Goal: Task Accomplishment & Management: Manage account settings

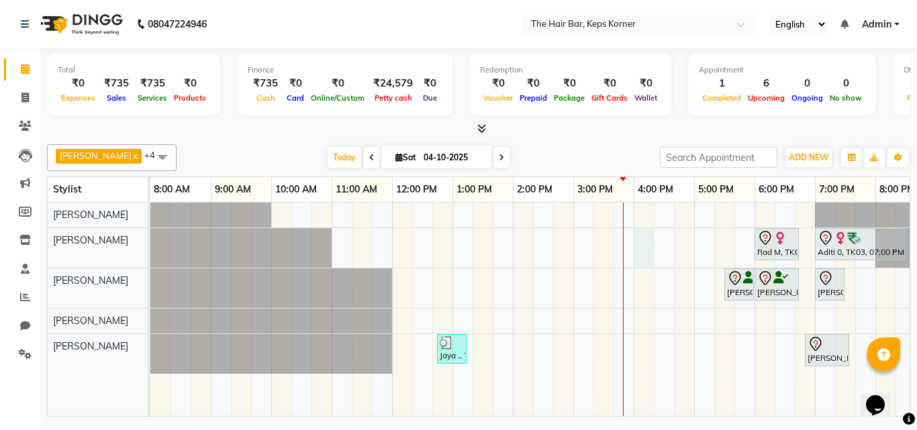
click at [644, 238] on div "Rad M, TK06, 06:00 PM-06:45 PM, Hair Wash Premium And Blast Dry Aditi 0, TK03, …" at bounding box center [542, 309] width 785 height 213
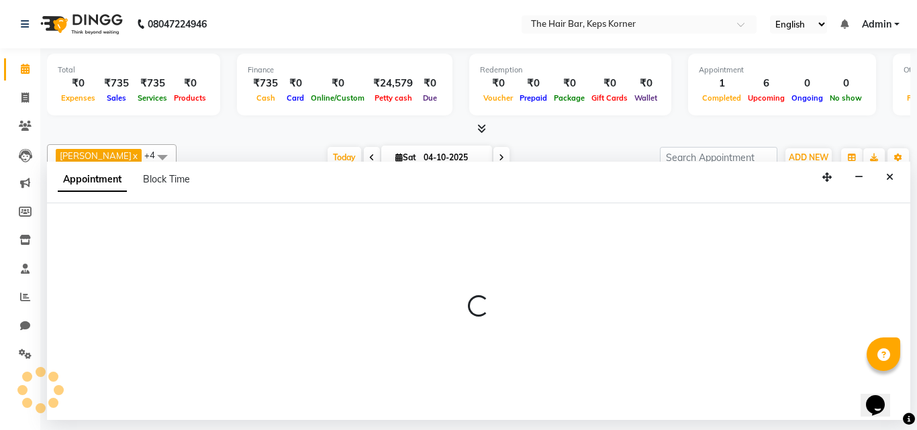
select select "92086"
select select "960"
select select "tentative"
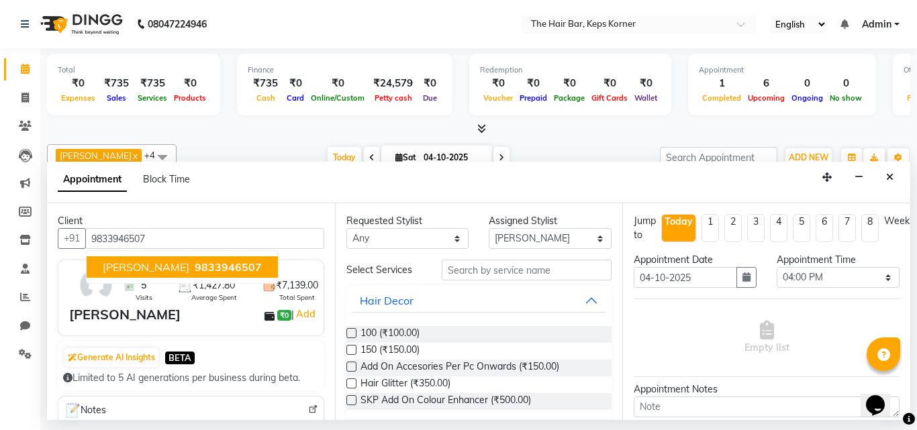
click at [170, 264] on span "[PERSON_NAME]" at bounding box center [146, 266] width 87 height 13
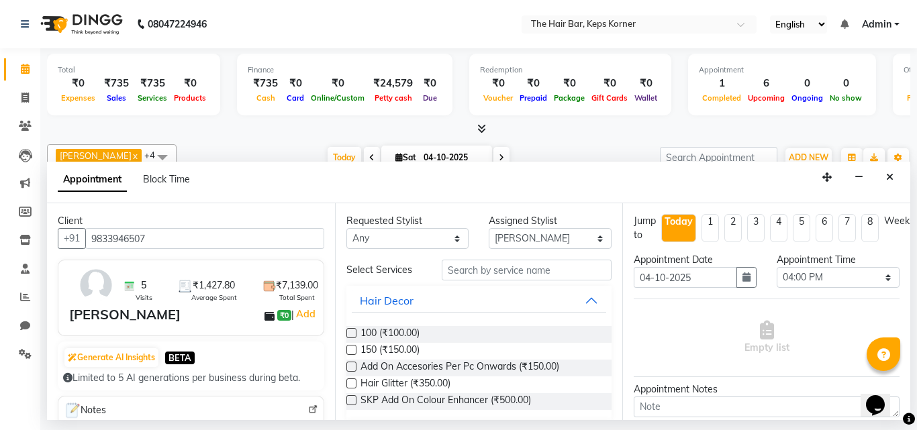
type input "9833946507"
click at [523, 276] on input "text" at bounding box center [527, 270] width 170 height 21
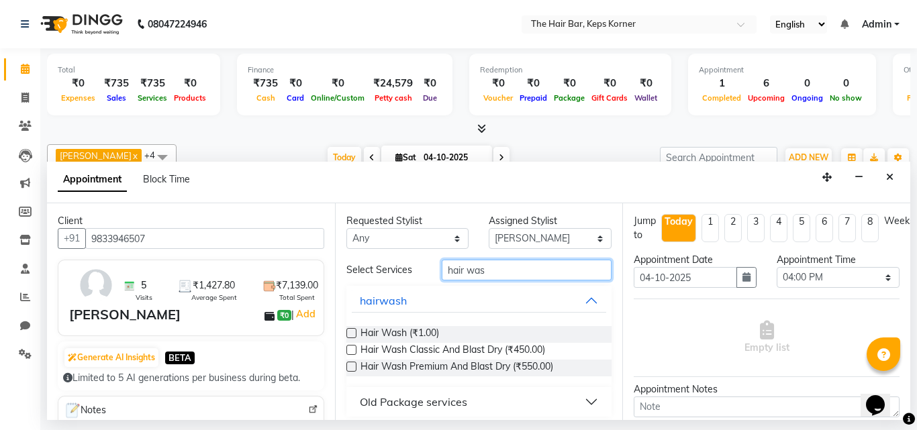
type input "hair was"
click at [353, 366] on label at bounding box center [351, 367] width 10 height 10
click at [353, 366] on input "checkbox" at bounding box center [350, 368] width 9 height 9
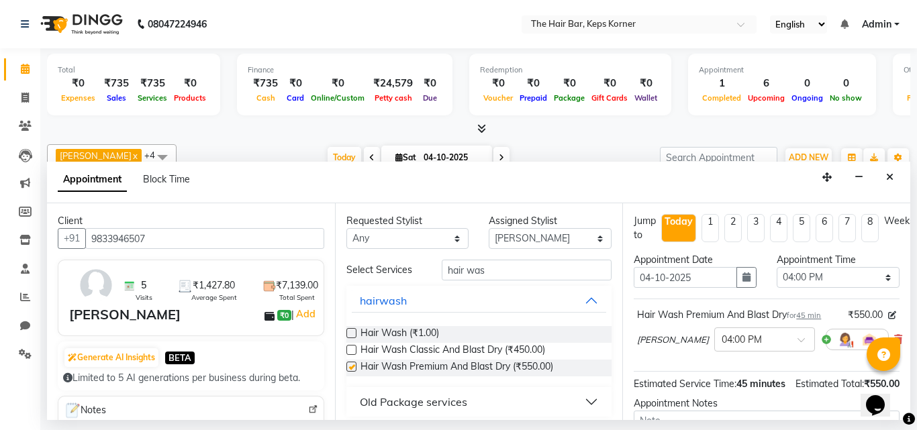
checkbox input "false"
drag, startPoint x: 503, startPoint y: 273, endPoint x: 438, endPoint y: 264, distance: 66.3
click at [442, 264] on input "hair was" at bounding box center [527, 270] width 170 height 21
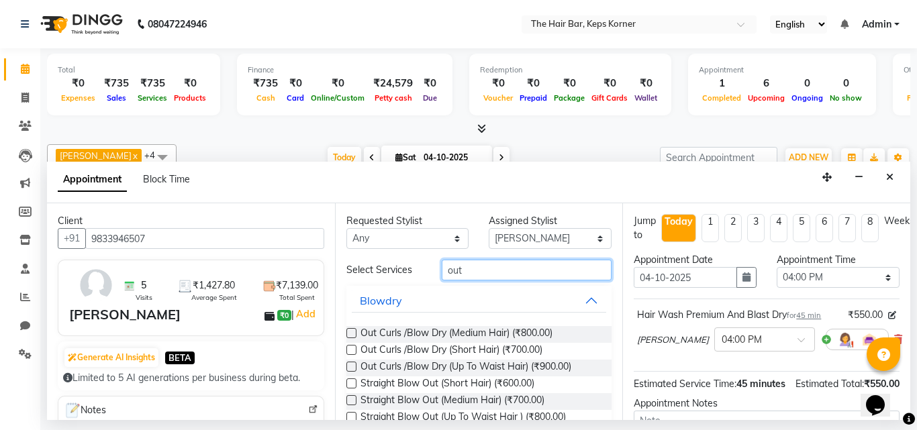
type input "out"
click at [349, 333] on label at bounding box center [351, 333] width 10 height 10
click at [349, 333] on input "checkbox" at bounding box center [350, 334] width 9 height 9
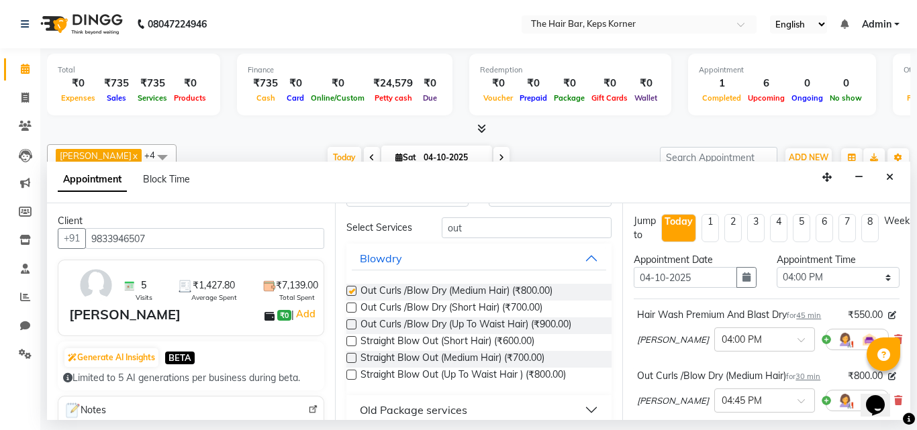
checkbox input "false"
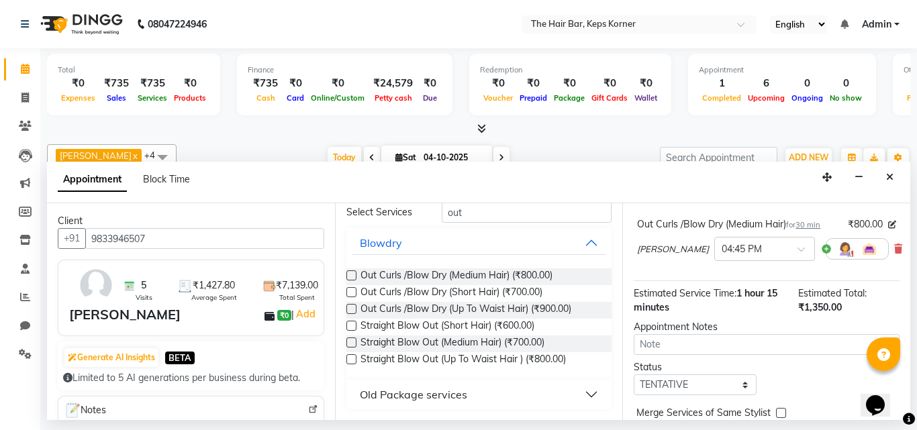
scroll to position [222, 0]
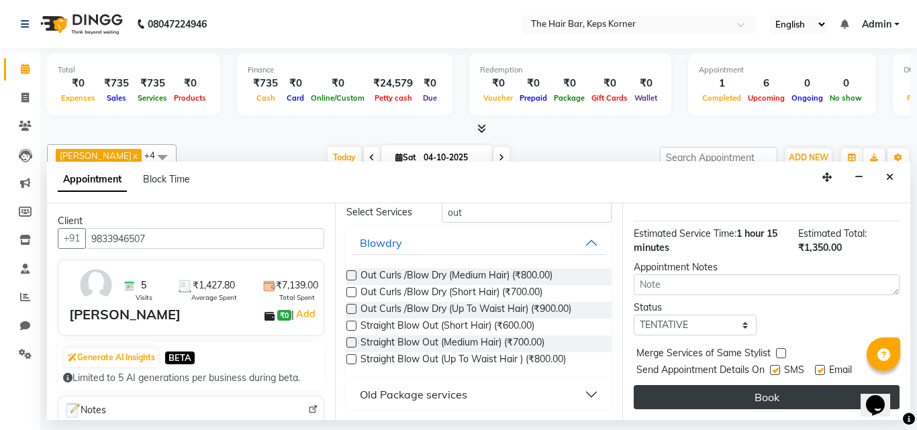
click at [769, 385] on button "Book" at bounding box center [767, 397] width 266 height 24
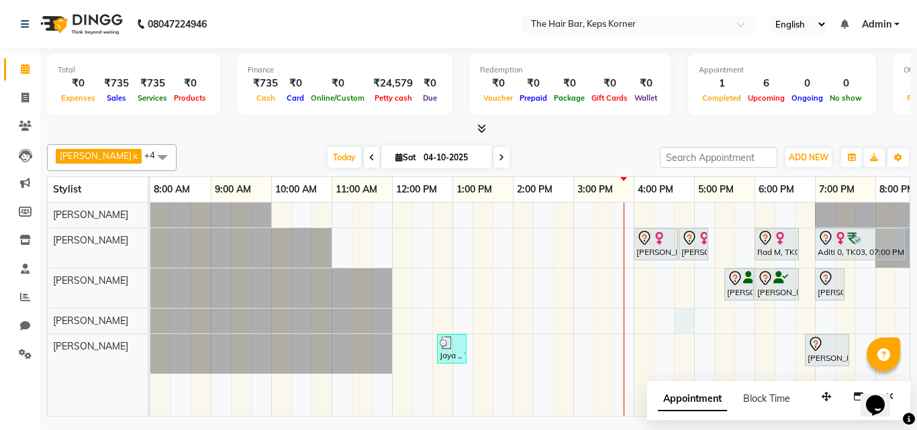
click at [682, 323] on div "Tara thackersey, TK07, 04:00 PM-04:45 PM, Hair Wash Premium And Blast Dry Tara …" at bounding box center [542, 309] width 785 height 213
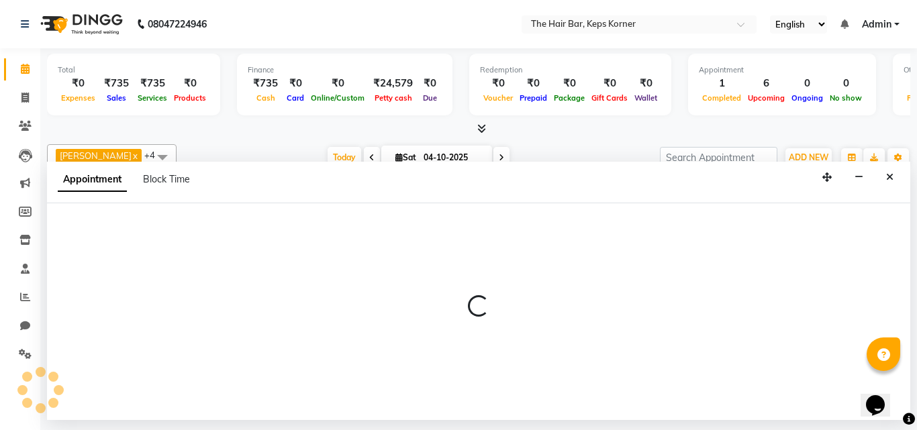
select select "92087"
select select "1005"
select select "tentative"
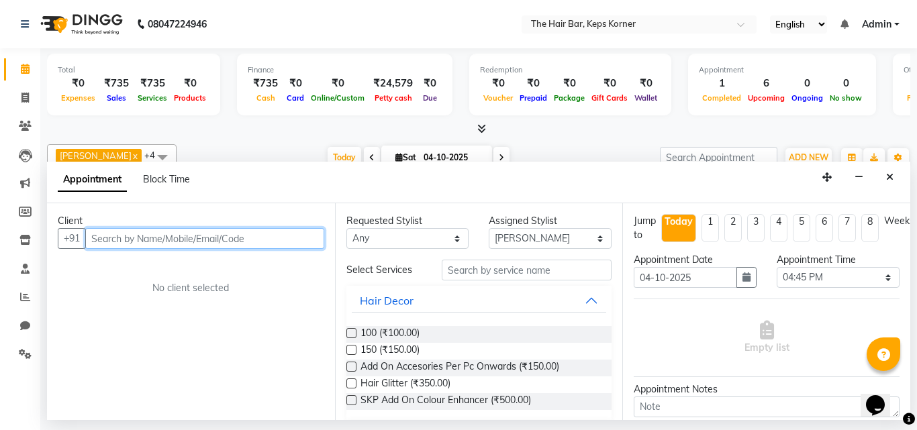
click at [156, 237] on input "text" at bounding box center [204, 238] width 239 height 21
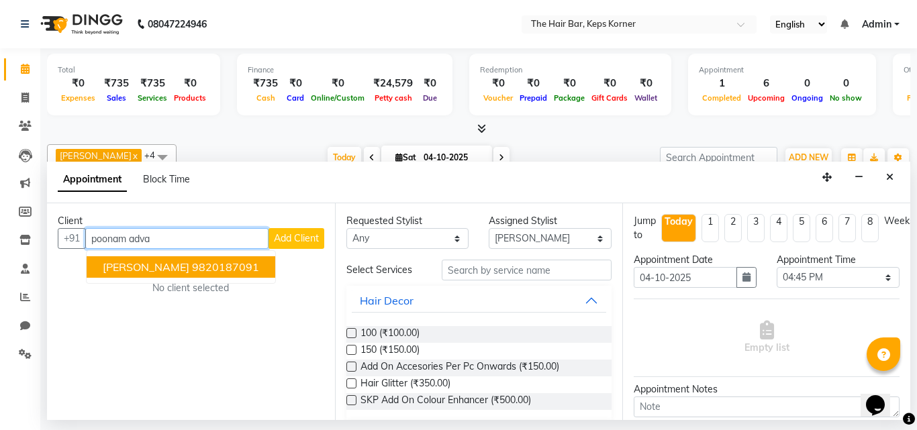
click at [162, 262] on span "[PERSON_NAME]" at bounding box center [146, 266] width 87 height 13
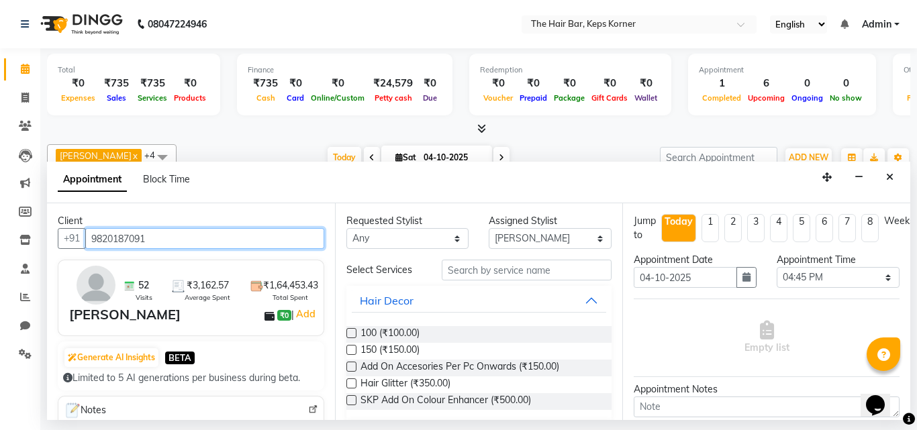
type input "9820187091"
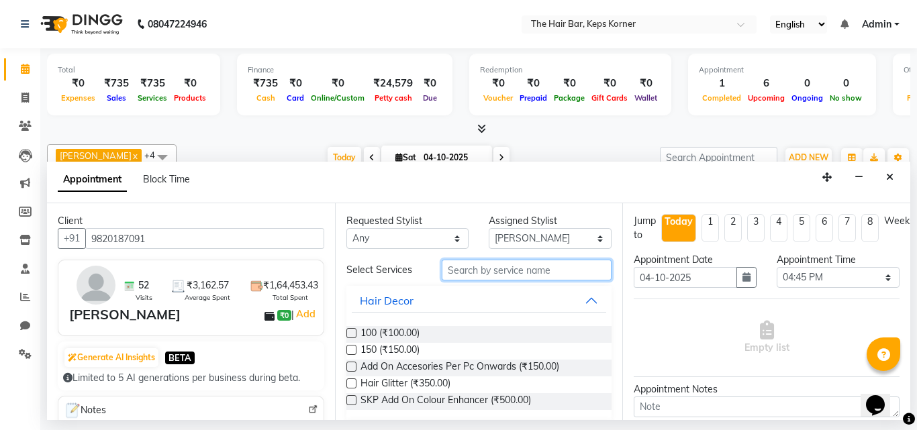
click at [469, 269] on input "text" at bounding box center [527, 270] width 170 height 21
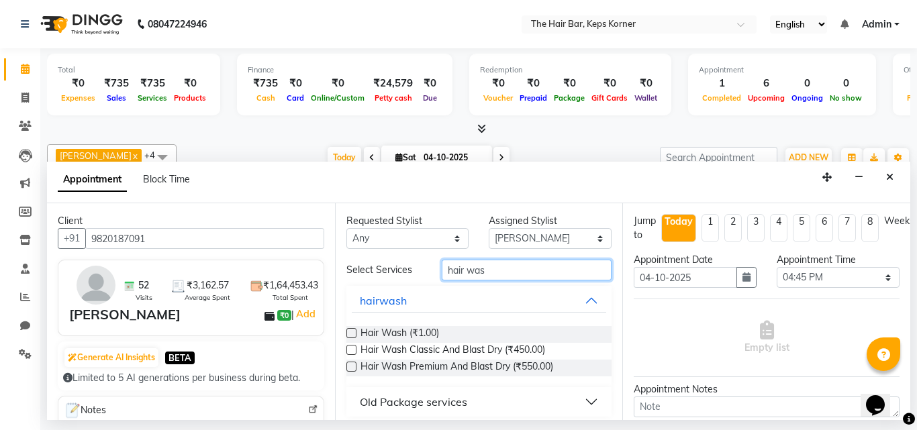
type input "hair was"
click at [358, 364] on div "Hair Wash Premium And Blast Dry (₹550.00)" at bounding box center [479, 368] width 266 height 17
click at [355, 366] on label at bounding box center [351, 367] width 10 height 10
click at [355, 366] on input "checkbox" at bounding box center [350, 368] width 9 height 9
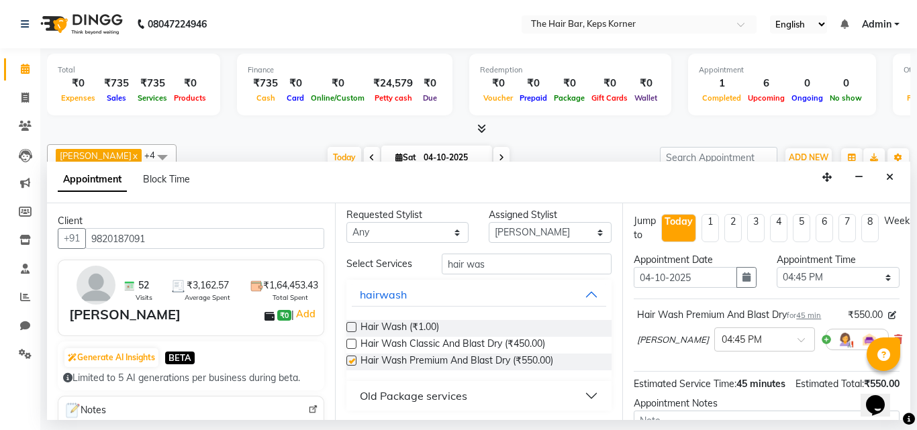
checkbox input "false"
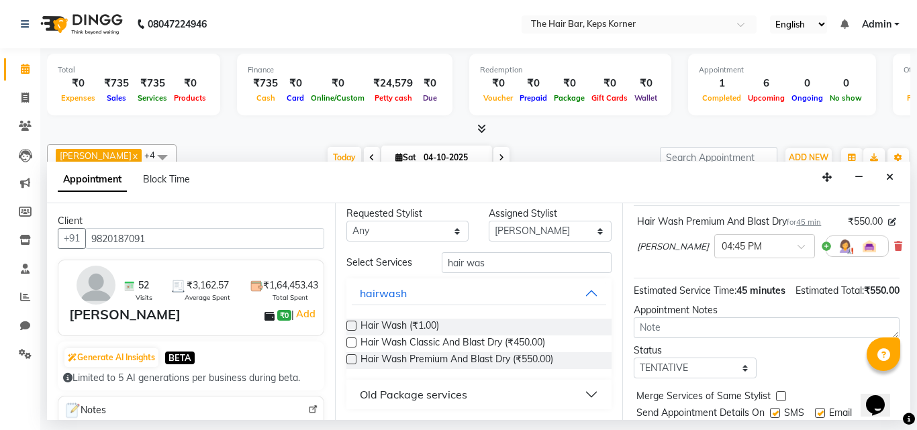
scroll to position [26, 0]
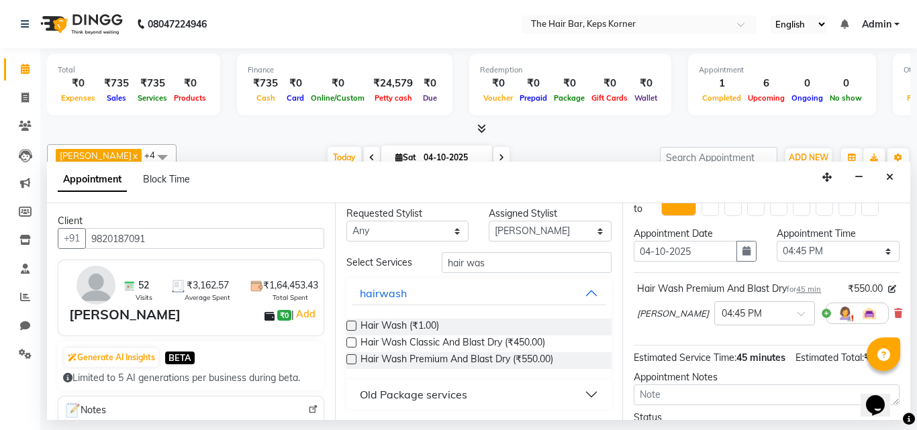
click at [667, 317] on span "[PERSON_NAME]" at bounding box center [673, 313] width 72 height 13
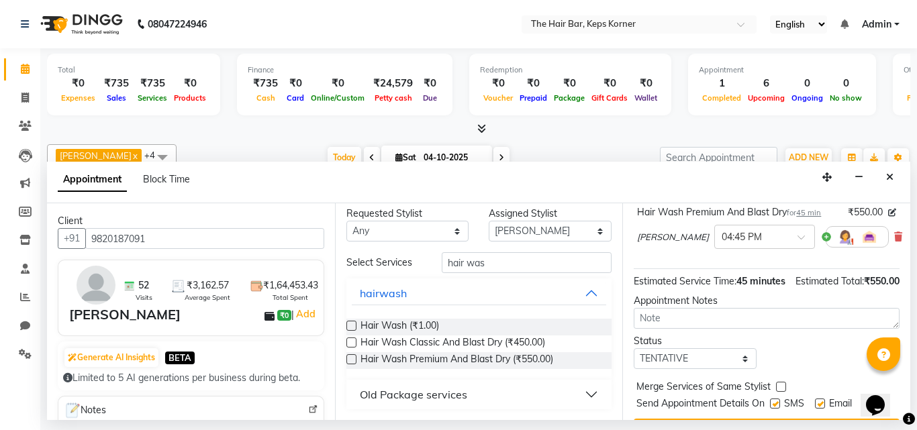
scroll to position [160, 0]
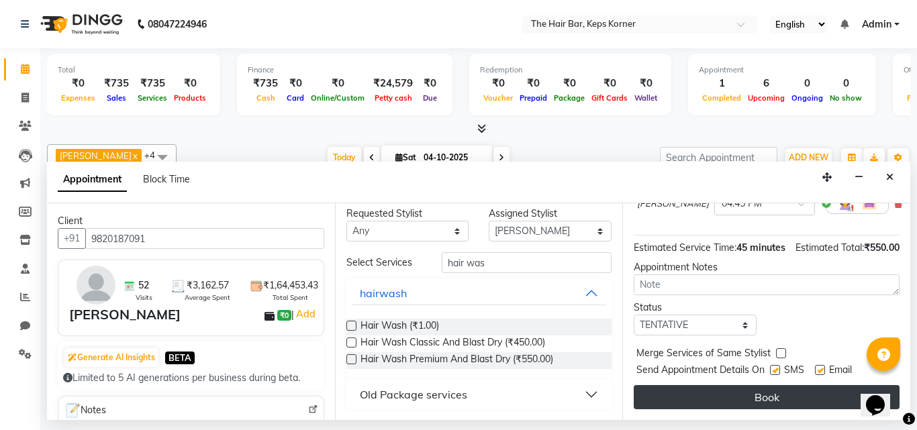
click at [768, 389] on button "Book" at bounding box center [767, 397] width 266 height 24
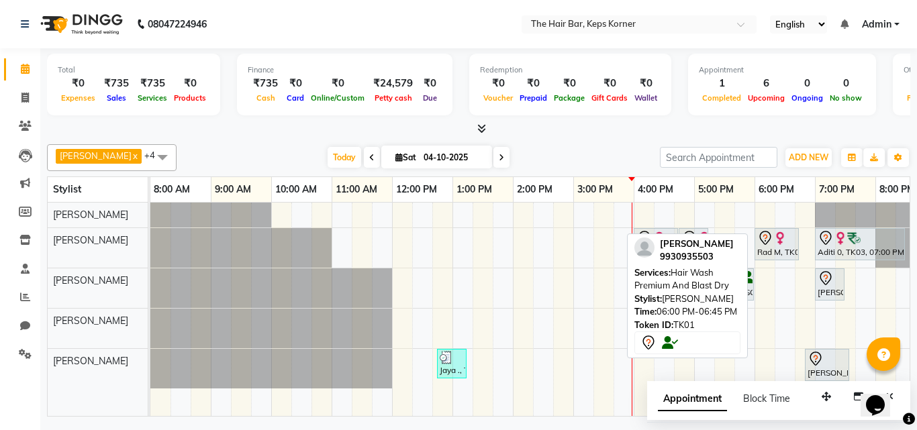
drag, startPoint x: 781, startPoint y: 279, endPoint x: 701, endPoint y: 283, distance: 80.6
click at [701, 283] on div "[PERSON_NAME] x [PERSON_NAME] x [PERSON_NAME] x [PERSON_NAME] x [PERSON_NAME] x…" at bounding box center [478, 278] width 863 height 278
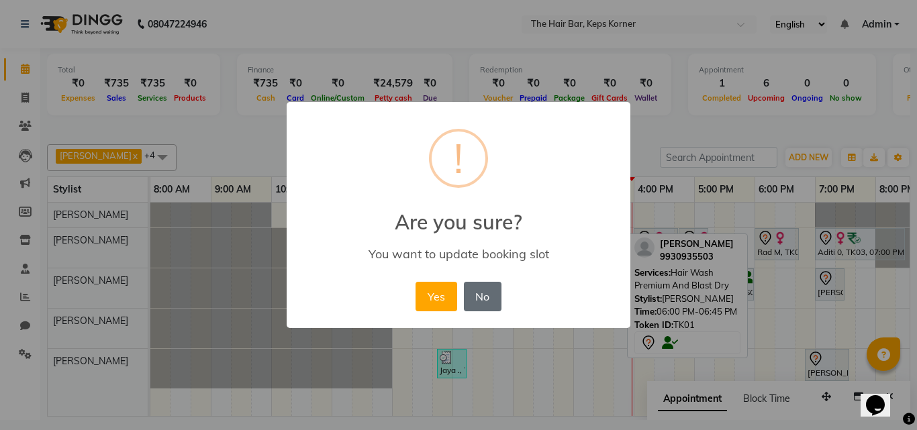
click at [479, 294] on button "No" at bounding box center [483, 297] width 38 height 30
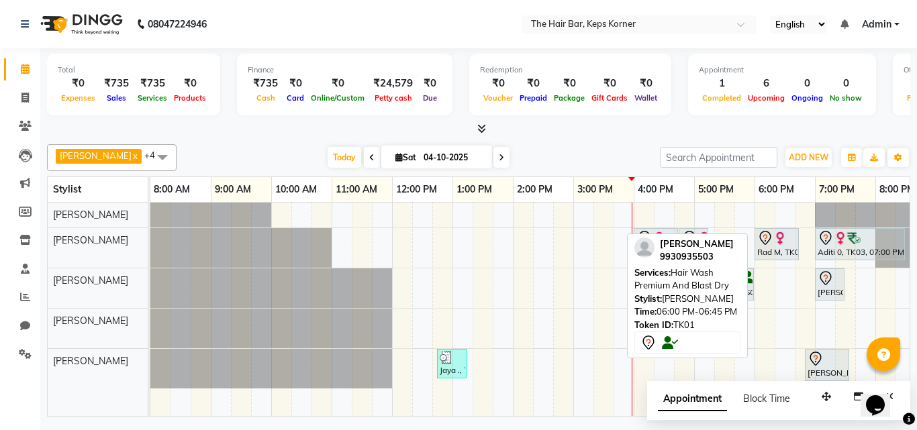
drag, startPoint x: 770, startPoint y: 287, endPoint x: 681, endPoint y: 283, distance: 88.7
click at [681, 283] on div "[PERSON_NAME] x [PERSON_NAME] x [PERSON_NAME] x [PERSON_NAME] x [PERSON_NAME] x…" at bounding box center [478, 278] width 863 height 278
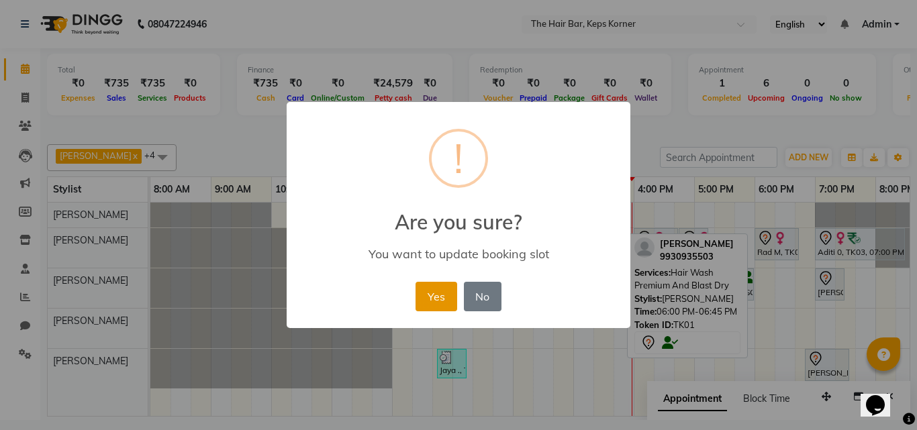
click at [443, 293] on button "Yes" at bounding box center [435, 297] width 41 height 30
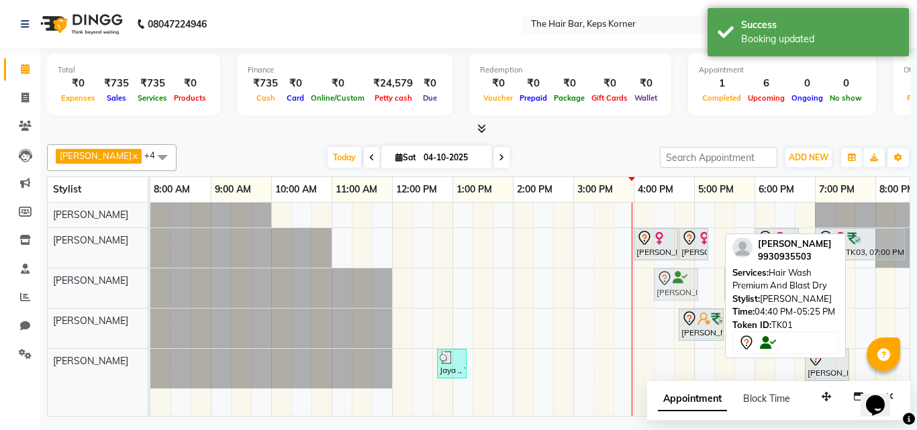
drag, startPoint x: 680, startPoint y: 279, endPoint x: 669, endPoint y: 279, distance: 11.4
click at [150, 279] on div "Krisha Patel, TK01, 04:40 PM-05:25 PM, Hair Wash Premium And Blast Dry Shonali …" at bounding box center [150, 288] width 0 height 40
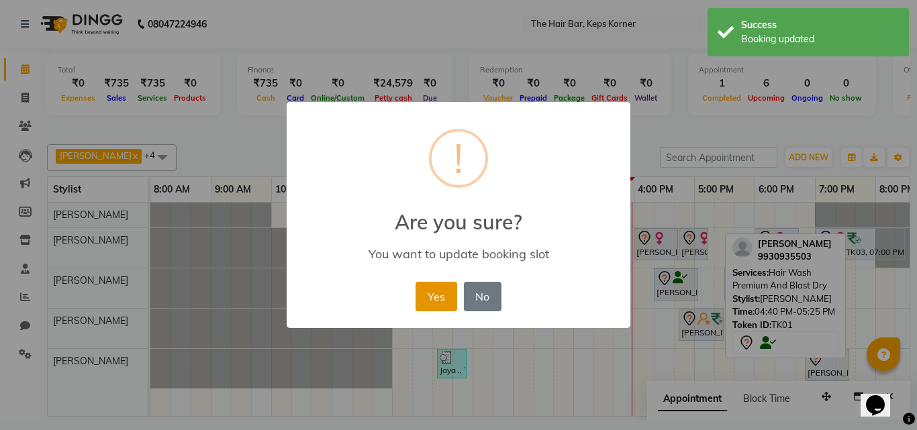
click at [446, 297] on button "Yes" at bounding box center [435, 297] width 41 height 30
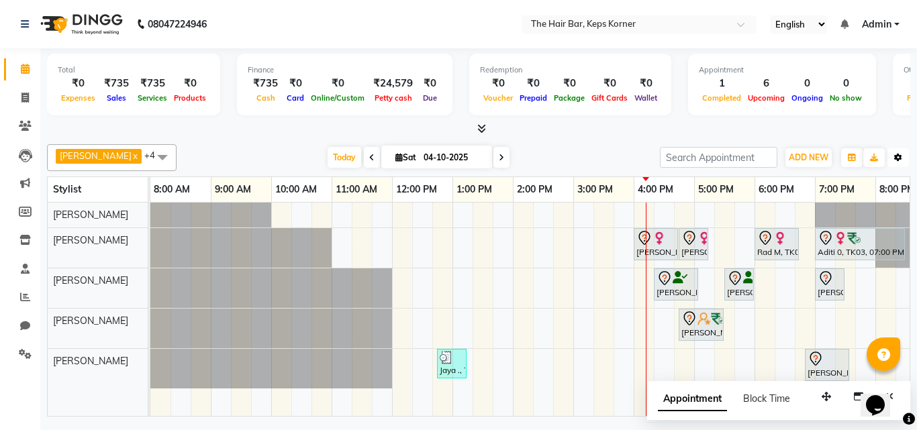
click at [894, 158] on icon "button" at bounding box center [898, 158] width 8 height 8
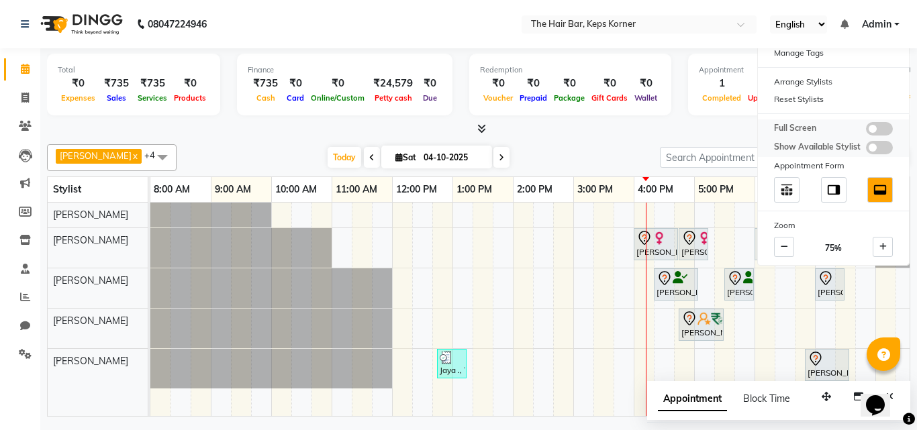
click at [877, 129] on span at bounding box center [879, 128] width 27 height 13
click at [866, 131] on input "checkbox" at bounding box center [866, 131] width 0 height 0
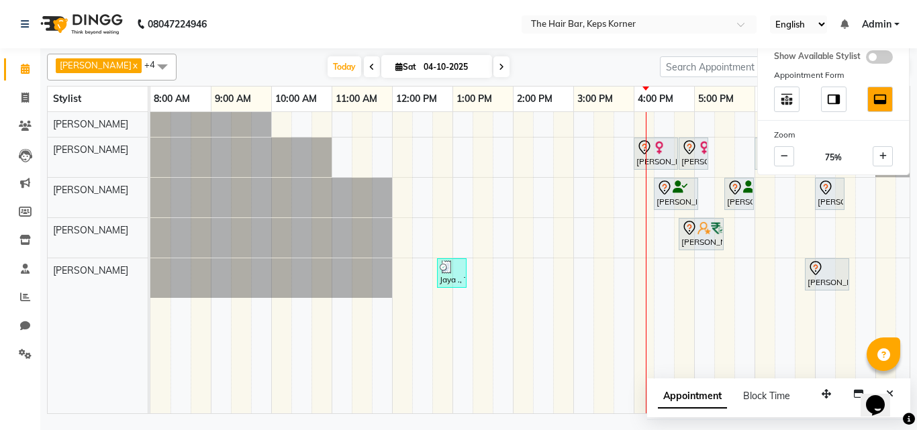
scroll to position [0, 26]
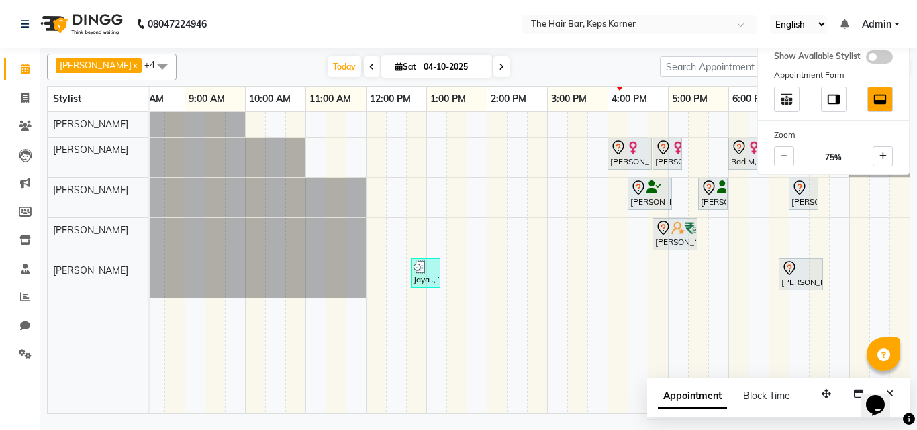
click at [593, 67] on div "[DATE] [DATE]" at bounding box center [418, 67] width 470 height 20
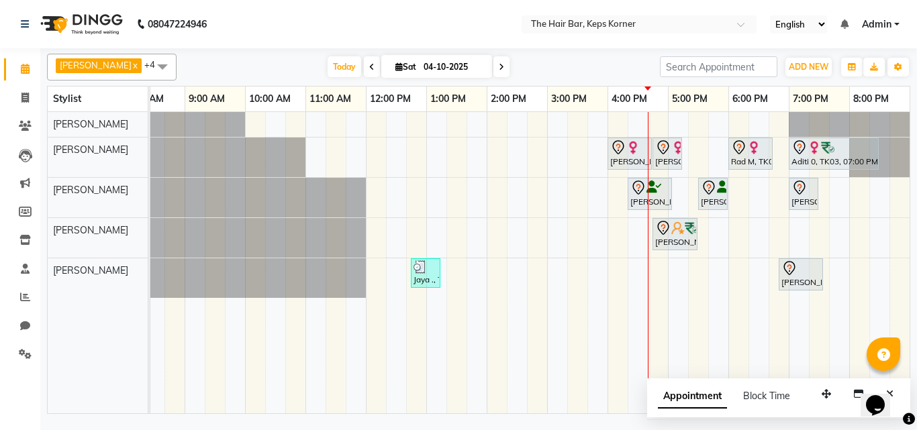
click at [734, 235] on div "Tara thackersey, TK07, 04:00 PM-04:45 PM, Hair Wash Premium And Blast Dry Tara …" at bounding box center [516, 262] width 785 height 301
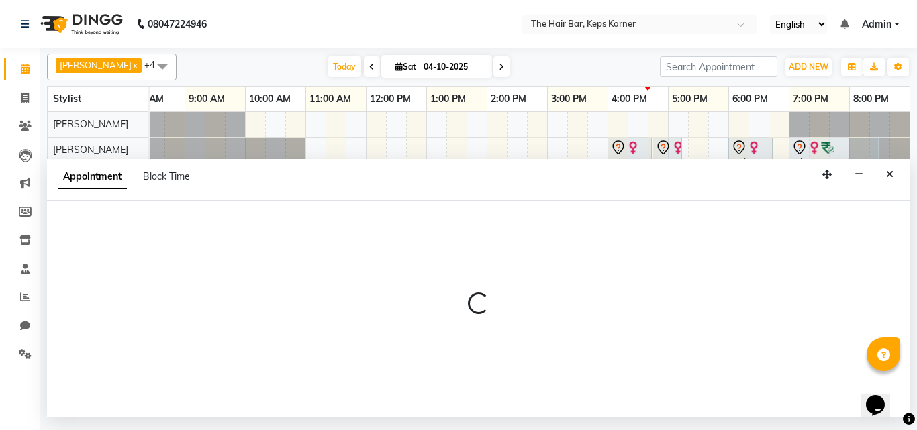
click at [734, 235] on div at bounding box center [478, 309] width 863 height 217
select select "92087"
select select "1080"
select select "tentative"
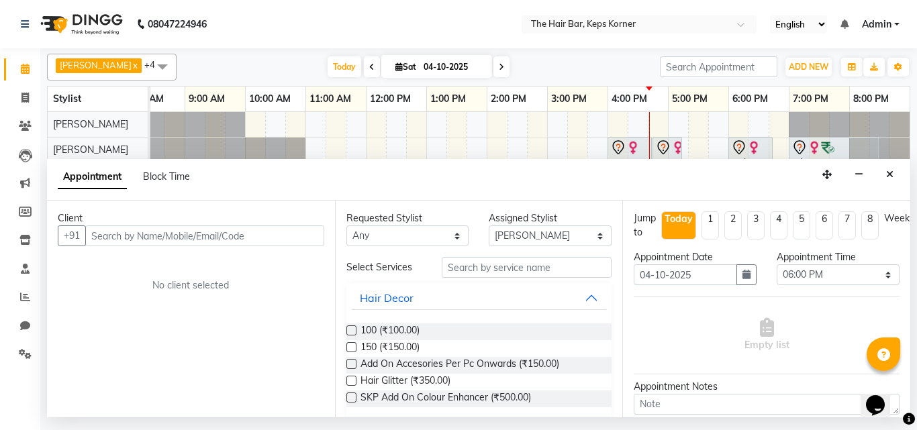
click at [179, 234] on input "text" at bounding box center [204, 236] width 239 height 21
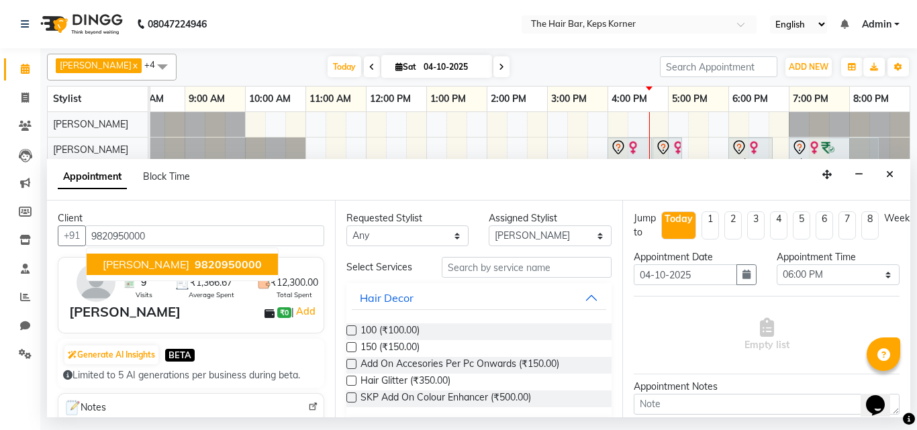
click at [195, 262] on span "9820950000" at bounding box center [228, 264] width 67 height 13
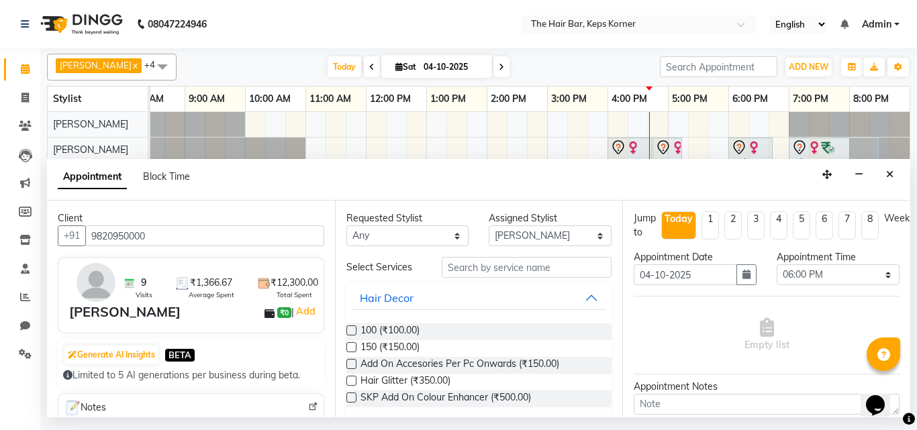
type input "9820950000"
click at [471, 266] on input "text" at bounding box center [527, 267] width 170 height 21
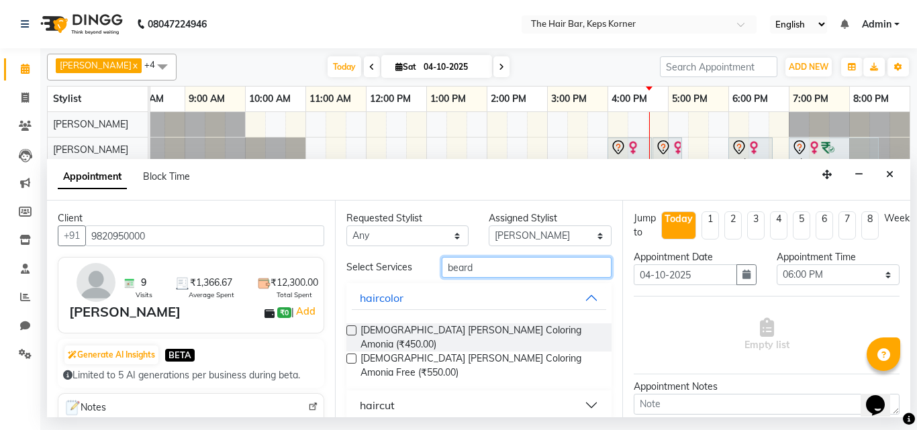
type input "beard"
click at [469, 393] on button "haircut" at bounding box center [479, 405] width 255 height 24
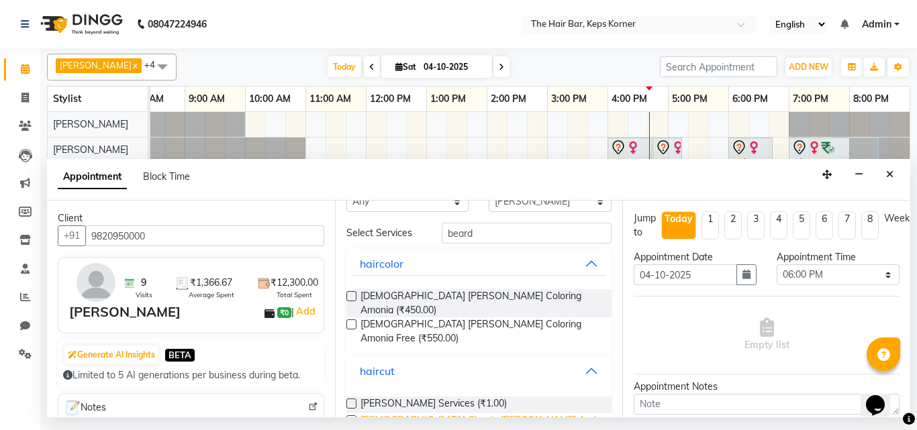
scroll to position [62, 0]
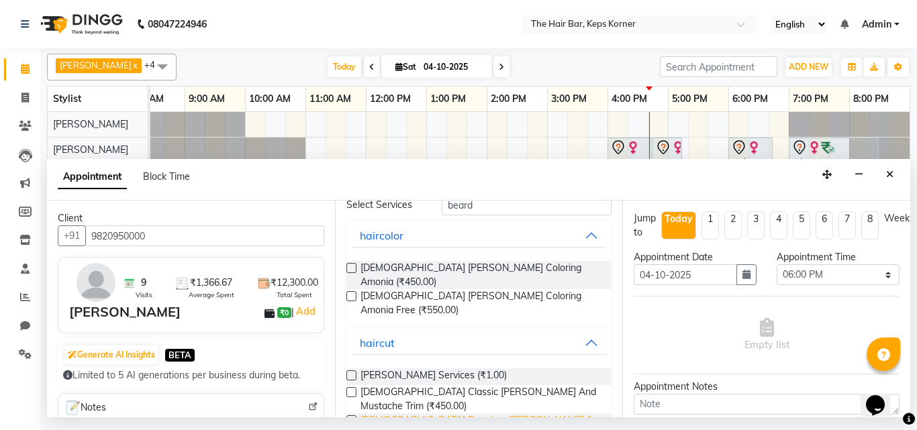
click at [525, 413] on span "Male Premium Beard & Mustache Trim (₹550.00)" at bounding box center [480, 427] width 241 height 28
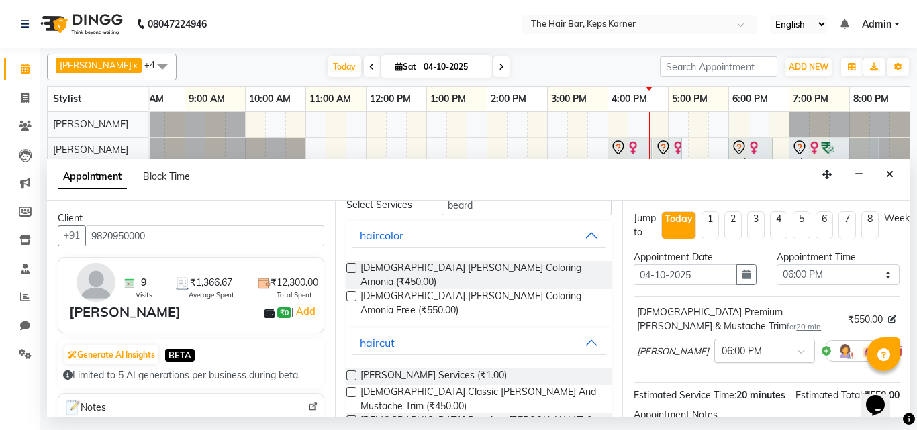
checkbox input "false"
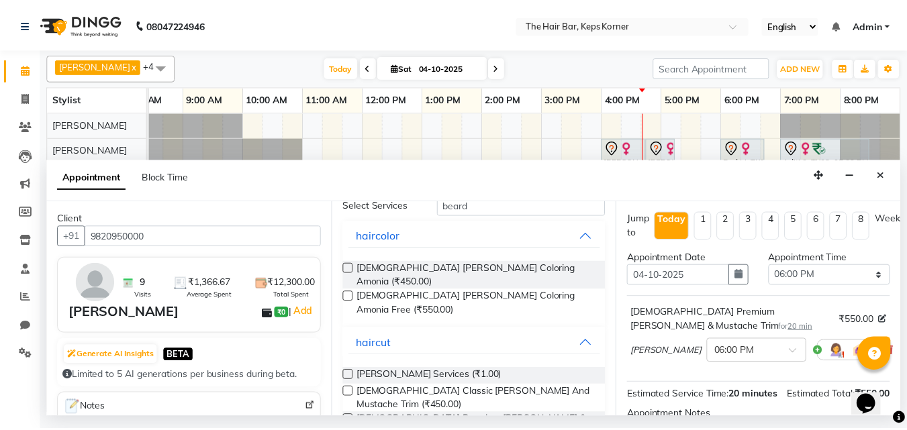
scroll to position [175, 0]
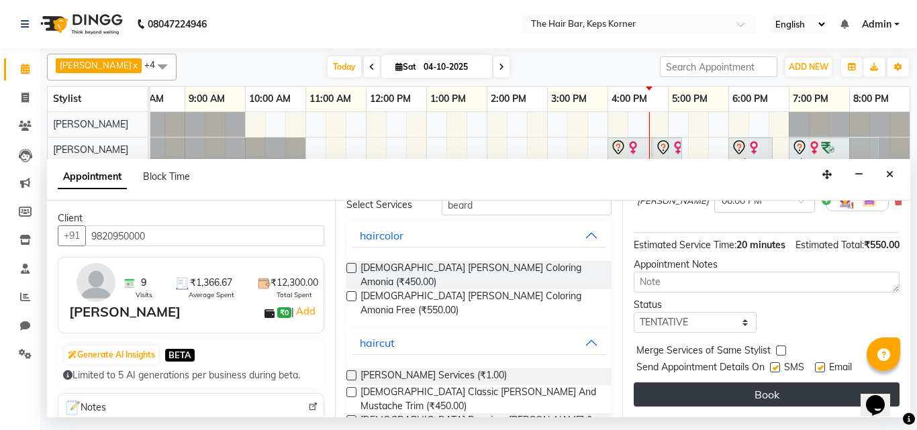
click at [730, 383] on button "Book" at bounding box center [767, 395] width 266 height 24
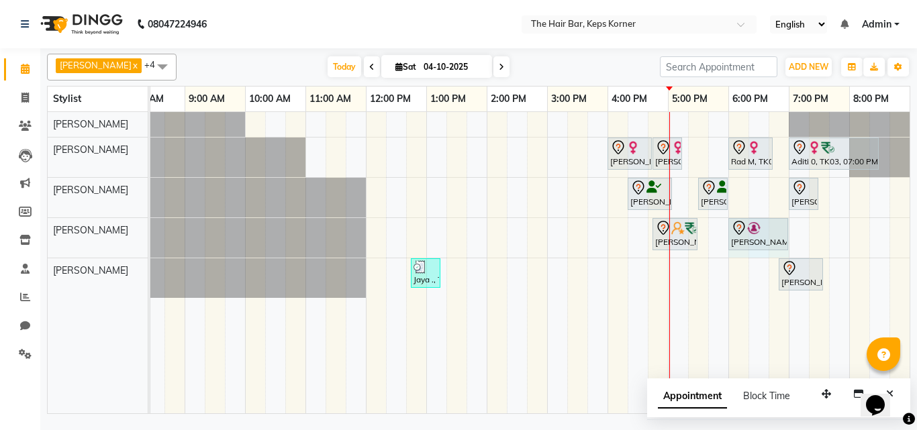
drag, startPoint x: 748, startPoint y: 229, endPoint x: 771, endPoint y: 230, distance: 22.8
click at [124, 230] on div "Poonam Advani, TK08, 04:45 PM-05:30 PM, Hair Wash Premium And Blast Dry Aakarsh…" at bounding box center [124, 238] width 0 height 40
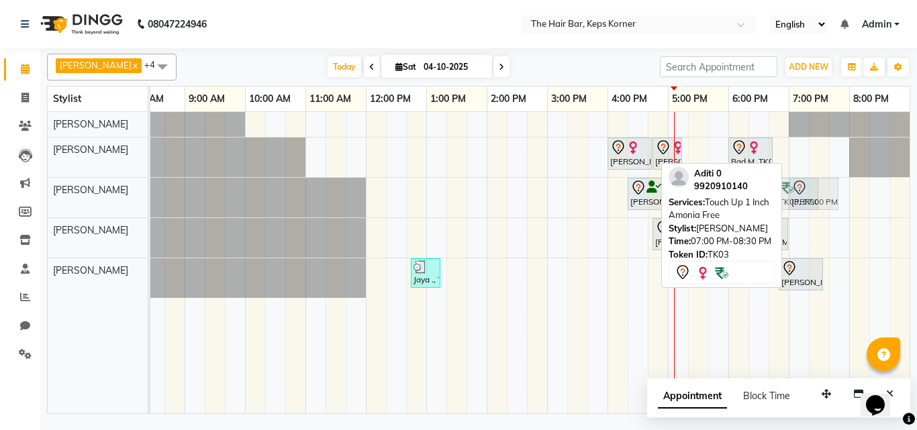
drag, startPoint x: 824, startPoint y: 156, endPoint x: 787, endPoint y: 194, distance: 53.2
click at [787, 194] on tbody "Tara thackersey, TK07, 04:00 PM-04:45 PM, Hair Wash Premium And Blast Dry Tara …" at bounding box center [516, 205] width 785 height 186
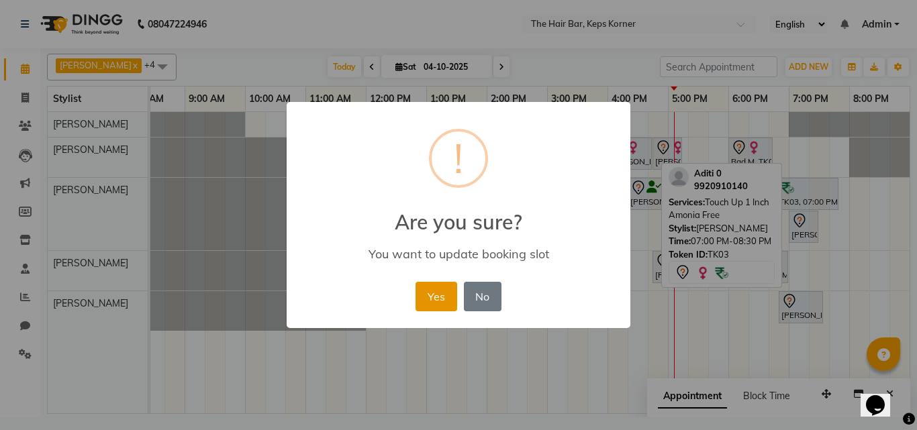
click at [442, 288] on button "Yes" at bounding box center [435, 297] width 41 height 30
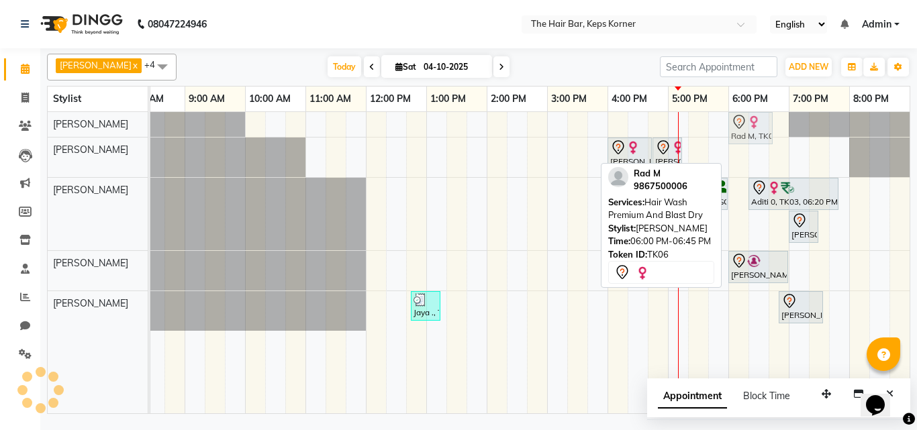
drag, startPoint x: 748, startPoint y: 154, endPoint x: 751, endPoint y: 126, distance: 29.0
click at [751, 126] on tbody "Rad M, TK06, 06:00 PM-06:45 PM, Hair Wash Premium And Blast Dry Tara thackersey…" at bounding box center [516, 221] width 785 height 219
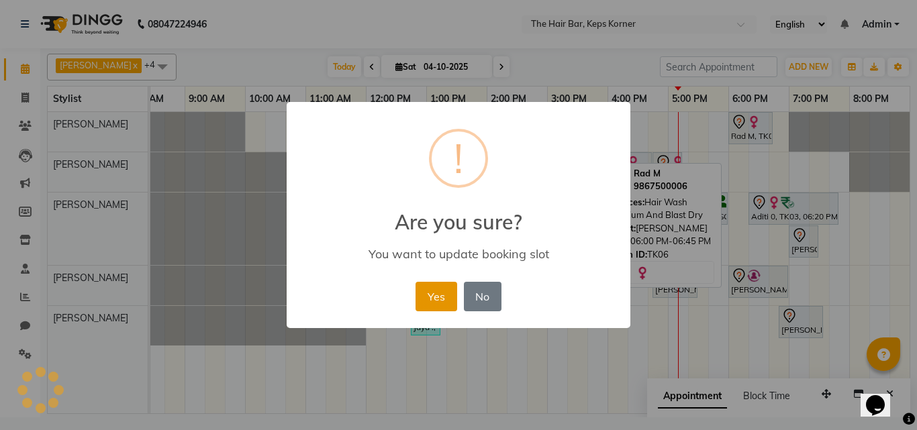
click at [436, 291] on button "Yes" at bounding box center [435, 297] width 41 height 30
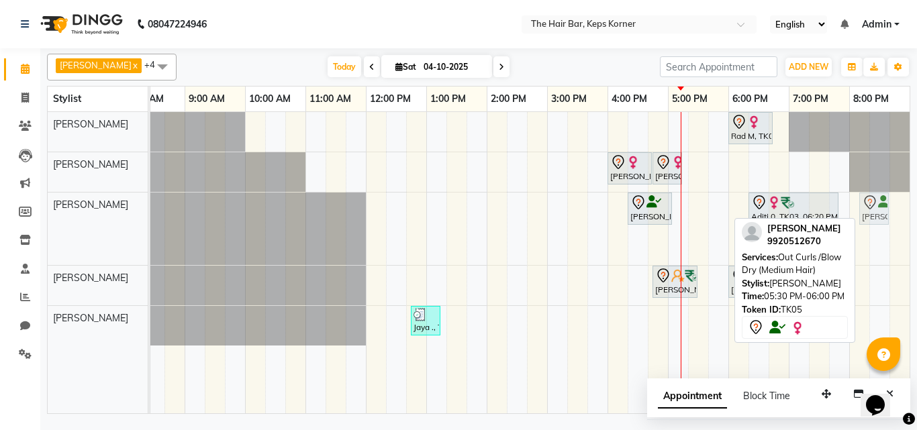
drag, startPoint x: 707, startPoint y: 211, endPoint x: 855, endPoint y: 207, distance: 147.7
click at [855, 207] on div "Rad M, TK06, 06:00 PM-06:45 PM, Hair Wash Premium And Blast Dry Tara thackersey…" at bounding box center [516, 262] width 785 height 301
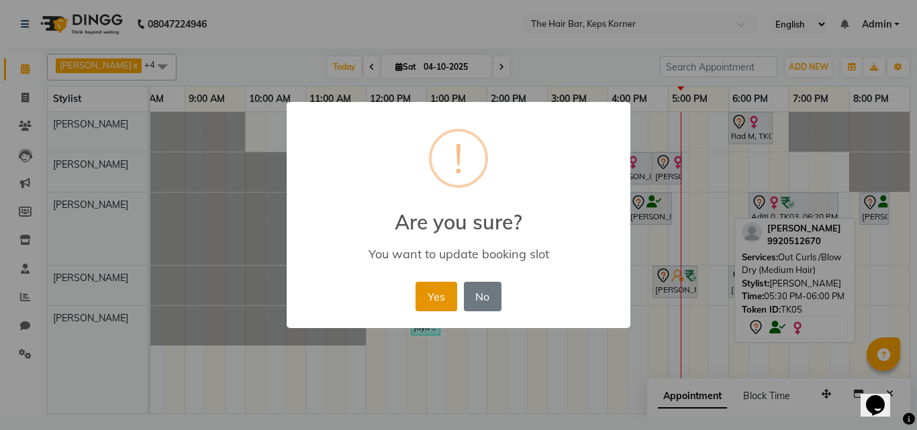
click at [442, 289] on button "Yes" at bounding box center [435, 297] width 41 height 30
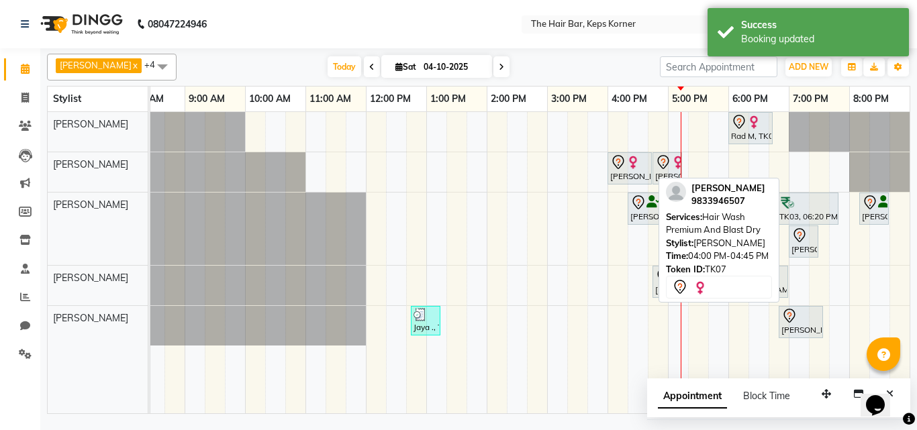
click at [639, 168] on img at bounding box center [632, 162] width 13 height 13
select select "7"
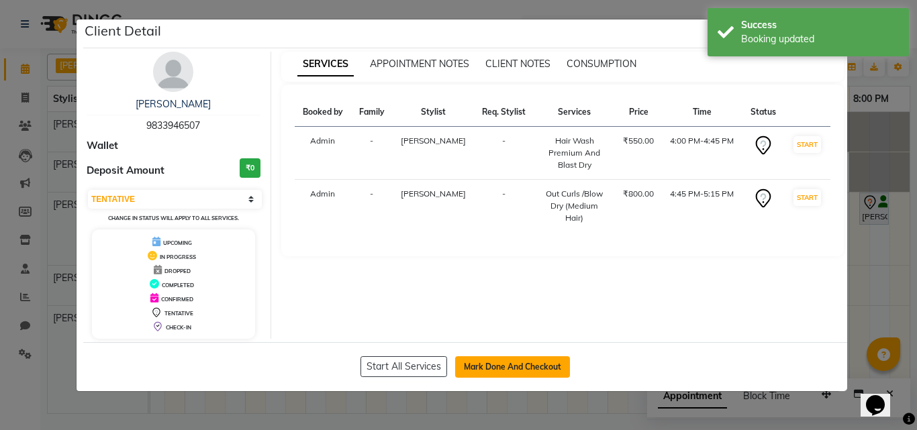
click at [488, 369] on button "Mark Done And Checkout" at bounding box center [512, 366] width 115 height 21
select select "service"
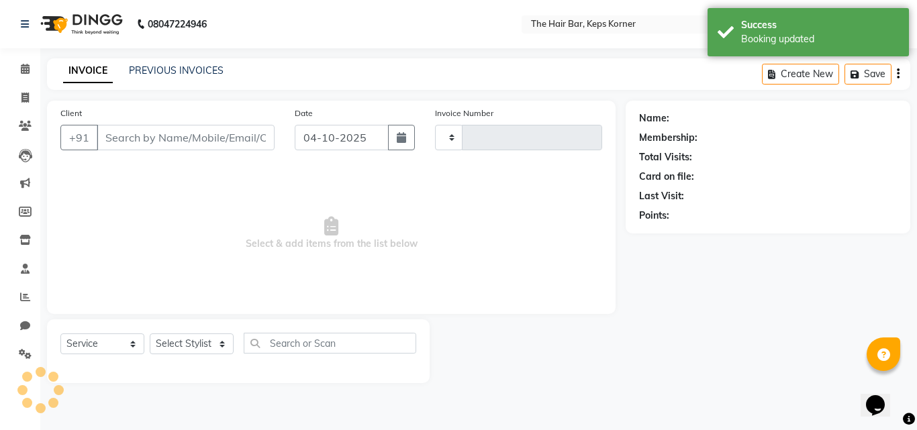
type input "1633"
select select "8992"
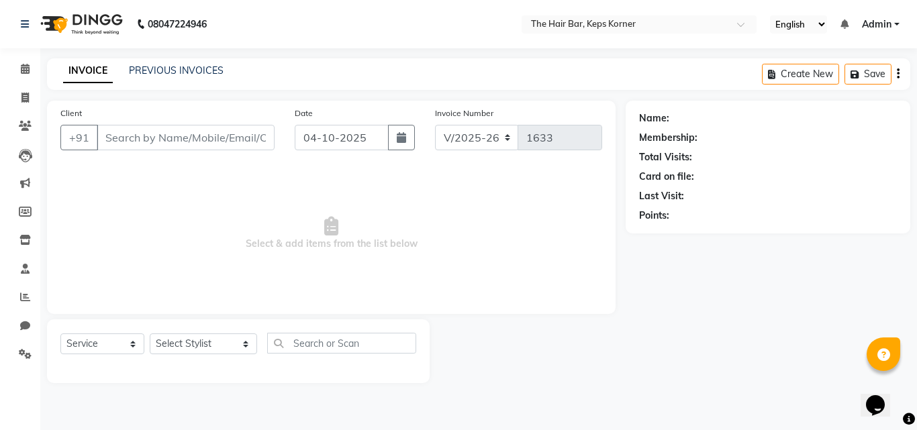
type input "9833946507"
select select "92086"
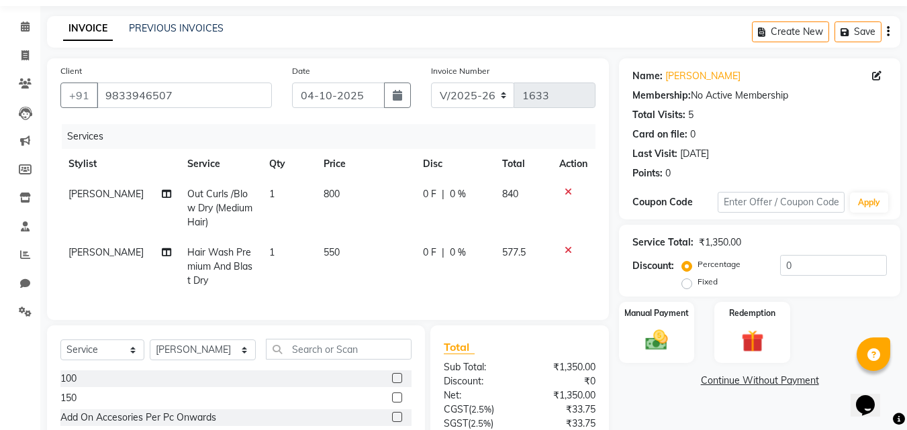
scroll to position [32, 0]
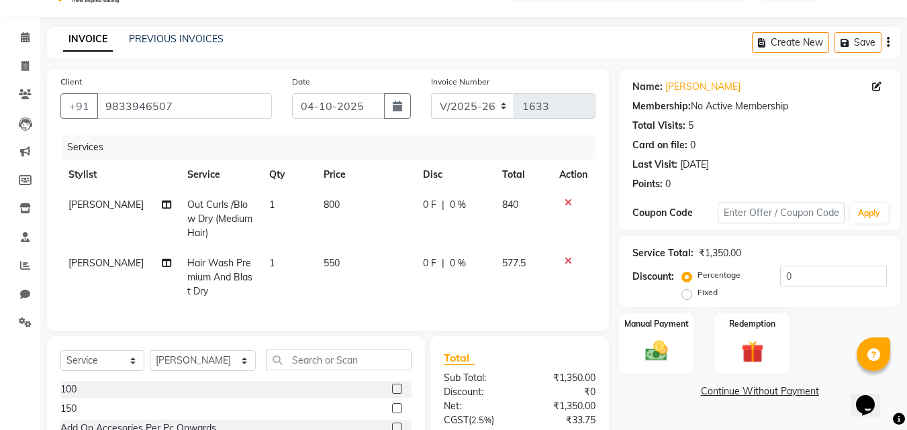
click at [199, 268] on span "Hair Wash Premium And Blast Dry" at bounding box center [219, 277] width 65 height 40
select select "92086"
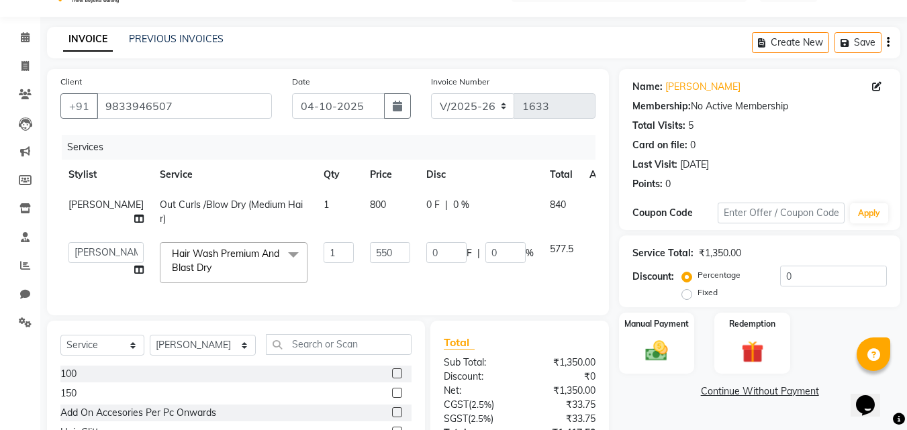
click at [199, 268] on span "Hair Wash Premium And Blast Dry x" at bounding box center [227, 261] width 118 height 29
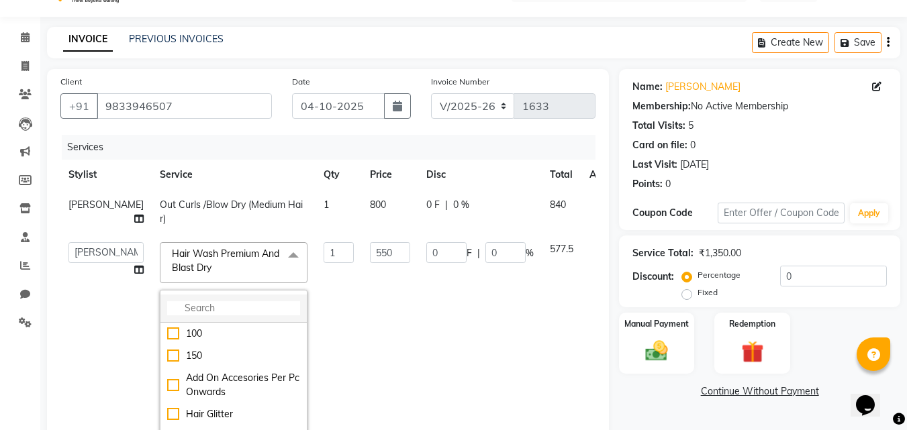
click at [203, 308] on input "multiselect-search" at bounding box center [233, 308] width 133 height 14
type input "c"
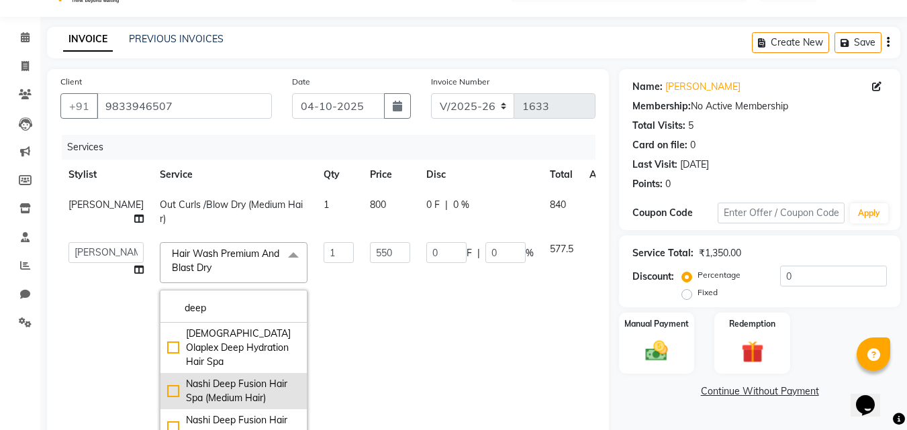
type input "deep"
click at [202, 377] on div "Nashi Deep Fusion Hair Spa (Medium Hair)" at bounding box center [233, 391] width 133 height 28
type input "1800"
checkbox input "true"
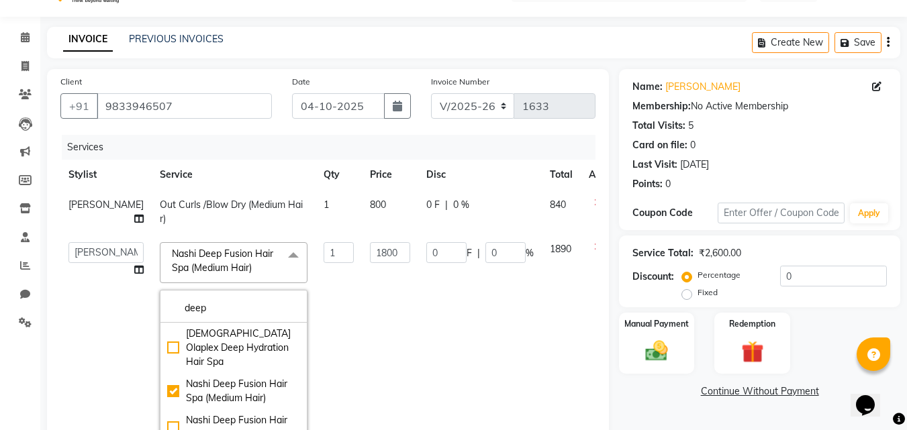
click at [362, 291] on td "1800" at bounding box center [390, 349] width 56 height 230
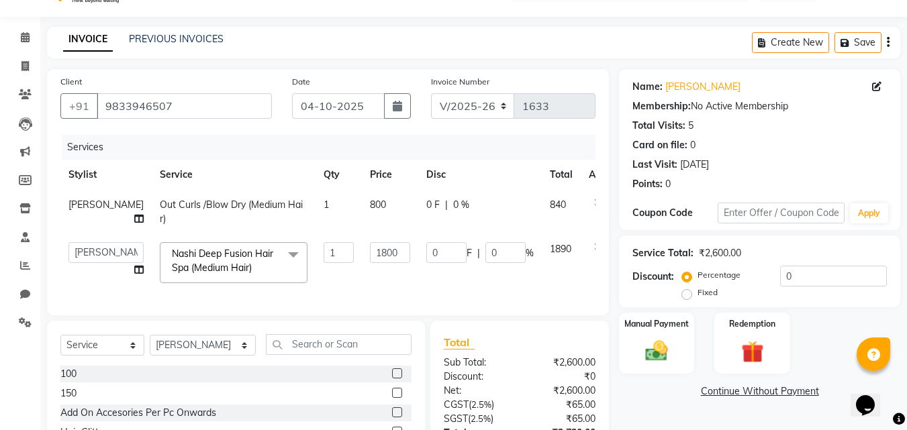
click at [594, 202] on icon at bounding box center [597, 202] width 7 height 9
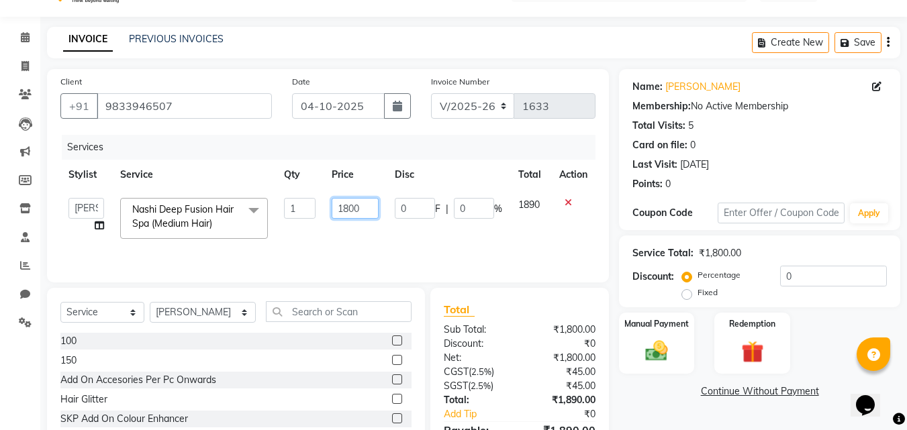
click at [367, 203] on input "1800" at bounding box center [355, 208] width 46 height 21
type input "1"
type input "2200"
click at [207, 317] on select "Select Stylist [PERSON_NAME] Admin [PERSON_NAME] [PERSON_NAME], Raza . [PERSON_…" at bounding box center [203, 312] width 106 height 21
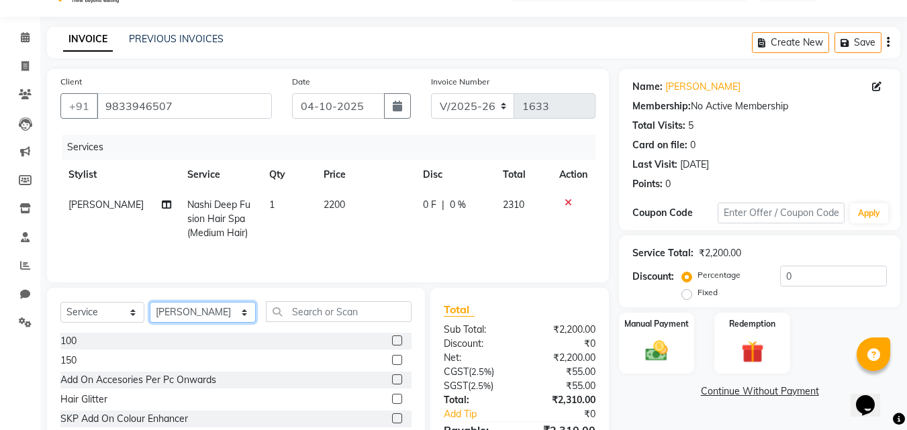
select select "93192"
click at [150, 302] on select "Select Stylist [PERSON_NAME] Admin [PERSON_NAME] [PERSON_NAME], Raza . [PERSON_…" at bounding box center [203, 312] width 106 height 21
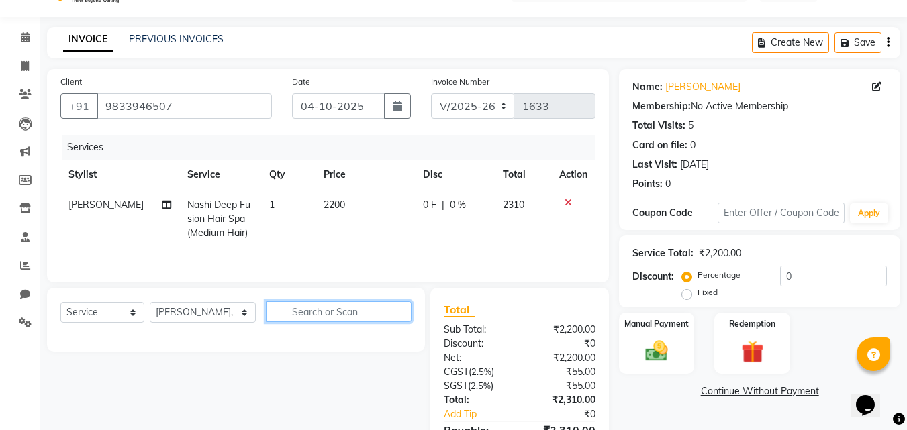
click at [284, 314] on input "text" at bounding box center [339, 311] width 146 height 21
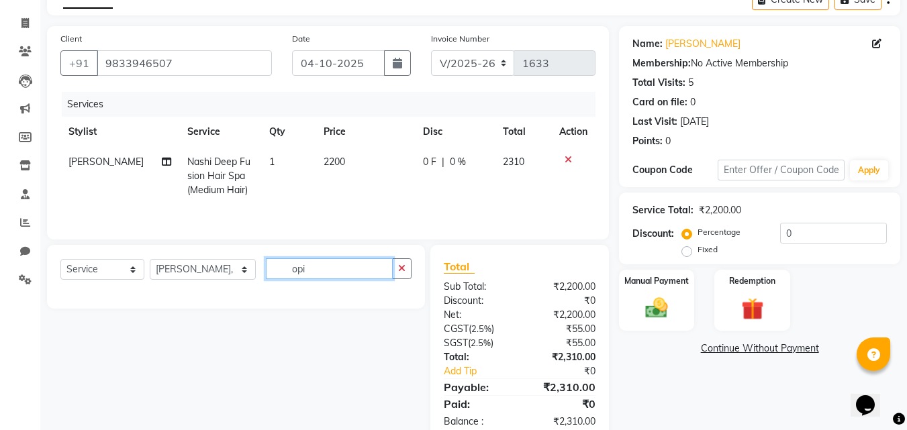
scroll to position [99, 0]
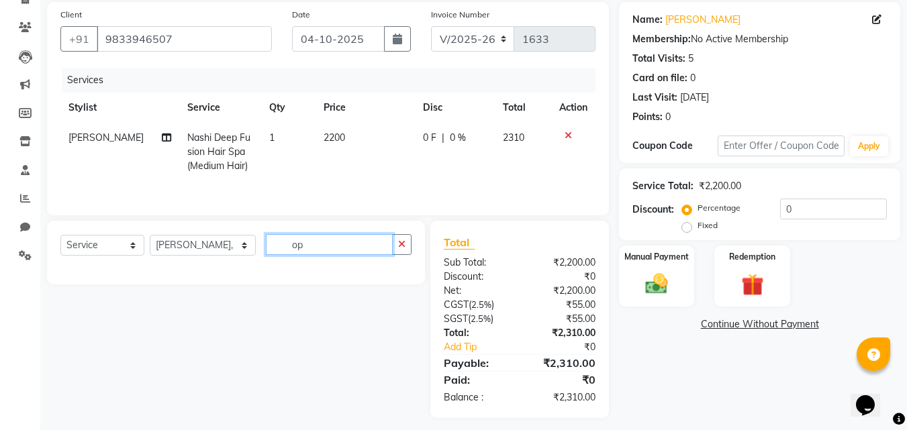
type input "o"
type input "polish"
click at [340, 173] on td "2200" at bounding box center [364, 152] width 99 height 58
select select "92086"
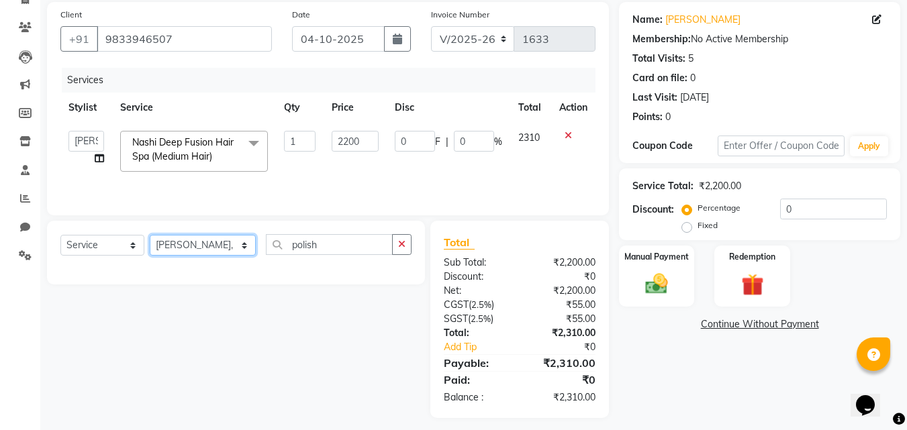
click at [191, 242] on select "Select Stylist [PERSON_NAME] Admin [PERSON_NAME] [PERSON_NAME], Raza . [PERSON_…" at bounding box center [203, 245] width 106 height 21
select select "92090"
click at [150, 235] on select "Select Stylist [PERSON_NAME] Admin [PERSON_NAME] [PERSON_NAME], Raza . [PERSON_…" at bounding box center [203, 245] width 106 height 21
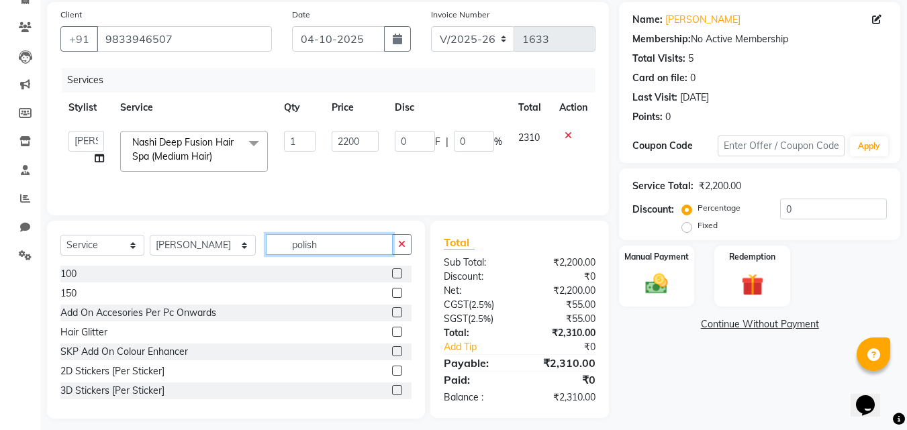
click at [313, 243] on input "polish" at bounding box center [329, 244] width 127 height 21
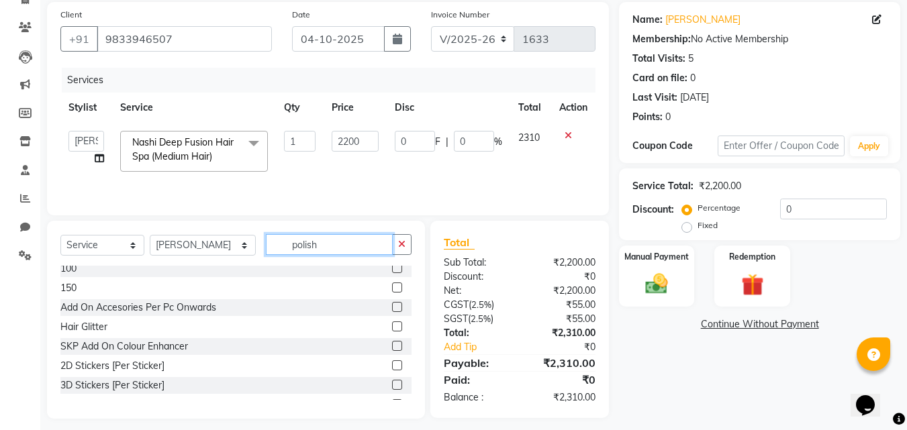
scroll to position [0, 0]
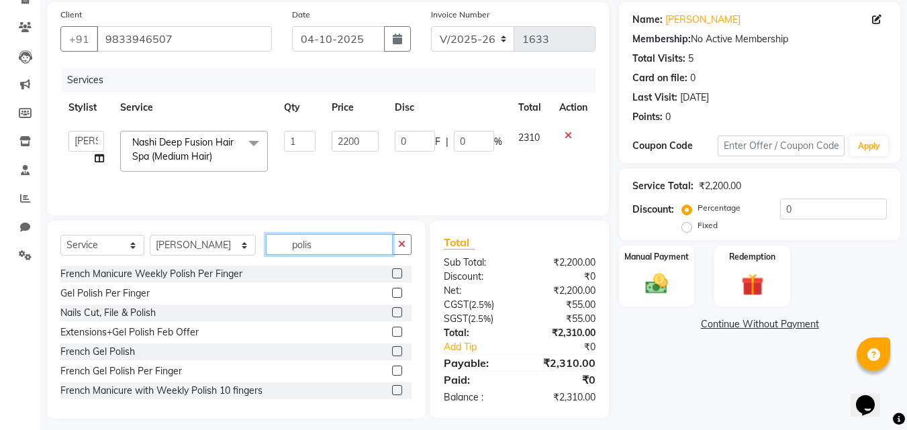
type input "polish"
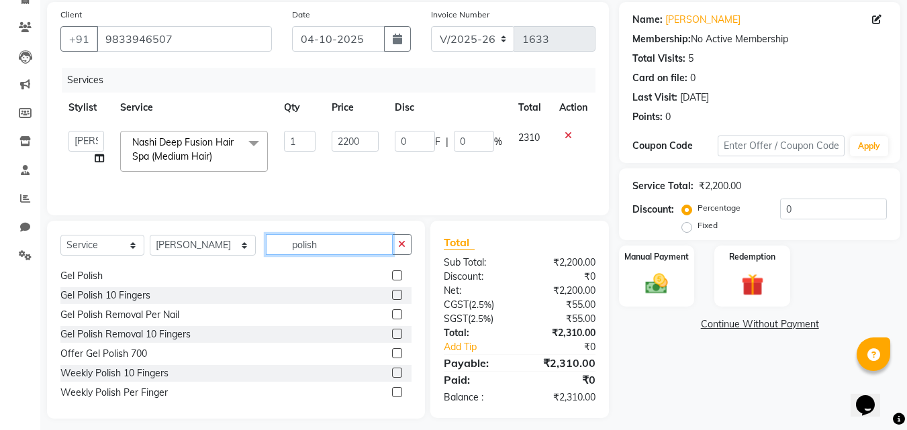
scroll to position [177, 0]
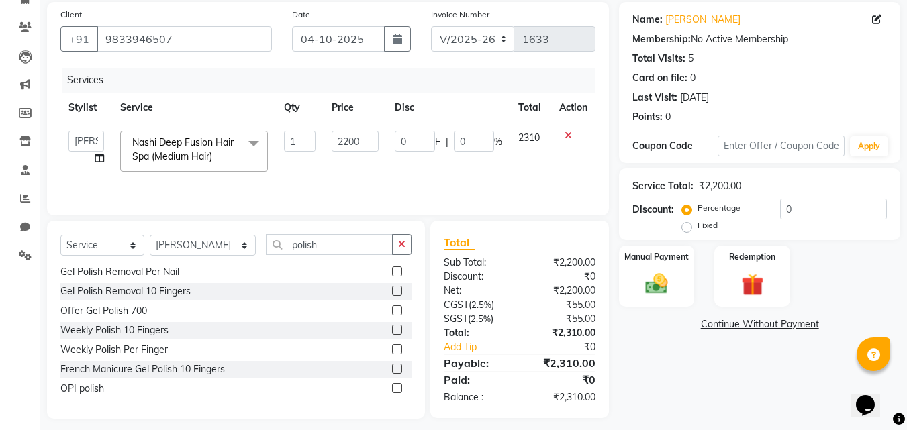
click at [392, 387] on label at bounding box center [397, 388] width 10 height 10
click at [392, 387] on input "checkbox" at bounding box center [396, 389] width 9 height 9
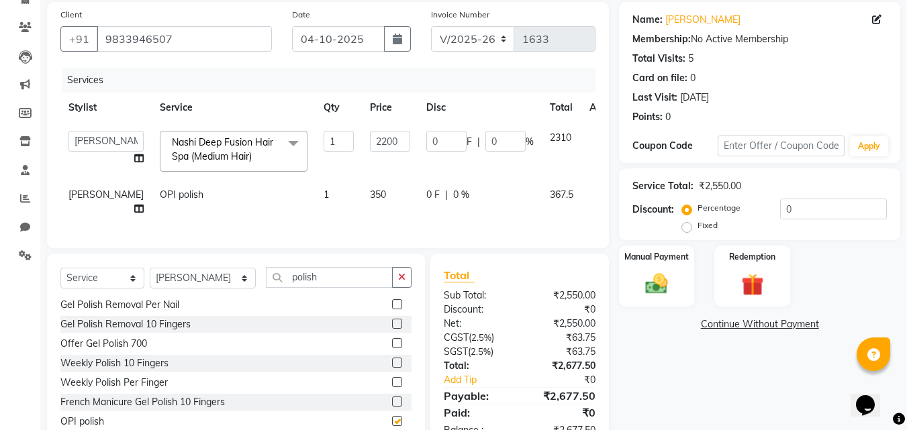
checkbox input "false"
click at [311, 288] on input "polish" at bounding box center [329, 277] width 127 height 21
type input "p"
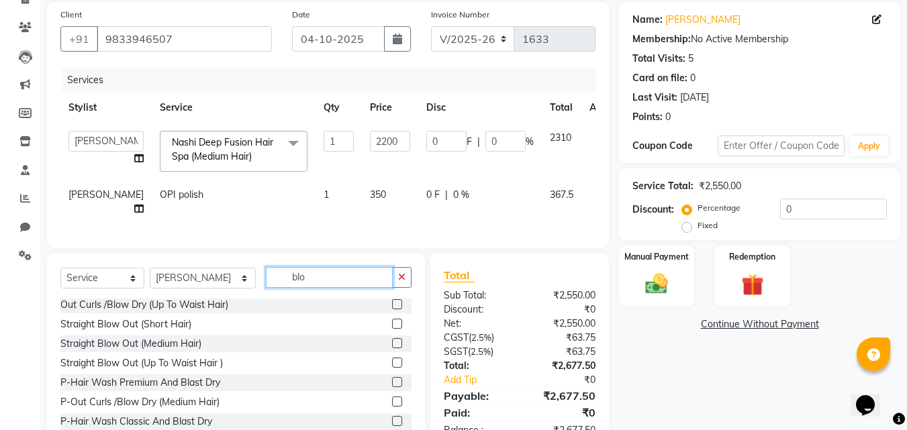
scroll to position [21, 0]
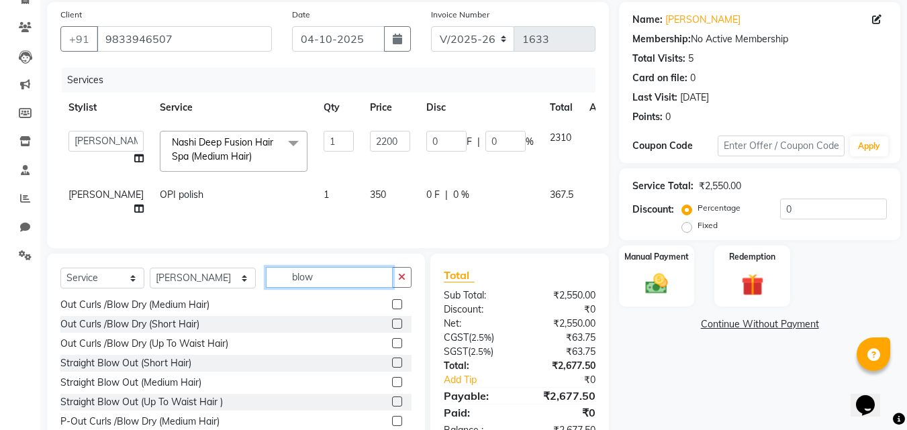
type input "blow"
click at [191, 289] on select "Select Stylist [PERSON_NAME] Admin [PERSON_NAME] [PERSON_NAME], Raza . [PERSON_…" at bounding box center [203, 278] width 106 height 21
select select "92086"
click at [150, 289] on select "Select Stylist [PERSON_NAME] Admin [PERSON_NAME] [PERSON_NAME], Raza . [PERSON_…" at bounding box center [203, 278] width 106 height 21
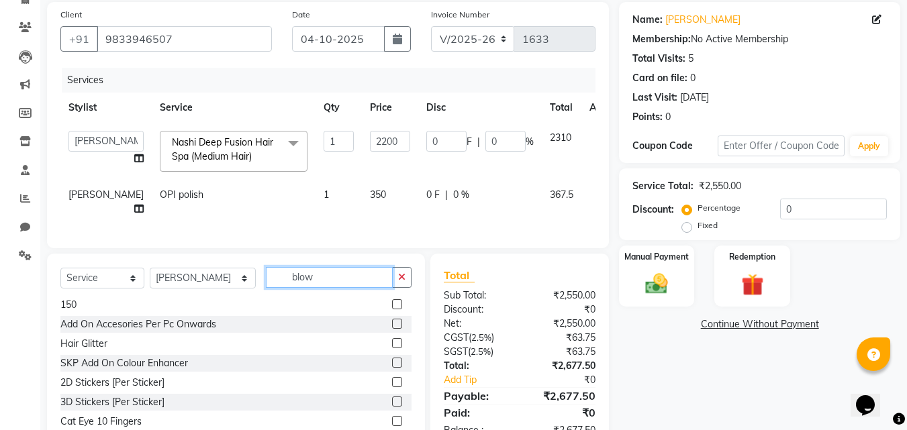
click at [307, 288] on input "blow" at bounding box center [329, 277] width 127 height 21
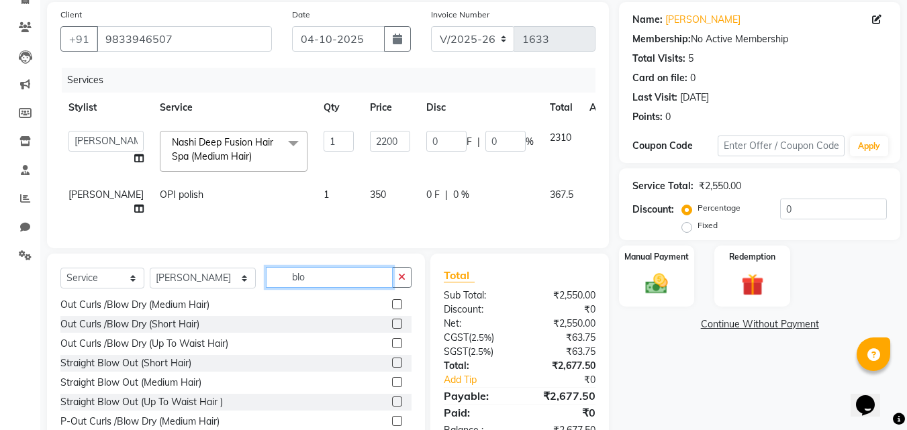
type input "blow"
click at [392, 309] on label at bounding box center [397, 304] width 10 height 10
click at [392, 309] on input "checkbox" at bounding box center [396, 305] width 9 height 9
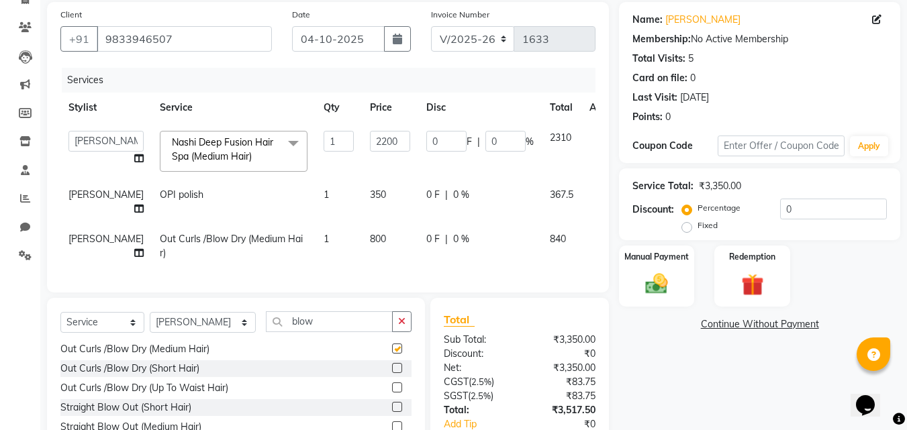
checkbox input "false"
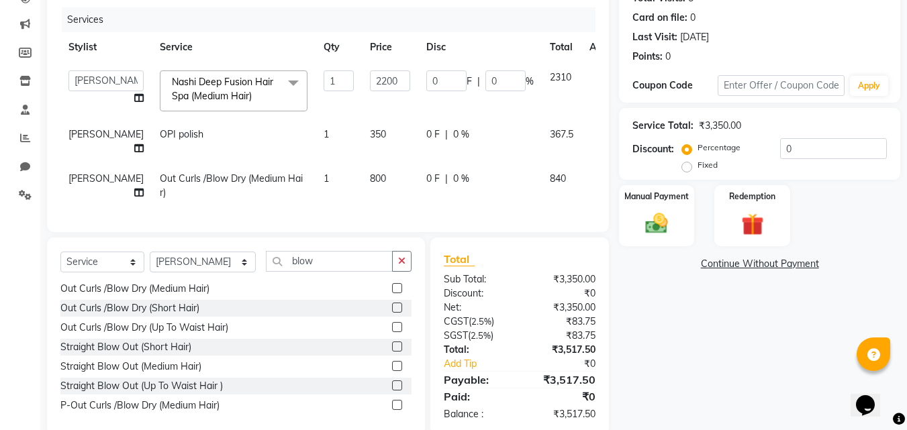
scroll to position [209, 0]
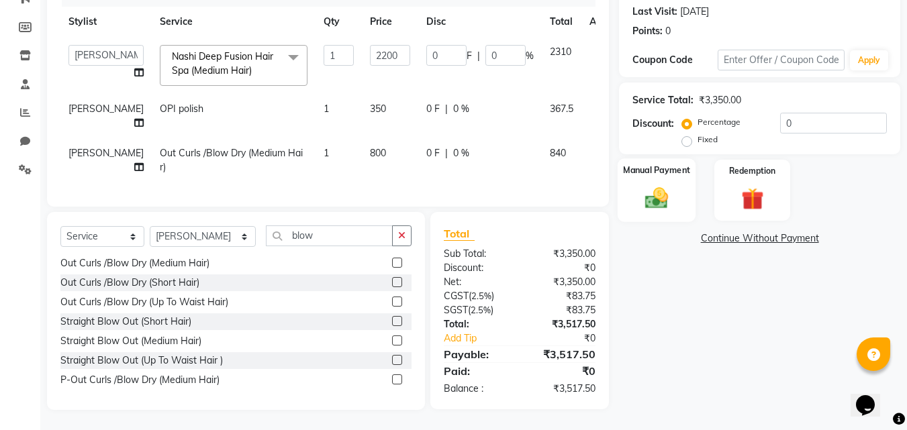
click at [671, 158] on div "Manual Payment" at bounding box center [657, 190] width 79 height 64
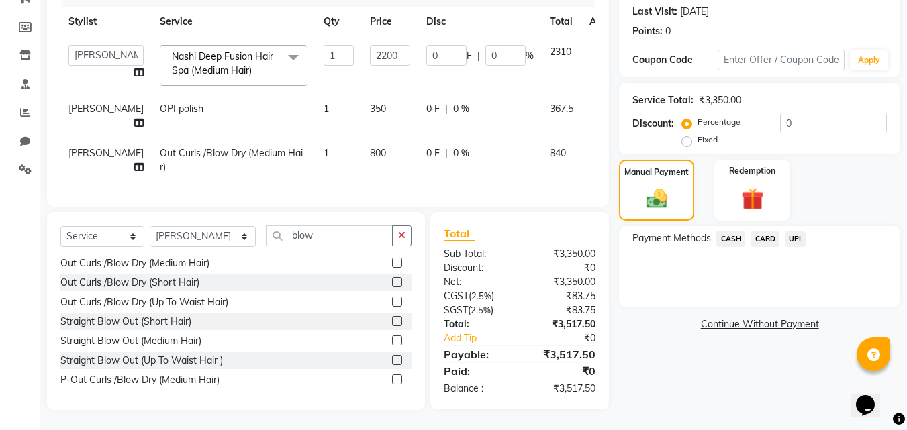
click at [801, 232] on span "UPI" at bounding box center [795, 239] width 21 height 15
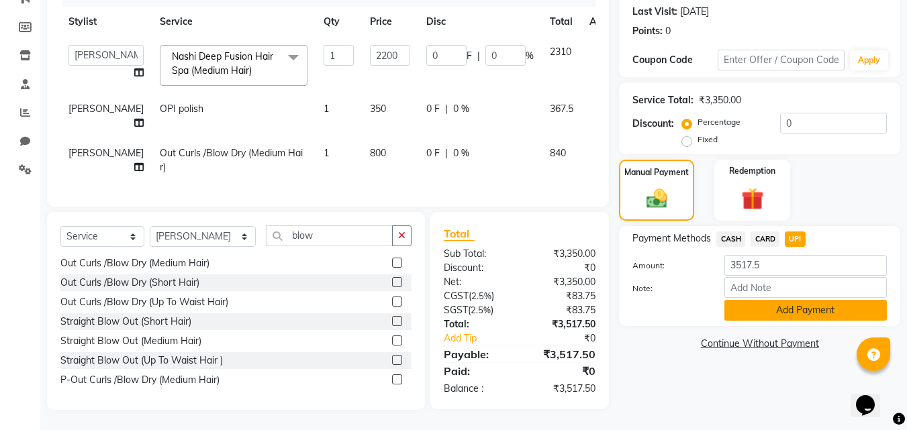
click at [787, 300] on button "Add Payment" at bounding box center [805, 310] width 162 height 21
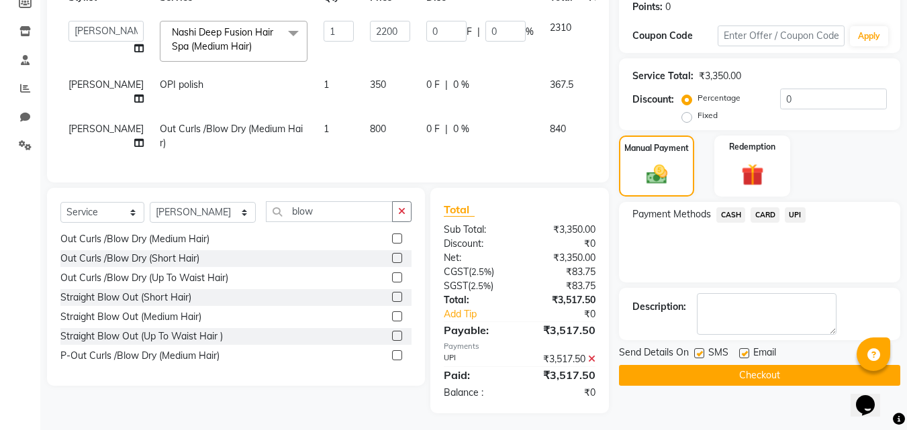
click at [749, 373] on button "Checkout" at bounding box center [759, 375] width 281 height 21
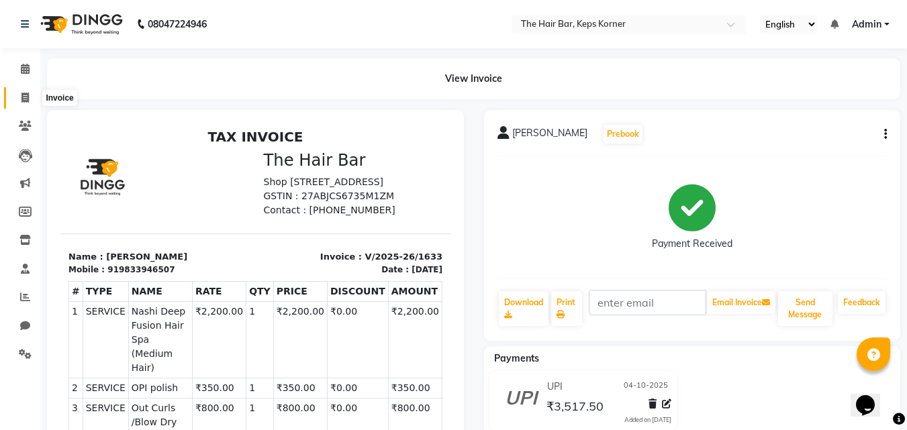
drag, startPoint x: 26, startPoint y: 92, endPoint x: 34, endPoint y: 86, distance: 10.1
click at [26, 93] on icon at bounding box center [24, 98] width 7 height 10
select select "service"
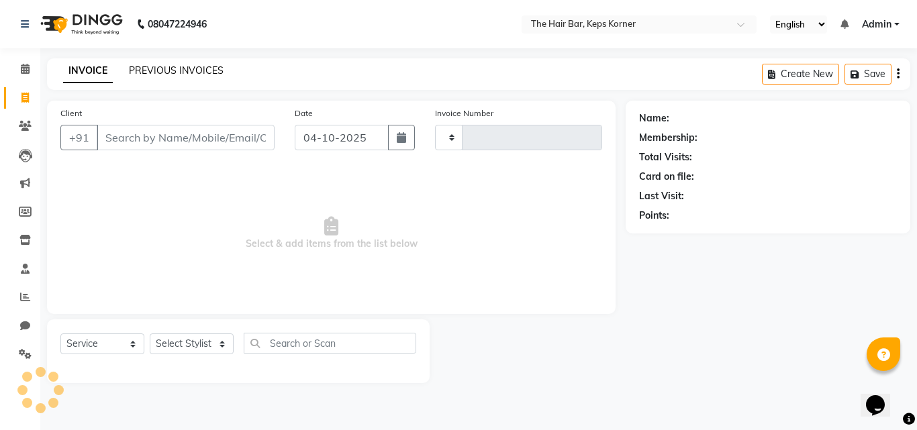
type input "1634"
click at [181, 66] on link "PREVIOUS INVOICES" at bounding box center [176, 70] width 95 height 12
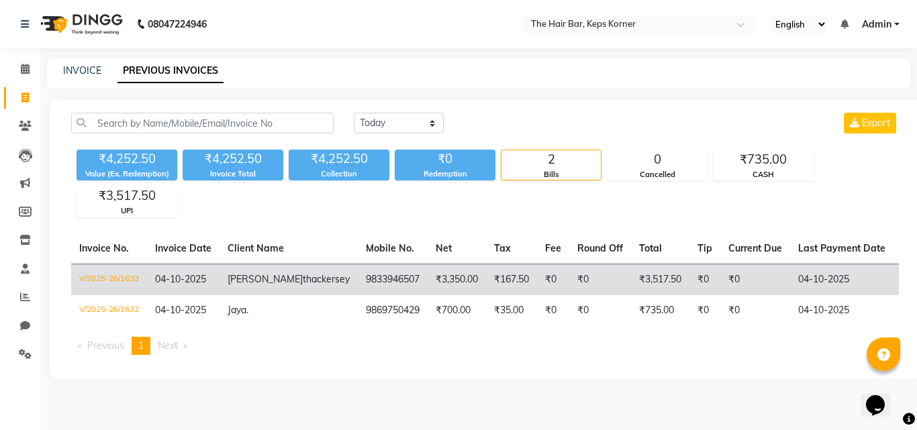
click at [428, 280] on td "₹3,350.00" at bounding box center [457, 280] width 58 height 32
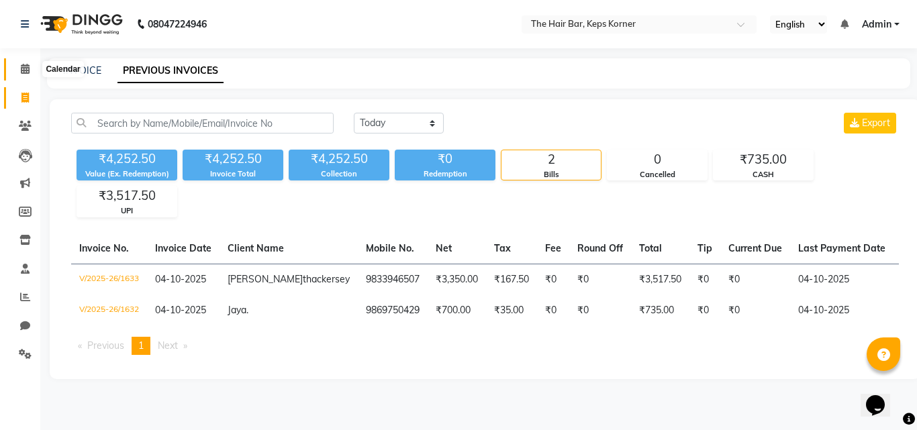
click at [23, 71] on icon at bounding box center [25, 69] width 9 height 10
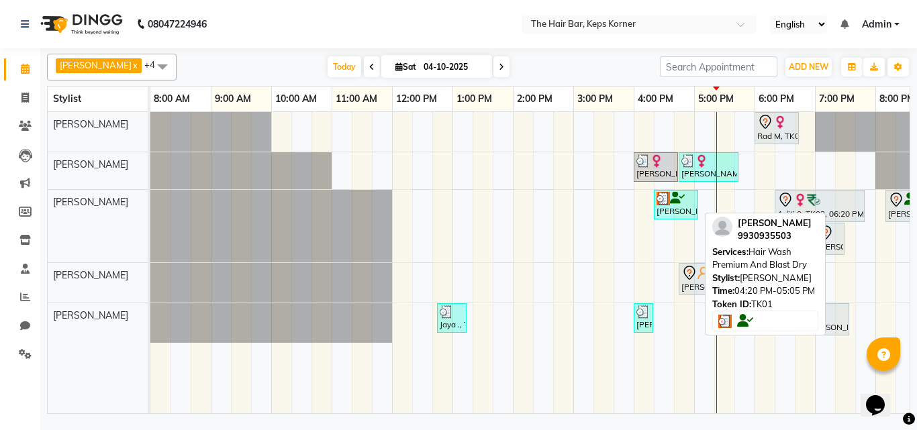
click at [679, 199] on icon at bounding box center [677, 198] width 15 height 1
select select "3"
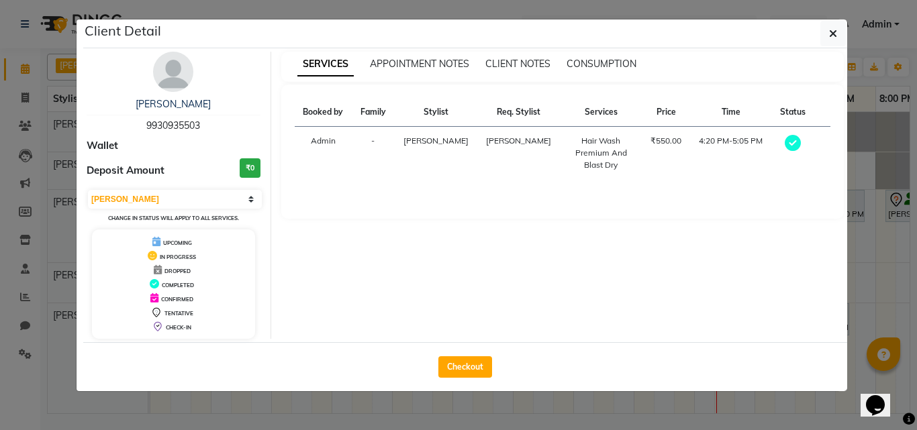
click at [197, 121] on span "9930935503" at bounding box center [173, 125] width 54 height 12
drag, startPoint x: 481, startPoint y: 364, endPoint x: 428, endPoint y: 290, distance: 91.4
click at [480, 363] on button "Checkout" at bounding box center [465, 366] width 54 height 21
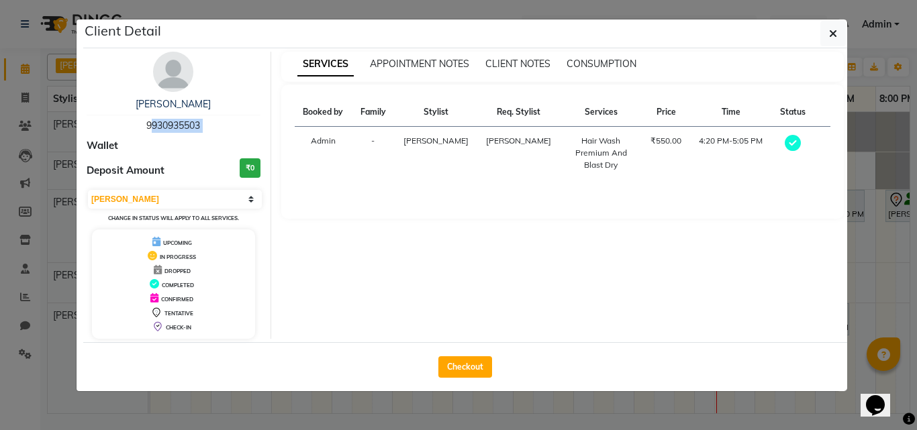
select select "service"
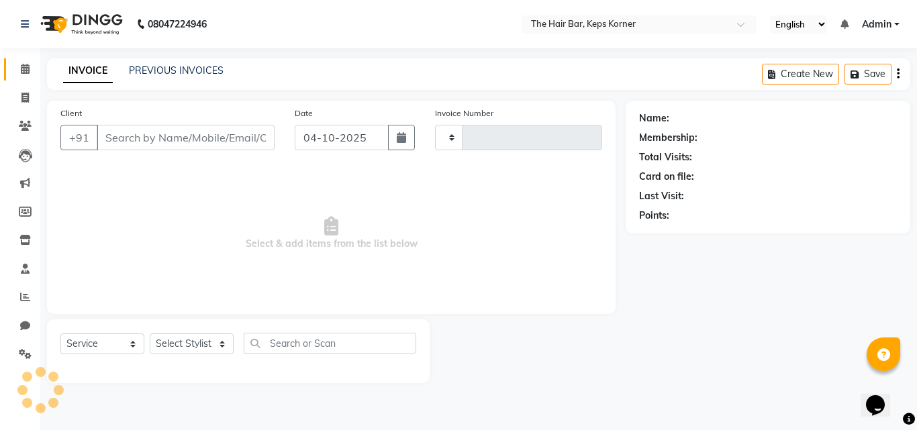
type input "1634"
select select "8992"
type input "9930935503"
select select "92085"
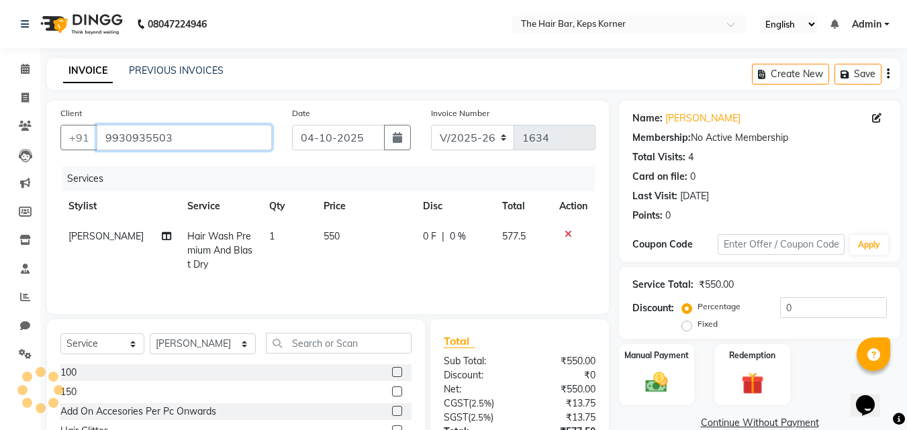
click at [201, 138] on input "9930935503" at bounding box center [184, 138] width 175 height 26
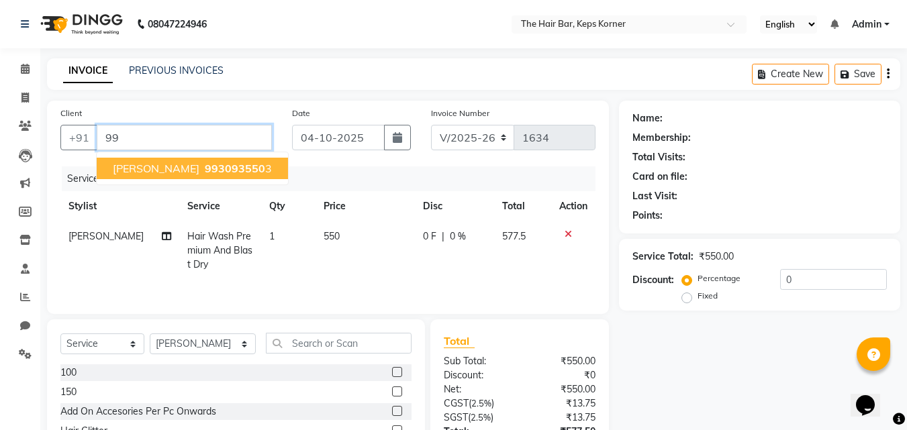
type input "9"
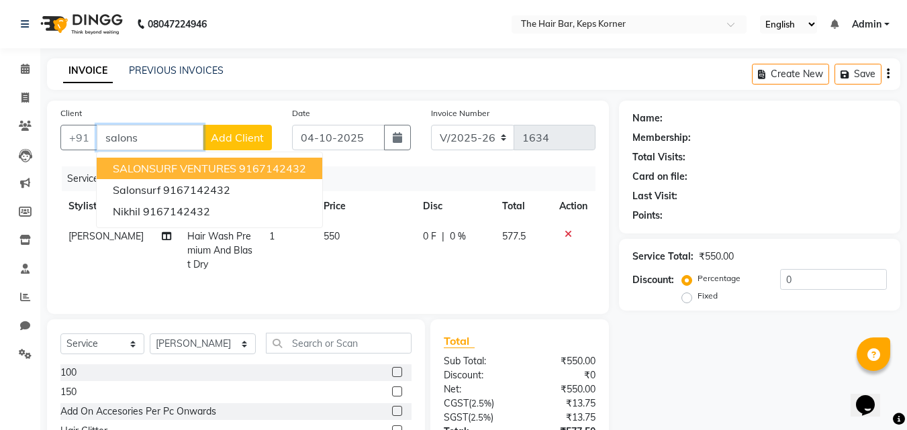
click at [267, 174] on ngb-highlight "9167142432" at bounding box center [272, 168] width 67 height 13
type input "9167142432"
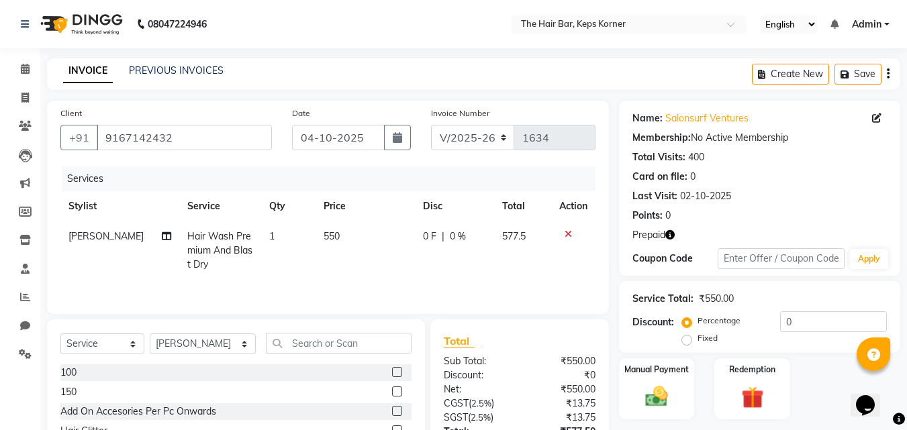
click at [333, 233] on td "550" at bounding box center [364, 251] width 99 height 58
select select "92085"
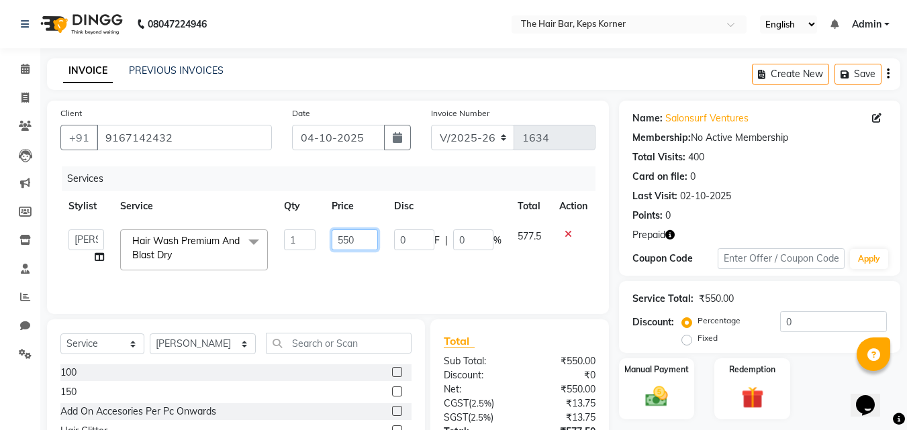
click at [333, 233] on input "550" at bounding box center [355, 240] width 46 height 21
type input "450"
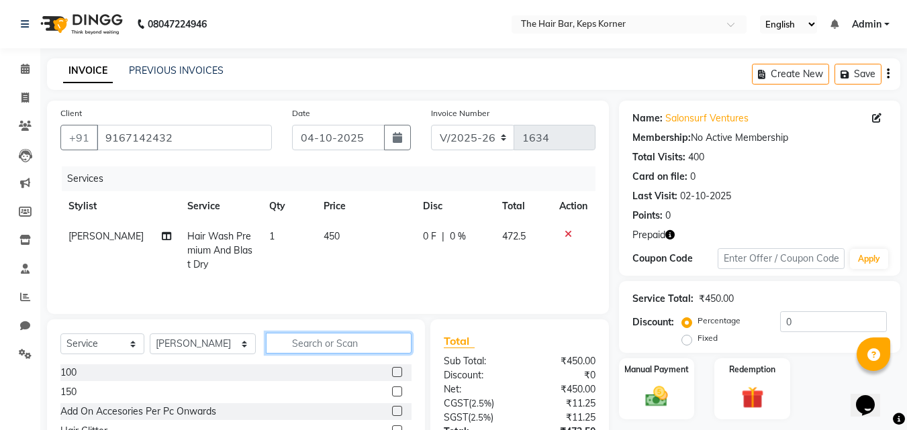
click at [345, 344] on input "text" at bounding box center [339, 343] width 146 height 21
type input "blow"
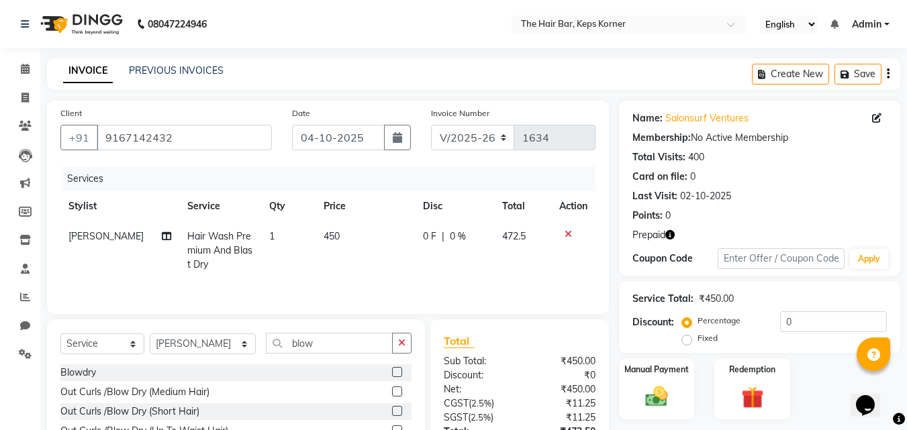
click at [392, 392] on label at bounding box center [397, 392] width 10 height 10
click at [392, 392] on input "checkbox" at bounding box center [396, 392] width 9 height 9
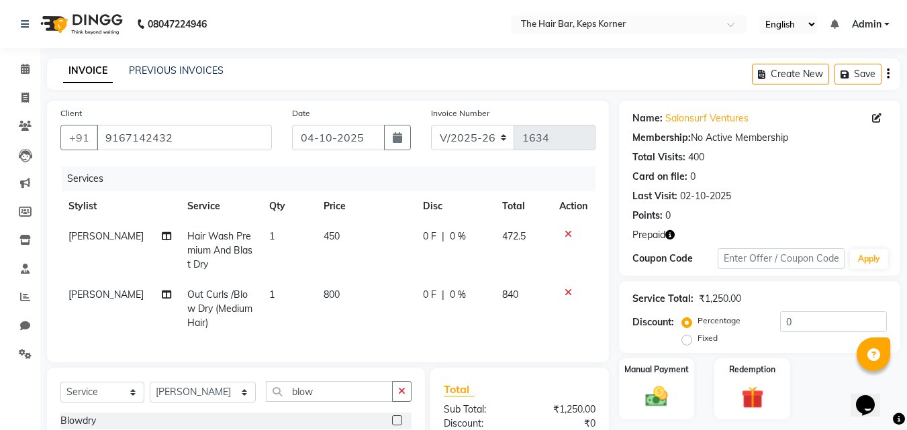
checkbox input "false"
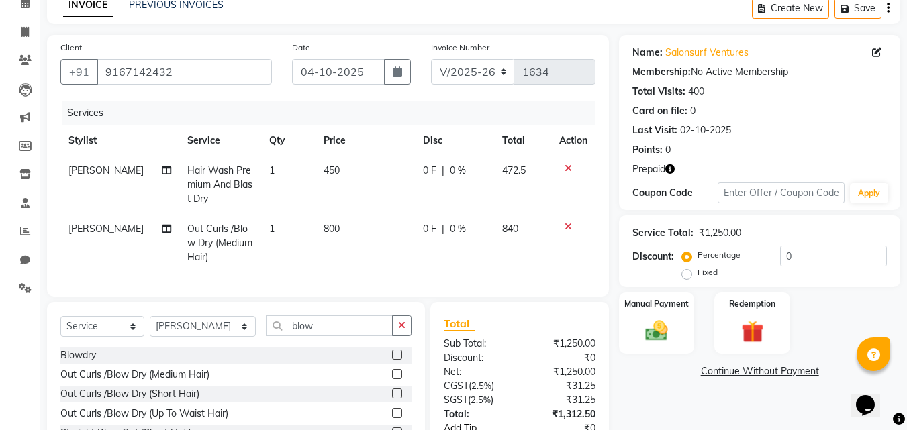
scroll to position [166, 0]
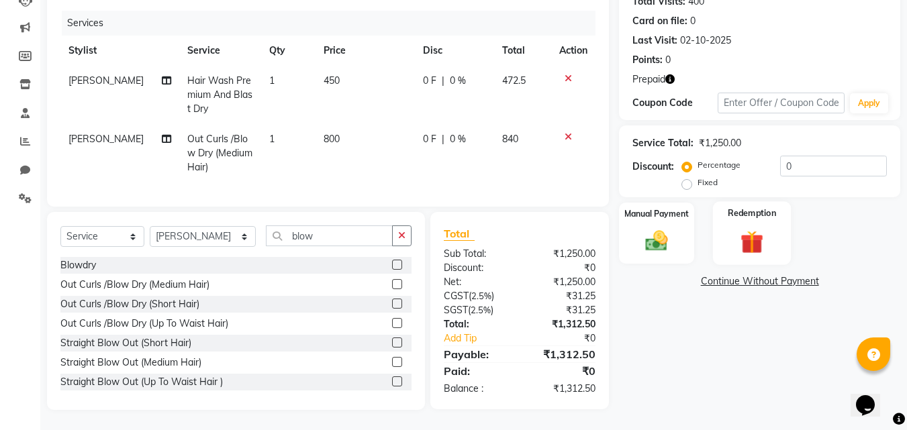
click at [748, 228] on img at bounding box center [752, 242] width 38 height 29
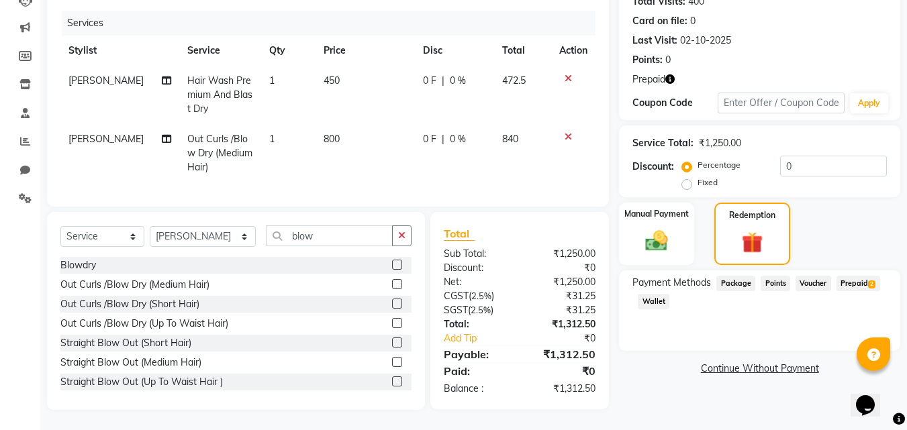
click at [865, 276] on span "Prepaid 2" at bounding box center [858, 283] width 44 height 15
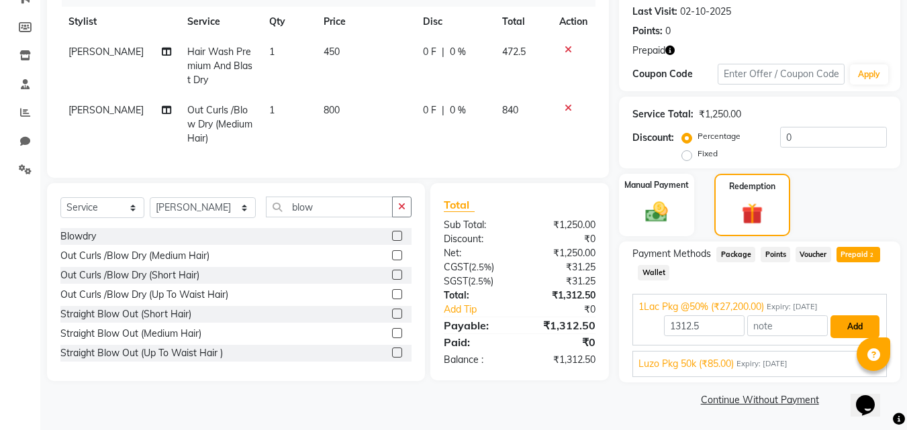
click at [850, 329] on button "Add" at bounding box center [854, 326] width 49 height 23
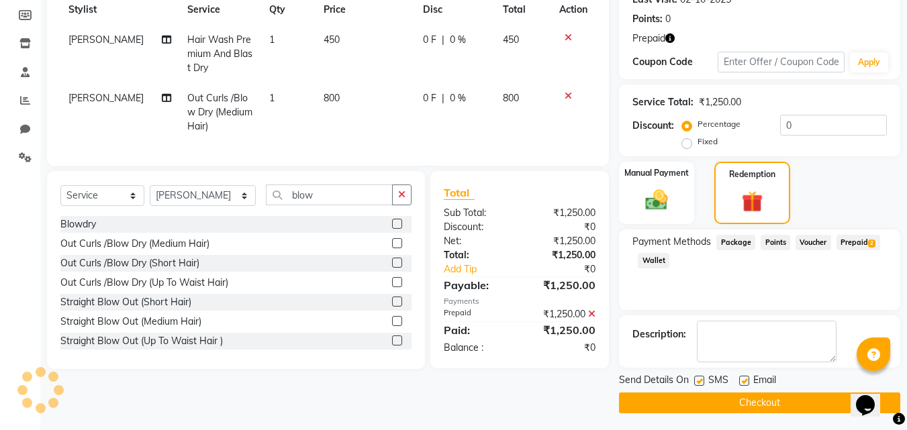
scroll to position [200, 0]
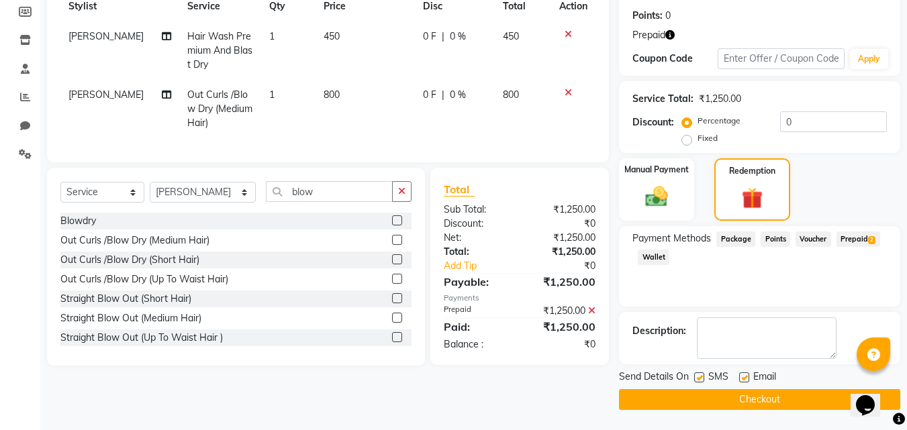
click at [714, 399] on button "Checkout" at bounding box center [759, 399] width 281 height 21
click at [726, 404] on button "Checkout" at bounding box center [759, 399] width 281 height 21
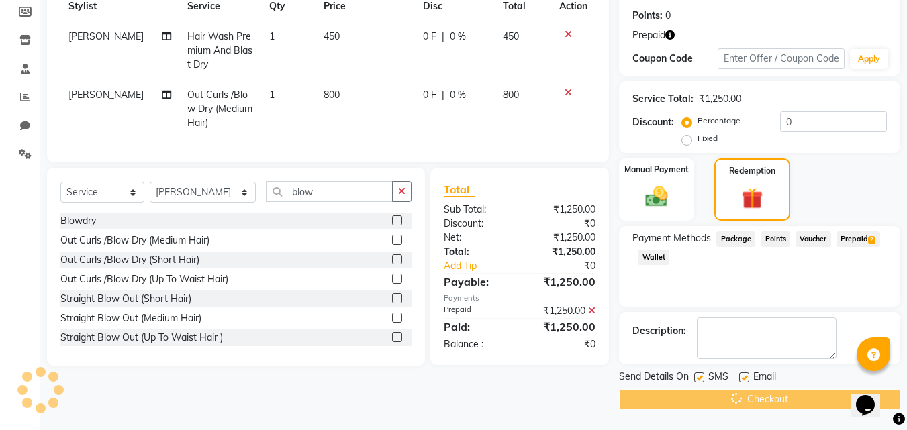
click at [726, 404] on div "Checkout" at bounding box center [759, 399] width 281 height 21
click at [726, 404] on button "Checkout" at bounding box center [759, 399] width 281 height 21
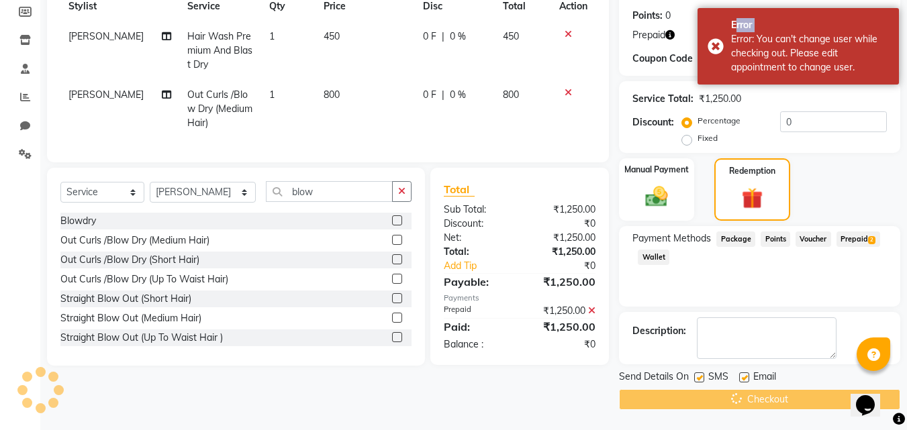
click at [726, 403] on div "Checkout" at bounding box center [759, 399] width 281 height 21
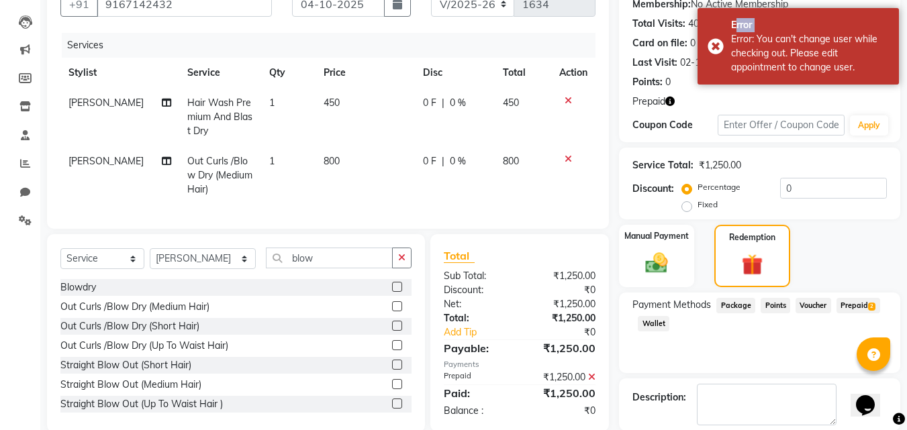
scroll to position [0, 0]
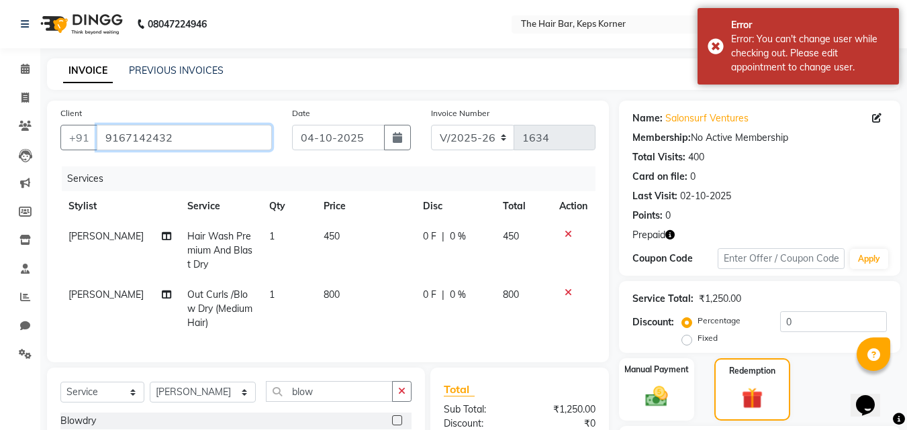
click at [184, 129] on input "9167142432" at bounding box center [184, 138] width 175 height 26
click at [203, 134] on input "9167142432" at bounding box center [184, 138] width 175 height 26
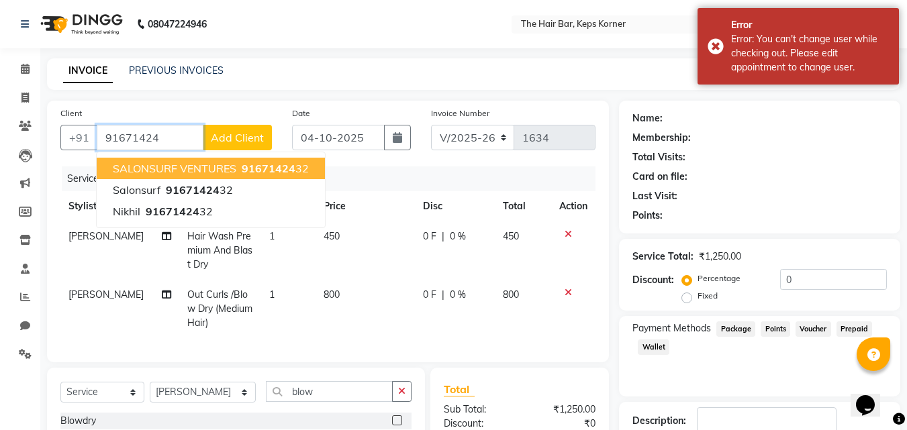
click at [218, 167] on span "SALONSURF VENTURES" at bounding box center [175, 168] width 124 height 13
type input "9167142432"
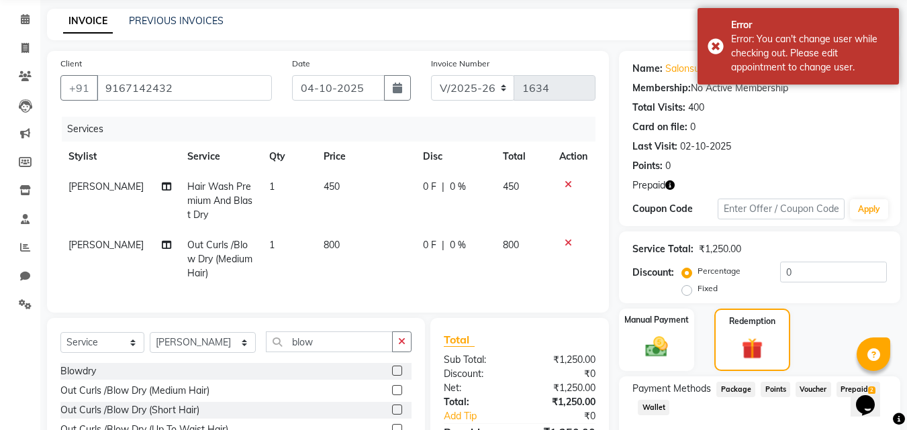
scroll to position [200, 0]
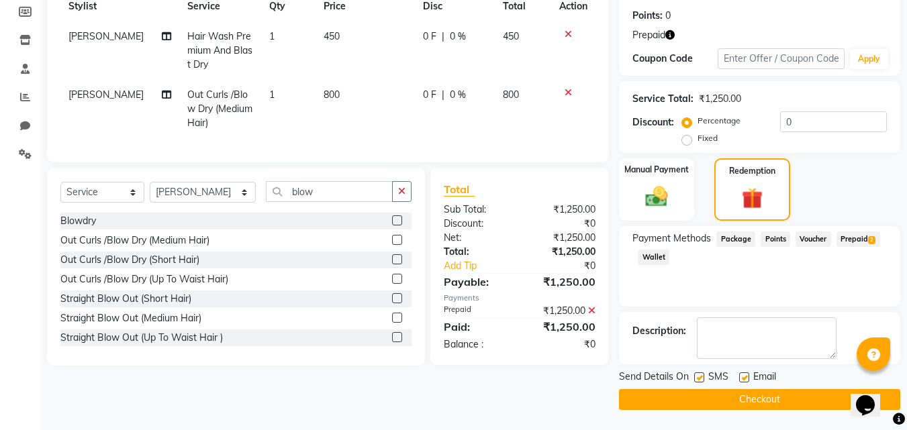
click at [861, 238] on span "Prepaid 2" at bounding box center [858, 239] width 44 height 15
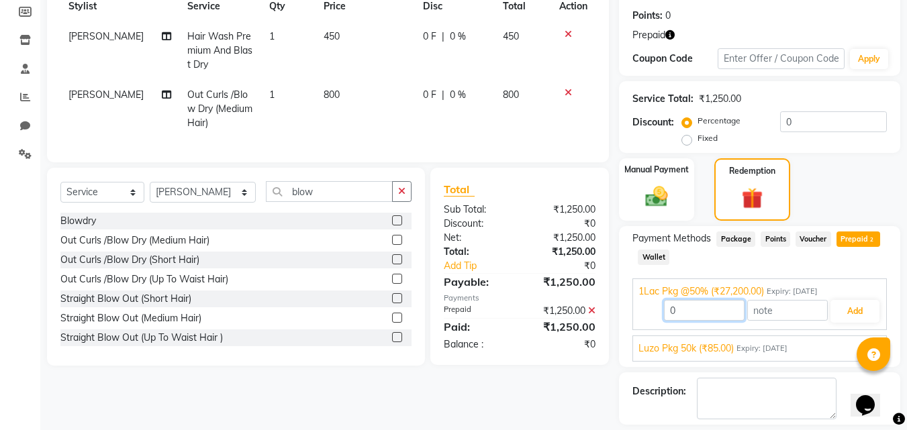
click at [703, 309] on input "0" at bounding box center [704, 310] width 81 height 21
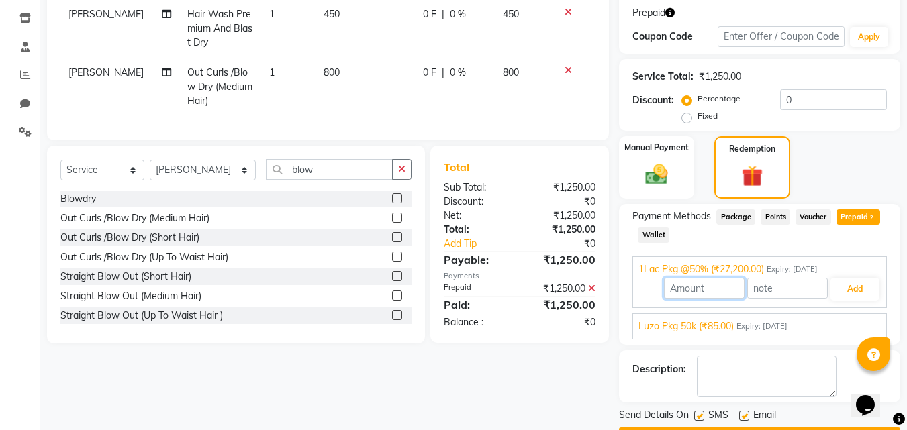
scroll to position [260, 0]
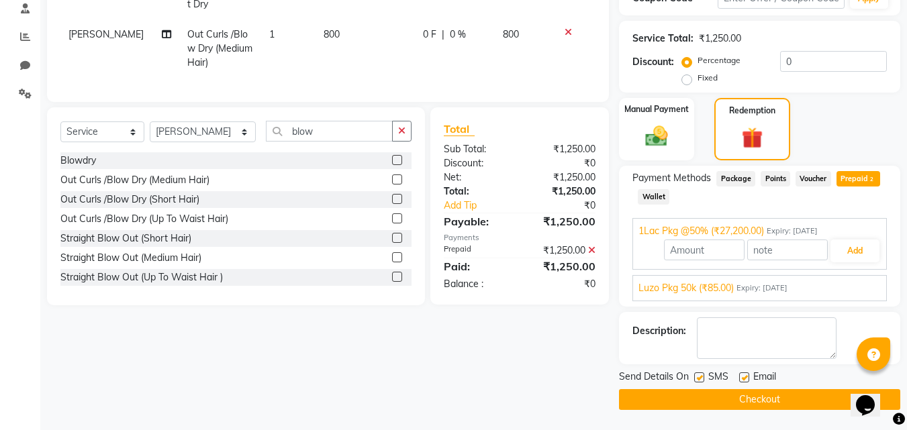
click at [732, 398] on button "Checkout" at bounding box center [759, 399] width 281 height 21
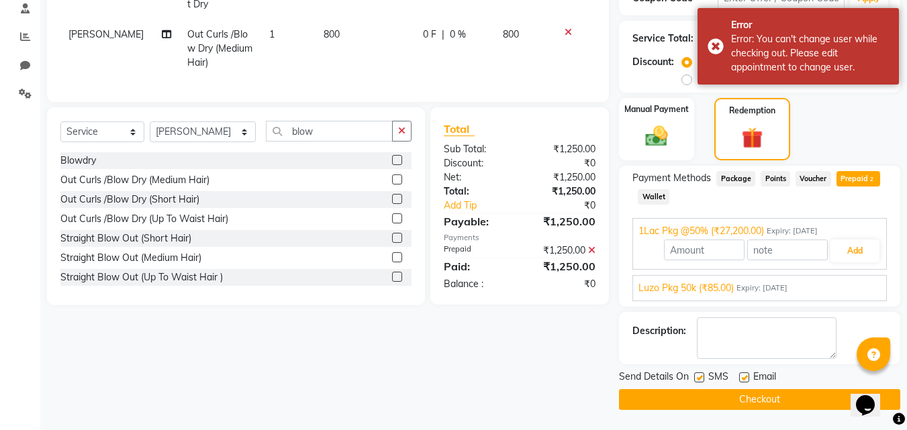
click at [592, 255] on icon at bounding box center [591, 250] width 7 height 9
type input "1312.5"
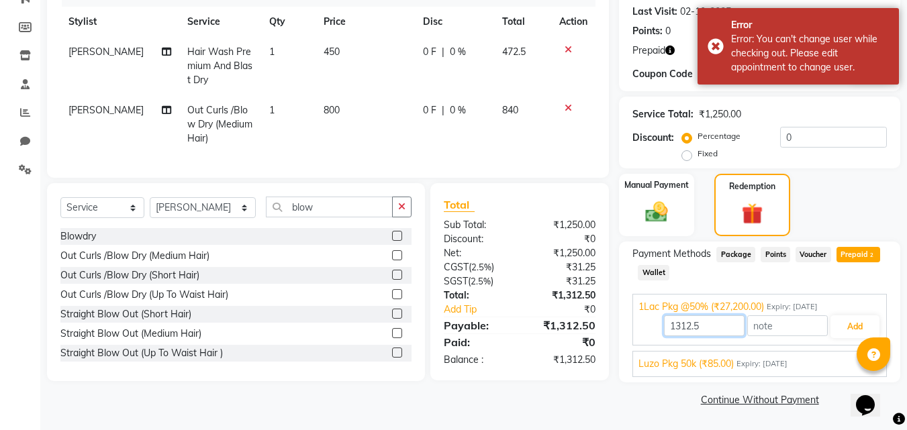
click at [706, 328] on input "1312.5" at bounding box center [704, 325] width 81 height 21
click at [840, 320] on button "Add" at bounding box center [854, 326] width 49 height 23
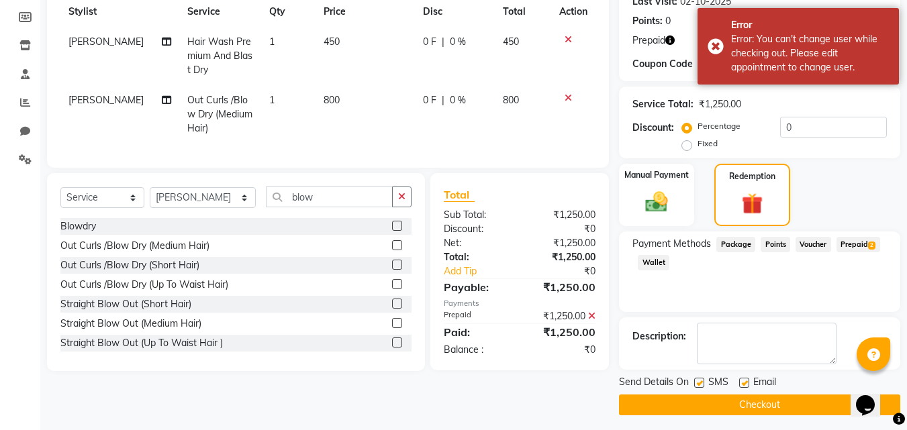
scroll to position [200, 0]
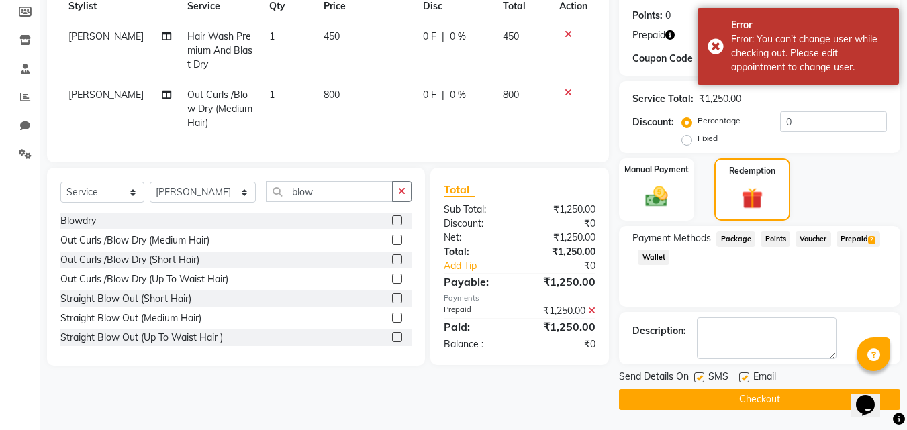
click at [731, 401] on button "Checkout" at bounding box center [759, 399] width 281 height 21
drag, startPoint x: 591, startPoint y: 317, endPoint x: 601, endPoint y: 329, distance: 14.8
click at [592, 315] on icon at bounding box center [591, 310] width 7 height 9
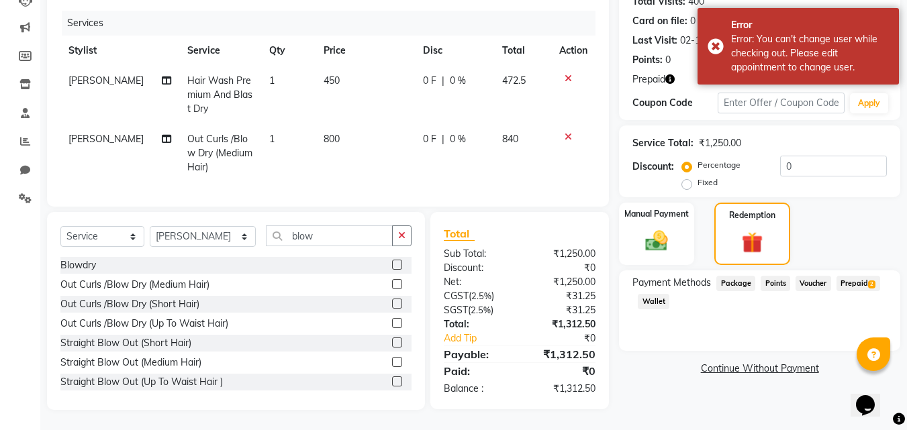
scroll to position [166, 0]
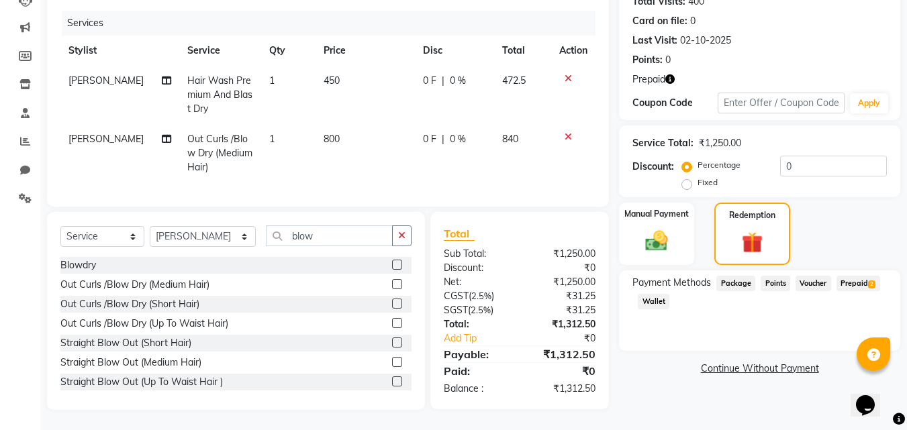
click at [862, 276] on span "Prepaid 2" at bounding box center [858, 283] width 44 height 15
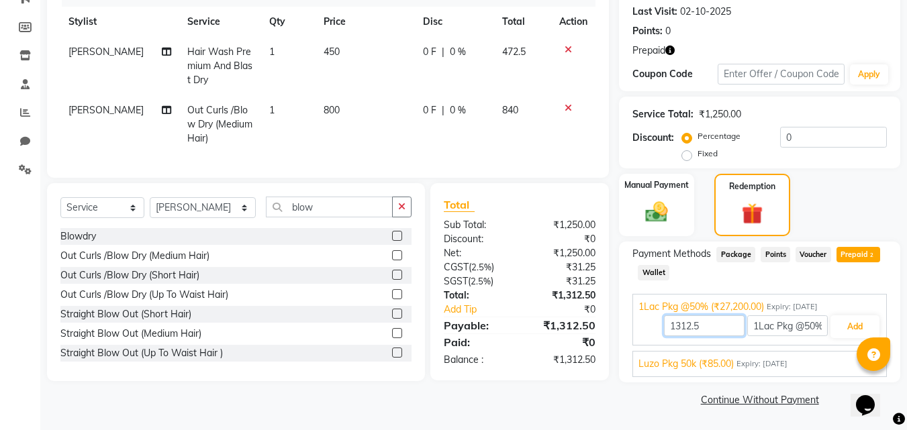
click at [709, 322] on input "1312.5" at bounding box center [704, 325] width 81 height 21
type input "1"
type input "1312"
click at [883, 313] on div "1Lac Pkg @50% (₹27,200.00) Expiry: 11-06-2026 1312 1Lac Pkg @50% Add" at bounding box center [759, 320] width 254 height 52
click at [869, 322] on button "Add" at bounding box center [854, 326] width 49 height 23
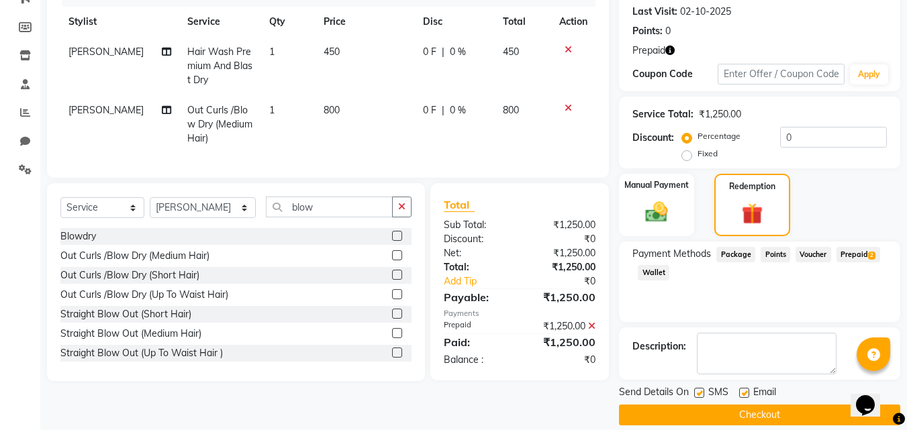
click at [719, 417] on button "Checkout" at bounding box center [759, 415] width 281 height 21
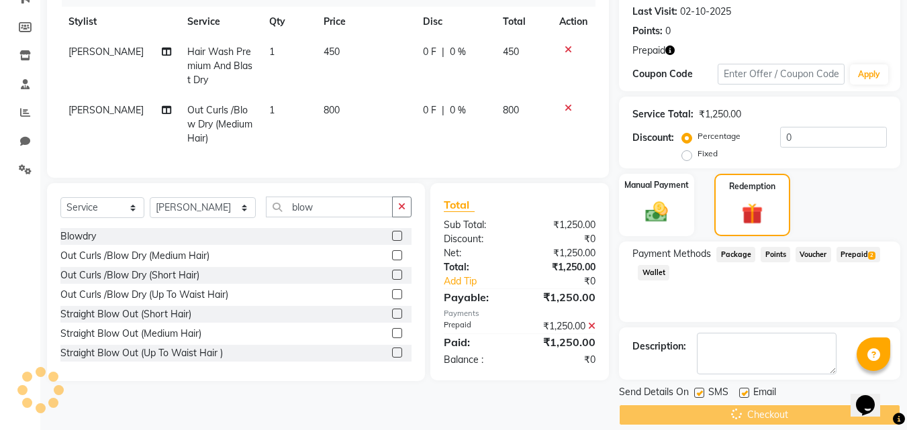
click at [719, 417] on div "Checkout" at bounding box center [759, 415] width 281 height 21
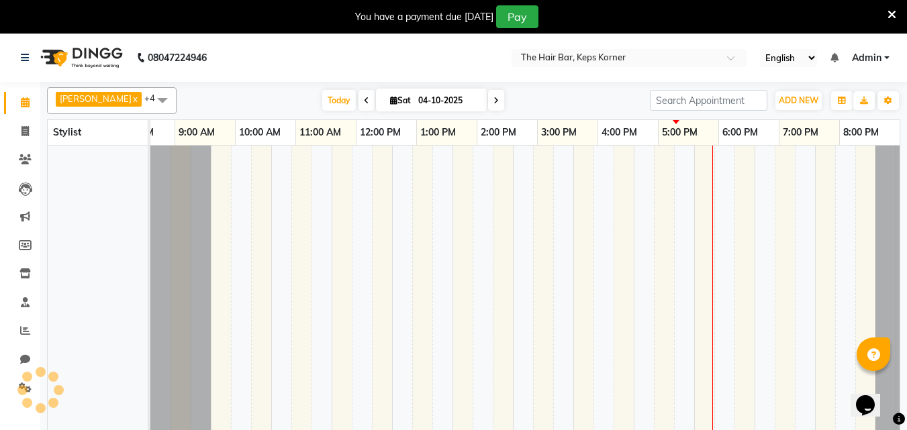
scroll to position [0, 36]
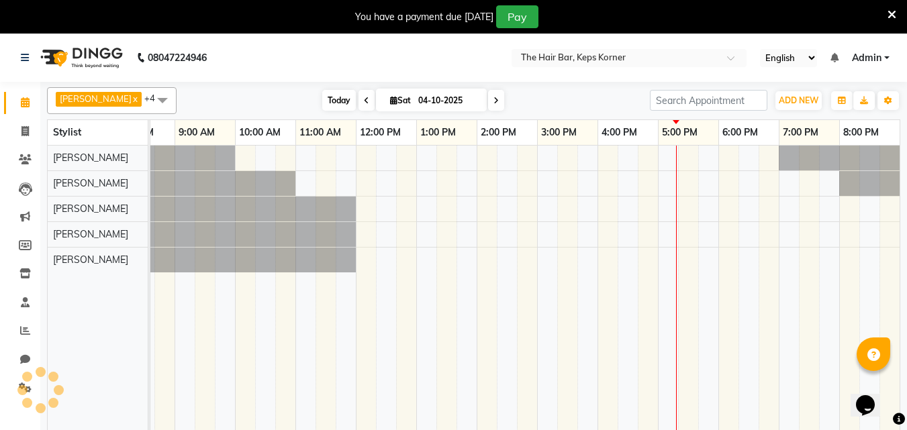
click at [333, 104] on span "Today" at bounding box center [339, 100] width 34 height 21
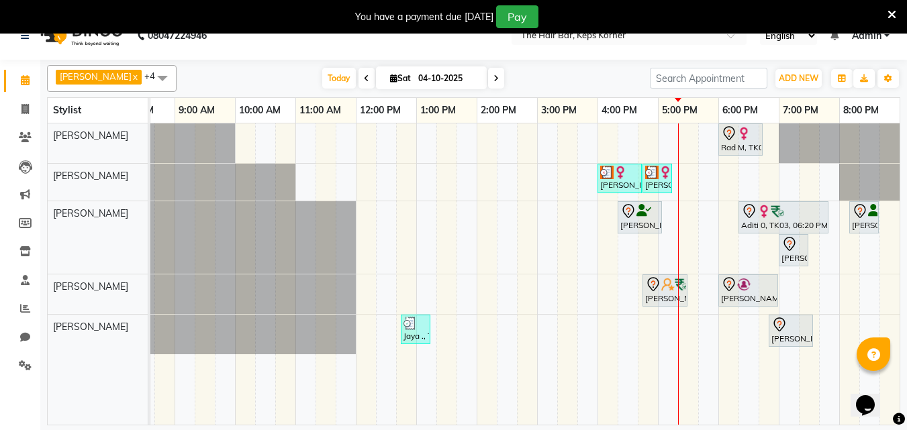
scroll to position [34, 0]
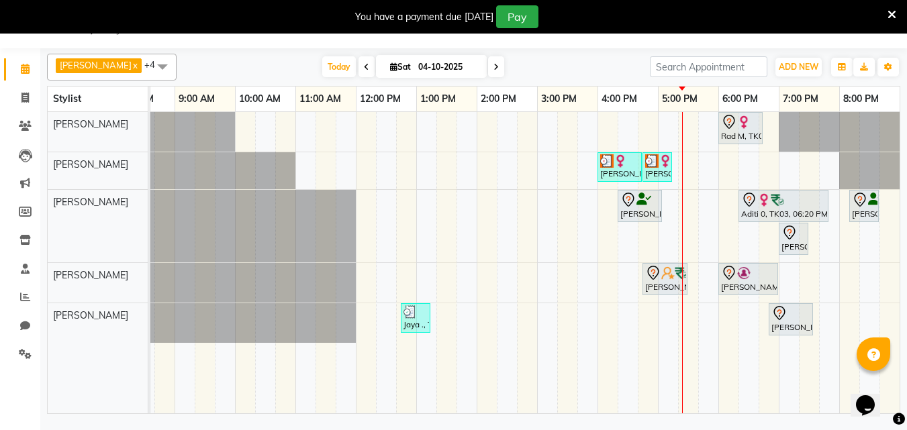
click at [442, 61] on input "04-10-2025" at bounding box center [447, 67] width 67 height 20
select select "10"
select select "2025"
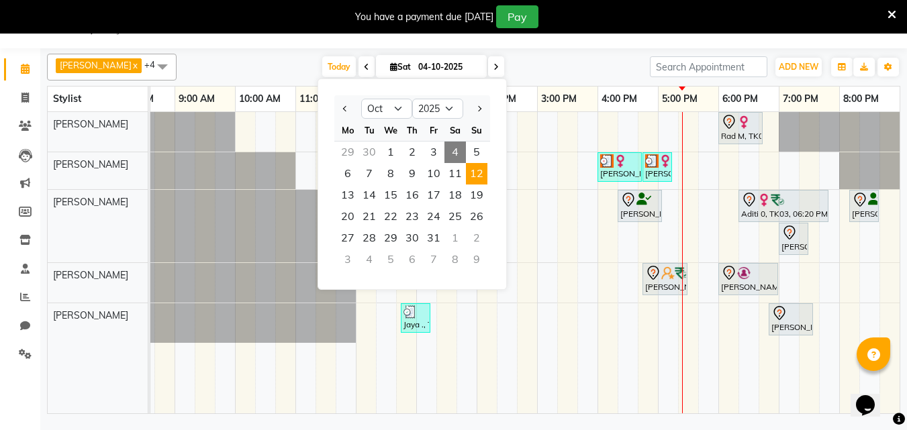
click at [480, 173] on span "12" at bounding box center [476, 173] width 21 height 21
type input "[DATE]"
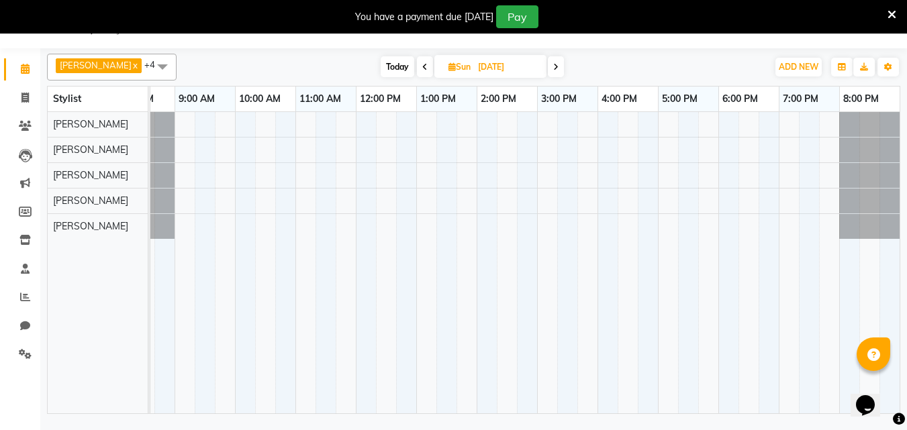
click at [785, 170] on div at bounding box center [506, 262] width 785 height 301
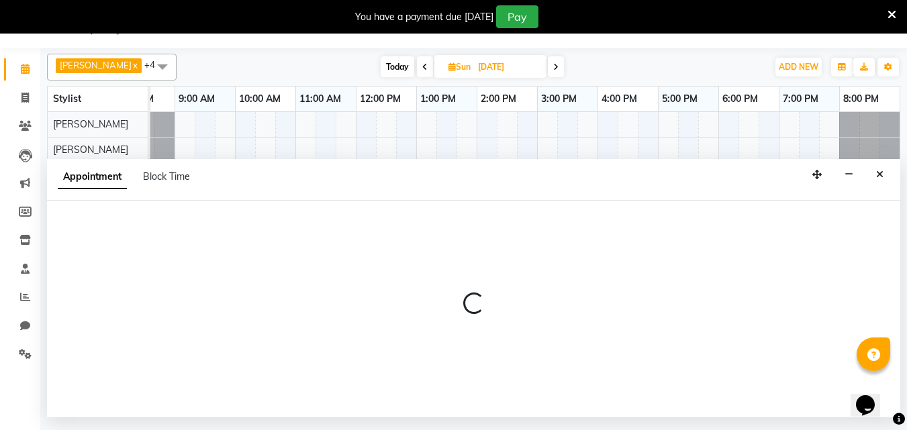
click at [785, 170] on div "Appointment Block Time" at bounding box center [473, 180] width 853 height 42
select select "92085"
select select "1140"
select select "tentative"
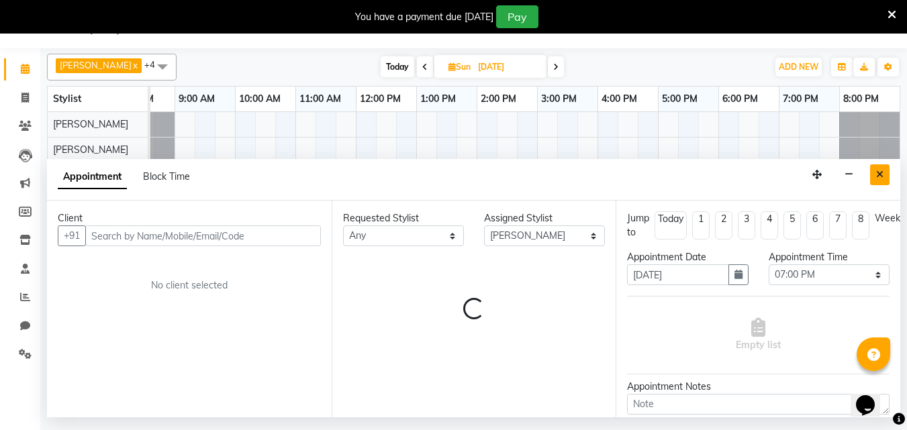
click at [881, 173] on icon "Close" at bounding box center [879, 174] width 7 height 9
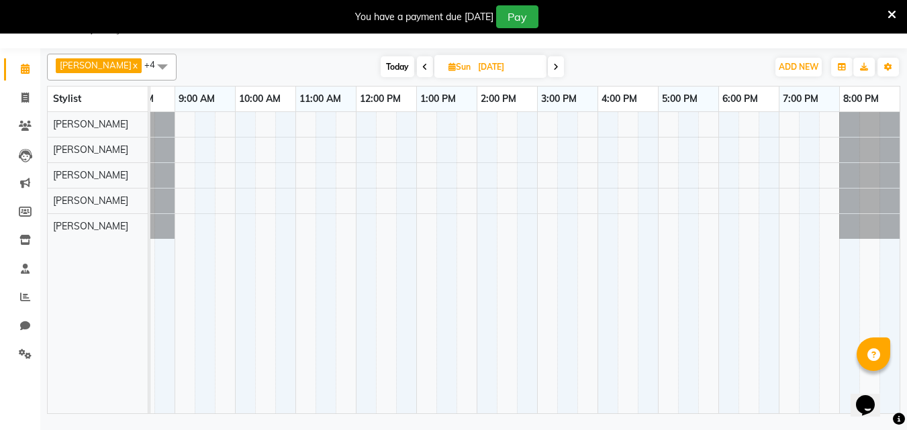
click at [805, 172] on div at bounding box center [506, 262] width 785 height 301
select select "92085"
select select "1155"
select select "tentative"
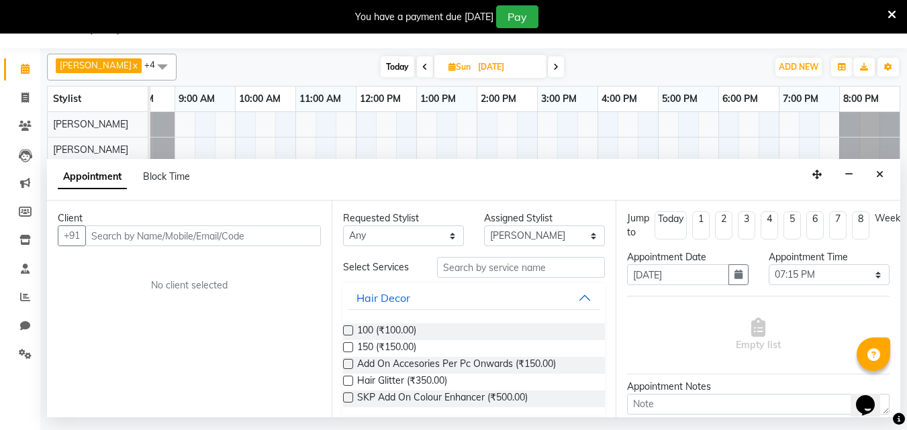
click at [160, 242] on input "text" at bounding box center [203, 236] width 236 height 21
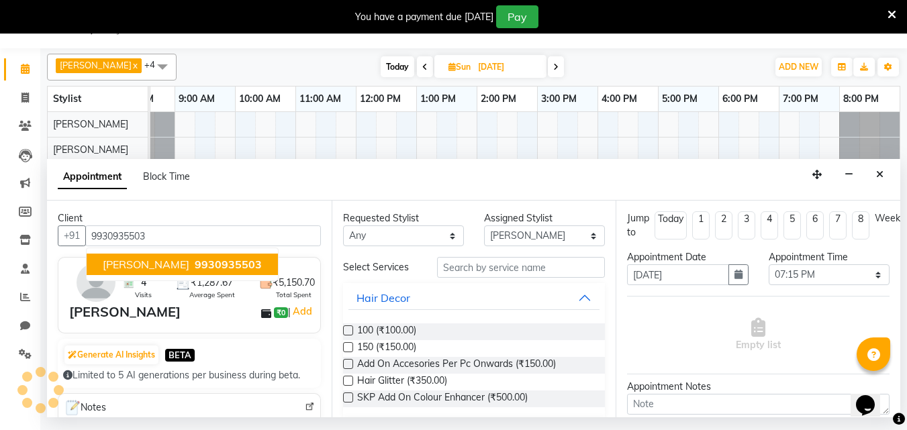
click at [171, 256] on button "[PERSON_NAME] 9930935503" at bounding box center [182, 264] width 191 height 21
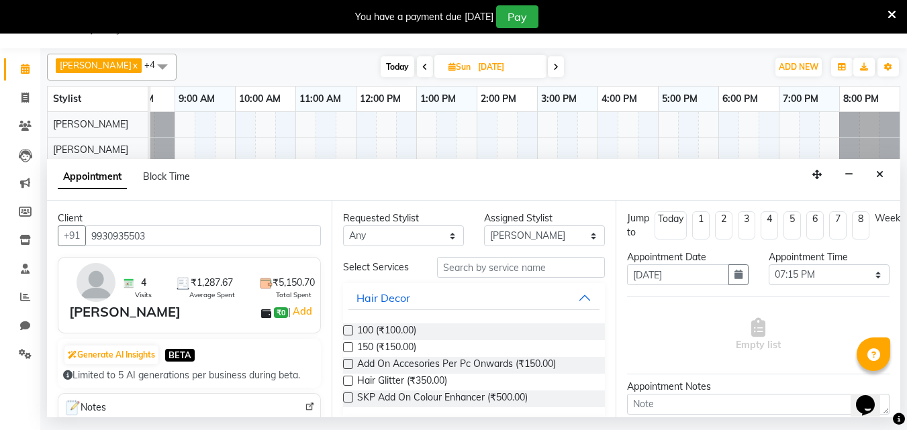
type input "9930935503"
click at [479, 267] on input "text" at bounding box center [521, 267] width 168 height 21
click at [392, 237] on select "Any [PERSON_NAME] Admin [PERSON_NAME] [PERSON_NAME], Raza . [PERSON_NAME], [PER…" at bounding box center [403, 236] width 121 height 21
select select "92085"
click at [343, 226] on select "Any [PERSON_NAME] Admin [PERSON_NAME] [PERSON_NAME], Raza . [PERSON_NAME], [PER…" at bounding box center [403, 236] width 121 height 21
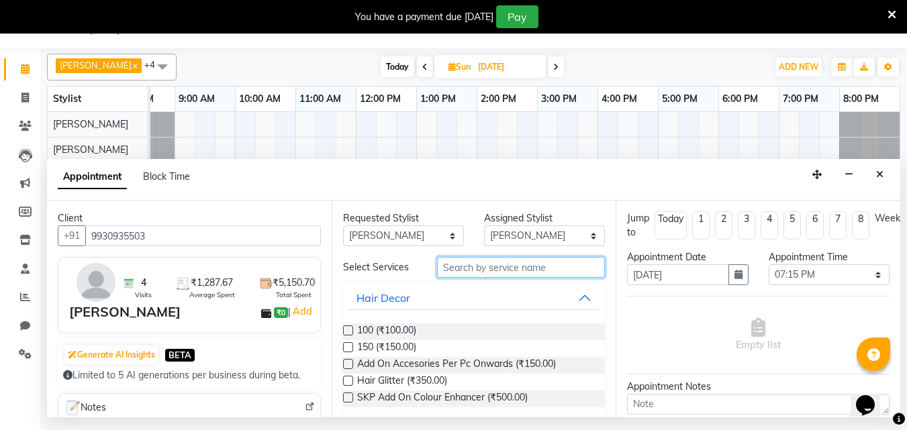
click at [483, 266] on input "text" at bounding box center [521, 267] width 168 height 21
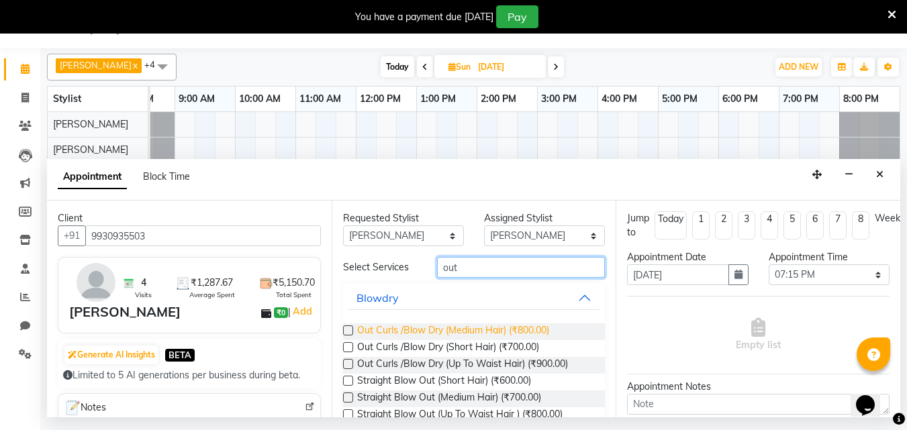
type input "out"
click at [450, 330] on span "Out Curls /Blow Dry (Medium Hair) (₹800.00)" at bounding box center [453, 332] width 192 height 17
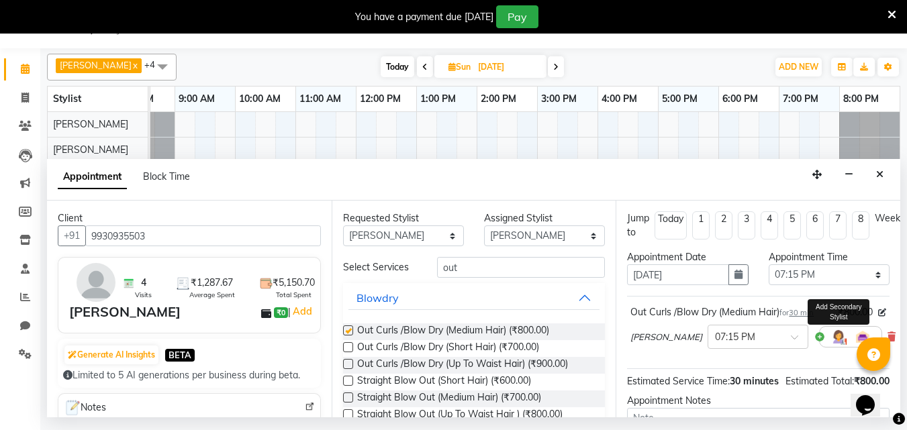
checkbox input "false"
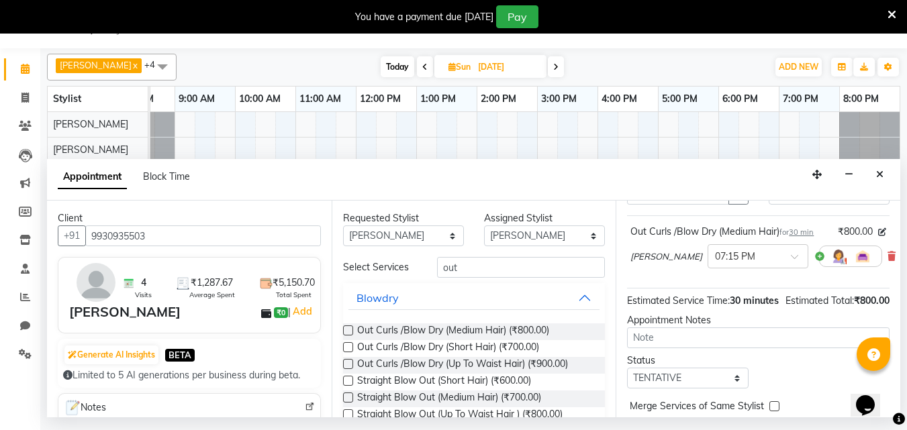
scroll to position [162, 0]
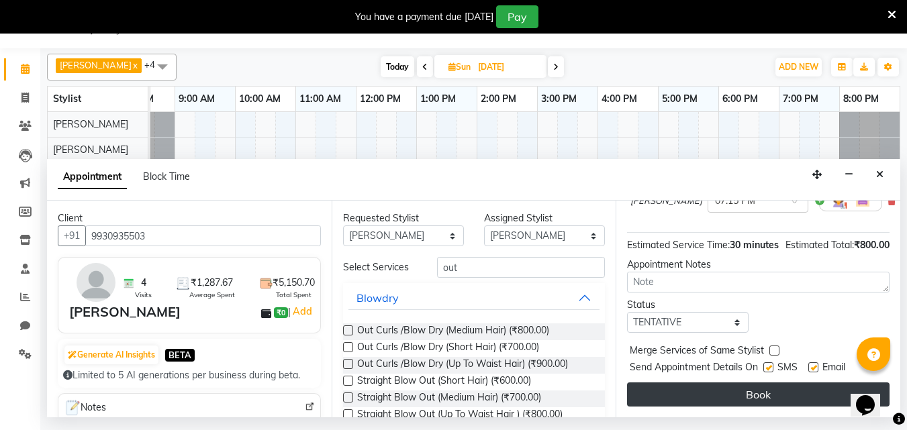
drag, startPoint x: 727, startPoint y: 387, endPoint x: 620, endPoint y: 324, distance: 124.9
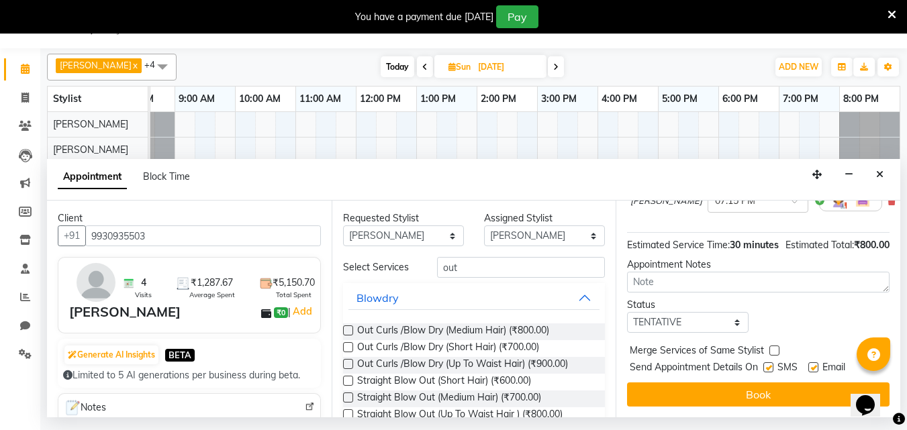
click at [727, 387] on button "Book" at bounding box center [758, 395] width 262 height 24
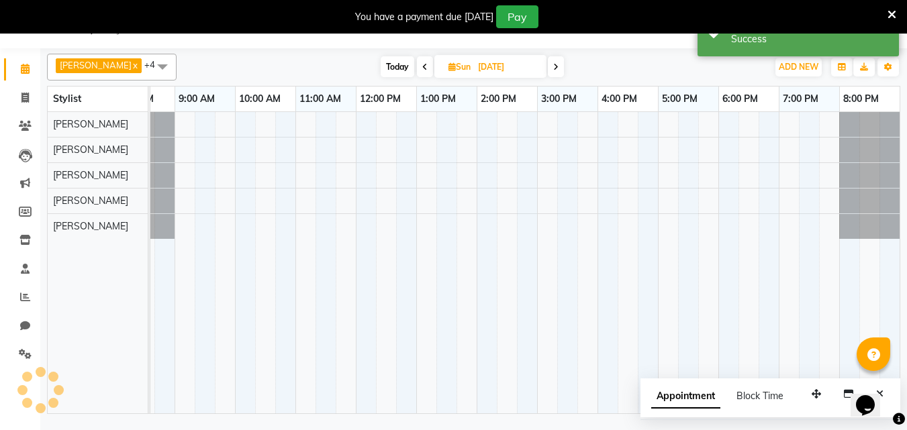
scroll to position [0, 0]
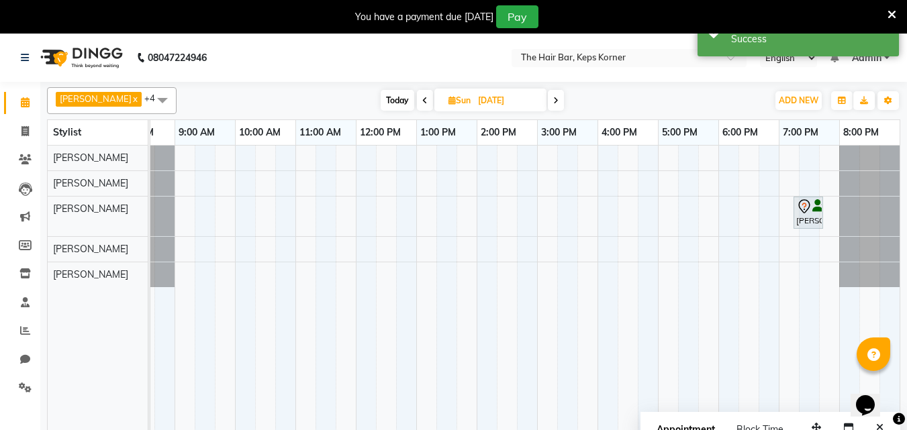
click at [395, 109] on span "Today" at bounding box center [398, 100] width 34 height 21
type input "04-10-2025"
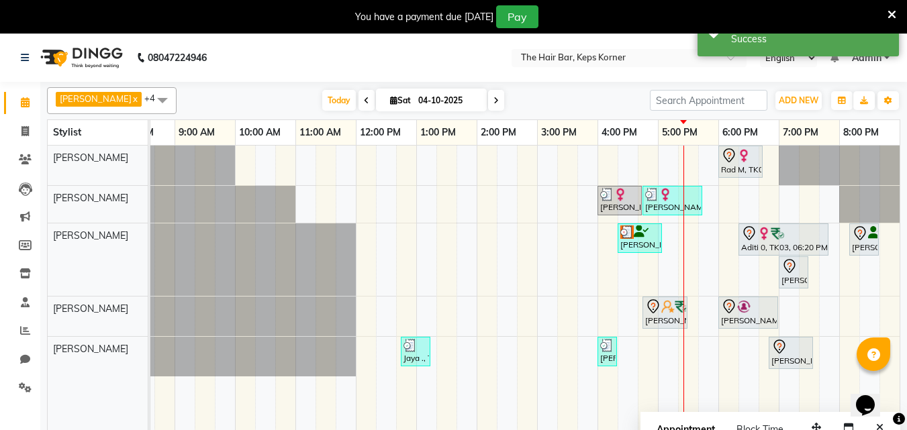
click at [565, 236] on div "Rad M, TK06, 06:00 PM-06:45 PM, Hair Wash Premium And Blast Dry [PERSON_NAME], …" at bounding box center [506, 296] width 785 height 301
select select "92085"
select select "915"
select select "tentative"
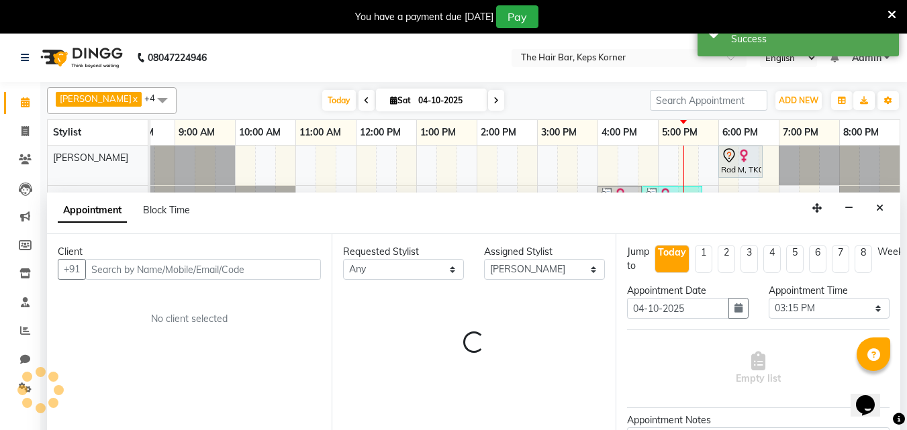
scroll to position [34, 0]
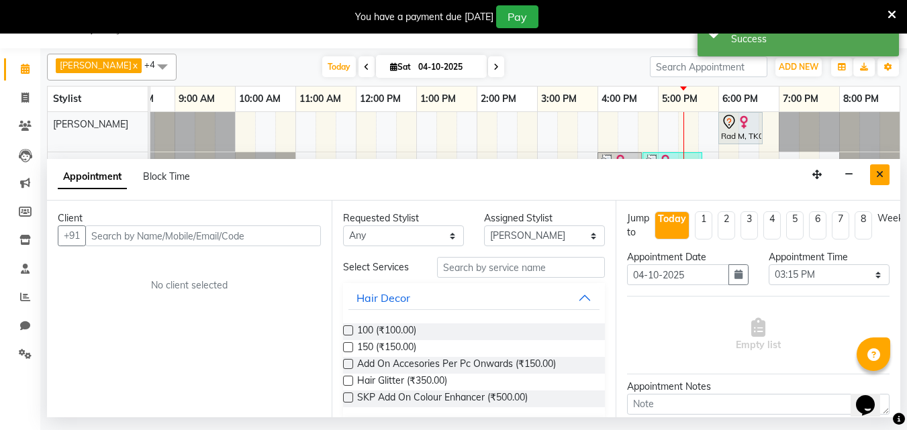
click at [881, 170] on icon "Close" at bounding box center [879, 174] width 7 height 9
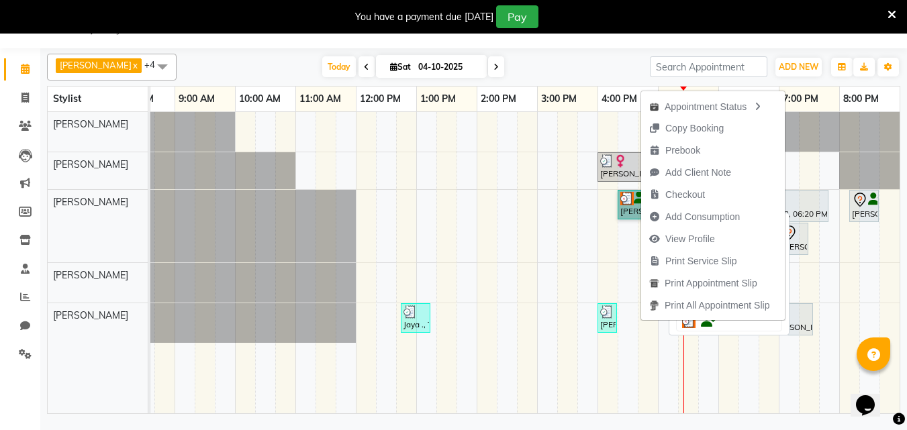
click at [624, 207] on link "[PERSON_NAME], TK01, 04:20 PM-05:05 PM, Hair Wash Premium And Blast Dry" at bounding box center [640, 205] width 44 height 30
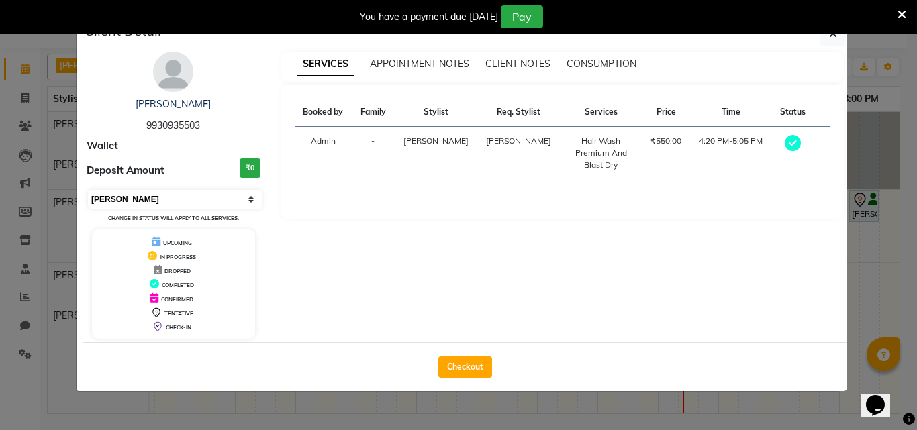
click at [177, 197] on select "Select MARK DONE UPCOMING" at bounding box center [175, 199] width 174 height 19
select select "5"
click at [88, 190] on select "Select MARK DONE UPCOMING" at bounding box center [175, 199] width 174 height 19
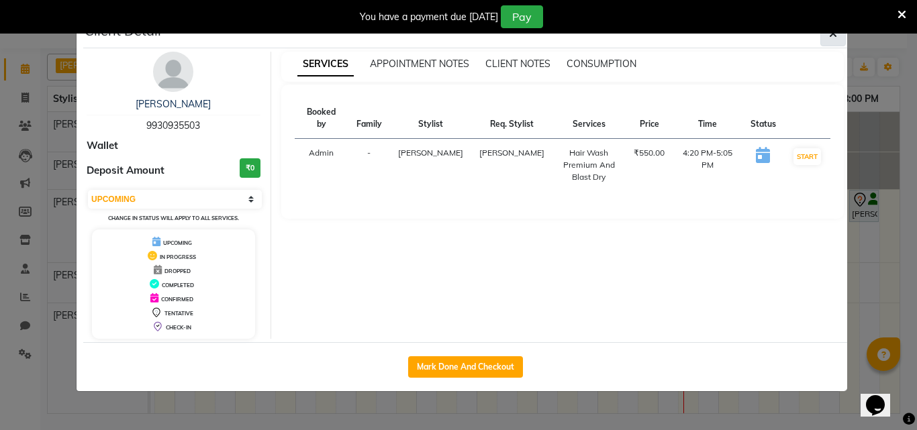
click at [836, 40] on span "button" at bounding box center [833, 33] width 8 height 13
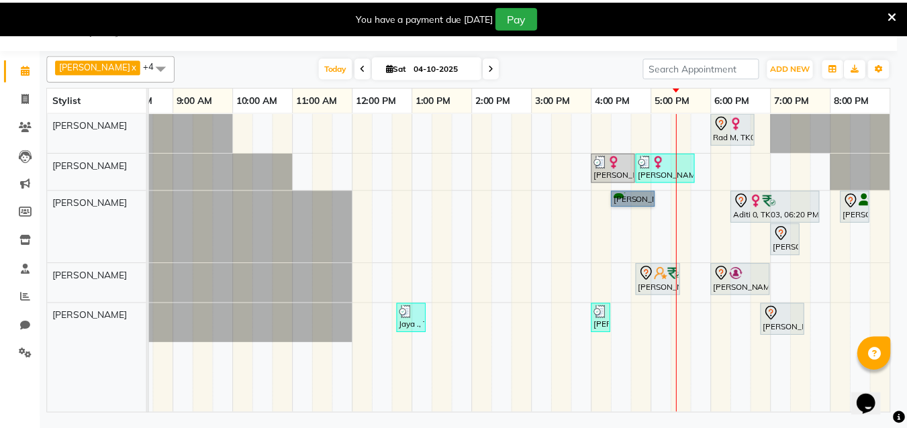
scroll to position [0, 26]
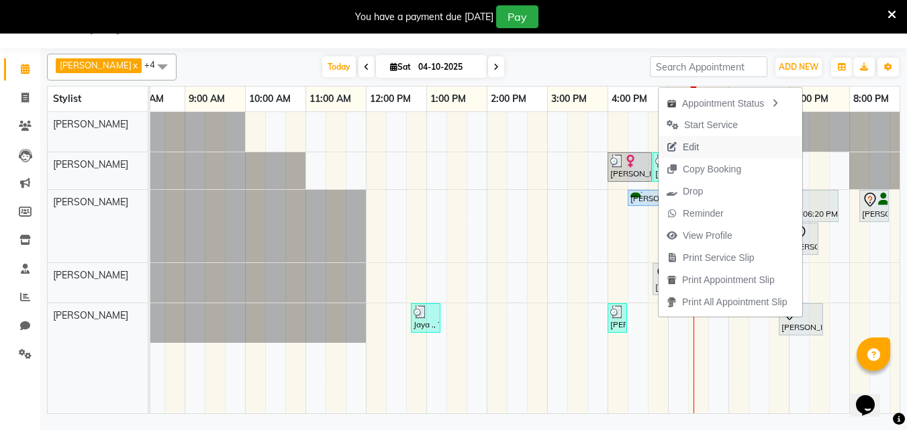
click at [691, 138] on span "Edit" at bounding box center [682, 147] width 48 height 22
select select "tentative"
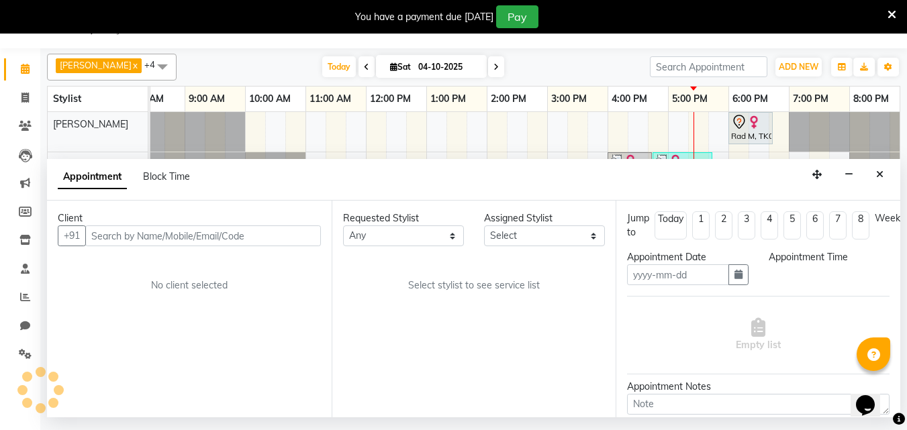
type input "04-10-2025"
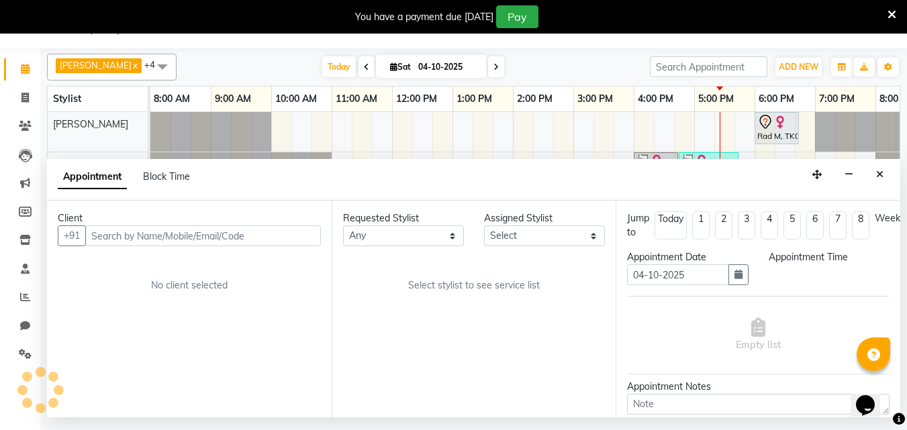
select select "upcoming"
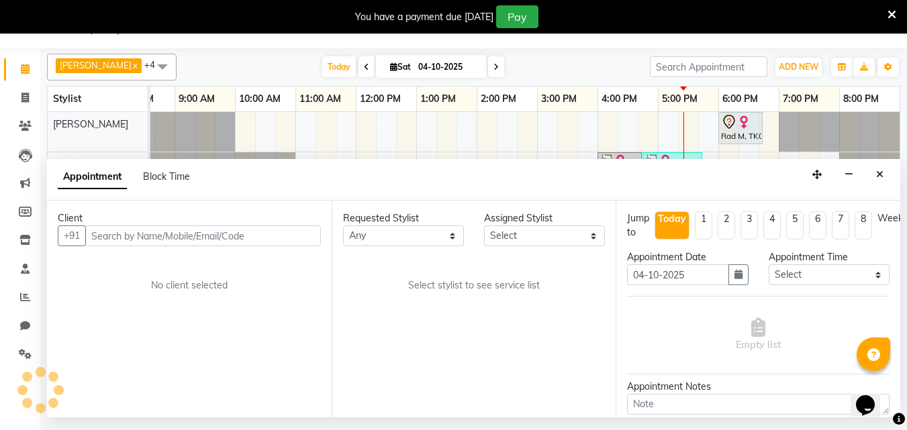
select select "92085"
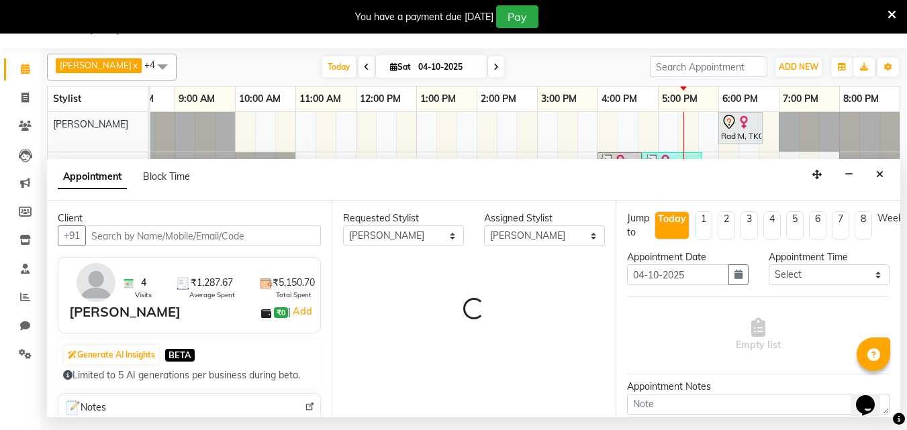
click at [226, 234] on input "text" at bounding box center [203, 236] width 236 height 21
select select "4563"
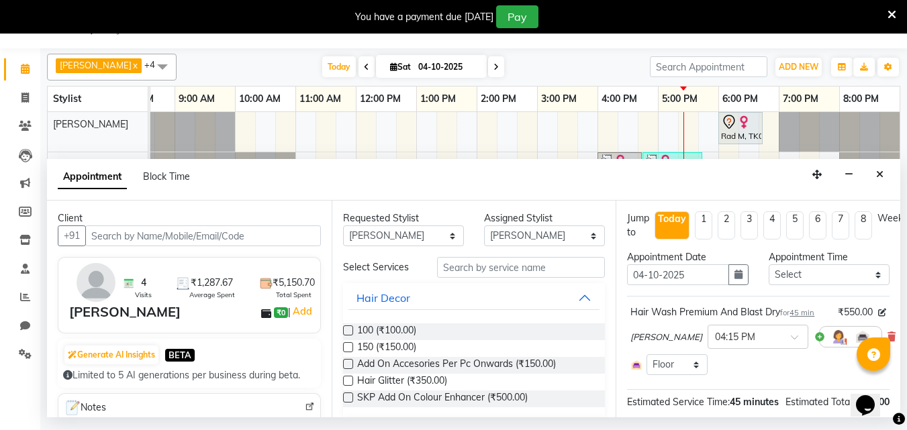
click at [164, 233] on input "text" at bounding box center [203, 236] width 236 height 21
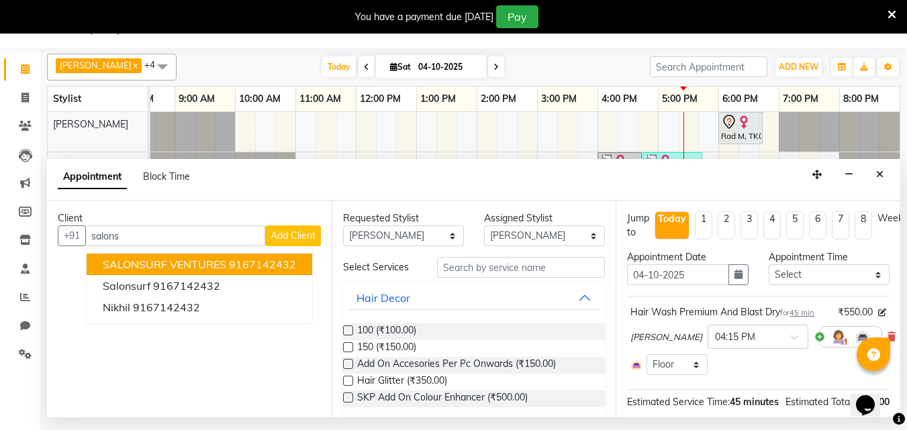
click at [184, 260] on span "SALONSURF VENTURES" at bounding box center [165, 264] width 124 height 13
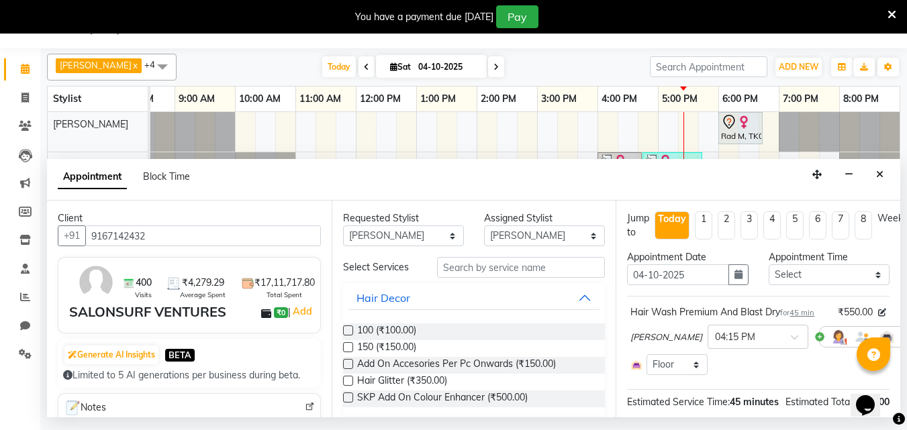
type input "9167142432"
click at [491, 267] on input "text" at bounding box center [521, 267] width 168 height 21
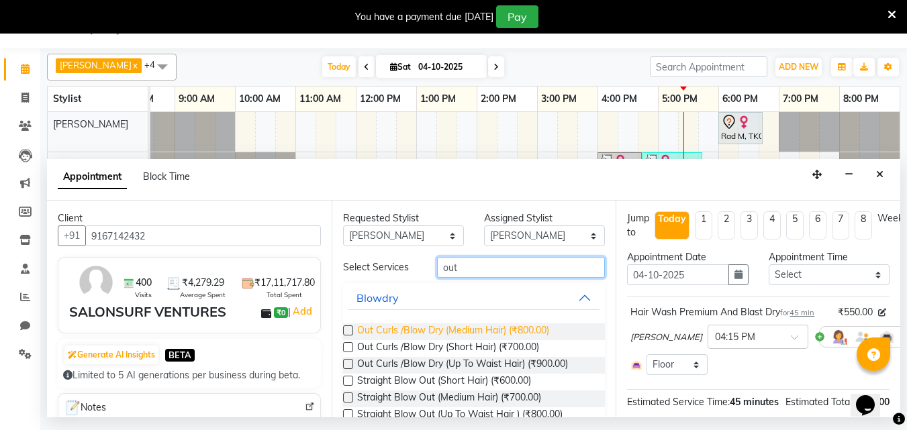
type input "out"
click at [457, 328] on span "Out Curls /Blow Dry (Medium Hair) (₹800.00)" at bounding box center [453, 332] width 192 height 17
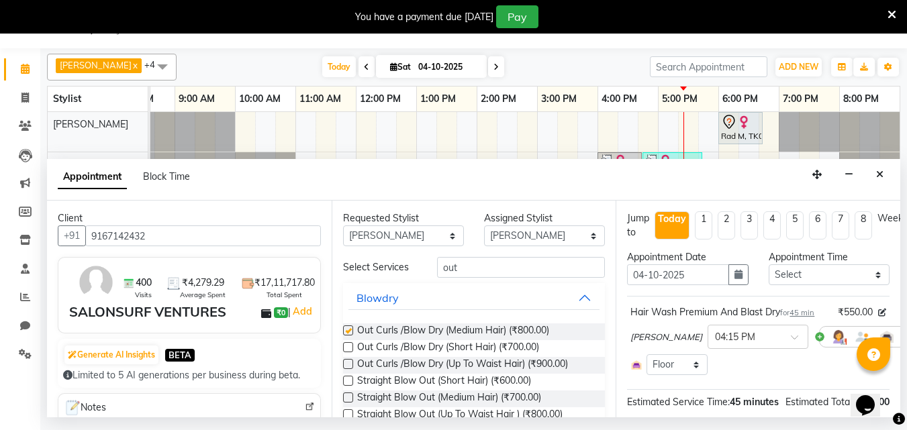
checkbox input "false"
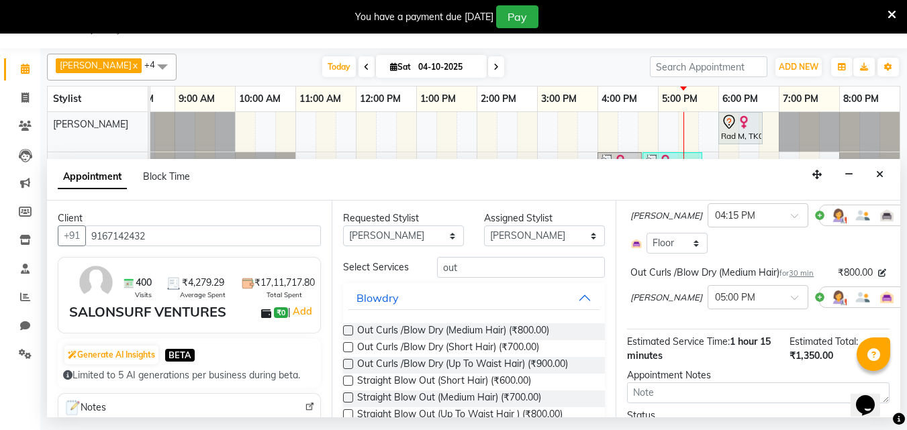
scroll to position [207, 0]
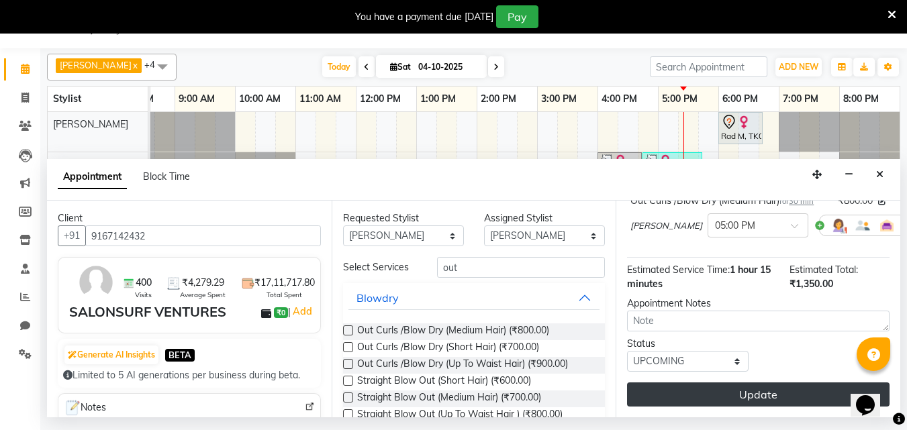
click at [748, 388] on button "Update" at bounding box center [758, 395] width 262 height 24
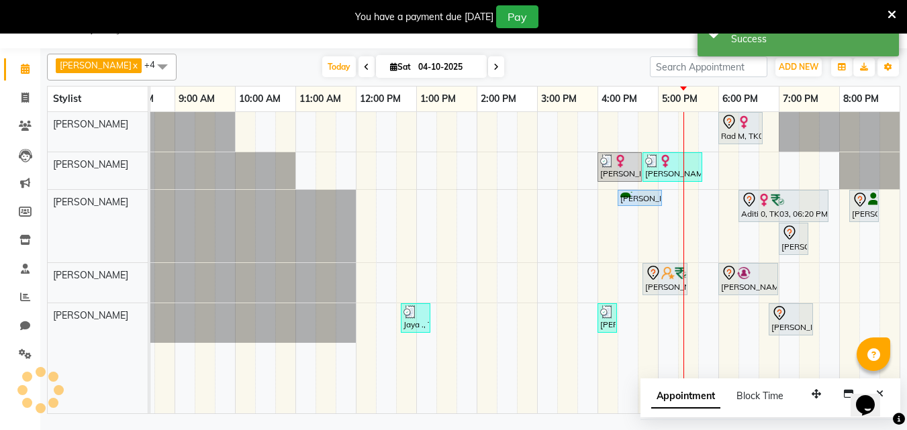
scroll to position [0, 0]
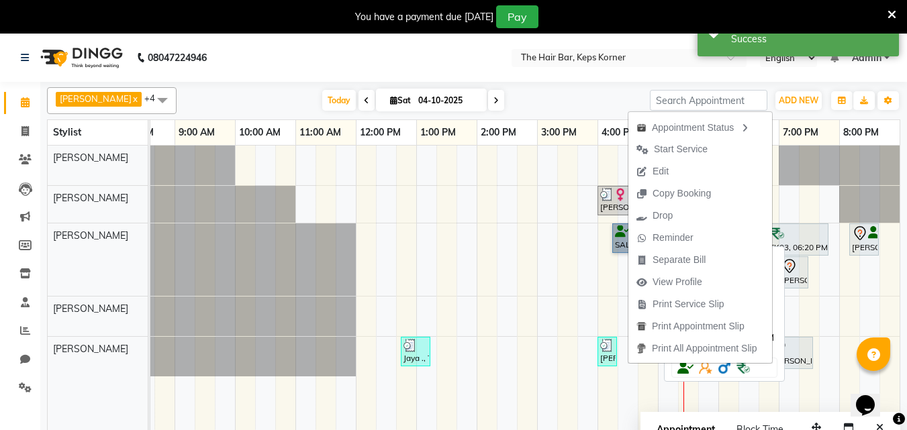
click at [624, 235] on link "SALONSURF VENTURES, TK01, 04:15 PM-05:00 PM, Hair Wash Premium And Blast Dry" at bounding box center [634, 239] width 45 height 30
select select "5"
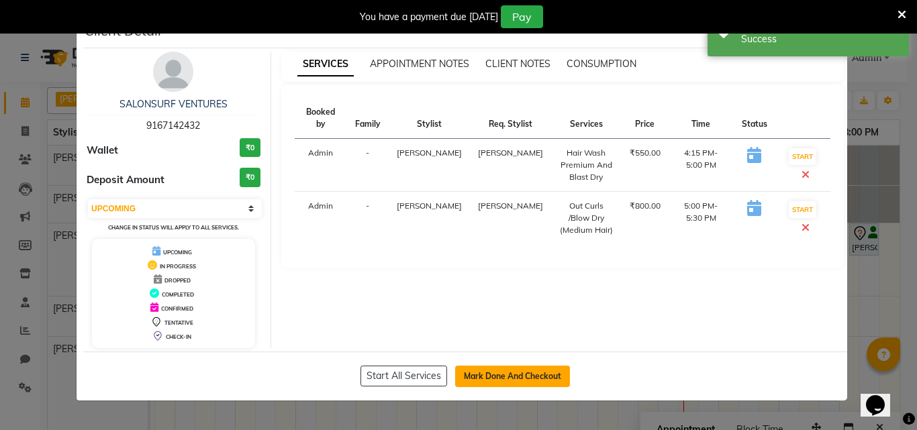
drag, startPoint x: 487, startPoint y: 380, endPoint x: 493, endPoint y: 373, distance: 9.5
click at [489, 379] on button "Mark Done And Checkout" at bounding box center [512, 376] width 115 height 21
select select "service"
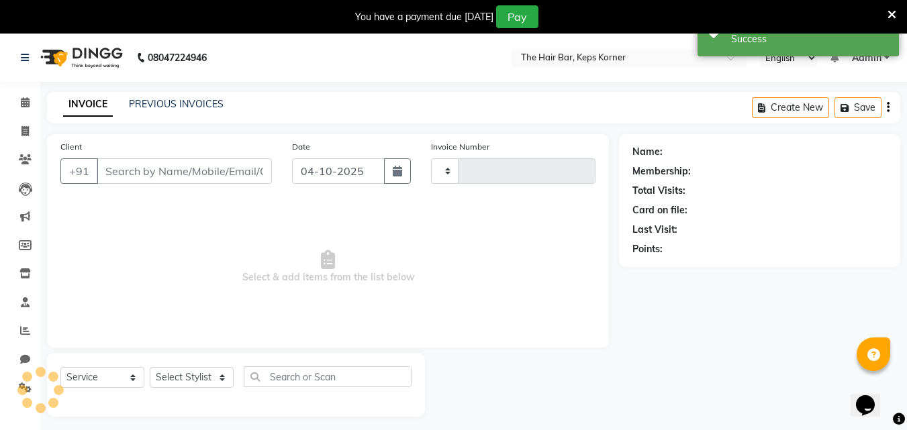
type input "1634"
select select "8992"
type input "9167142432"
select select "92085"
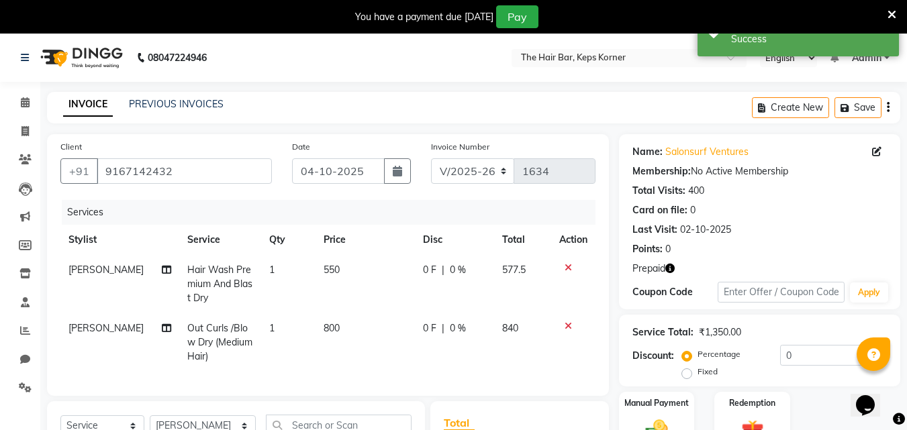
click at [324, 264] on span "550" at bounding box center [332, 270] width 16 height 12
select select "92085"
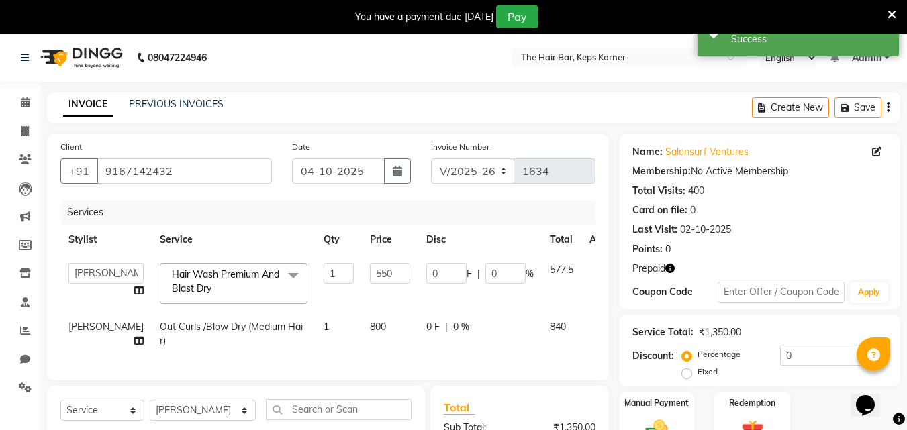
click at [362, 264] on td "550" at bounding box center [390, 283] width 56 height 57
click at [370, 269] on input "550" at bounding box center [390, 273] width 40 height 21
type input "5"
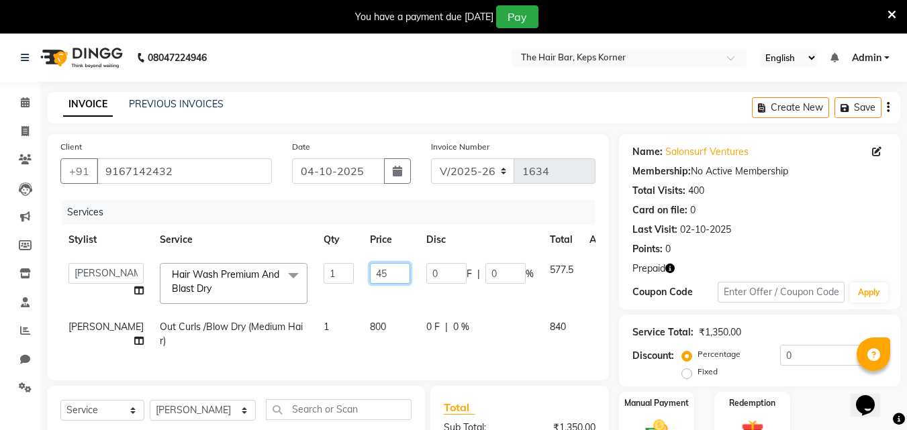
type input "450"
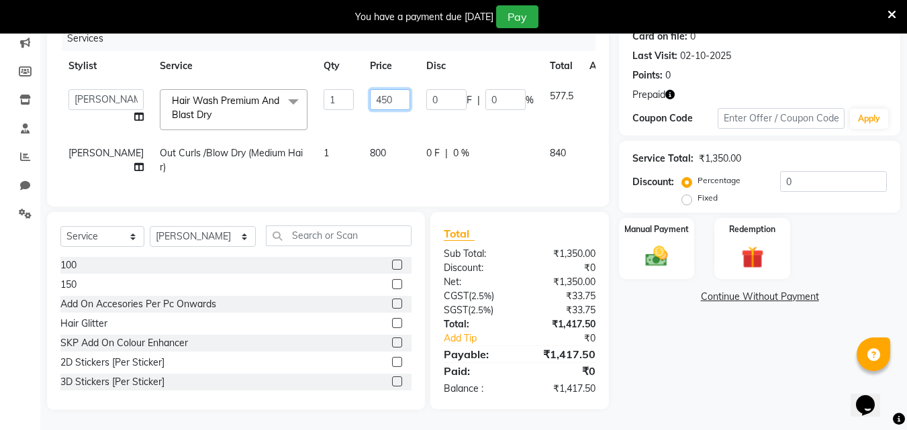
scroll to position [198, 0]
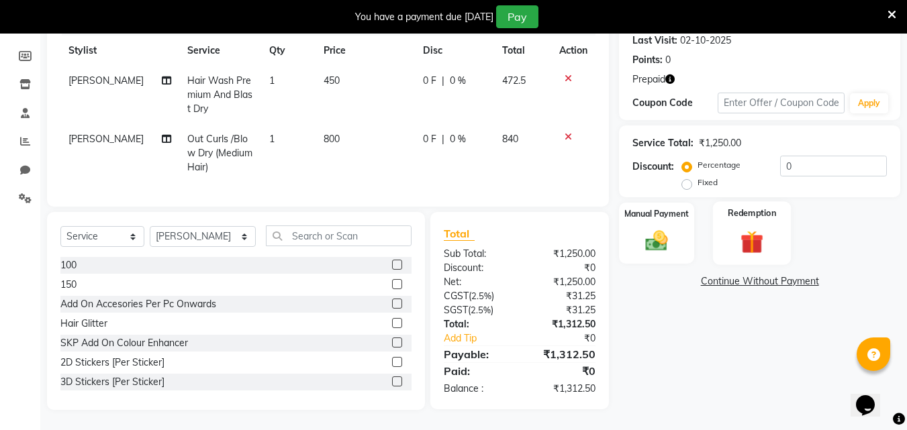
click at [742, 212] on div "Redemption" at bounding box center [752, 233] width 79 height 64
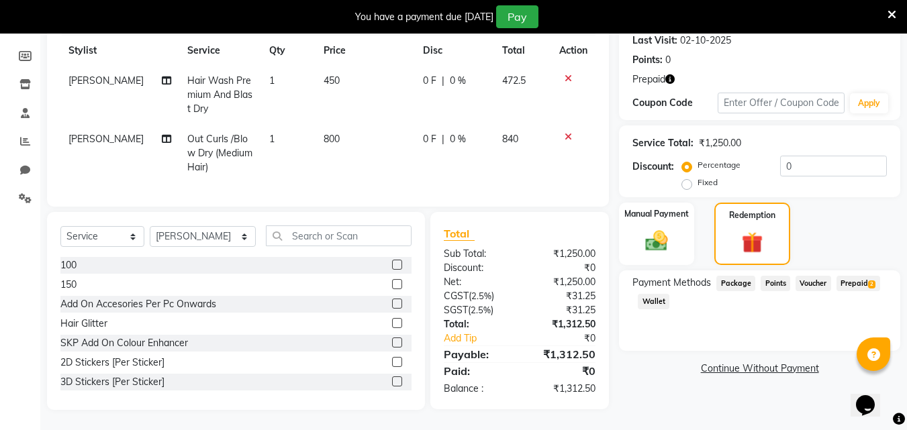
click at [860, 280] on span "Prepaid 2" at bounding box center [858, 283] width 44 height 15
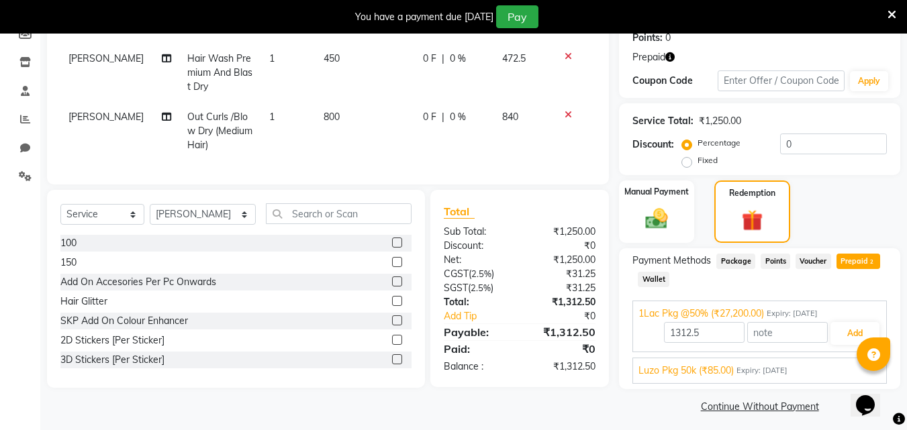
scroll to position [218, 0]
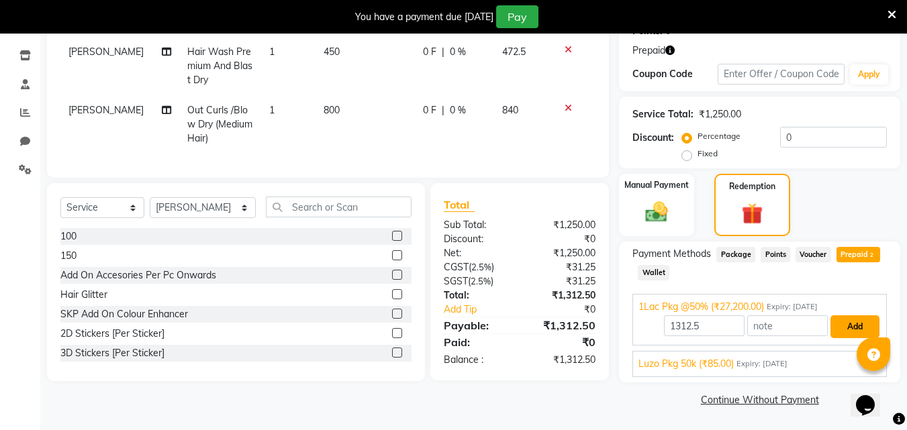
click at [854, 331] on button "Add" at bounding box center [854, 326] width 49 height 23
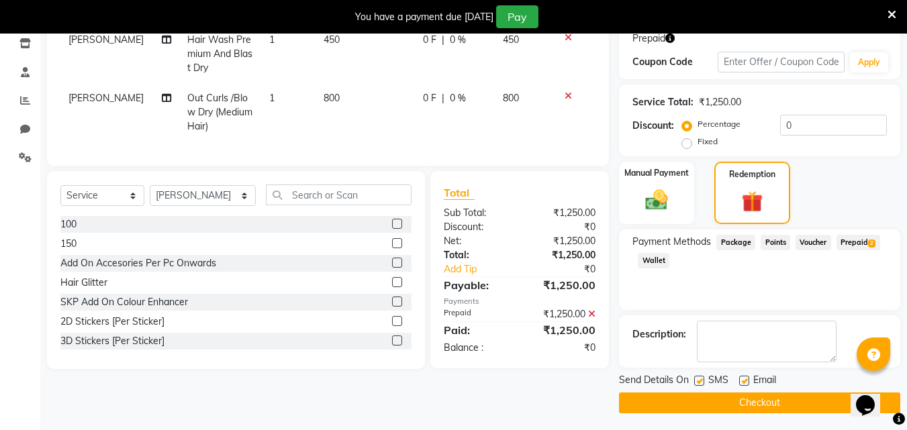
scroll to position [234, 0]
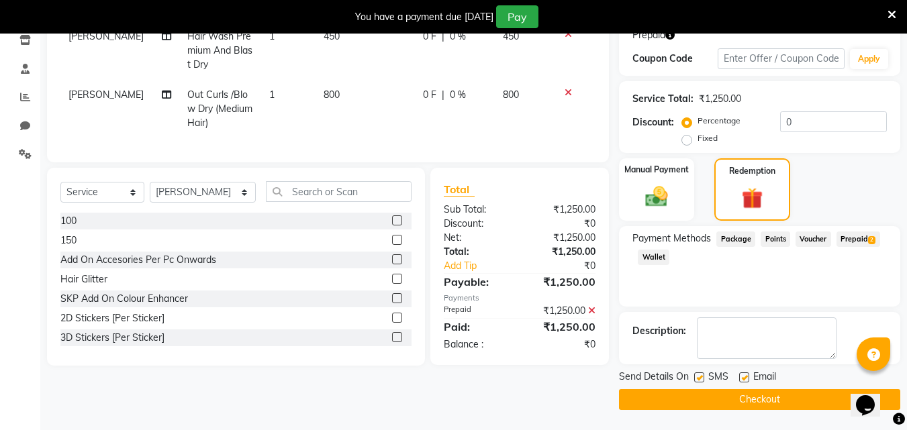
click at [740, 398] on button "Checkout" at bounding box center [759, 399] width 281 height 21
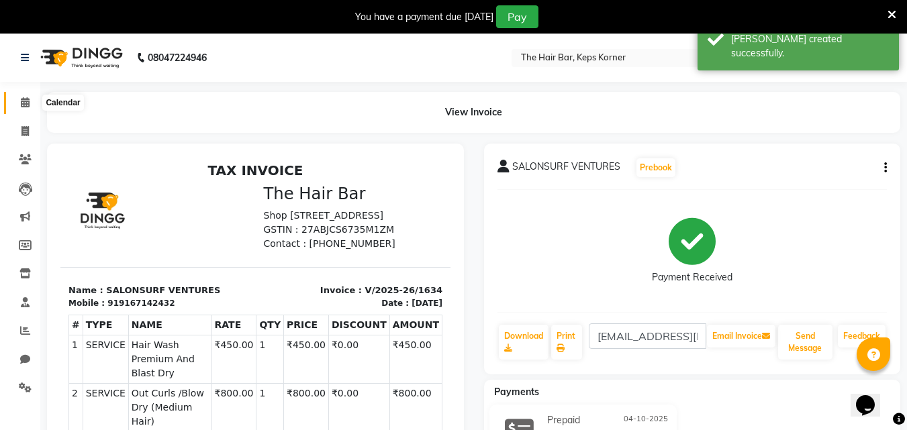
drag, startPoint x: 21, startPoint y: 103, endPoint x: 270, endPoint y: 7, distance: 267.1
click at [21, 102] on icon at bounding box center [25, 102] width 9 height 10
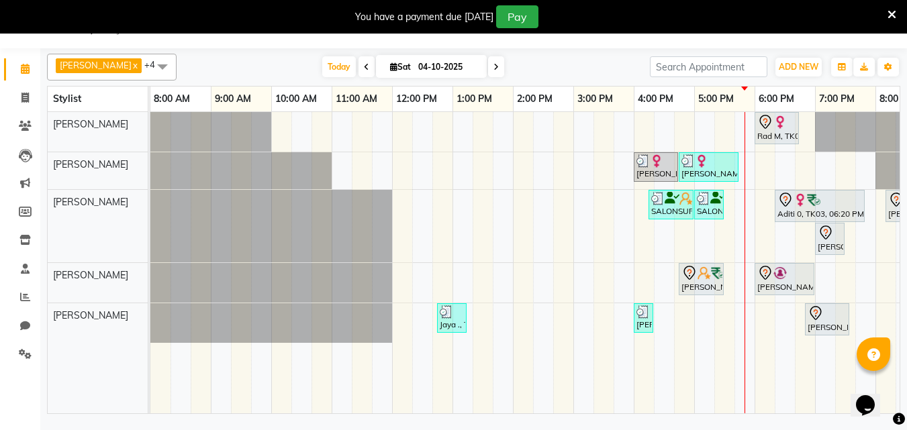
scroll to position [0, 36]
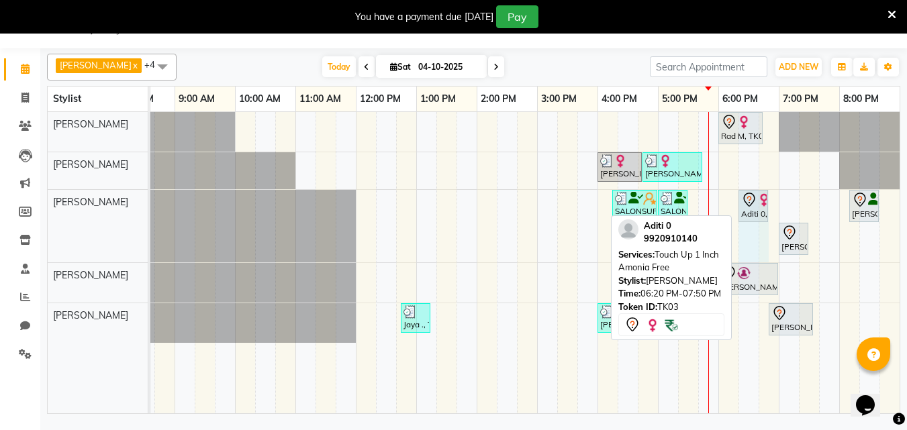
drag, startPoint x: 825, startPoint y: 203, endPoint x: 773, endPoint y: 202, distance: 51.7
click at [773, 202] on div "Rad M, TK06, 06:00 PM-06:45 PM, Hair Wash Premium And Blast Dry [PERSON_NAME], …" at bounding box center [506, 262] width 785 height 301
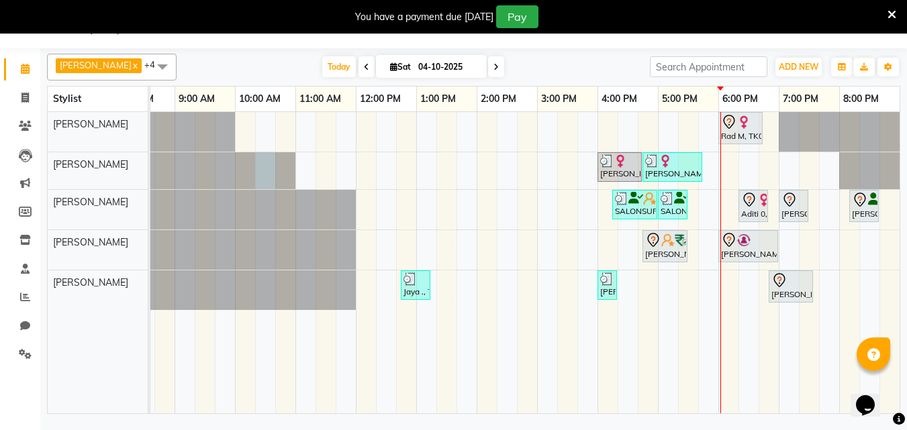
click at [114, 167] on div at bounding box center [114, 170] width 0 height 37
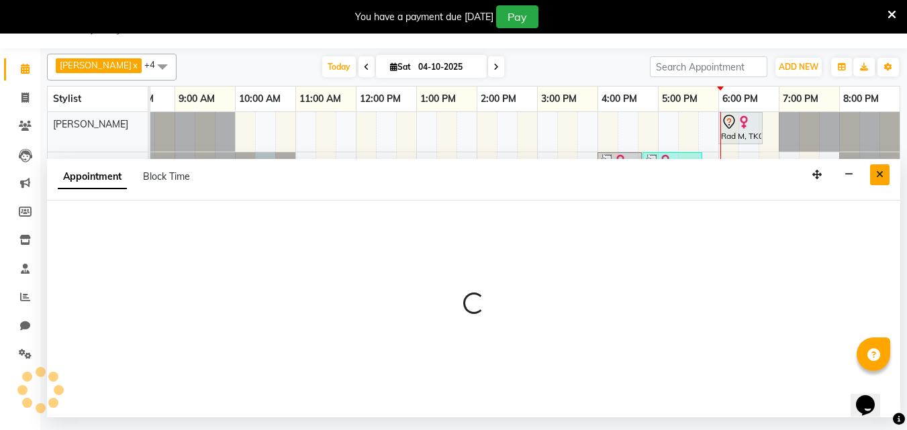
click at [882, 177] on icon "Close" at bounding box center [879, 174] width 7 height 9
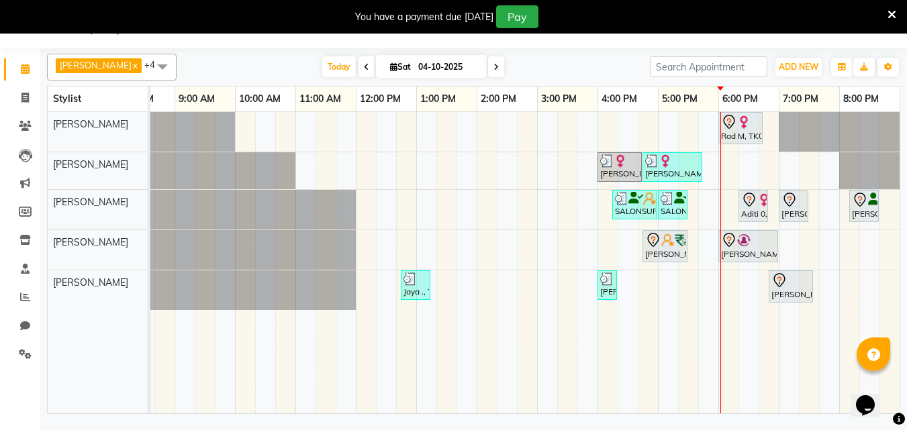
click at [536, 70] on div "[DATE] [DATE]" at bounding box center [413, 67] width 460 height 20
click at [531, 71] on div "[DATE] [DATE]" at bounding box center [413, 67] width 460 height 20
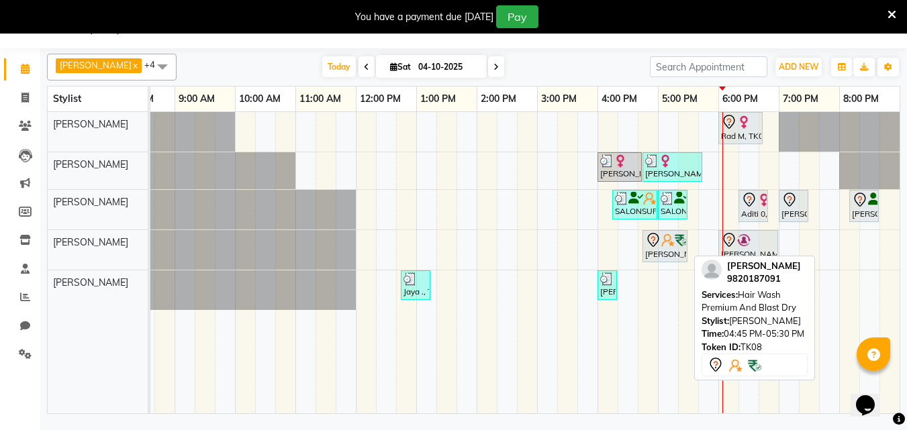
click at [668, 244] on img at bounding box center [667, 240] width 13 height 13
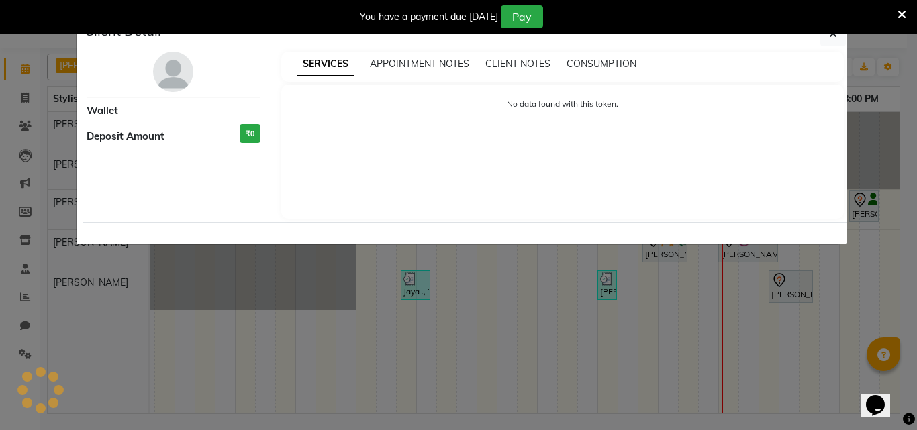
select select "7"
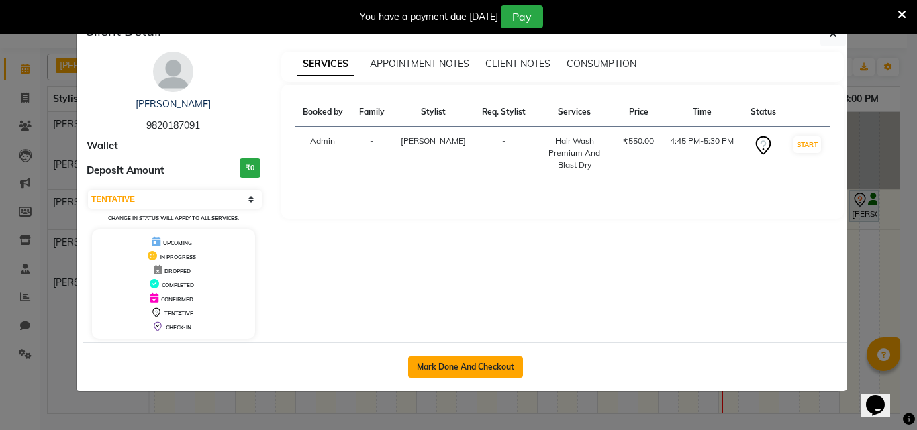
click at [479, 356] on button "Mark Done And Checkout" at bounding box center [465, 366] width 115 height 21
select select "service"
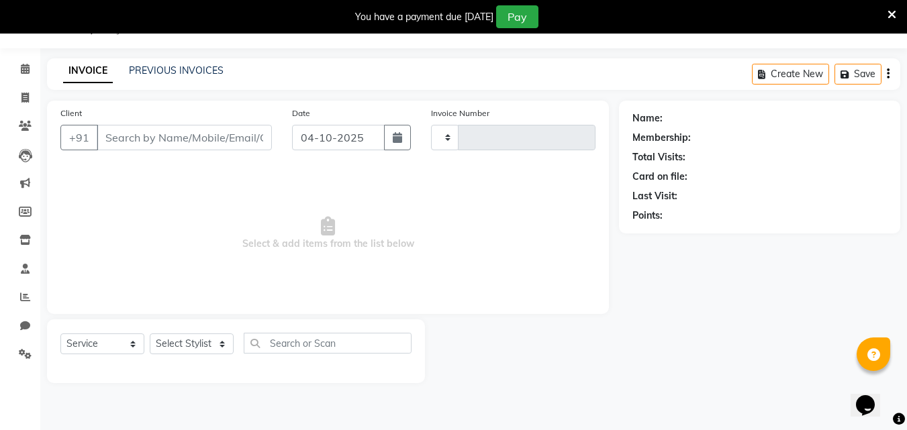
type input "1635"
select select "8992"
type input "9820187091"
select select "92087"
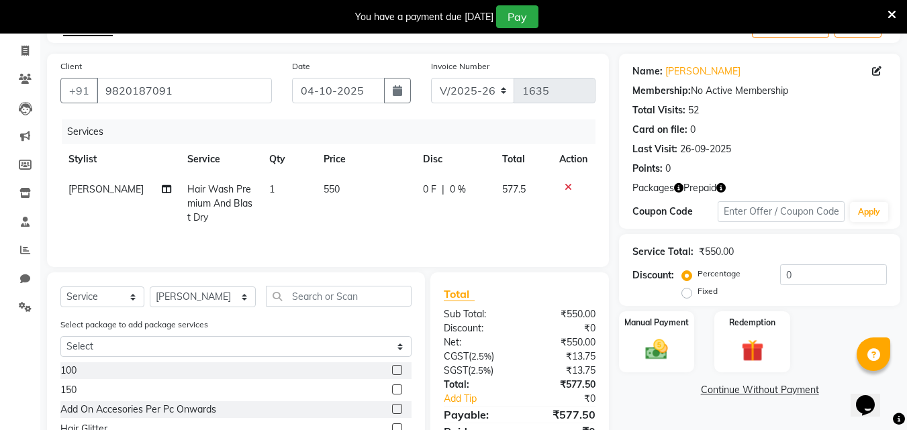
scroll to position [186, 0]
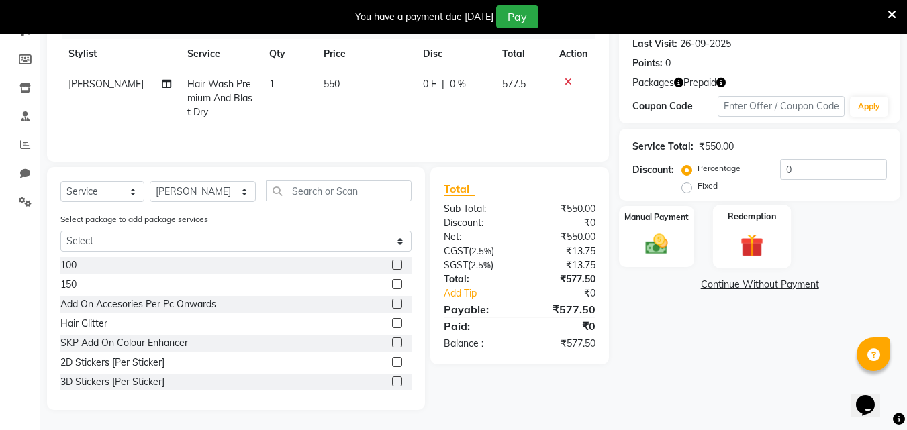
click at [749, 219] on label "Redemption" at bounding box center [752, 216] width 48 height 13
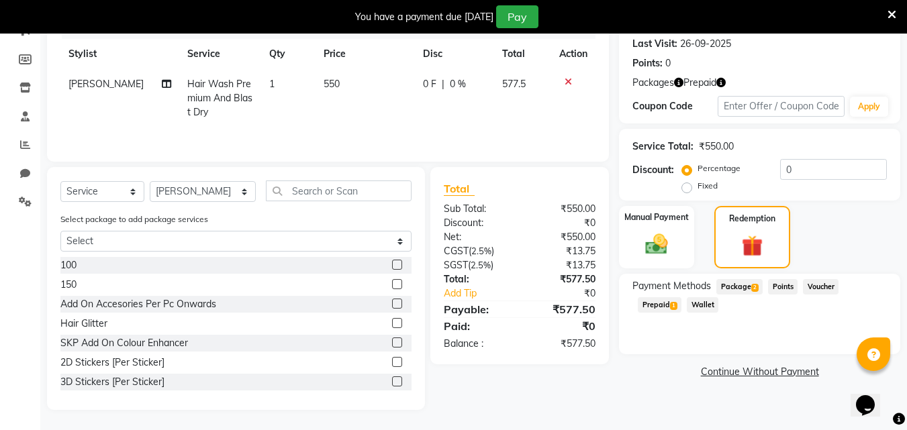
click at [741, 289] on span "Package 2" at bounding box center [739, 286] width 46 height 15
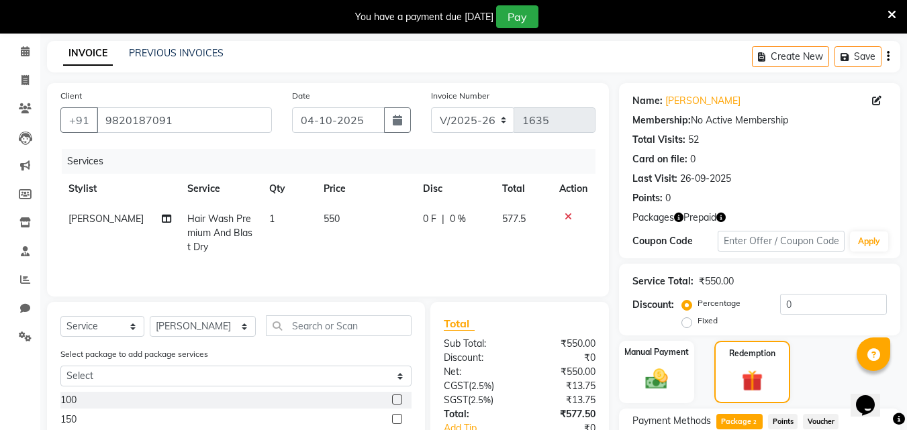
scroll to position [50, 0]
click at [193, 225] on span "Hair Wash Premium And Blast Dry" at bounding box center [219, 233] width 65 height 40
select select "92087"
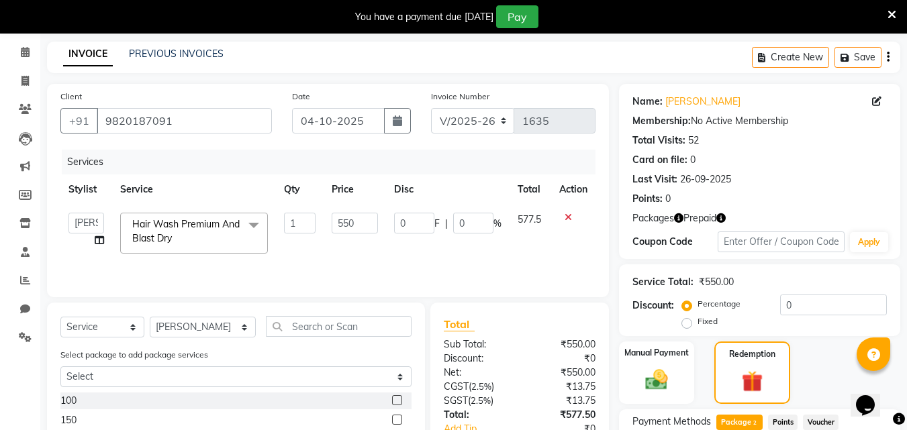
click at [194, 225] on span "Hair Wash Premium And Blast Dry" at bounding box center [185, 231] width 107 height 26
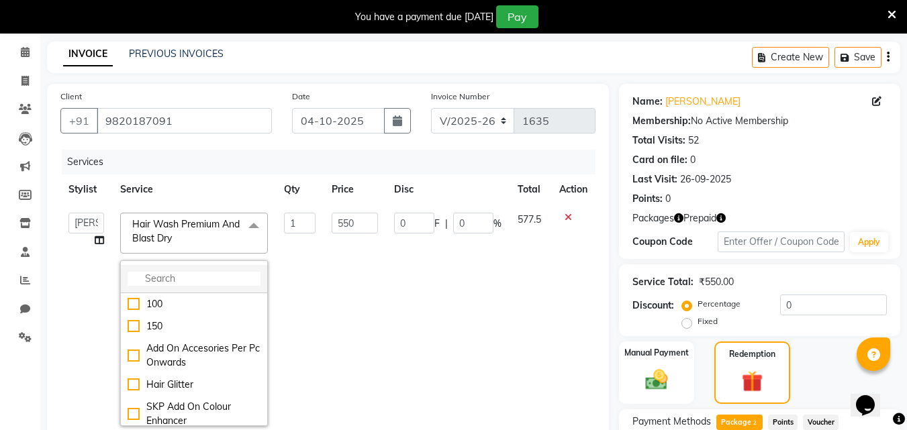
click at [187, 279] on input "multiselect-search" at bounding box center [194, 279] width 133 height 14
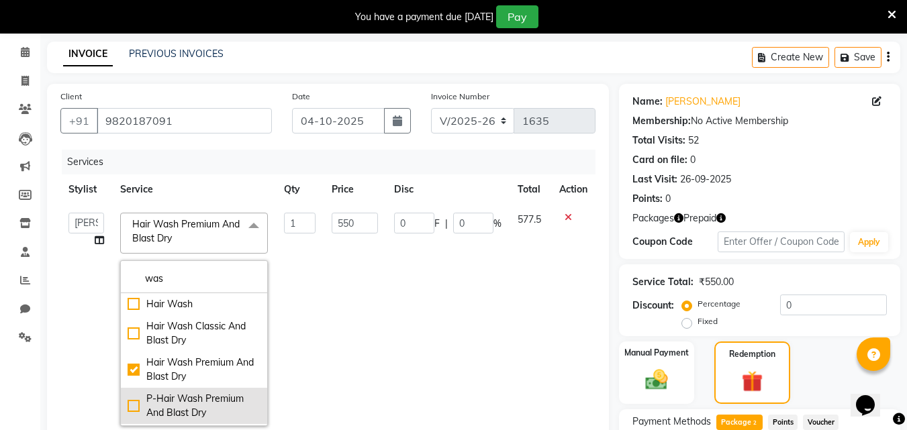
type input "was"
click at [136, 403] on div "P-Hair Wash Premium And Blast Dry" at bounding box center [194, 406] width 133 height 28
checkbox input "false"
checkbox input "true"
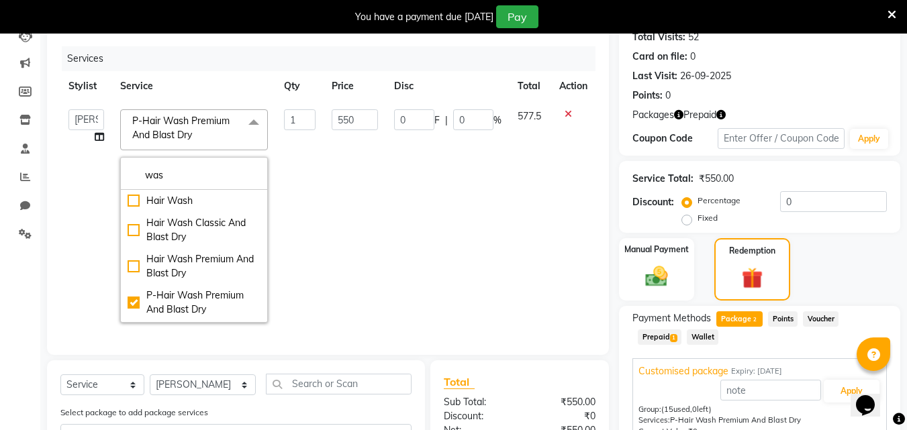
scroll to position [185, 0]
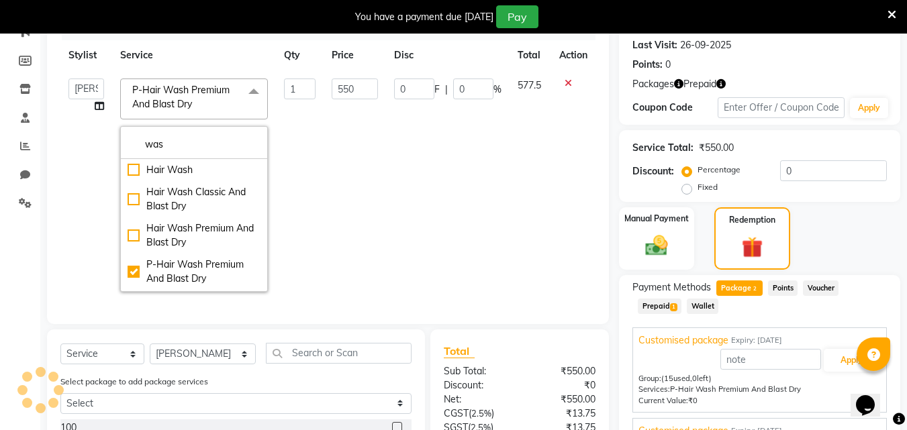
click at [452, 240] on td "0 F | 0 %" at bounding box center [448, 185] width 124 height 230
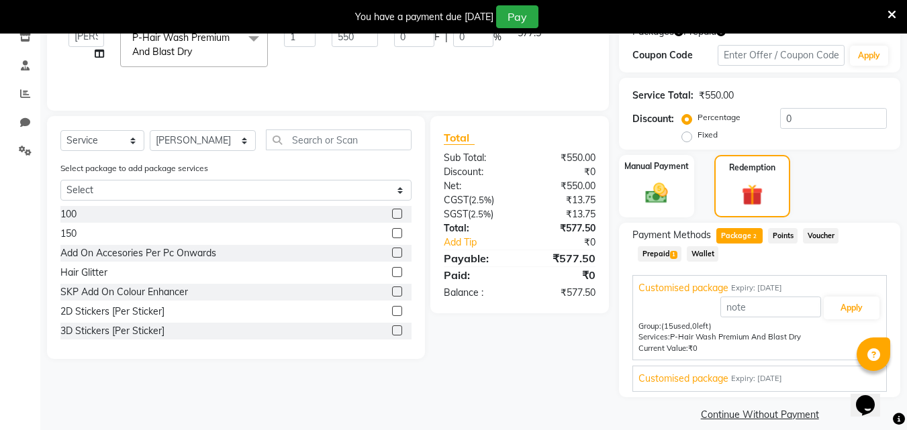
scroll to position [252, 0]
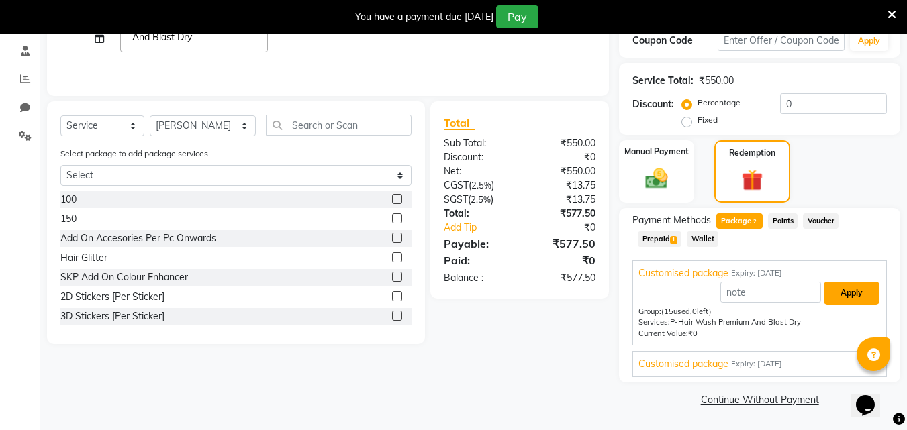
click at [852, 292] on button "Apply" at bounding box center [852, 293] width 56 height 23
type input "Customised package"
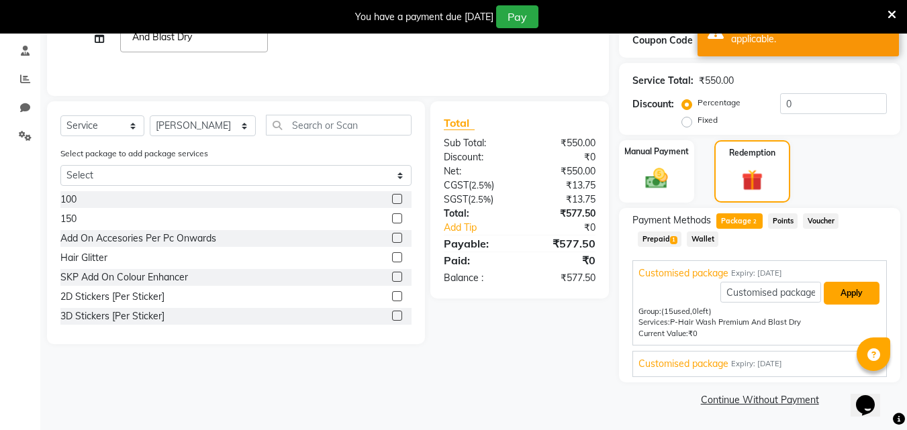
click at [848, 290] on button "Apply" at bounding box center [852, 293] width 56 height 23
click at [662, 242] on span "Prepaid 1" at bounding box center [660, 239] width 44 height 15
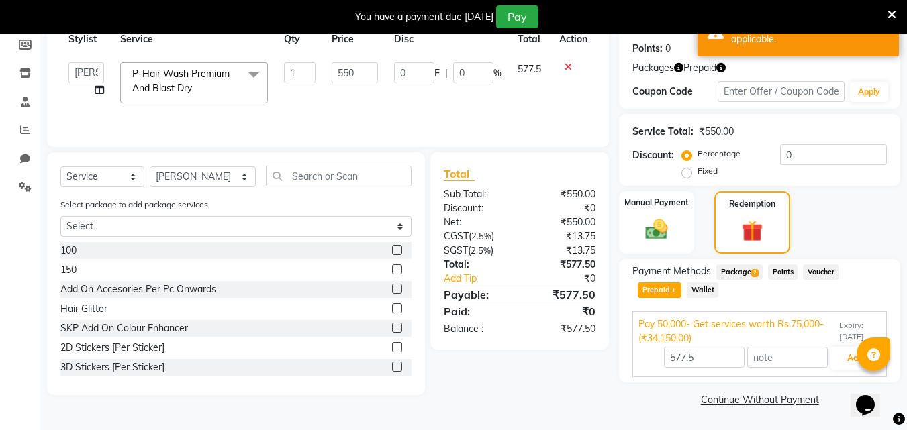
scroll to position [201, 0]
click at [738, 274] on span "Package 2" at bounding box center [739, 271] width 46 height 15
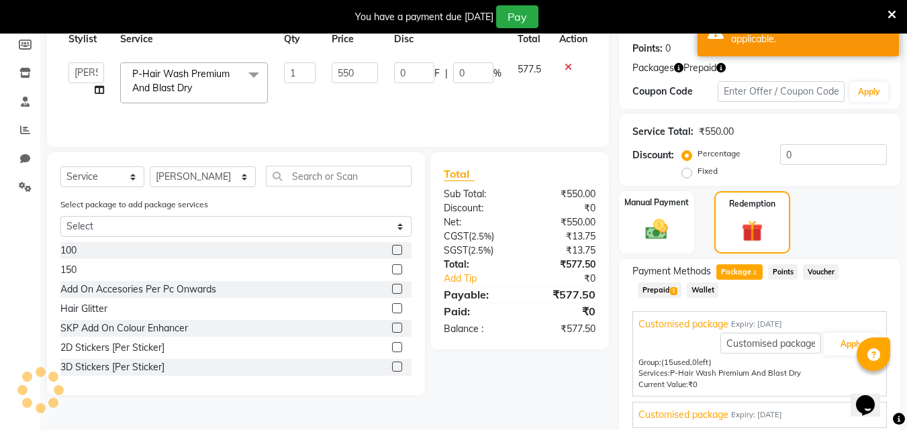
scroll to position [252, 0]
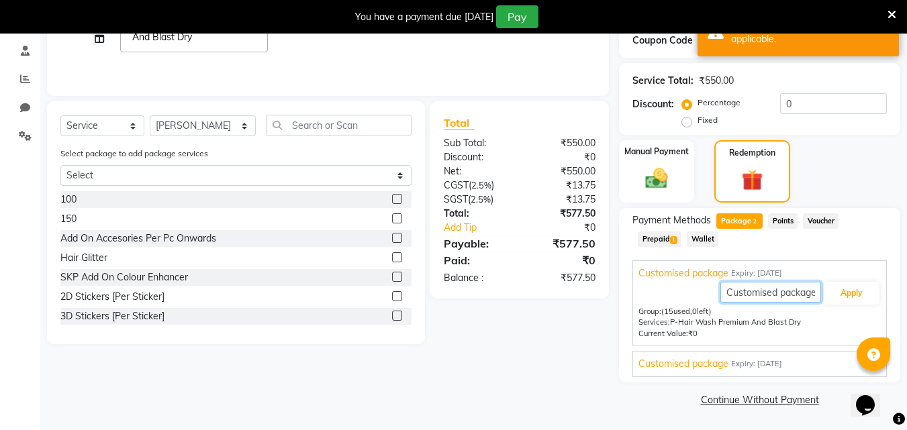
click at [754, 296] on input "Customised package" at bounding box center [770, 292] width 101 height 21
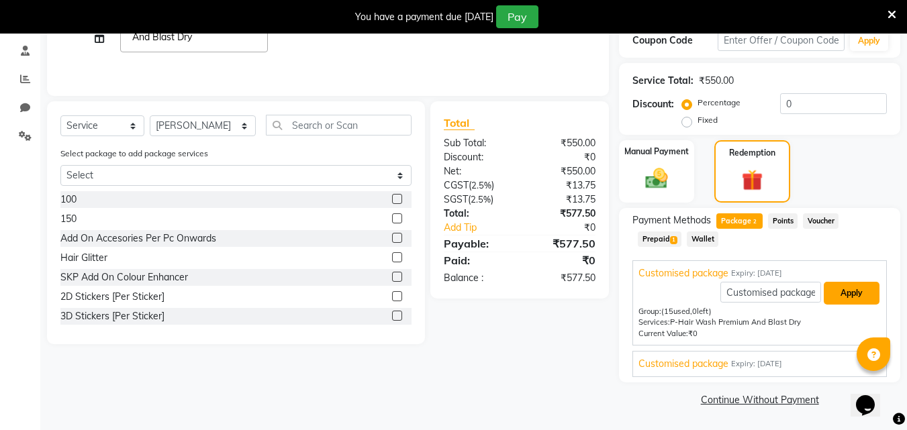
click at [839, 292] on button "Apply" at bounding box center [852, 293] width 56 height 23
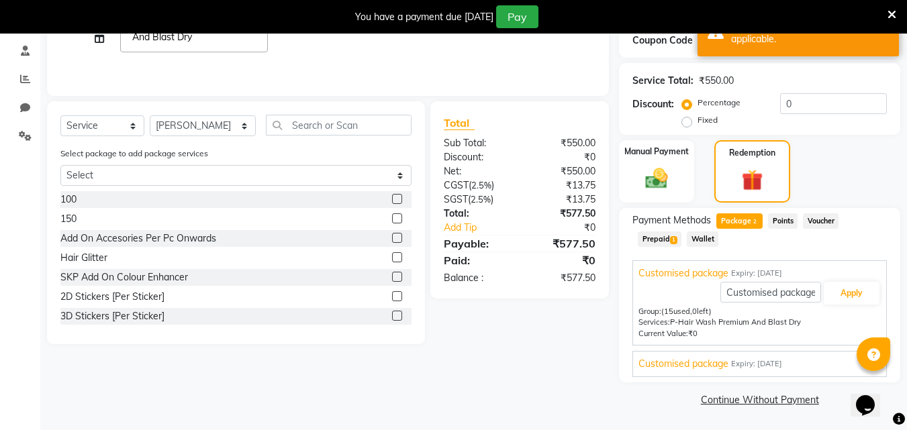
click at [744, 217] on span "Package 2" at bounding box center [739, 220] width 46 height 15
click at [675, 238] on span "1" at bounding box center [673, 240] width 7 height 8
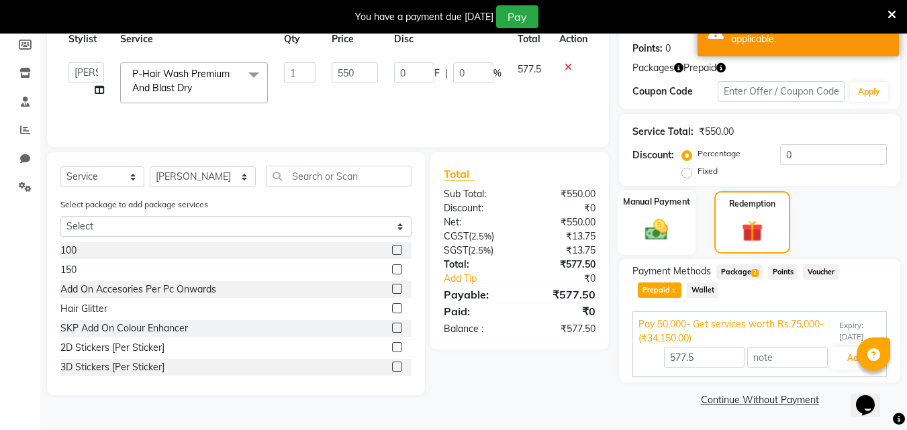
scroll to position [201, 0]
click at [847, 359] on button "Add" at bounding box center [854, 358] width 49 height 23
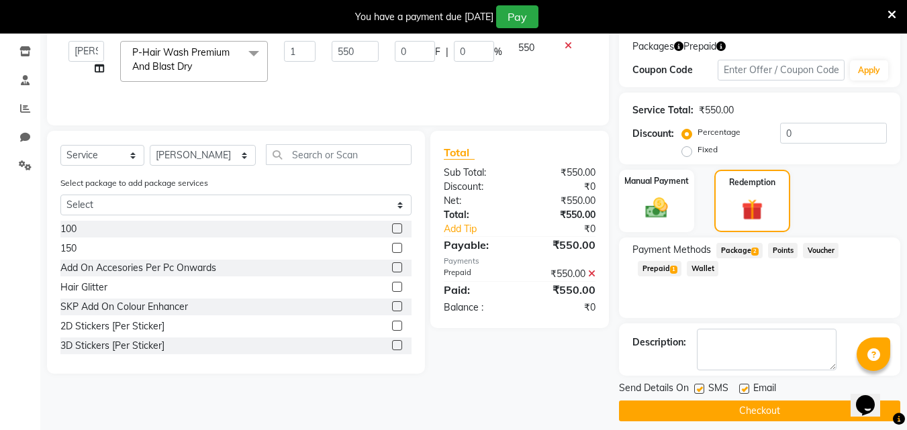
scroll to position [234, 0]
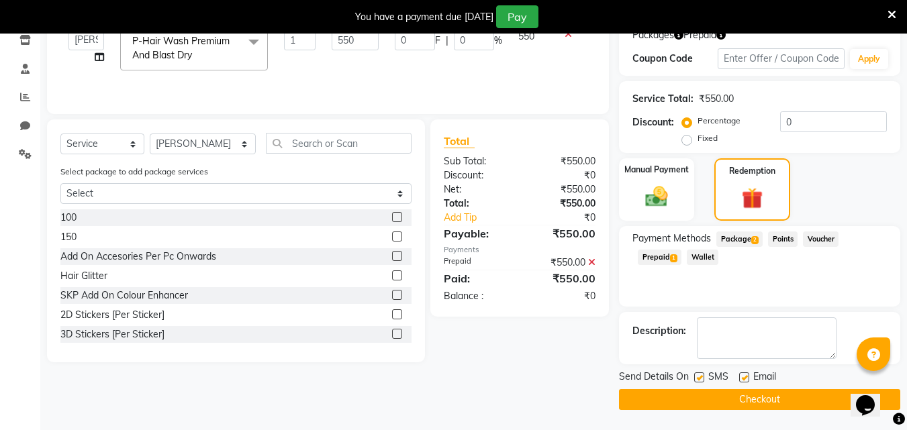
click at [709, 401] on button "Checkout" at bounding box center [759, 399] width 281 height 21
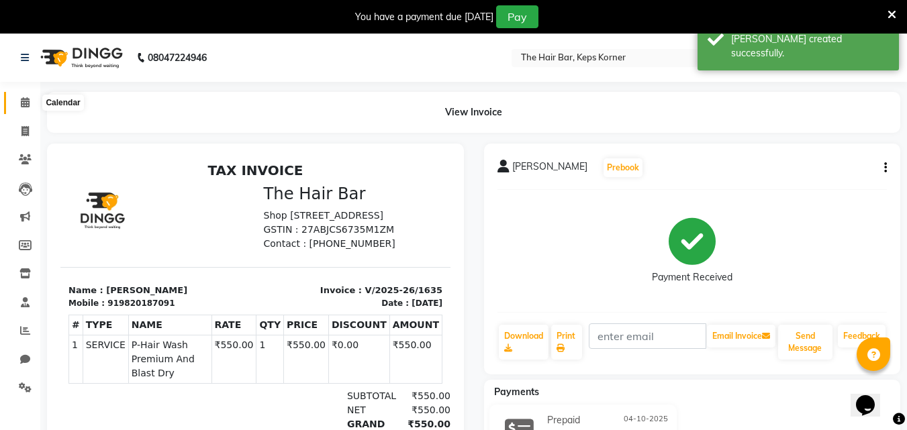
click at [26, 104] on icon at bounding box center [25, 102] width 9 height 10
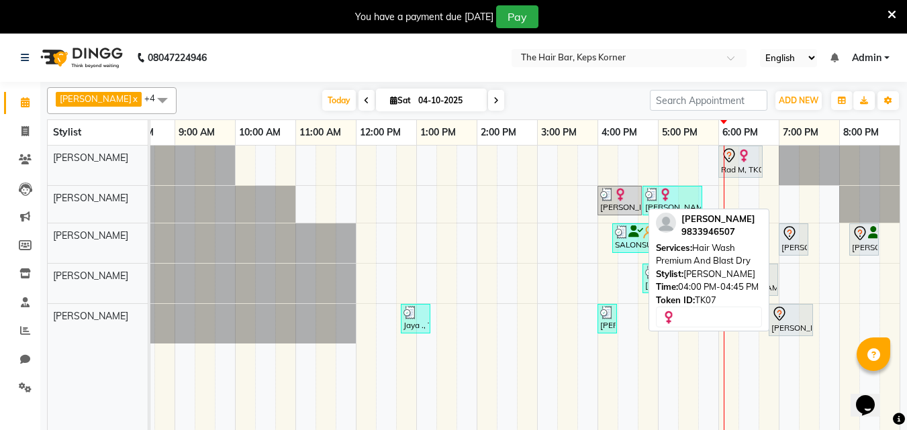
click at [608, 195] on img at bounding box center [606, 194] width 13 height 13
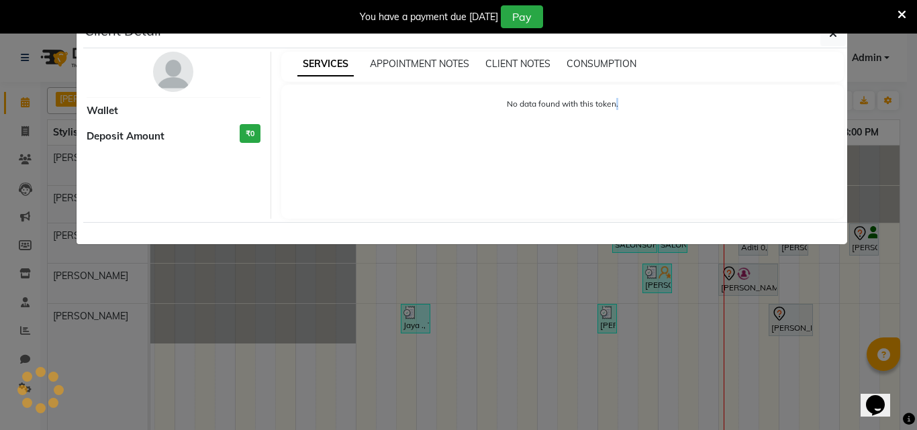
click at [608, 195] on div "Client Detail Wallet Deposit Amount ₹0 SERVICES APPOINTMENT NOTES CLIENT NOTES …" at bounding box center [458, 132] width 765 height 226
select select "3"
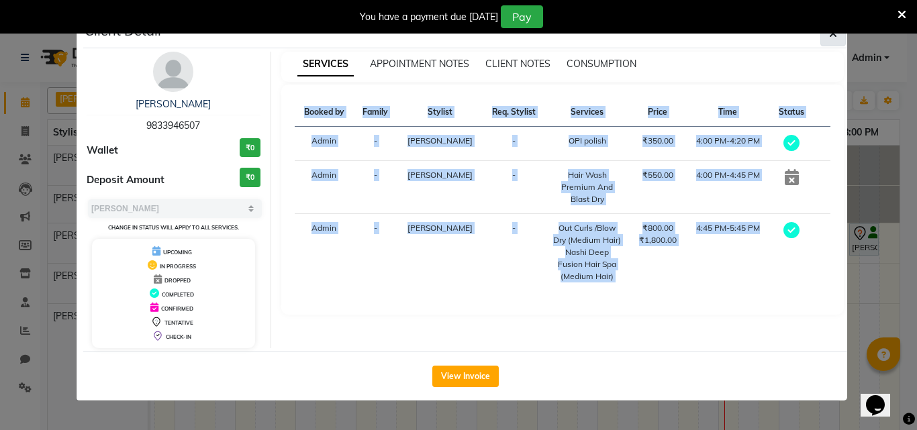
click at [830, 41] on button "button" at bounding box center [833, 34] width 26 height 26
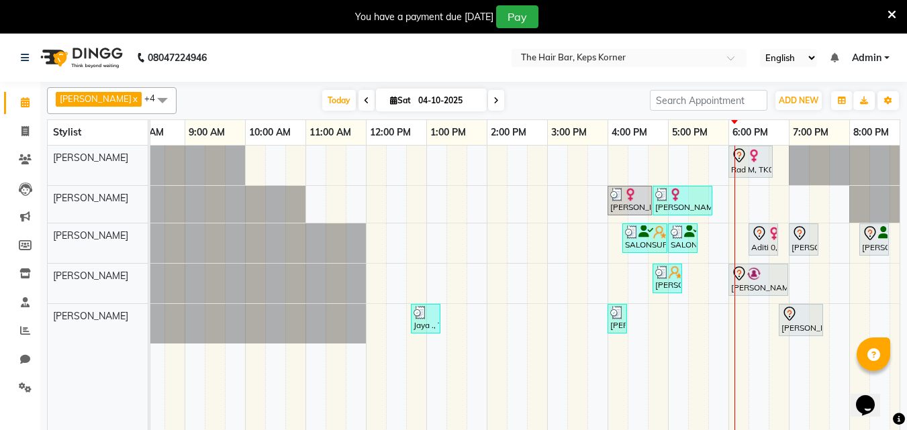
scroll to position [34, 0]
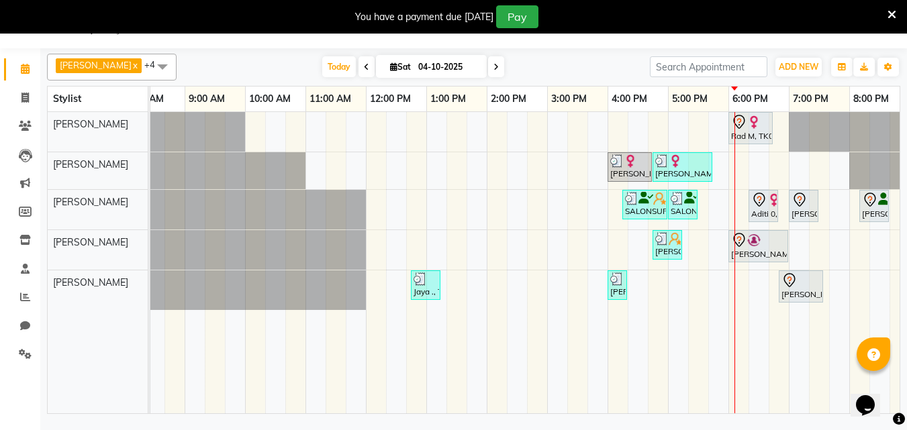
drag, startPoint x: 739, startPoint y: 415, endPoint x: 792, endPoint y: 410, distance: 53.3
click at [792, 417] on div "[PERSON_NAME] x [PERSON_NAME] x [PERSON_NAME] x [PERSON_NAME] x [PERSON_NAME] x…" at bounding box center [473, 232] width 867 height 369
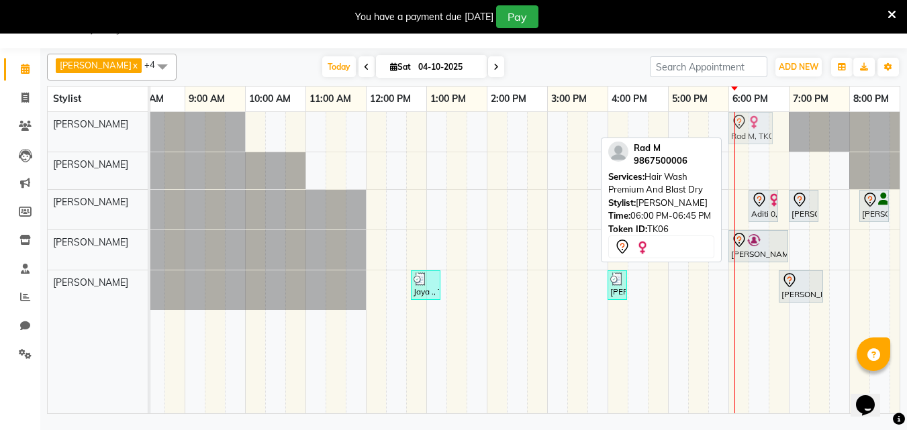
drag, startPoint x: 752, startPoint y: 129, endPoint x: 760, endPoint y: 128, distance: 7.5
click at [124, 128] on div "Rad M, TK06, 06:00 PM-06:45 PM, Hair Wash Premium And Blast Dry Rad M, TK06, 06…" at bounding box center [124, 132] width 0 height 40
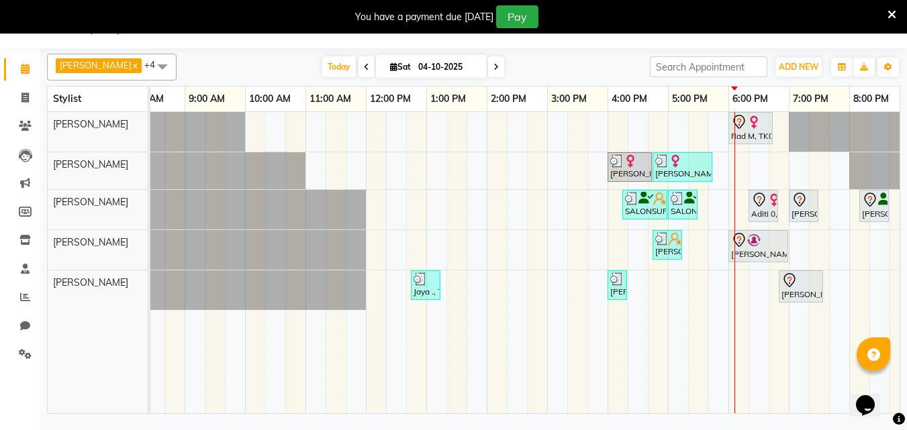
click at [752, 164] on div "Rad M, TK06, 06:00 PM-06:45 PM, Hair Wash Premium And Blast Dry [PERSON_NAME], …" at bounding box center [516, 262] width 785 height 301
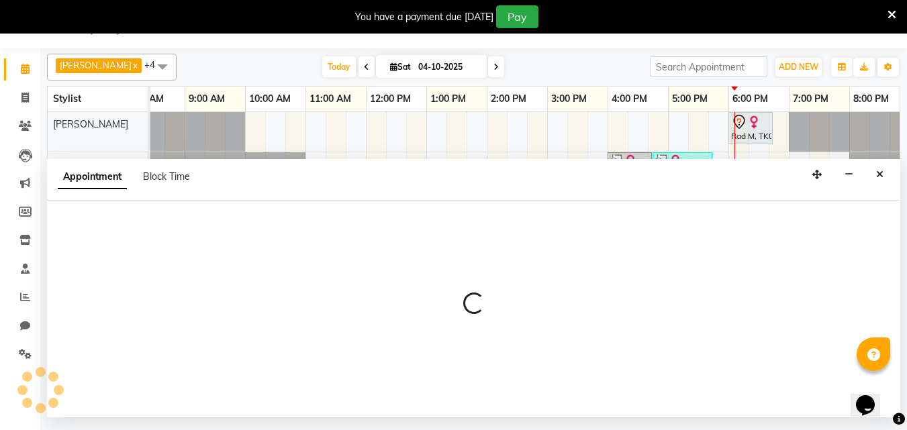
select select "92086"
select select "1095"
select select "tentative"
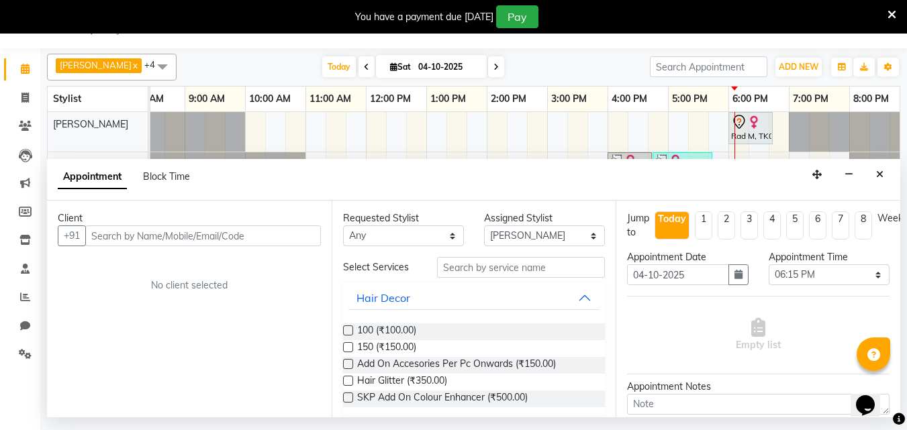
click at [148, 237] on input "text" at bounding box center [203, 236] width 236 height 21
click at [222, 238] on input "text" at bounding box center [203, 236] width 236 height 21
drag, startPoint x: 336, startPoint y: 217, endPoint x: 323, endPoint y: 158, distance: 60.6
drag, startPoint x: 323, startPoint y: 158, endPoint x: 882, endPoint y: 173, distance: 559.3
click at [883, 173] on icon "Close" at bounding box center [879, 174] width 7 height 9
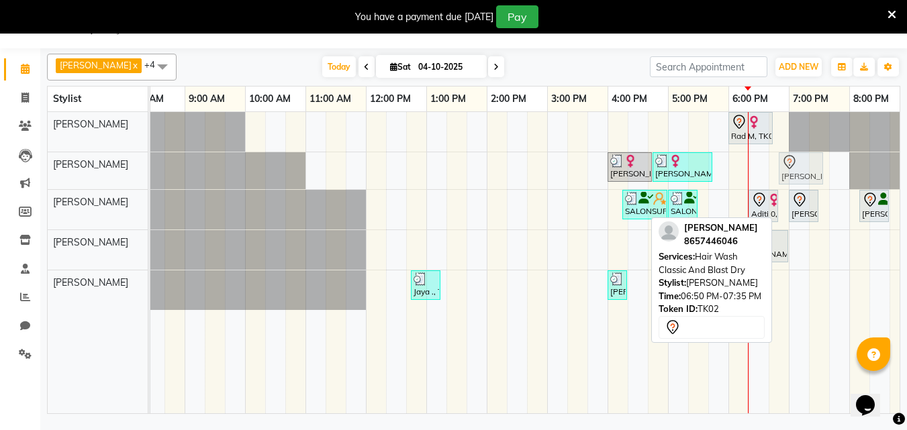
drag, startPoint x: 807, startPoint y: 288, endPoint x: 816, endPoint y: 166, distance: 122.5
click at [816, 166] on tbody "Rad M, TK06, 06:00 PM-06:45 PM, Hair Wash Premium And Blast Dry [PERSON_NAME], …" at bounding box center [516, 211] width 785 height 198
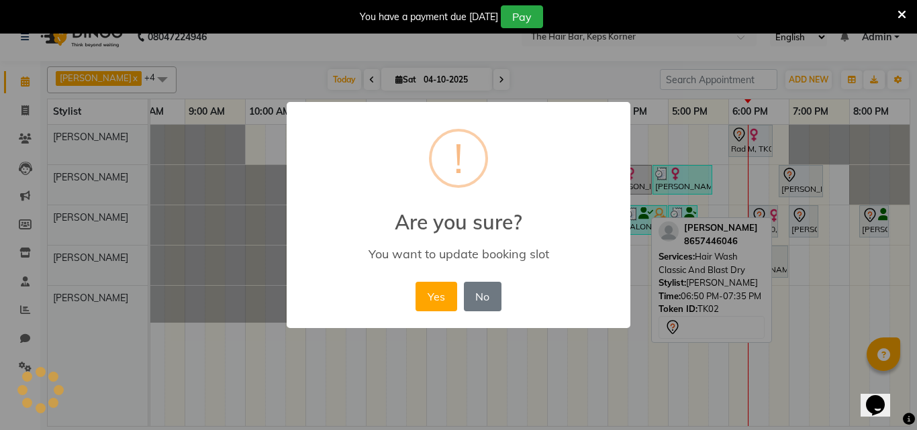
click at [428, 312] on div "Yes No No" at bounding box center [458, 297] width 92 height 36
click at [433, 297] on button "Yes" at bounding box center [435, 297] width 41 height 30
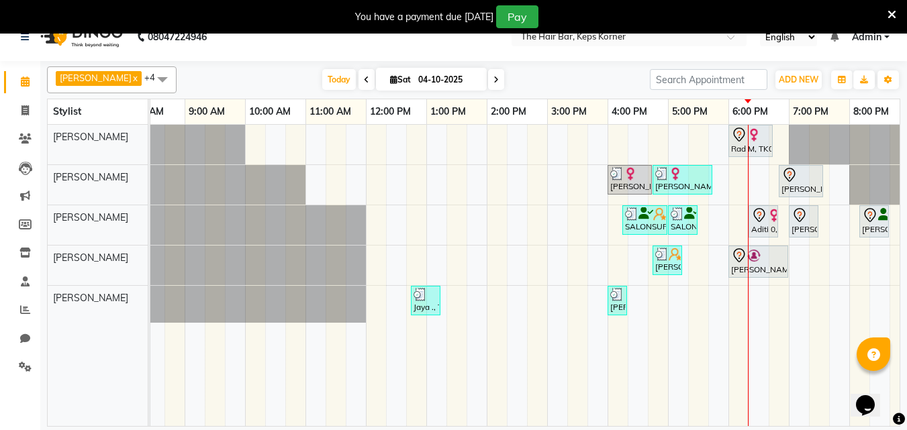
click at [364, 83] on icon at bounding box center [366, 80] width 5 height 8
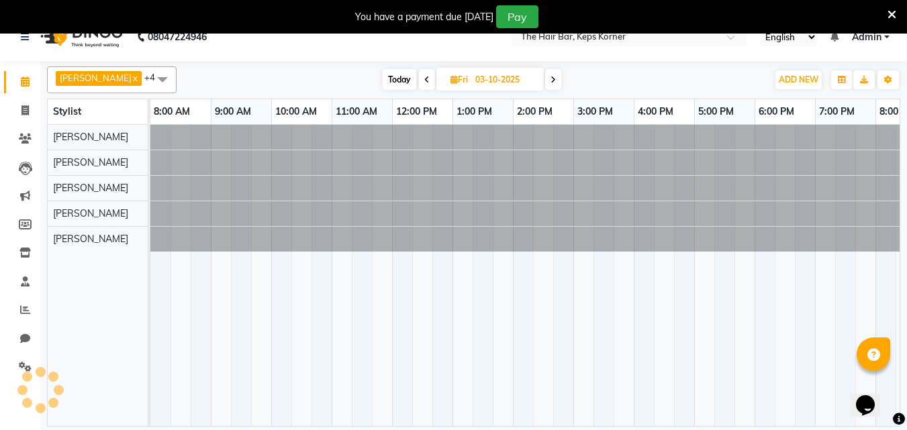
scroll to position [0, 36]
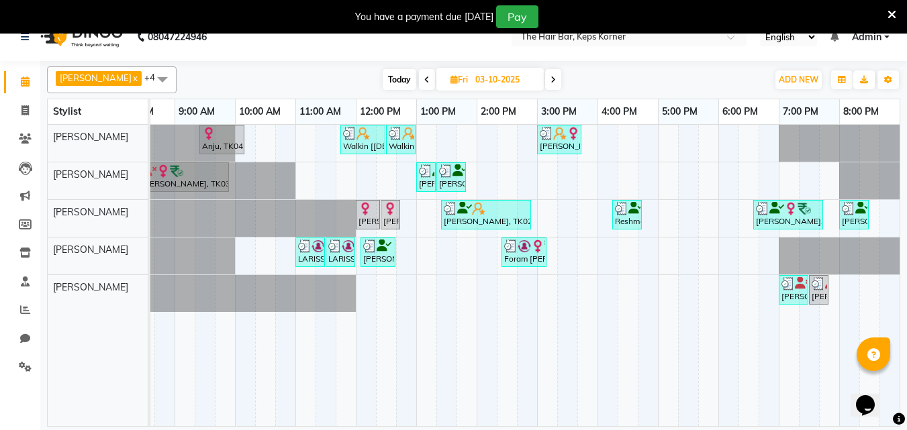
click at [391, 83] on span "Today" at bounding box center [400, 79] width 34 height 21
type input "04-10-2025"
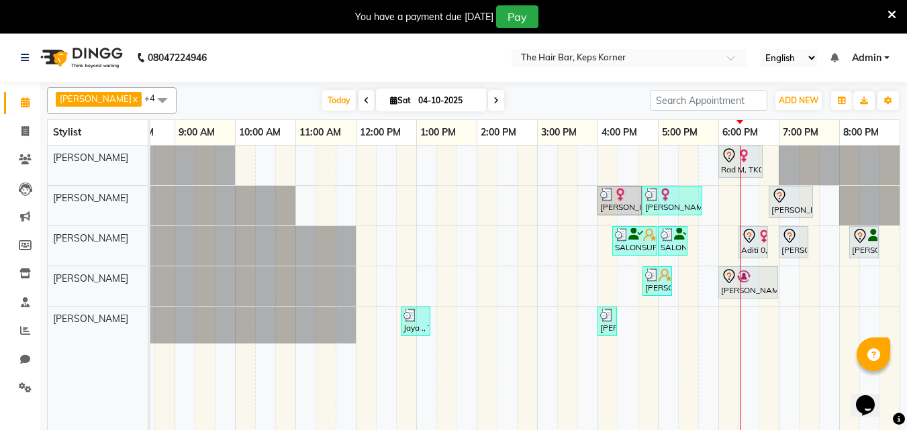
scroll to position [34, 0]
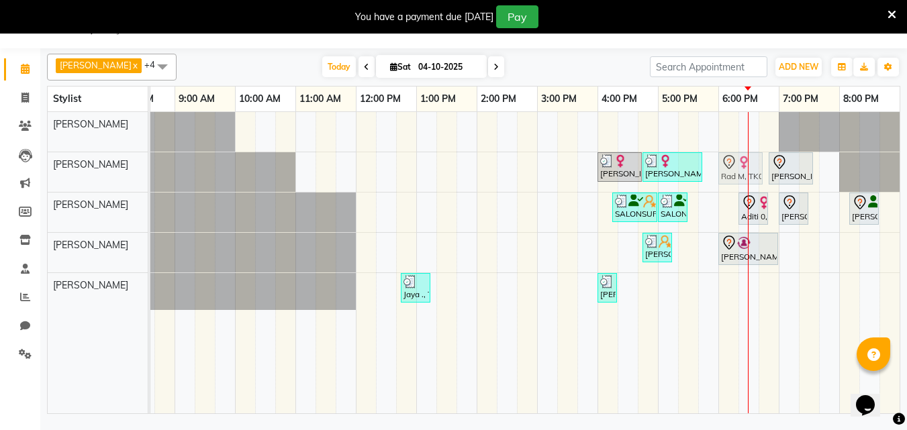
drag, startPoint x: 744, startPoint y: 129, endPoint x: 746, endPoint y: 187, distance: 57.7
click at [746, 187] on div "Rad M, TK06, 06:00 PM-06:45 PM, Hair Wash Premium And Blast Dry [PERSON_NAME], …" at bounding box center [506, 262] width 785 height 301
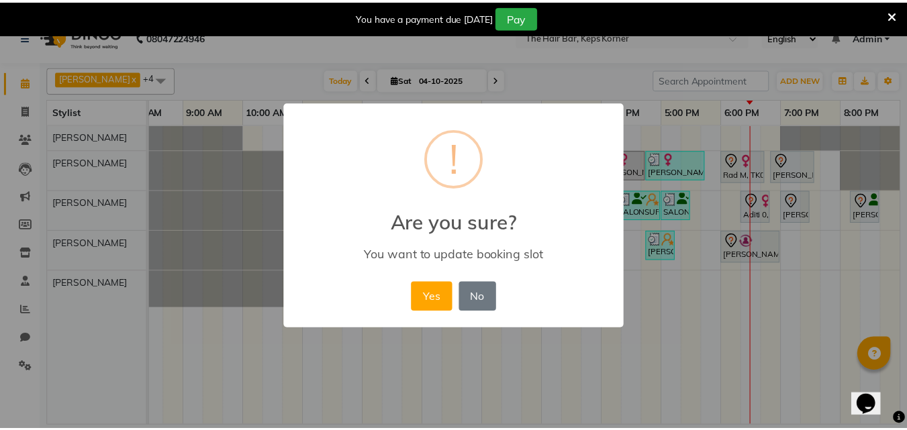
scroll to position [0, 26]
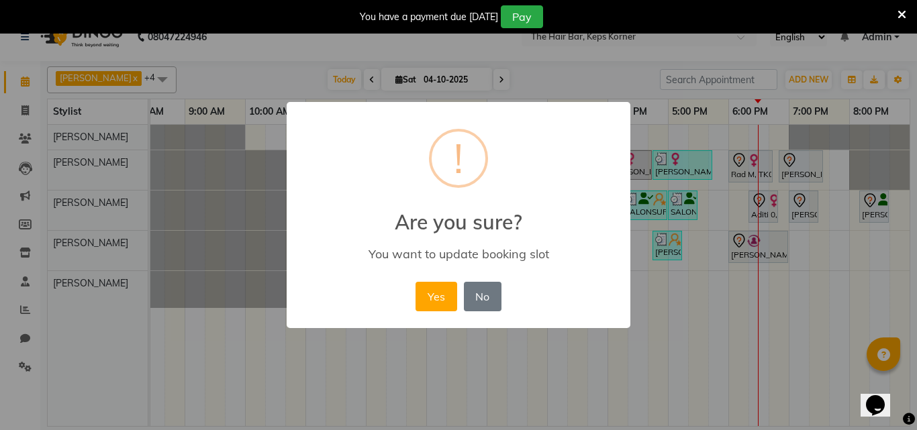
click at [417, 311] on div "Yes No No" at bounding box center [458, 297] width 92 height 36
click at [430, 296] on button "Yes" at bounding box center [435, 297] width 41 height 30
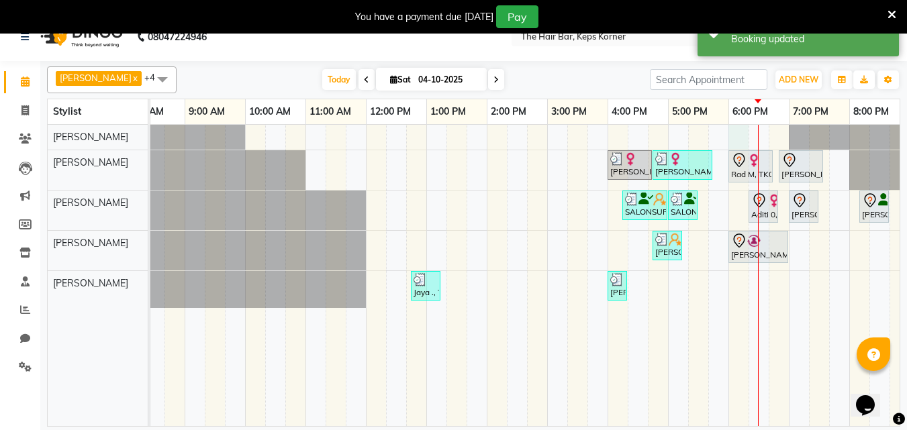
click at [735, 135] on div "[PERSON_NAME], TK07, 04:00 PM-04:45 PM, Hair Wash Premium And Blast Dry [PERSON…" at bounding box center [516, 275] width 785 height 301
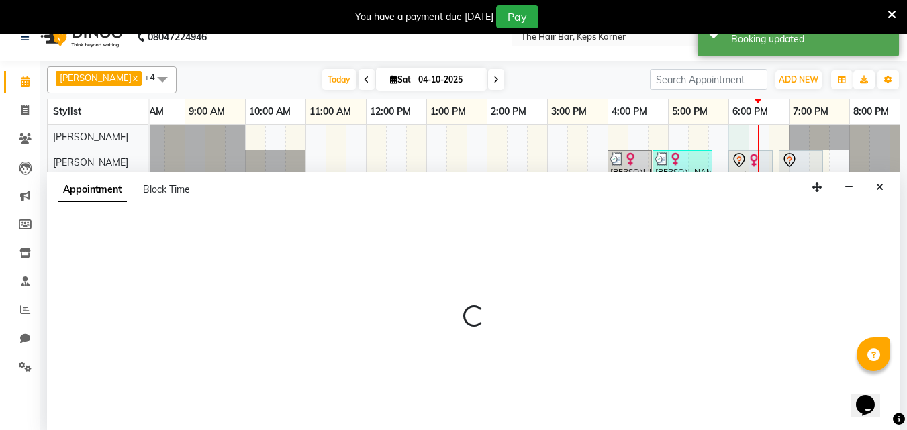
scroll to position [34, 0]
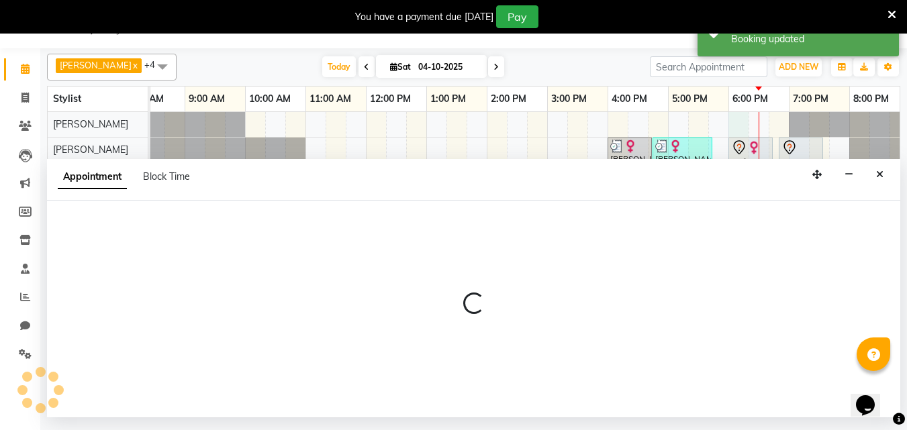
drag, startPoint x: 877, startPoint y: 177, endPoint x: 740, endPoint y: 151, distance: 139.9
click at [877, 177] on icon "Close" at bounding box center [879, 174] width 7 height 9
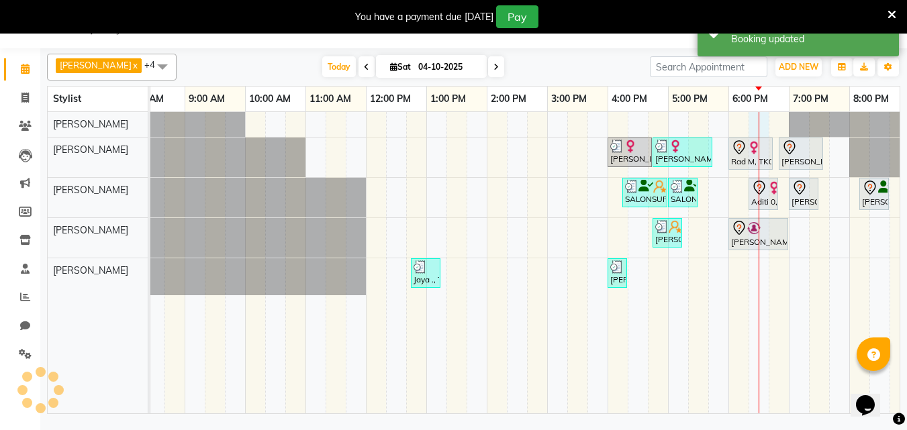
click at [749, 119] on div "[PERSON_NAME], TK07, 04:00 PM-04:45 PM, Hair Wash Premium And Blast Dry [PERSON…" at bounding box center [516, 262] width 785 height 301
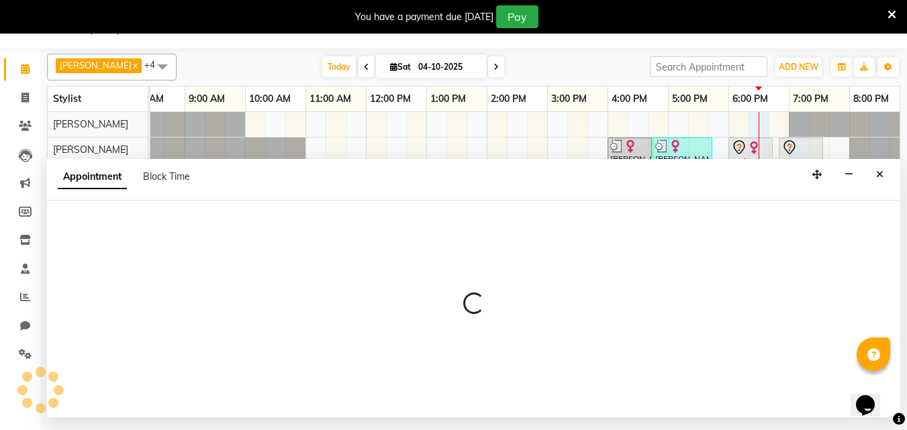
select select "92089"
select select "1095"
select select "tentative"
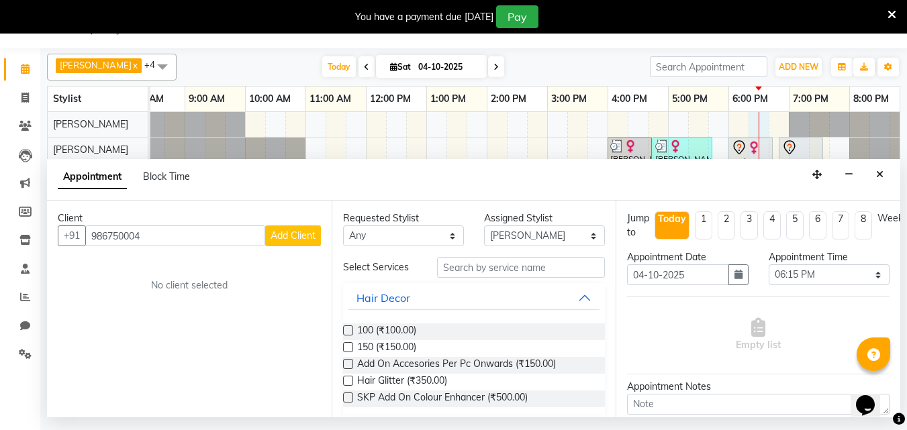
click at [133, 233] on input "986750004" at bounding box center [175, 236] width 180 height 21
click at [130, 232] on input "986750004" at bounding box center [175, 236] width 180 height 21
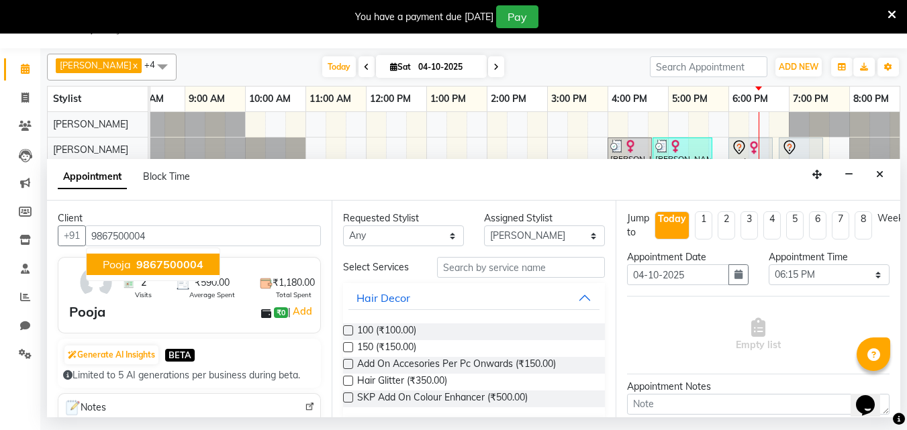
click at [140, 266] on span "9867500004" at bounding box center [169, 264] width 67 height 13
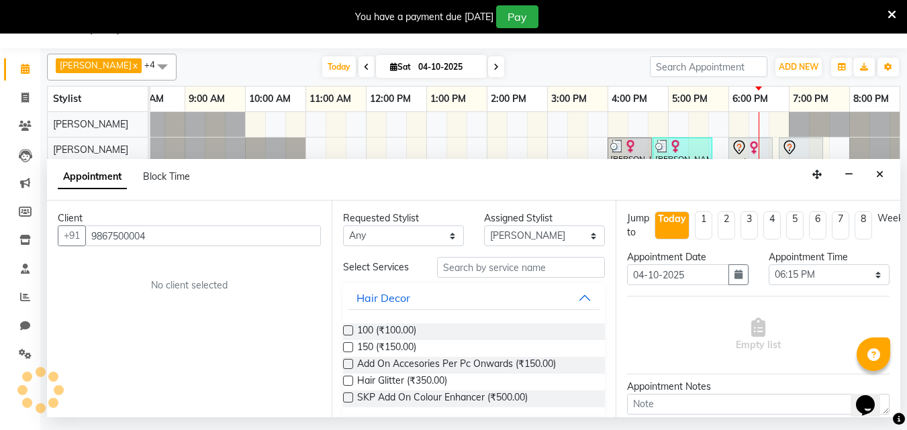
type input "9867500004"
click at [497, 262] on input "text" at bounding box center [521, 267] width 168 height 21
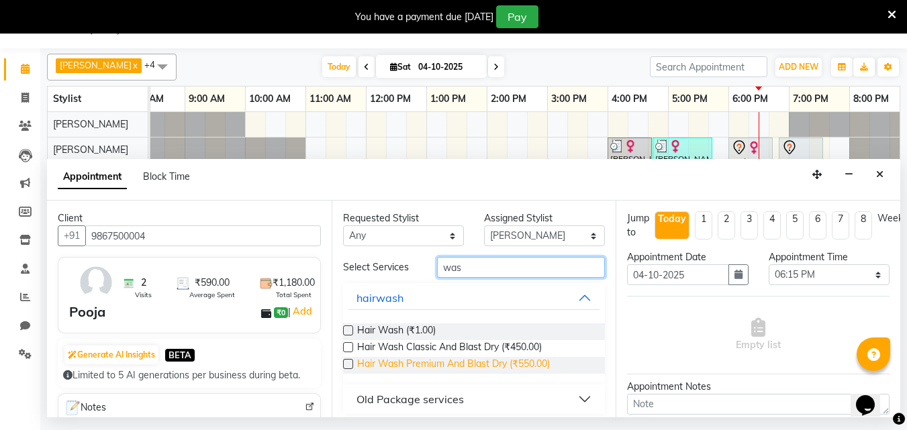
type input "was"
click at [503, 370] on span "Hair Wash Premium And Blast Dry (₹550.00)" at bounding box center [453, 365] width 193 height 17
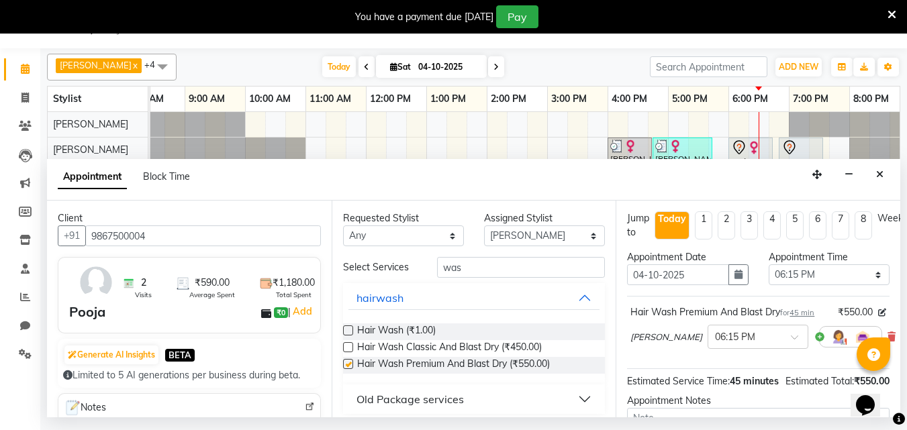
checkbox input "false"
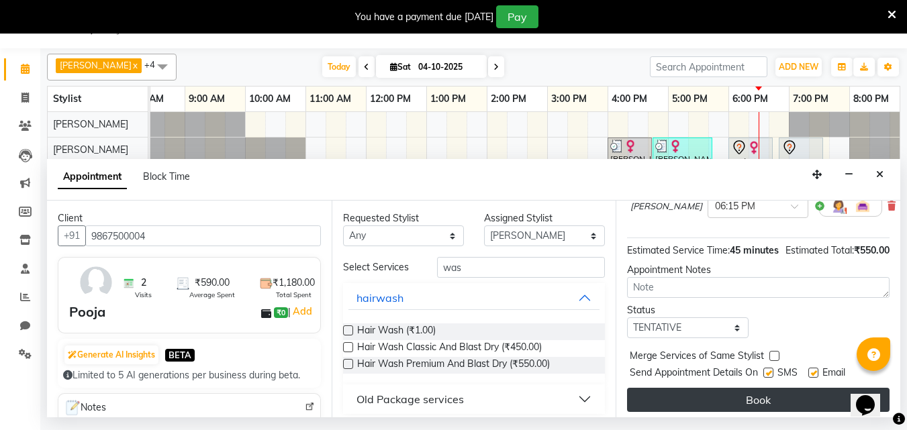
scroll to position [162, 0]
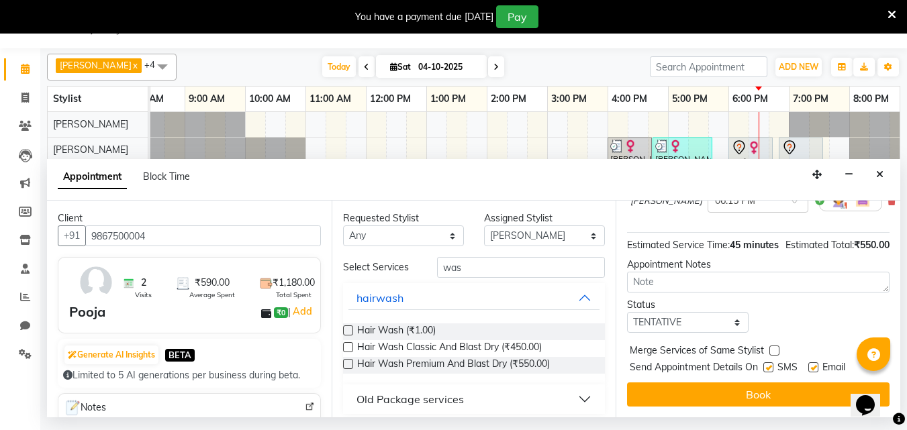
click at [763, 385] on button "Book" at bounding box center [758, 395] width 262 height 24
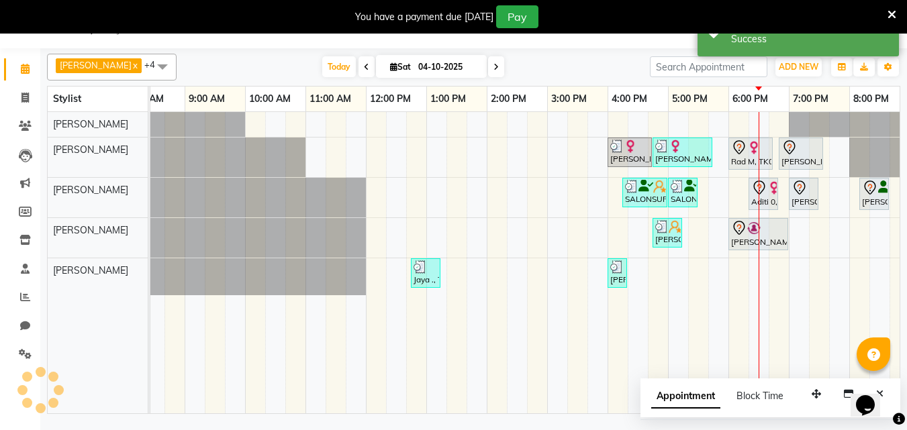
scroll to position [0, 0]
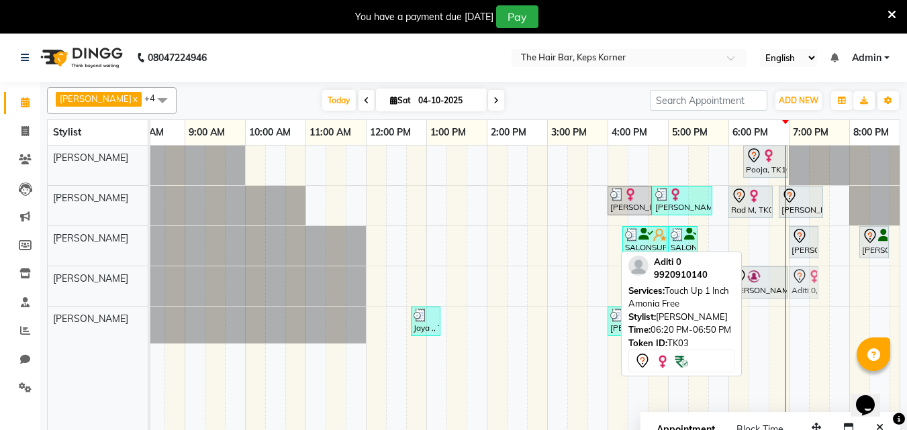
drag, startPoint x: 763, startPoint y: 239, endPoint x: 807, endPoint y: 282, distance: 61.2
click at [807, 282] on tbody "Pooja, TK10, 06:15 PM-07:00 PM, Hair Wash Premium And Blast Dry [PERSON_NAME], …" at bounding box center [516, 245] width 785 height 198
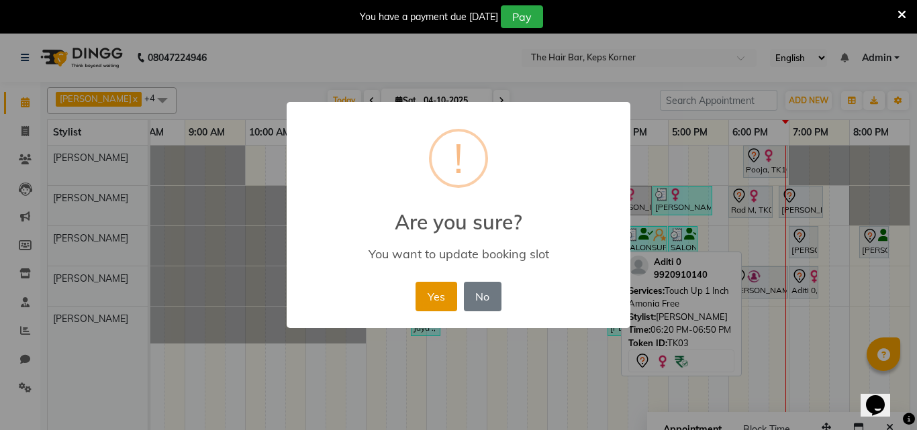
click at [434, 286] on button "Yes" at bounding box center [435, 297] width 41 height 30
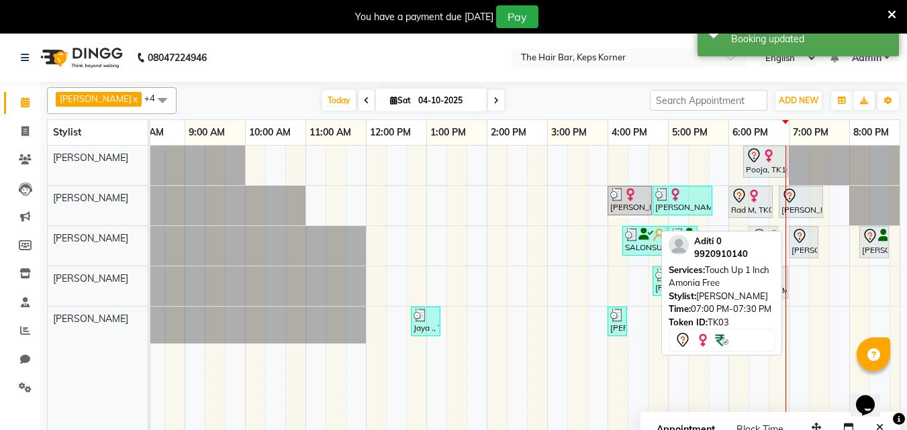
drag, startPoint x: 806, startPoint y: 289, endPoint x: 769, endPoint y: 254, distance: 51.8
click at [769, 254] on div "[PERSON_NAME] x [PERSON_NAME] x [PERSON_NAME] x [PERSON_NAME] x [PERSON_NAME] x…" at bounding box center [473, 265] width 853 height 366
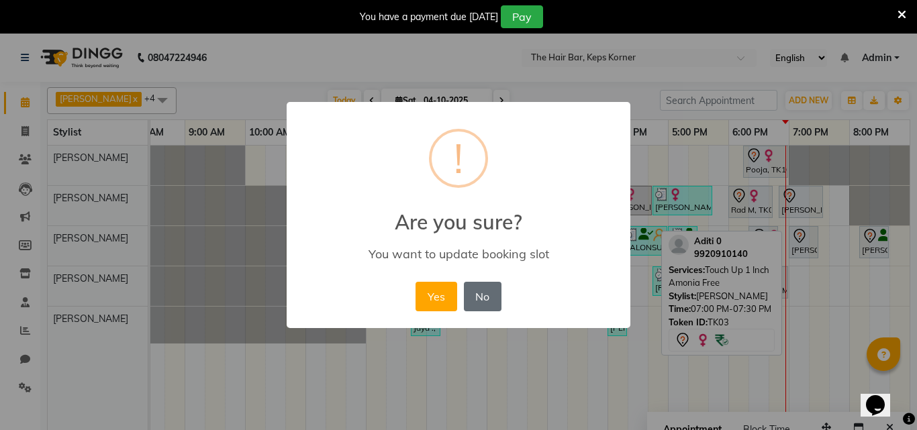
click at [489, 301] on button "No" at bounding box center [483, 297] width 38 height 30
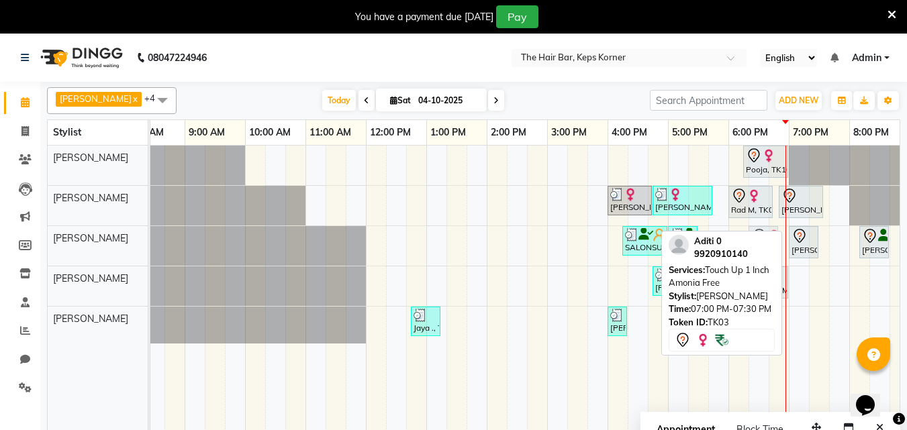
drag, startPoint x: 805, startPoint y: 291, endPoint x: 769, endPoint y: 251, distance: 53.7
click at [769, 251] on div "[PERSON_NAME] x [PERSON_NAME] x [PERSON_NAME] x [PERSON_NAME] x [PERSON_NAME] x…" at bounding box center [473, 265] width 853 height 366
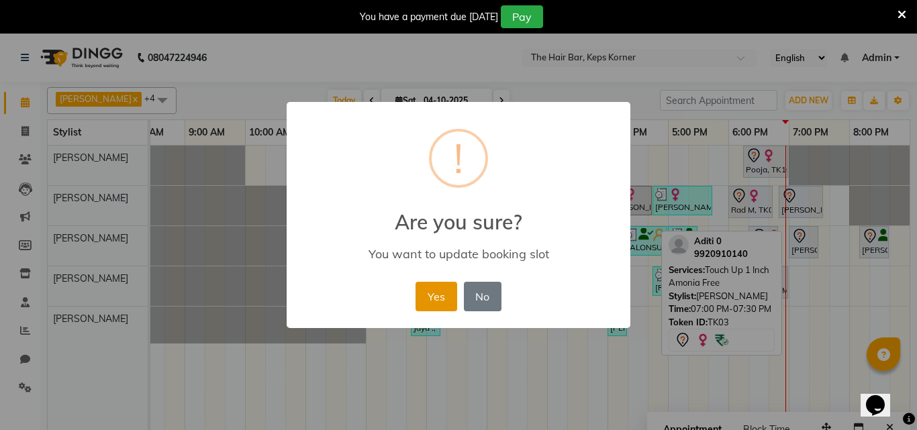
click at [420, 292] on button "Yes" at bounding box center [435, 297] width 41 height 30
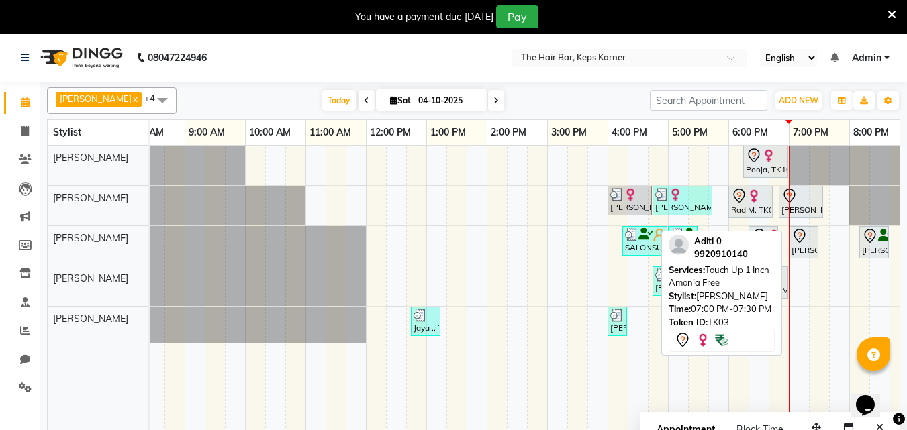
drag, startPoint x: 910, startPoint y: 271, endPoint x: 520, endPoint y: 95, distance: 427.8
click at [520, 95] on div "[DATE] [DATE]" at bounding box center [413, 101] width 460 height 20
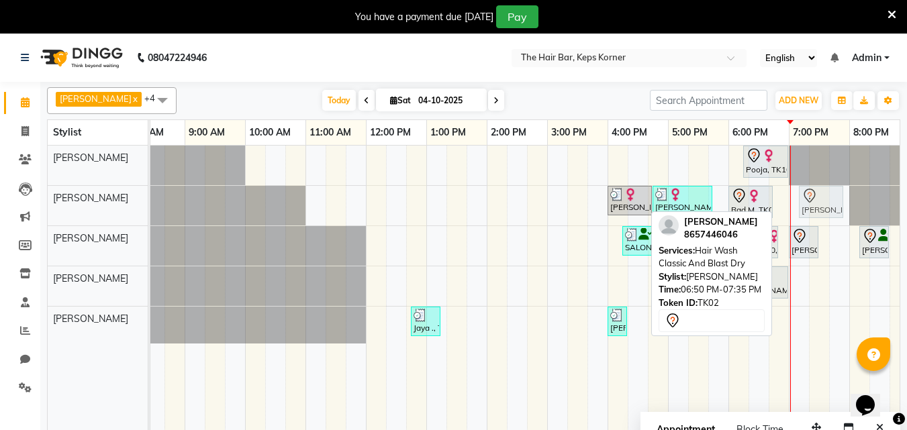
drag, startPoint x: 805, startPoint y: 200, endPoint x: 832, endPoint y: 200, distance: 26.8
click at [124, 200] on div "[PERSON_NAME], TK07, 04:00 PM-04:45 PM, Hair Wash Premium And Blast Dry [PERSON…" at bounding box center [124, 206] width 0 height 40
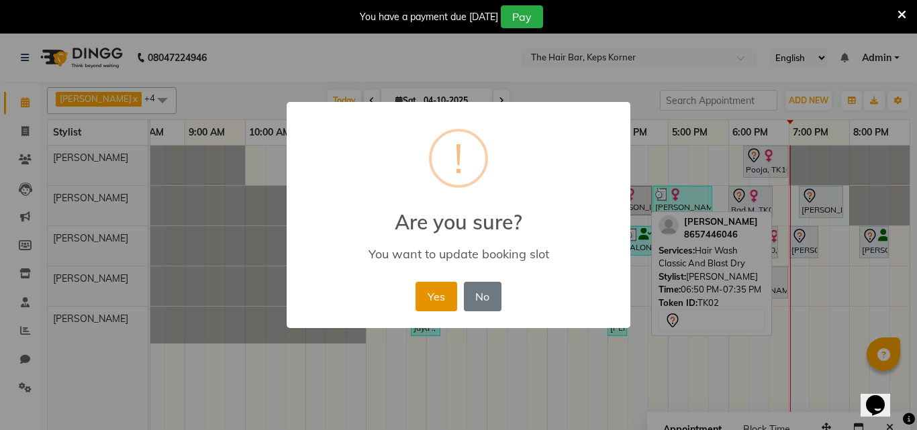
click at [431, 293] on button "Yes" at bounding box center [435, 297] width 41 height 30
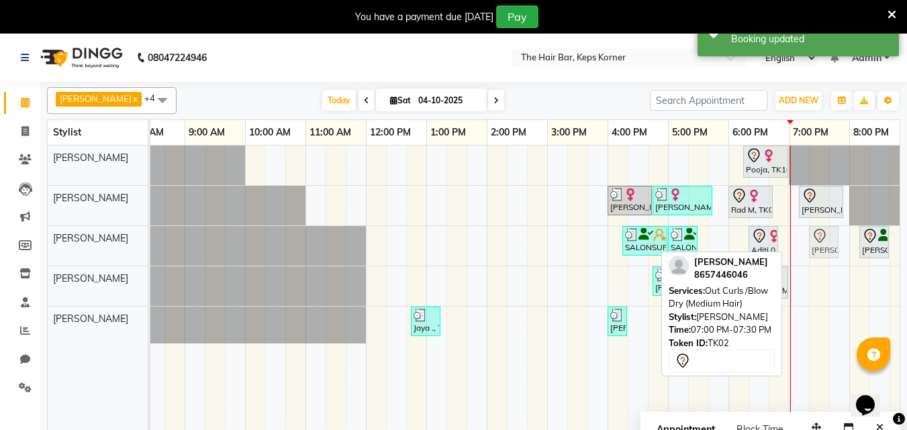
drag, startPoint x: 805, startPoint y: 245, endPoint x: 834, endPoint y: 243, distance: 28.3
click at [124, 243] on div "SALONSURF VENTURES, TK01, 04:15 PM-05:00 PM, Hair Wash Premium And Blast Dry SA…" at bounding box center [124, 246] width 0 height 40
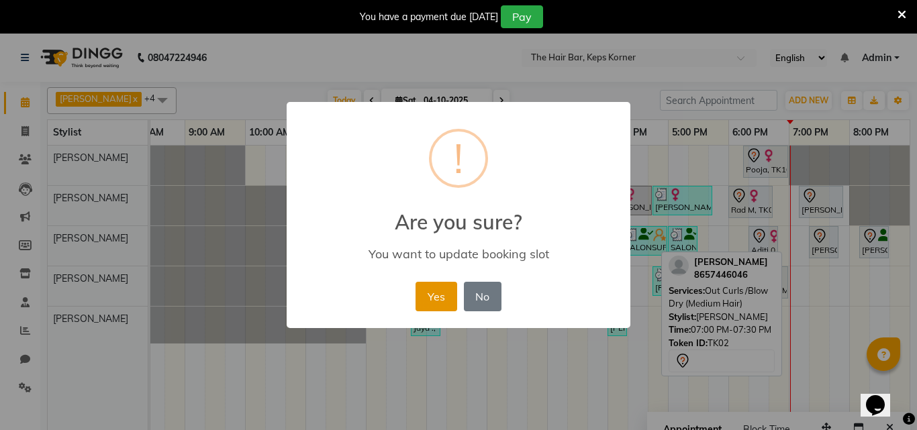
click at [443, 293] on button "Yes" at bounding box center [435, 297] width 41 height 30
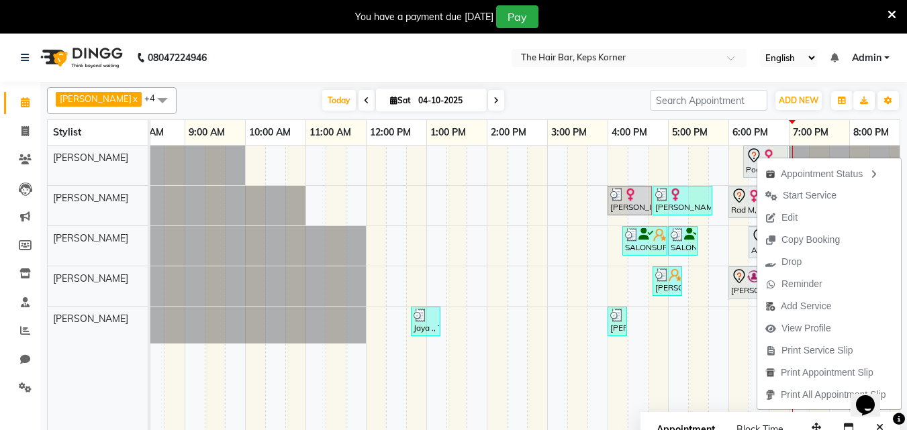
click at [553, 101] on div "[DATE] [DATE]" at bounding box center [413, 101] width 460 height 20
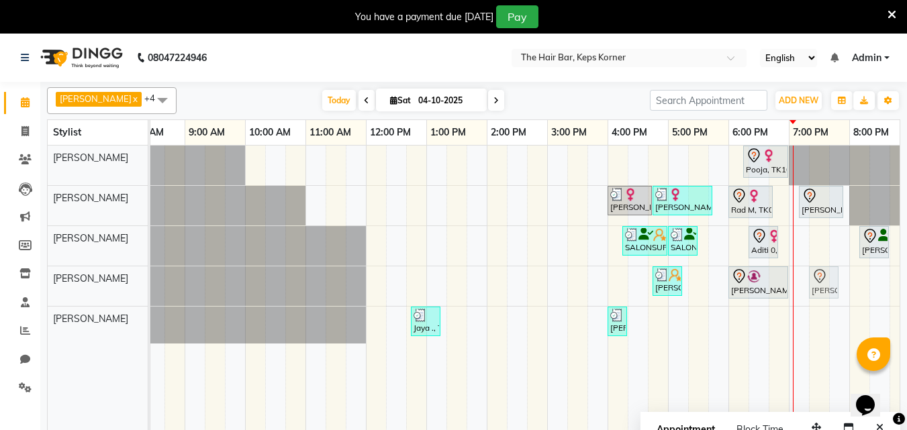
drag, startPoint x: 822, startPoint y: 246, endPoint x: 829, endPoint y: 296, distance: 50.9
click at [829, 296] on tbody "Pooja, TK10, 06:15 PM-07:00 PM, Hair Wash Premium And Blast Dry [PERSON_NAME], …" at bounding box center [516, 245] width 785 height 198
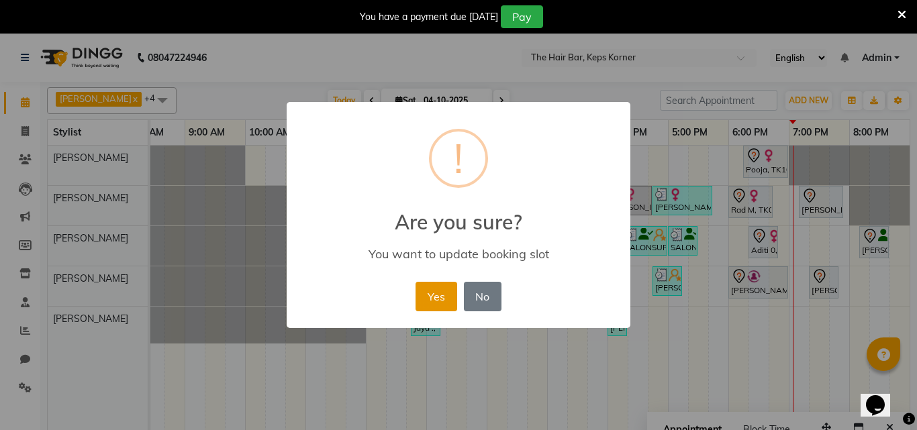
click at [441, 288] on button "Yes" at bounding box center [435, 297] width 41 height 30
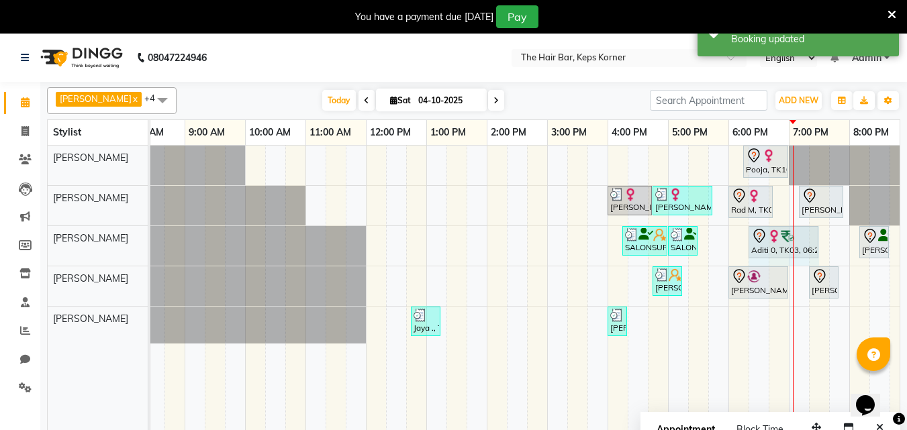
drag, startPoint x: 775, startPoint y: 240, endPoint x: 821, endPoint y: 242, distance: 46.4
click at [821, 242] on div "Pooja, TK10, 06:15 PM-07:00 PM, Hair Wash Premium And Blast Dry [PERSON_NAME], …" at bounding box center [516, 296] width 785 height 301
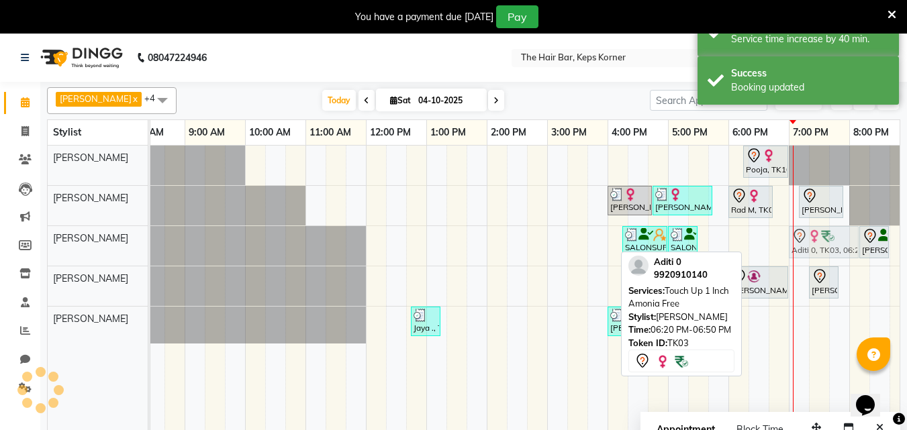
drag, startPoint x: 777, startPoint y: 242, endPoint x: 822, endPoint y: 242, distance: 45.6
click at [124, 242] on div "SALONSURF VENTURES, TK01, 04:15 PM-05:00 PM, Hair Wash Premium And Blast Dry SA…" at bounding box center [124, 246] width 0 height 40
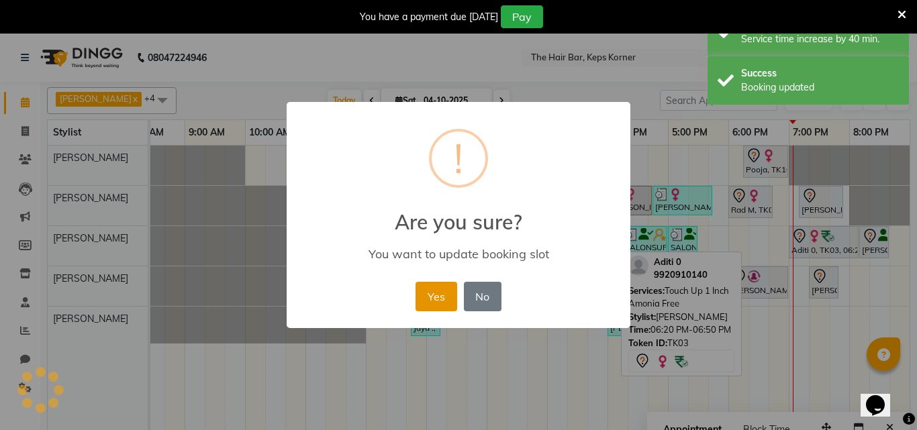
click at [440, 297] on button "Yes" at bounding box center [435, 297] width 41 height 30
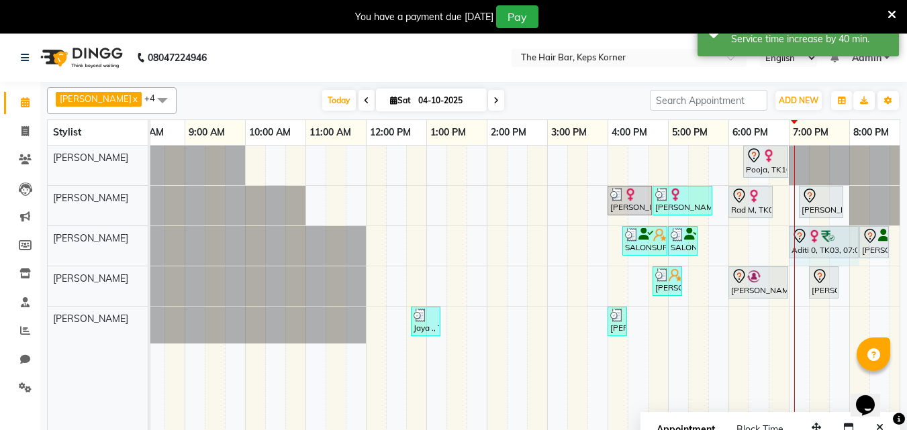
drag, startPoint x: 816, startPoint y: 240, endPoint x: 854, endPoint y: 240, distance: 38.9
click at [124, 240] on div "SALONSURF VENTURES, TK01, 04:15 PM-05:00 PM, Hair Wash Premium And Blast Dry SA…" at bounding box center [124, 246] width 0 height 40
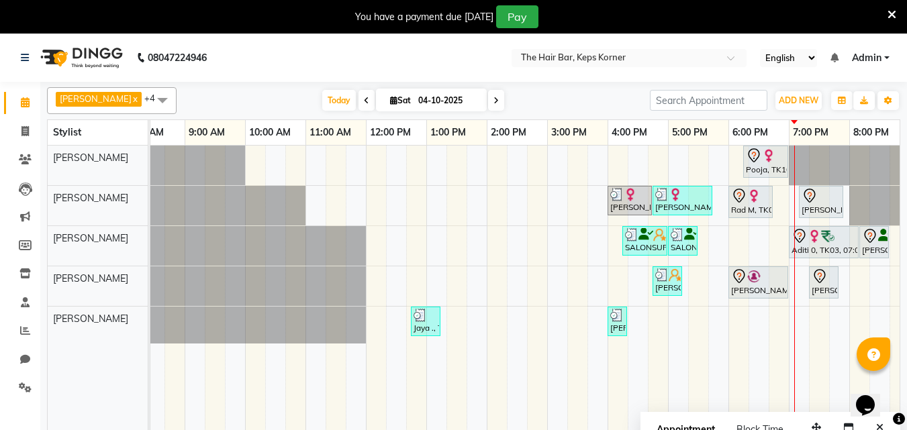
click at [437, 76] on nav "08047224946 Select Location × The Hair Bar, Keps Korner English ENGLISH Español…" at bounding box center [453, 58] width 907 height 48
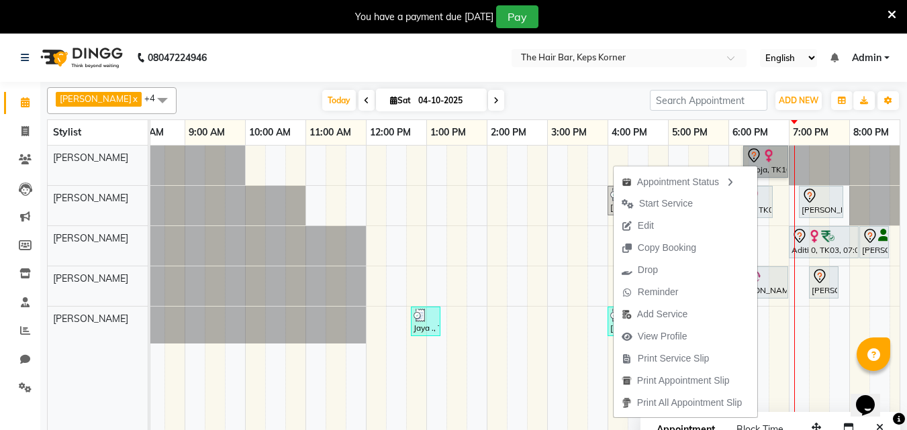
click at [761, 158] on link "Pooja, TK10, 06:15 PM-07:00 PM, Hair Wash Premium And Blast Dry" at bounding box center [765, 162] width 45 height 32
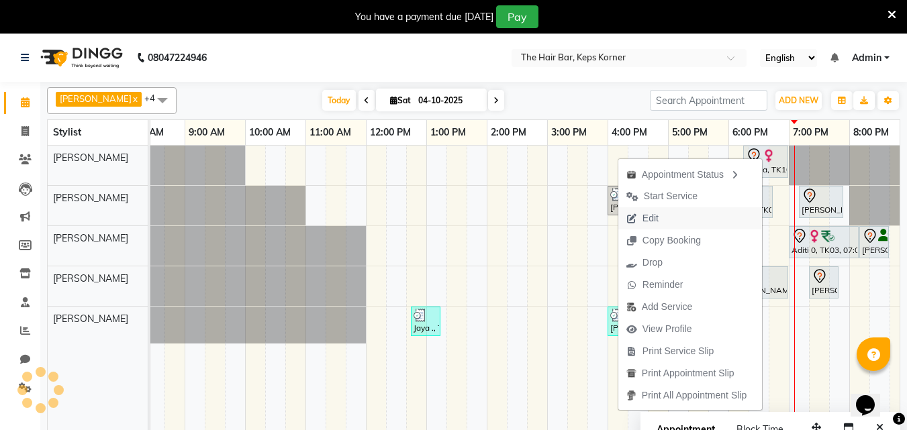
click at [654, 217] on span "Edit" at bounding box center [642, 218] width 48 height 22
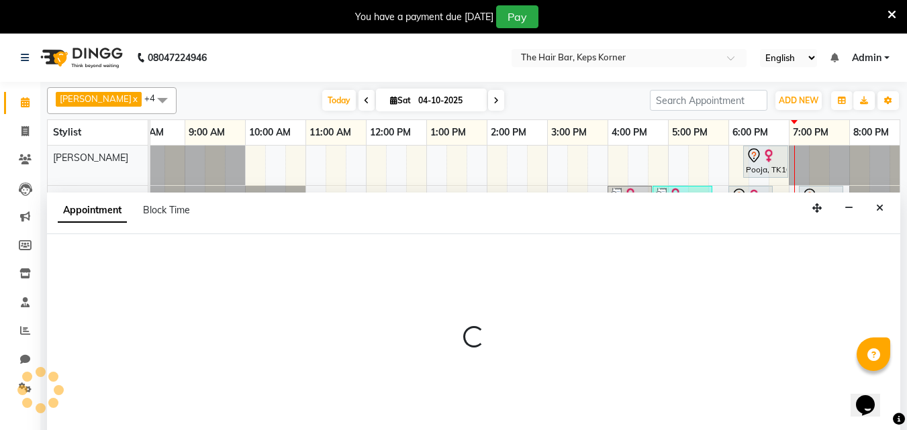
scroll to position [34, 0]
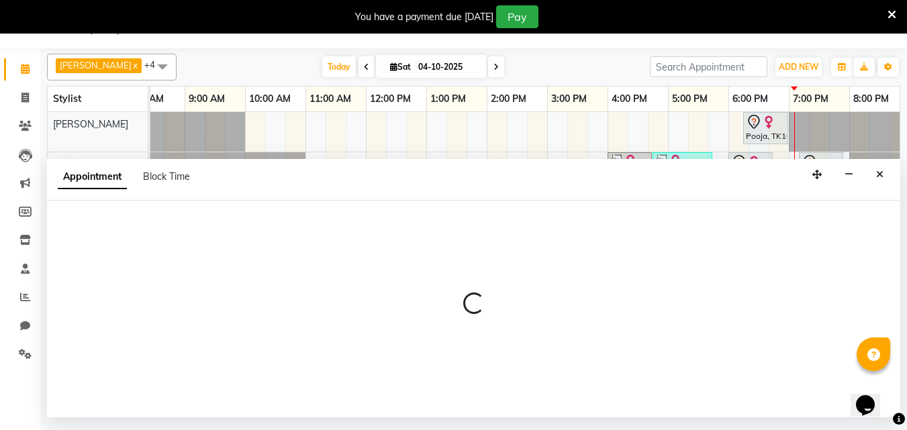
select select "tentative"
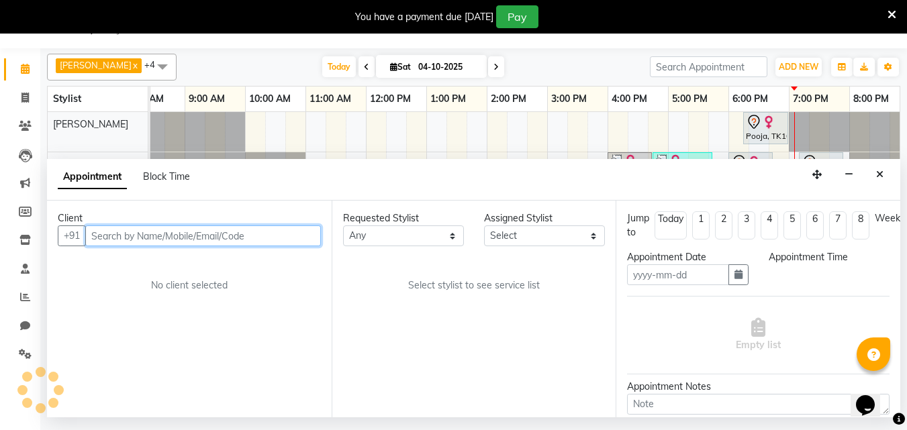
type input "04-10-2025"
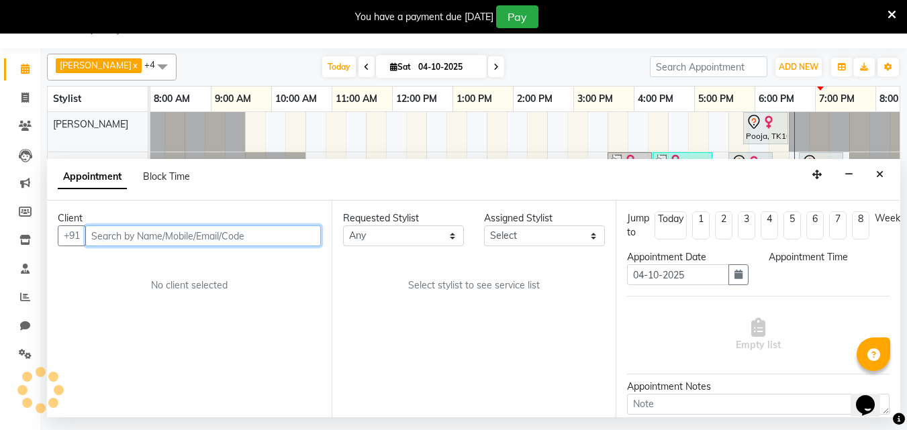
scroll to position [0, 0]
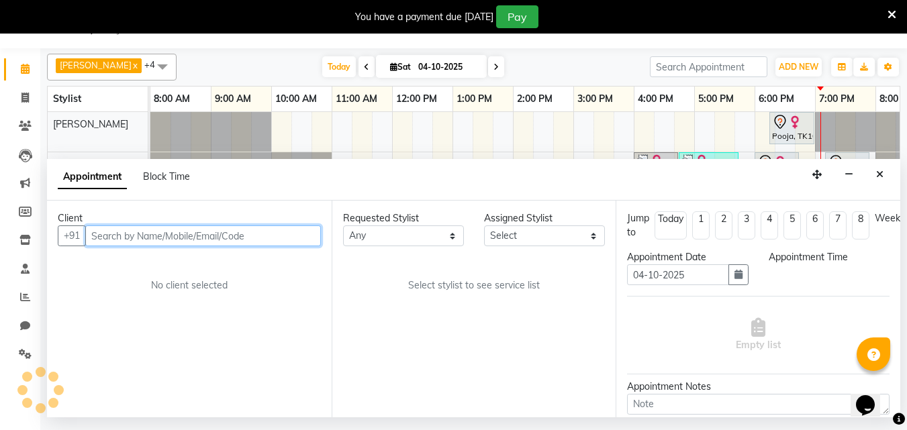
select select "1095"
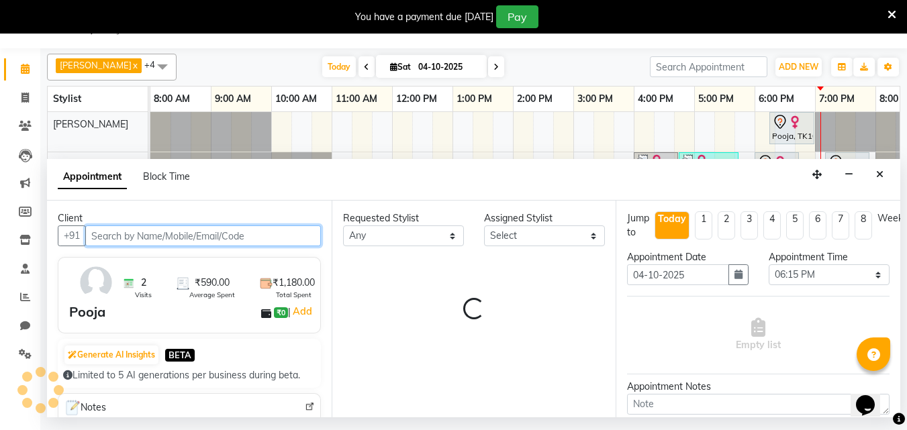
select select "92089"
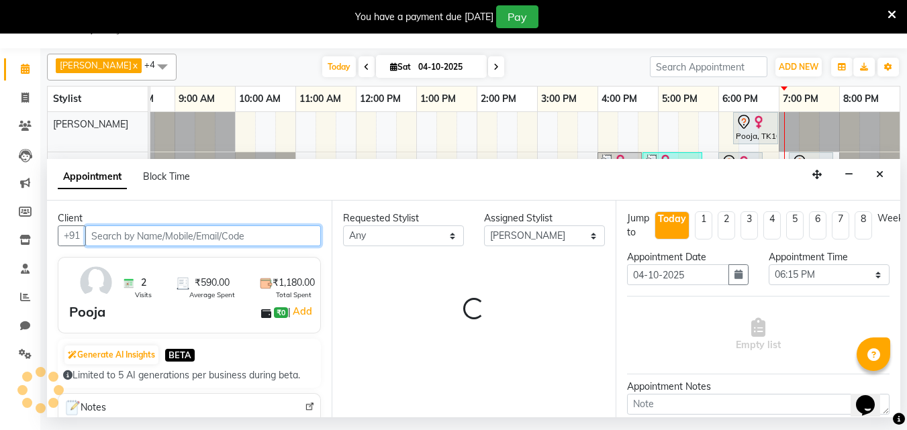
select select "4563"
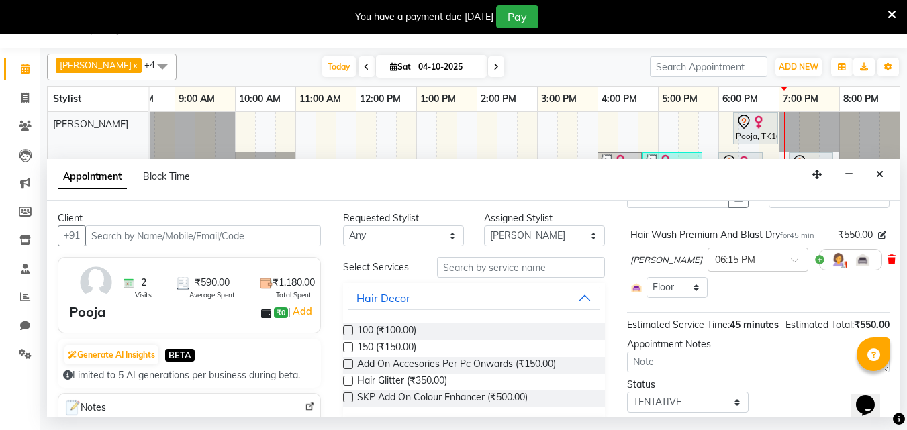
click at [887, 258] on icon at bounding box center [891, 259] width 8 height 9
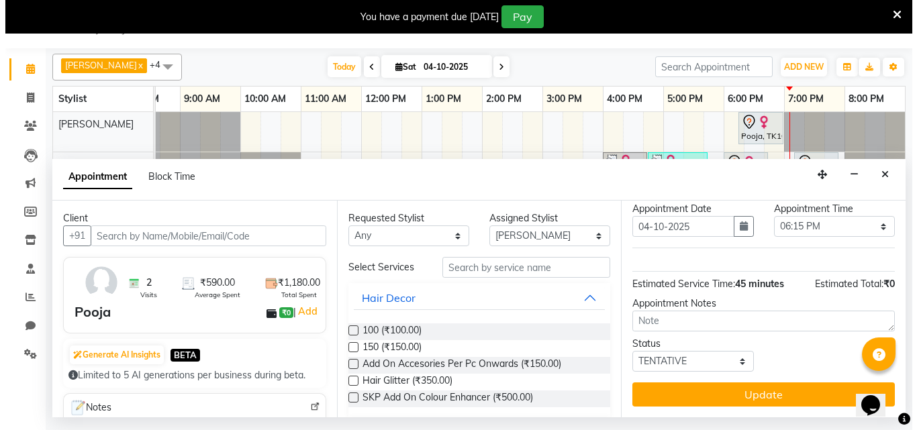
scroll to position [58, 0]
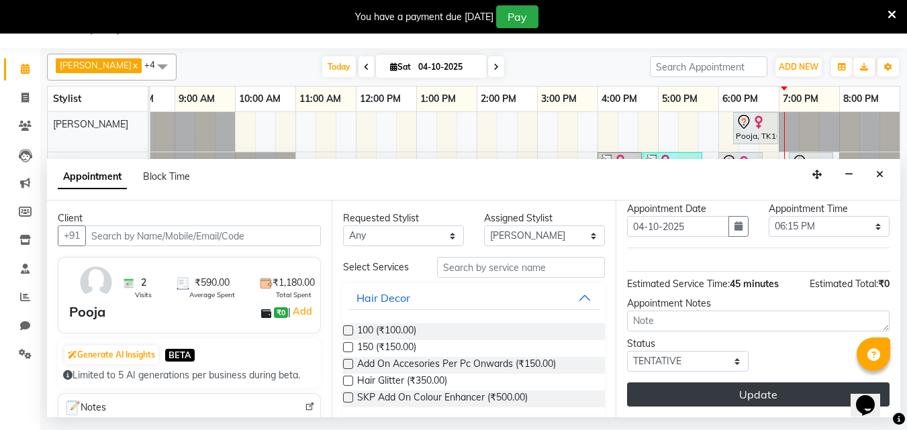
click at [680, 383] on button "Update" at bounding box center [758, 395] width 262 height 24
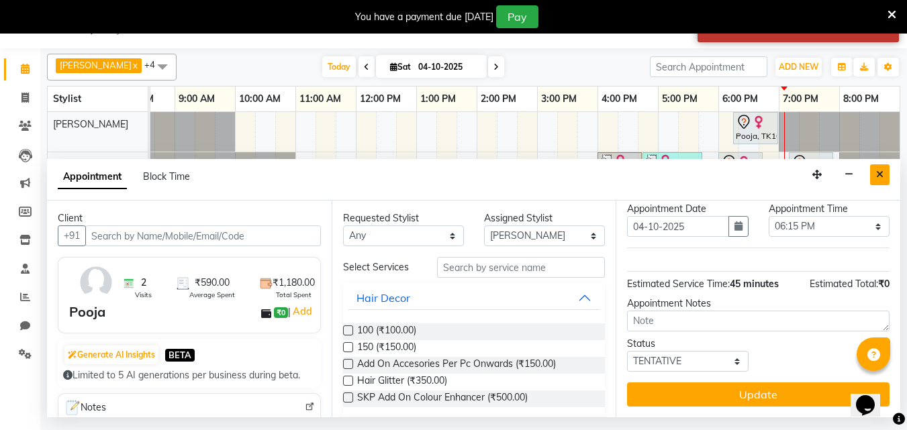
click at [882, 175] on icon "Close" at bounding box center [879, 174] width 7 height 9
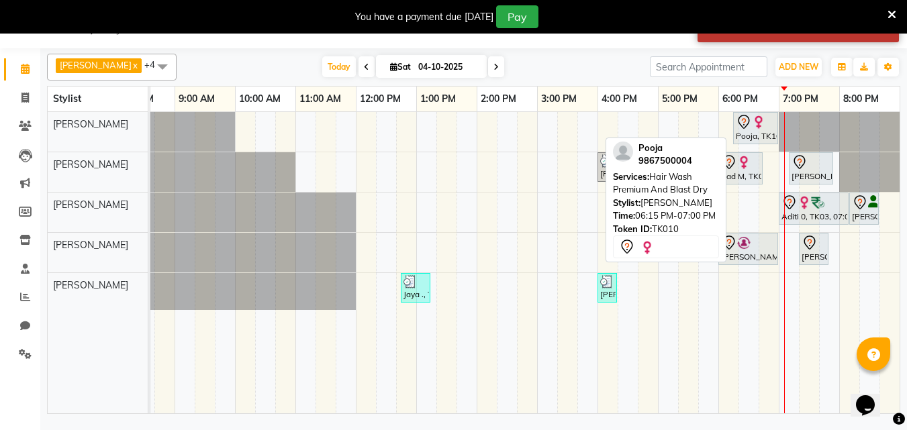
click at [748, 132] on div "Pooja, TK10, 06:15 PM-07:00 PM, Hair Wash Premium And Blast Dry" at bounding box center [755, 128] width 42 height 28
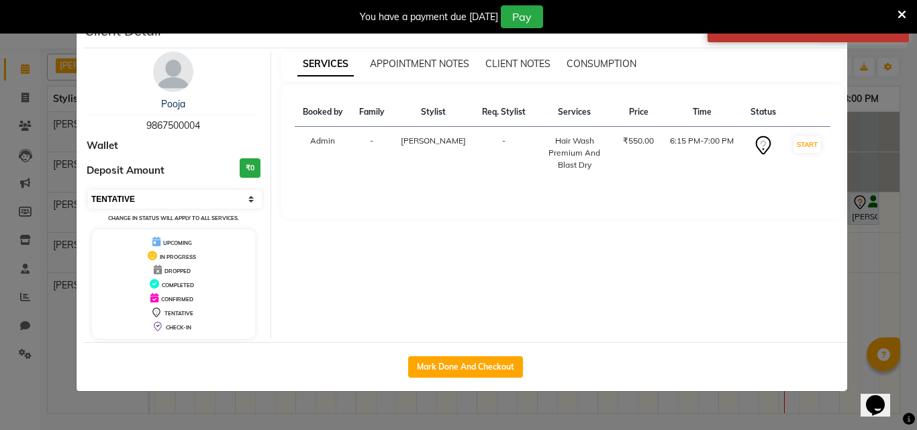
click at [116, 197] on select "Select IN SERVICE CONFIRMED TENTATIVE CHECK IN MARK DONE DROPPED UPCOMING" at bounding box center [175, 199] width 174 height 19
click at [88, 190] on select "Select IN SERVICE CONFIRMED TENTATIVE CHECK IN MARK DONE DROPPED UPCOMING" at bounding box center [175, 199] width 174 height 19
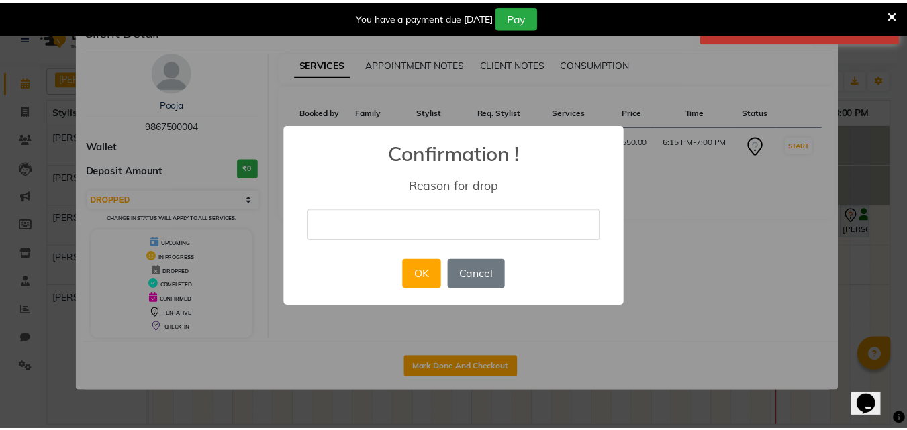
scroll to position [21, 0]
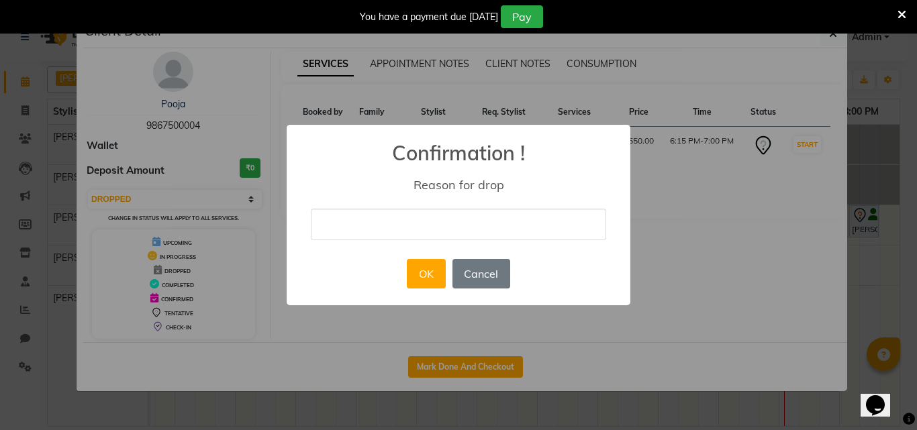
click at [832, 35] on div "× Confirmation ! Reason for drop OK No Cancel" at bounding box center [458, 215] width 917 height 430
select select "7"
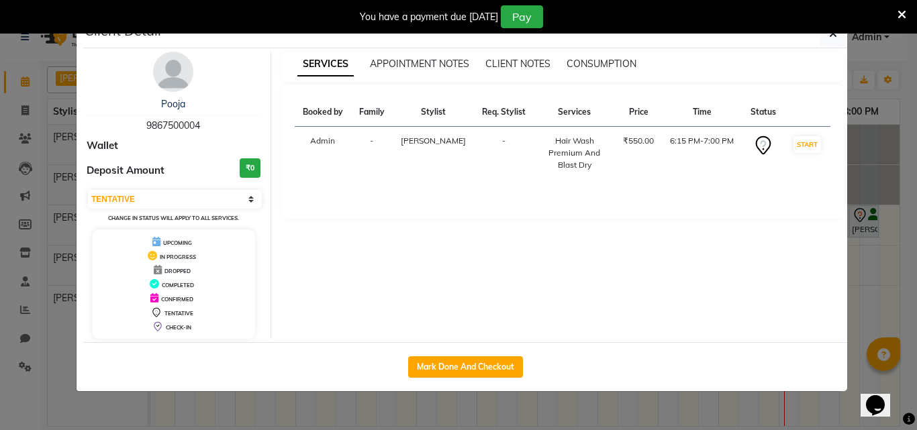
click at [832, 35] on icon "button" at bounding box center [833, 33] width 8 height 11
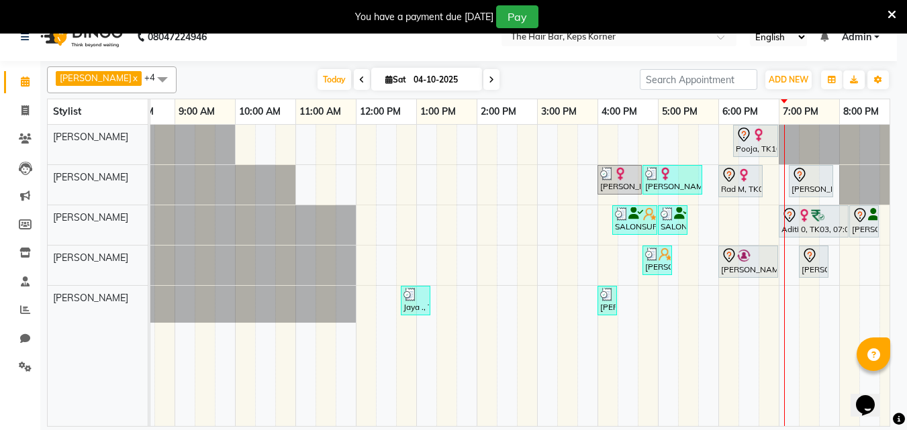
scroll to position [0, 26]
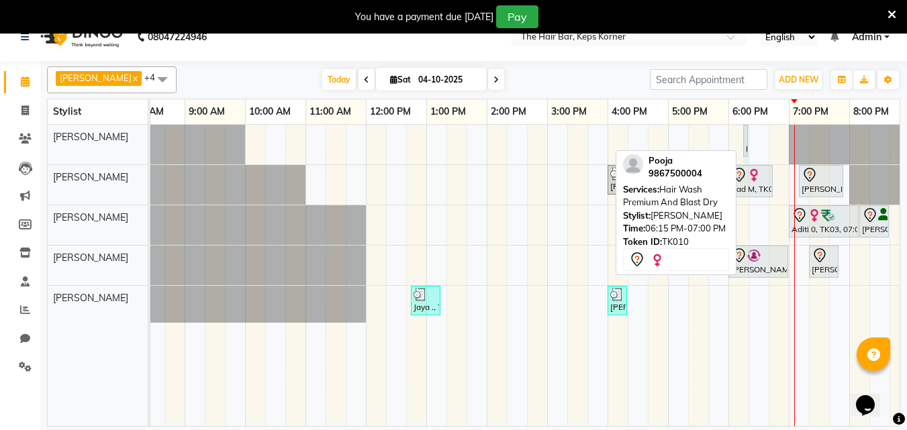
drag, startPoint x: 785, startPoint y: 138, endPoint x: 742, endPoint y: 138, distance: 43.0
click at [124, 138] on div "Pooja, TK10, 06:15 PM-07:00 PM, Hair Wash Premium And Blast Dry Pooja, TK10, 06…" at bounding box center [124, 145] width 0 height 40
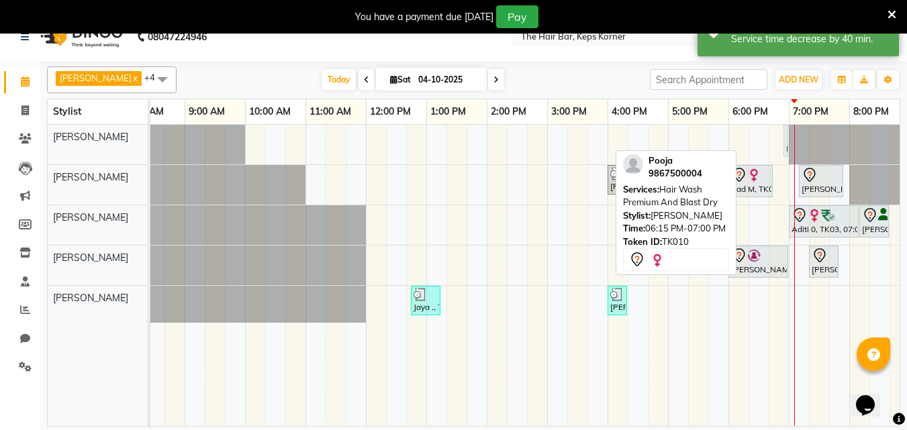
drag, startPoint x: 752, startPoint y: 142, endPoint x: 786, endPoint y: 142, distance: 34.2
click at [124, 142] on div "Pooja, TK10, 06:15 PM-06:20 PM, Hair Wash Premium And Blast Dry Pooja, TK10, 06…" at bounding box center [124, 145] width 0 height 40
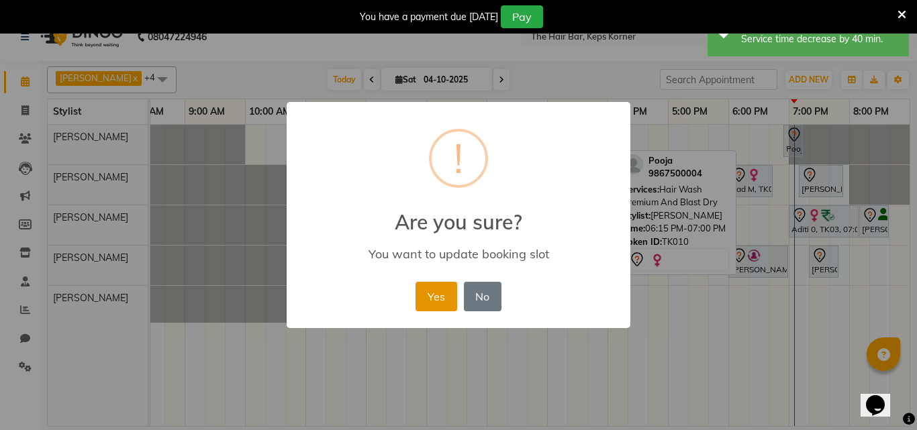
click at [434, 285] on button "Yes" at bounding box center [435, 297] width 41 height 30
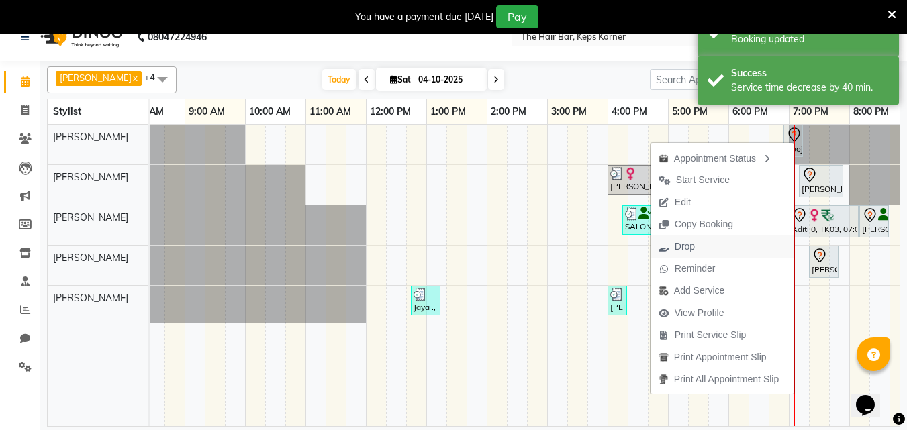
click at [700, 242] on button "Drop" at bounding box center [722, 247] width 144 height 22
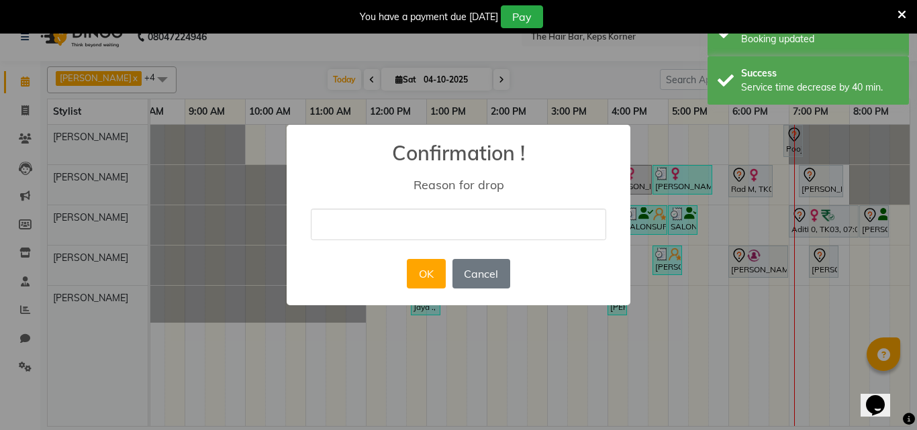
click at [354, 212] on input "text" at bounding box center [458, 225] width 295 height 32
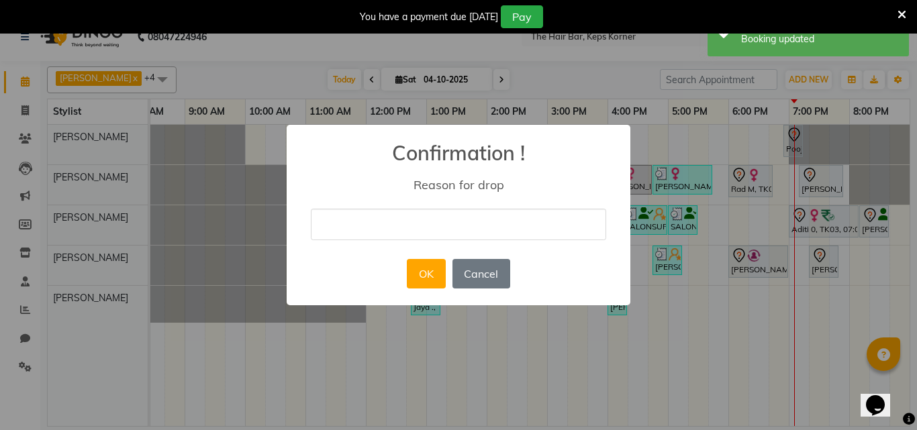
type input "duplicate"
click at [452, 275] on div "OK No Cancel" at bounding box center [457, 274] width 109 height 36
click at [430, 277] on button "OK" at bounding box center [426, 274] width 38 height 30
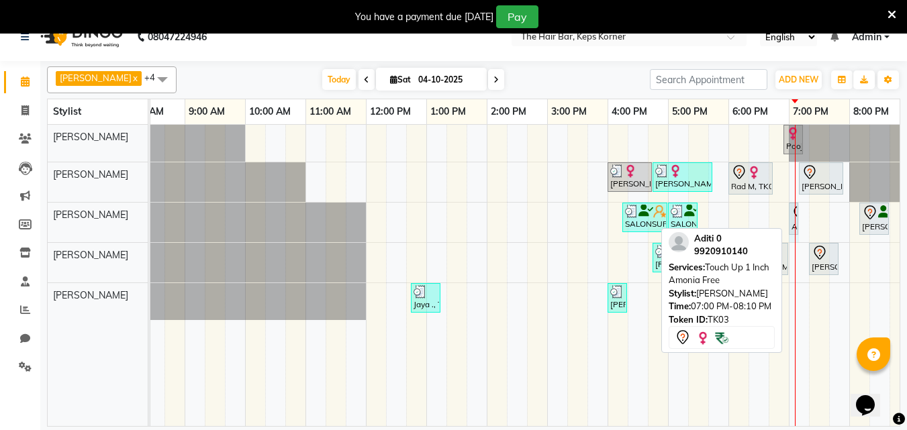
drag, startPoint x: 856, startPoint y: 213, endPoint x: 807, endPoint y: 219, distance: 48.8
click at [807, 219] on div "Pooja, TK10, 06:55 PM-07:00 PM, Hair Wash Premium And Blast Dry [PERSON_NAME], …" at bounding box center [516, 275] width 785 height 301
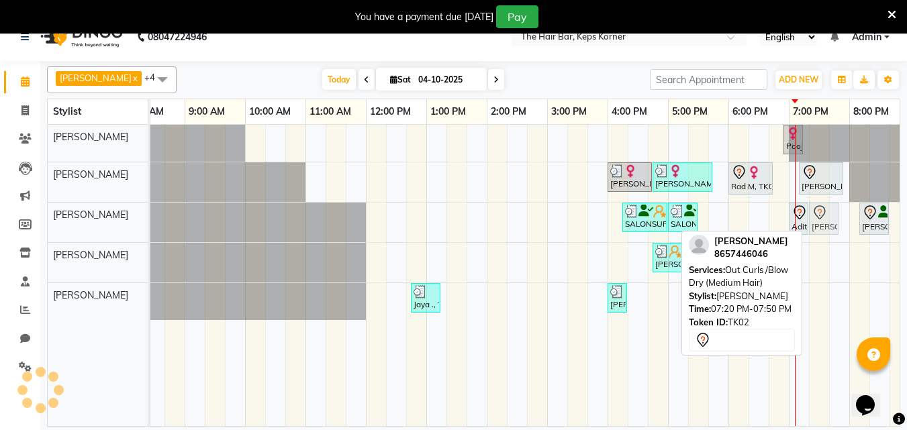
drag, startPoint x: 830, startPoint y: 260, endPoint x: 841, endPoint y: 226, distance: 36.1
click at [841, 226] on div "Pooja, TK10, 06:55 PM-07:00 PM, Hair Wash Premium And Blast Dry [PERSON_NAME], …" at bounding box center [516, 275] width 785 height 301
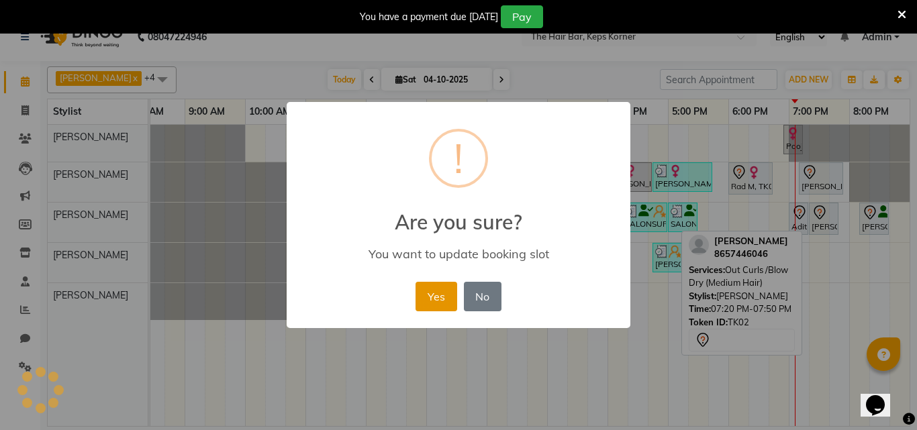
click at [452, 293] on button "Yes" at bounding box center [435, 297] width 41 height 30
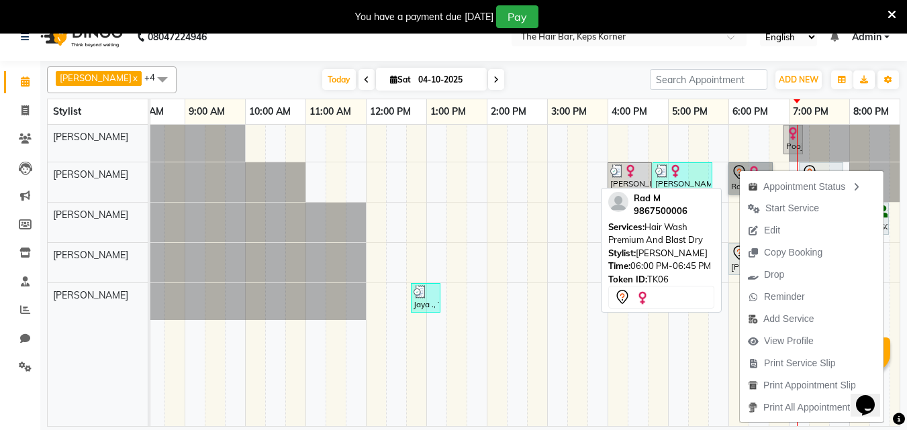
click at [735, 168] on link "Rad M, TK06, 06:00 PM-06:45 PM, Hair Wash Premium And Blast Dry" at bounding box center [750, 178] width 44 height 32
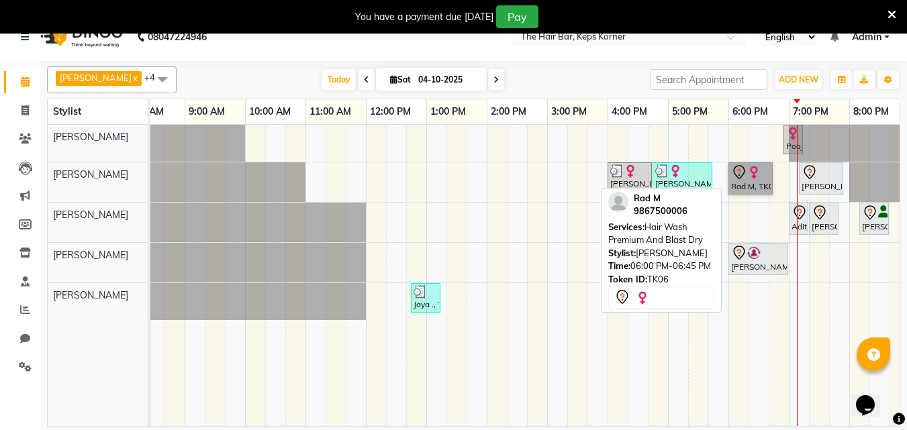
click at [754, 175] on link "Rad M, TK06, 06:00 PM-06:45 PM, Hair Wash Premium And Blast Dry" at bounding box center [750, 178] width 44 height 32
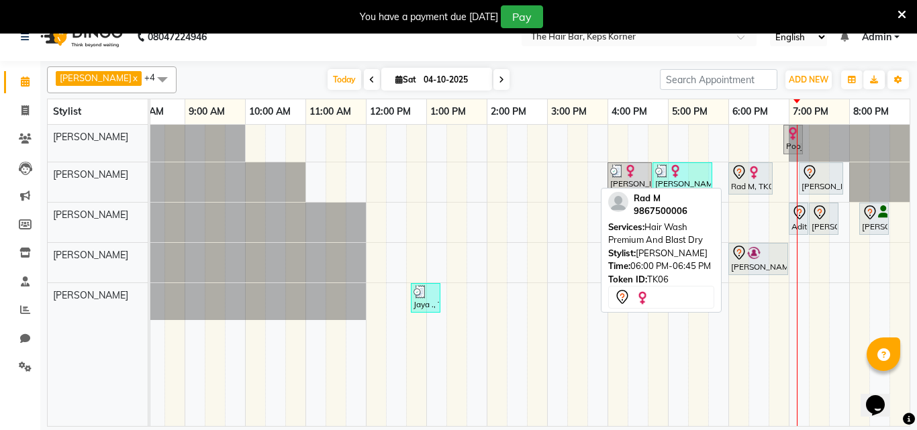
select select "7"
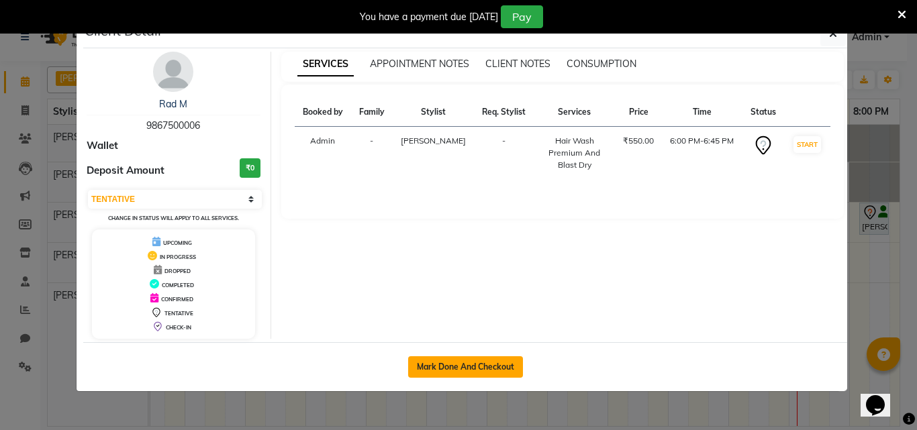
click at [479, 373] on button "Mark Done And Checkout" at bounding box center [465, 366] width 115 height 21
select select "service"
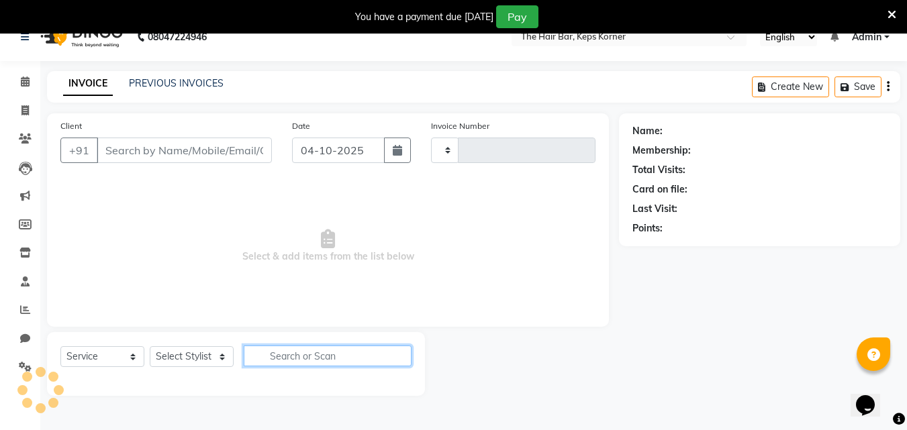
click at [315, 358] on input "text" at bounding box center [328, 356] width 168 height 21
type input "1636"
select select "8992"
type input "wash"
type input "9867500006"
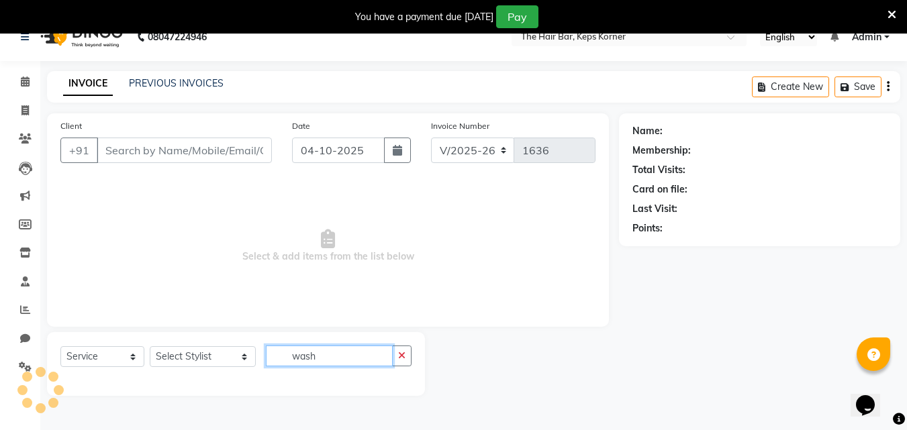
select select "92086"
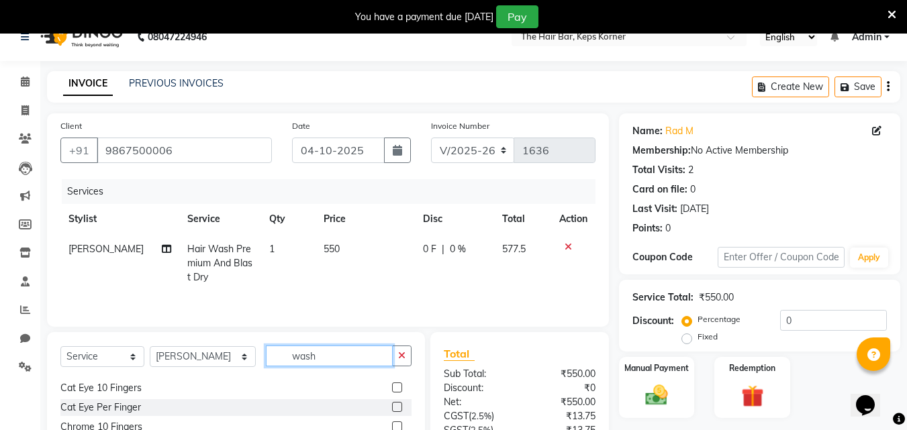
scroll to position [134, 0]
type input "wash"
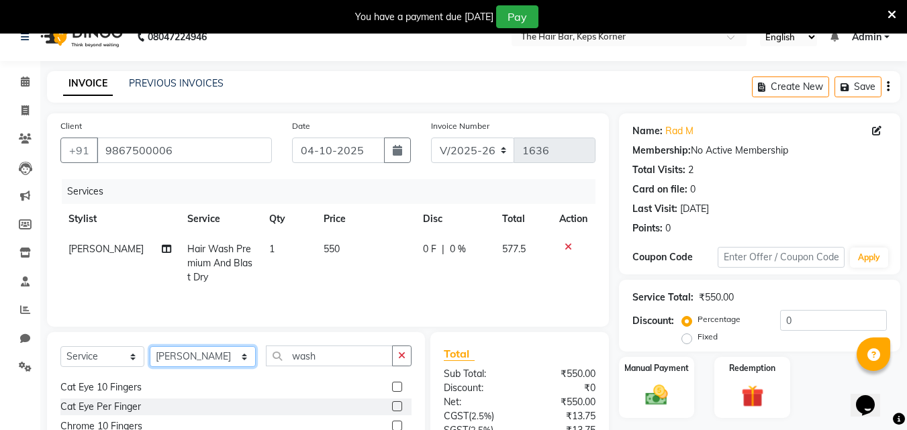
click at [175, 357] on select "Select Stylist [PERSON_NAME] Admin [PERSON_NAME] [PERSON_NAME], Raza . [PERSON_…" at bounding box center [203, 356] width 106 height 21
select select "93176"
click at [150, 346] on select "Select Stylist [PERSON_NAME] Admin [PERSON_NAME] [PERSON_NAME], Raza . [PERSON_…" at bounding box center [203, 356] width 106 height 21
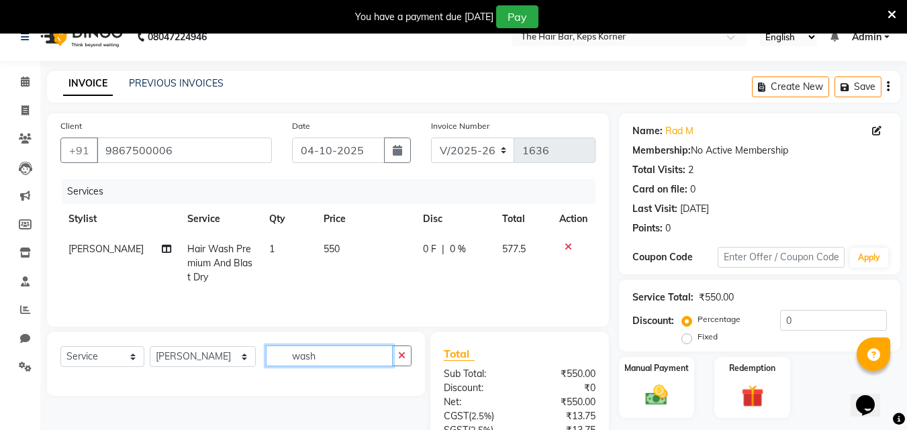
click at [320, 361] on input "wash" at bounding box center [329, 356] width 127 height 21
click at [353, 353] on input "wash" at bounding box center [329, 356] width 127 height 21
type input "w"
type input "h"
type input "wash"
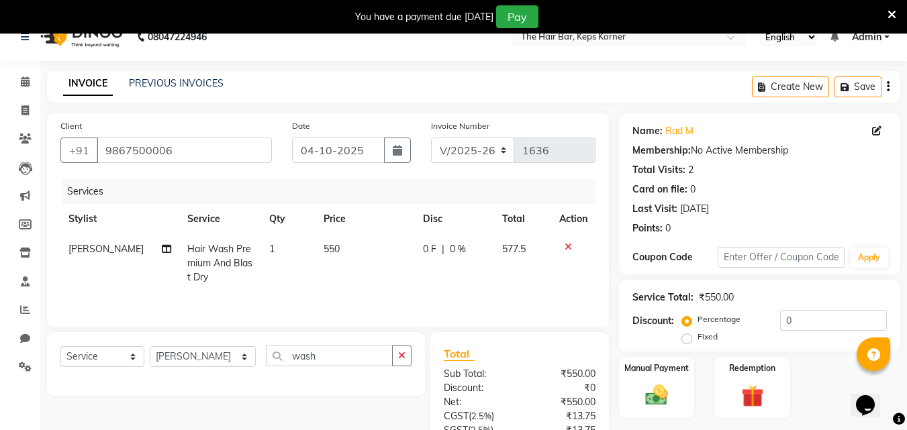
click at [269, 247] on span "1" at bounding box center [271, 249] width 5 height 12
select select "92086"
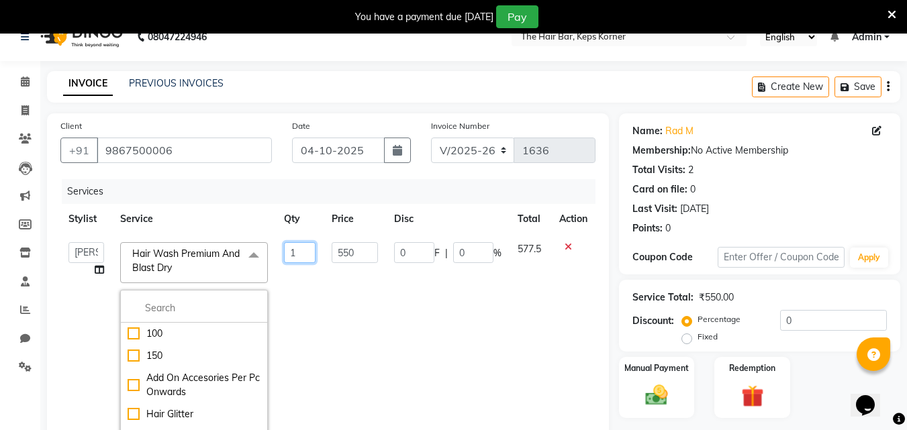
click at [300, 256] on input "1" at bounding box center [300, 252] width 32 height 21
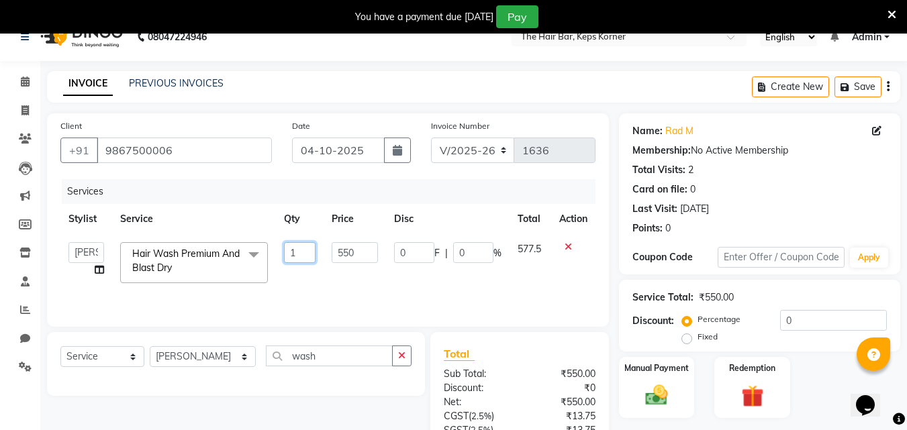
click at [300, 256] on input "1" at bounding box center [300, 252] width 32 height 21
type input "2"
click at [352, 283] on td "550" at bounding box center [355, 262] width 62 height 57
select select "92086"
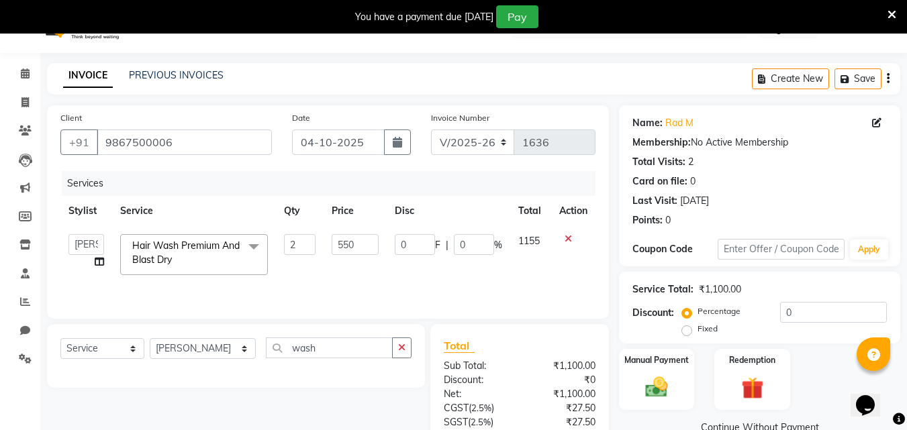
scroll to position [6, 0]
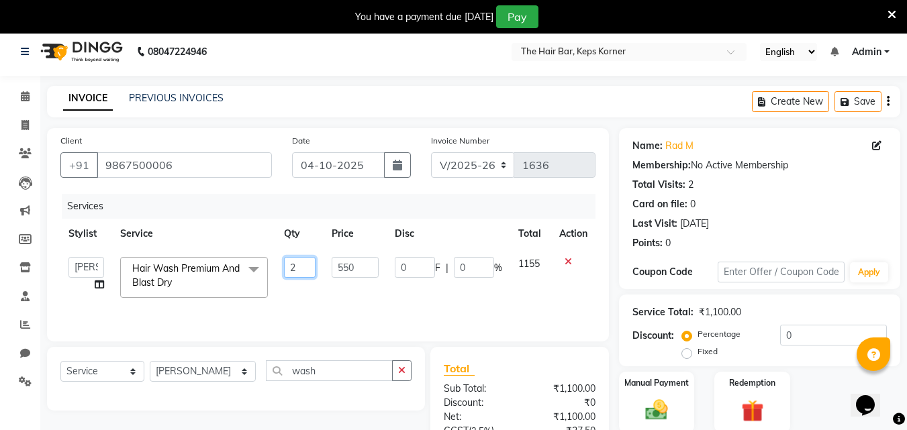
click at [299, 268] on input "2" at bounding box center [300, 267] width 32 height 21
type input "1"
click at [318, 364] on input "wash" at bounding box center [329, 370] width 127 height 21
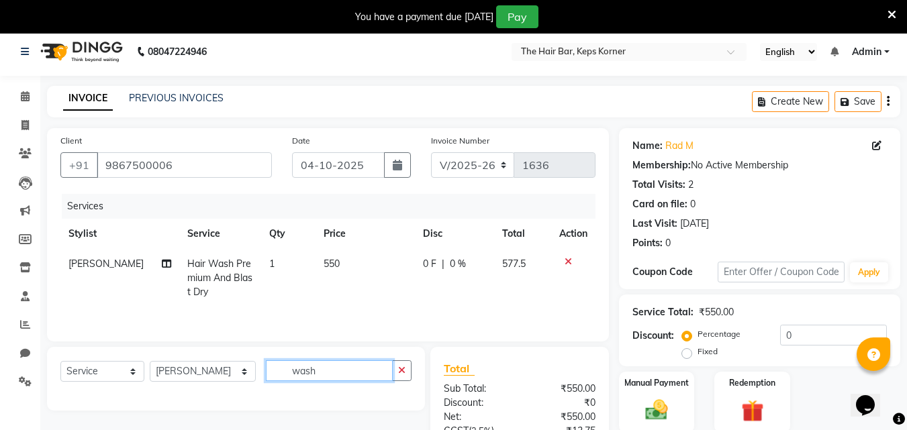
click at [307, 368] on input "wash" at bounding box center [329, 370] width 127 height 21
type input "w"
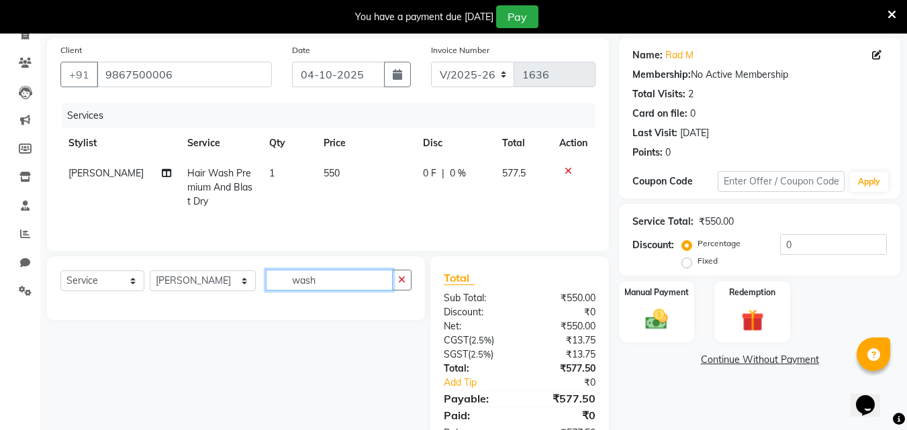
scroll to position [73, 0]
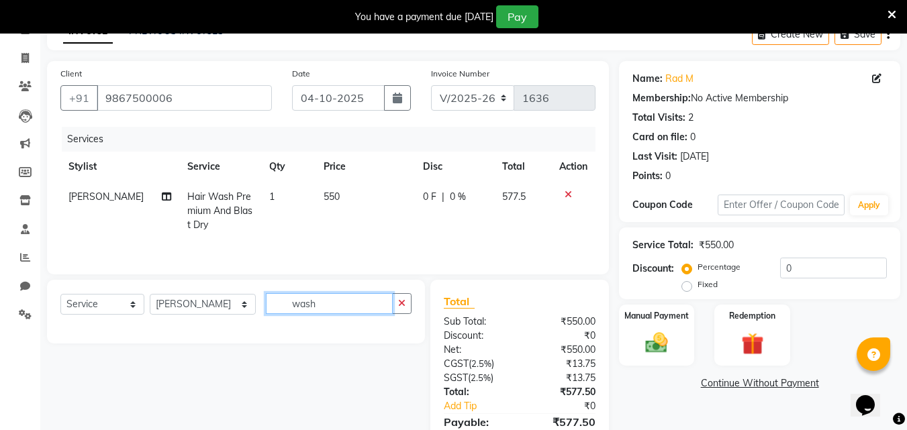
click at [336, 307] on input "wash" at bounding box center [329, 303] width 127 height 21
type input "w"
type input "wash"
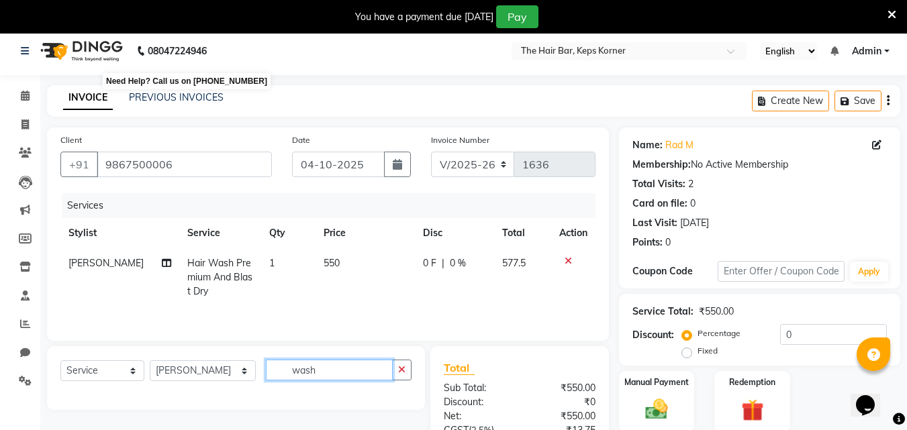
scroll to position [0, 0]
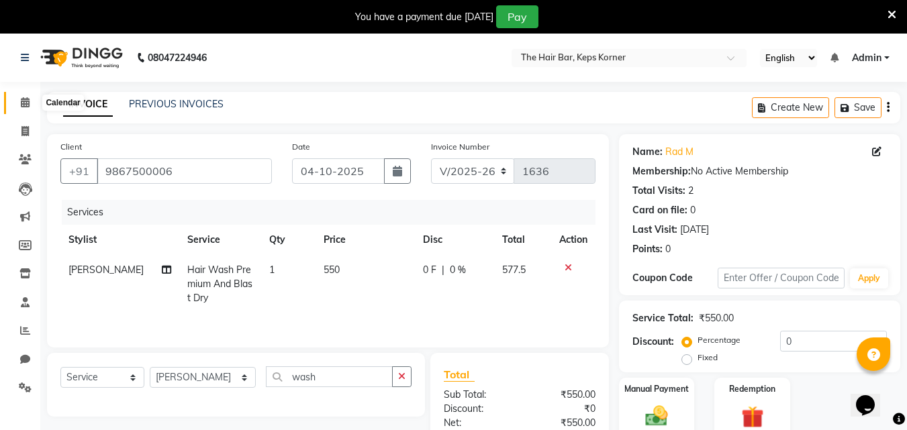
click at [25, 104] on icon at bounding box center [25, 102] width 9 height 10
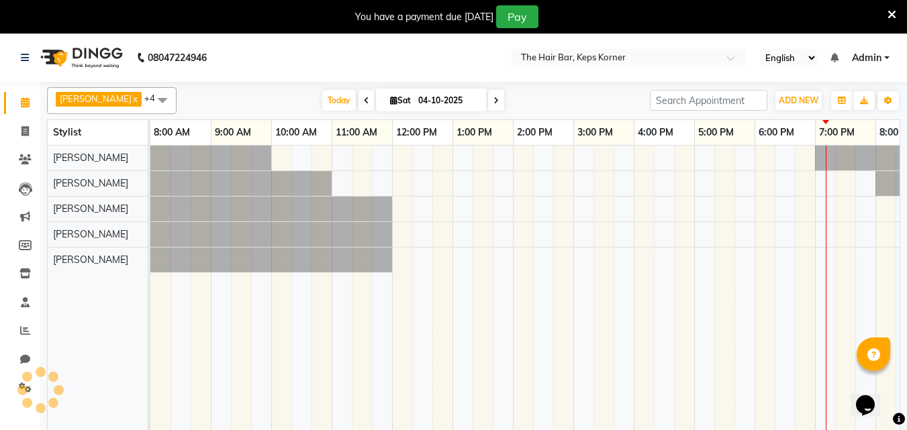
scroll to position [0, 36]
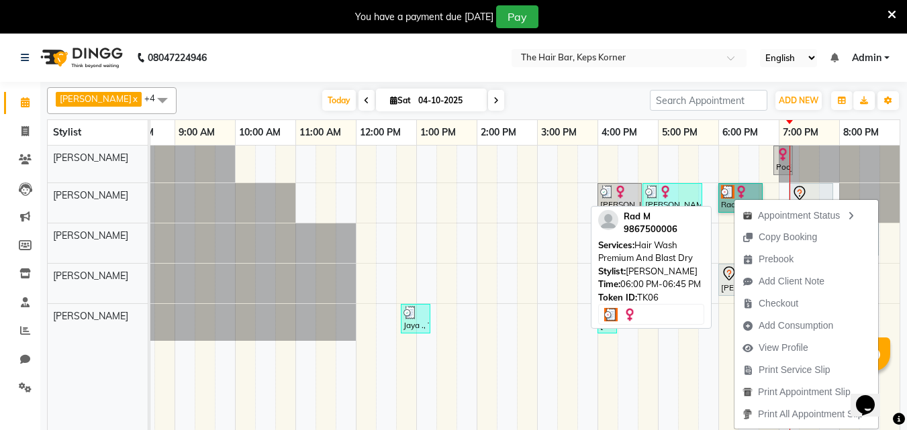
click at [732, 190] on link "Rad M, TK06, 06:00 PM-06:45 PM, Hair Wash Premium And Blast Dry" at bounding box center [740, 198] width 44 height 30
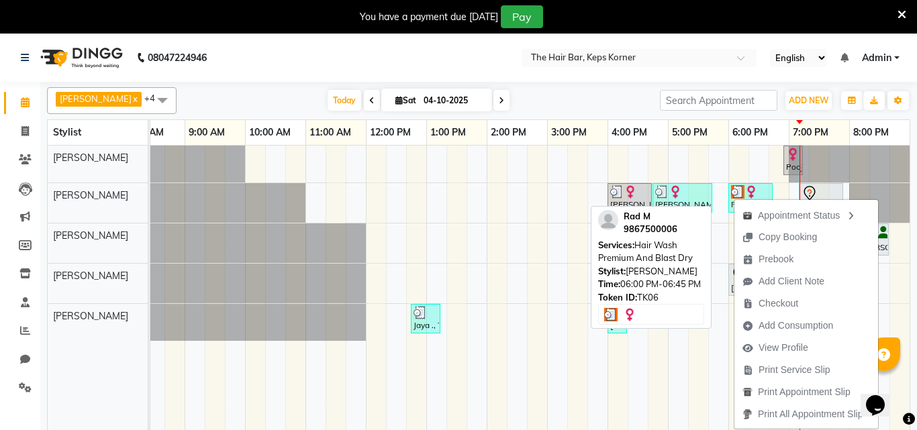
select select "3"
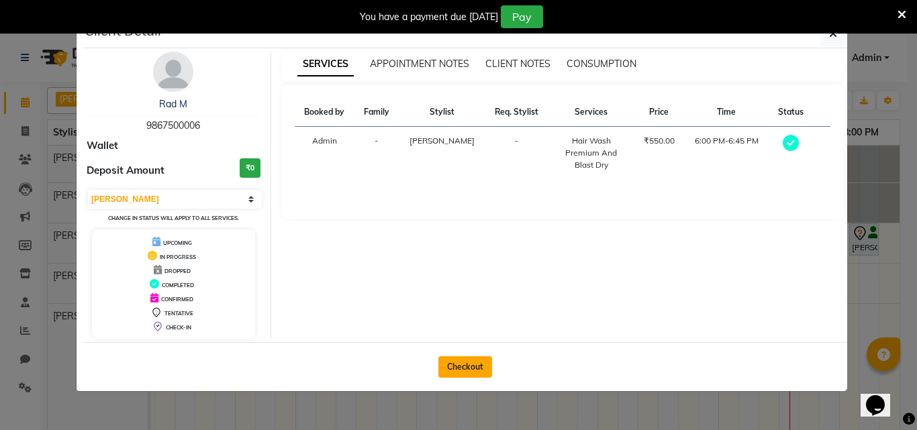
click at [467, 371] on button "Checkout" at bounding box center [465, 366] width 54 height 21
select select "service"
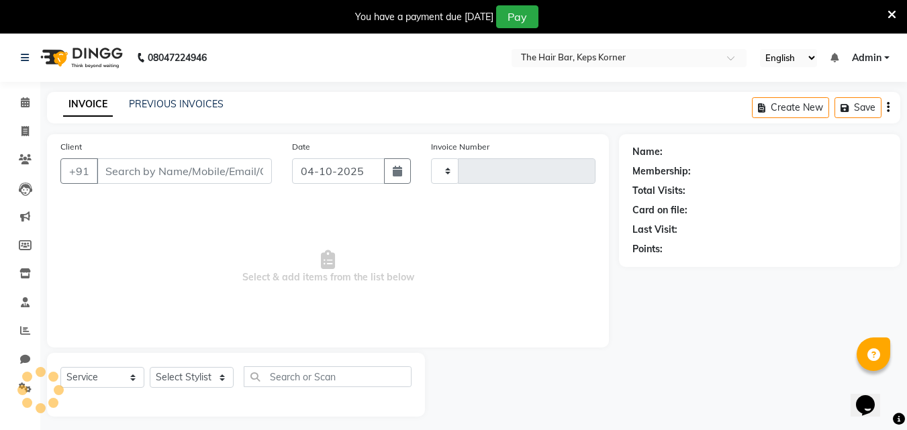
type input "1636"
select select "8992"
type input "9867500006"
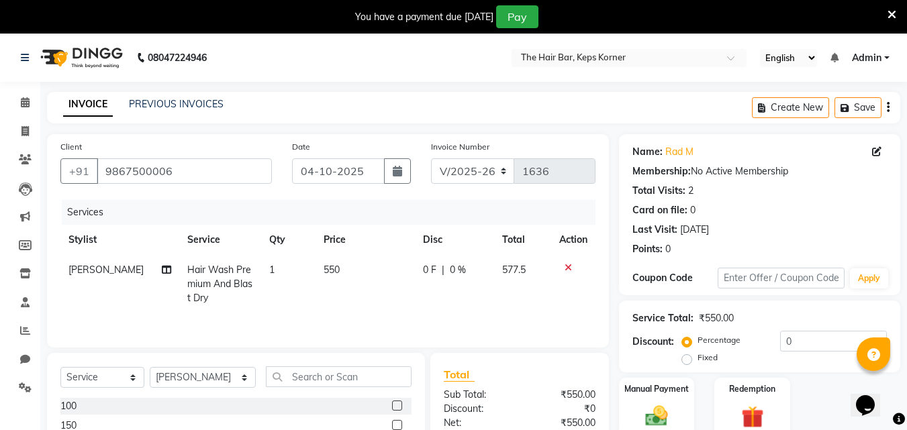
scroll to position [67, 0]
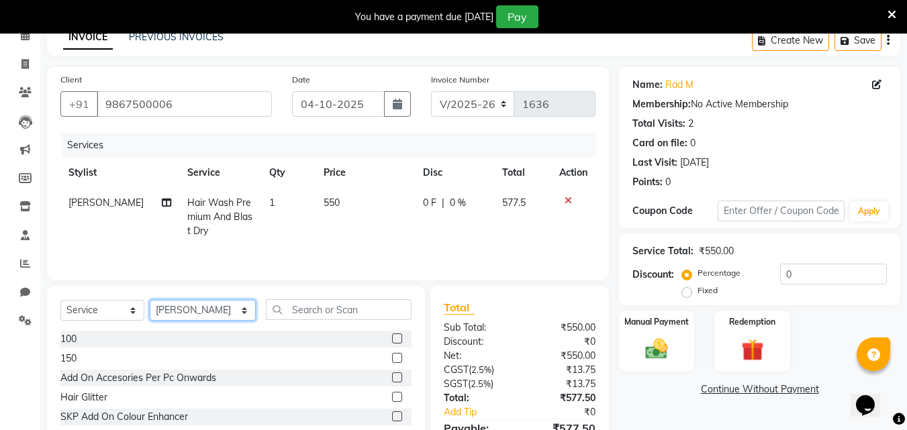
click at [197, 317] on select "Select Stylist [PERSON_NAME] Admin [PERSON_NAME] [PERSON_NAME], Raza . [PERSON_…" at bounding box center [203, 310] width 106 height 21
select select "93176"
click at [150, 300] on select "Select Stylist [PERSON_NAME] Admin [PERSON_NAME] [PERSON_NAME], Raza . [PERSON_…" at bounding box center [203, 310] width 106 height 21
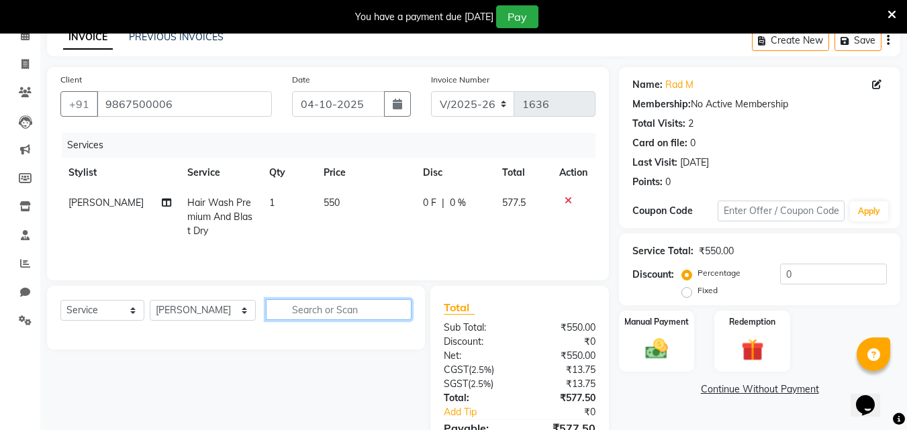
click at [297, 309] on input "text" at bounding box center [339, 309] width 146 height 21
type input "wash"
click at [23, 37] on icon at bounding box center [25, 35] width 9 height 10
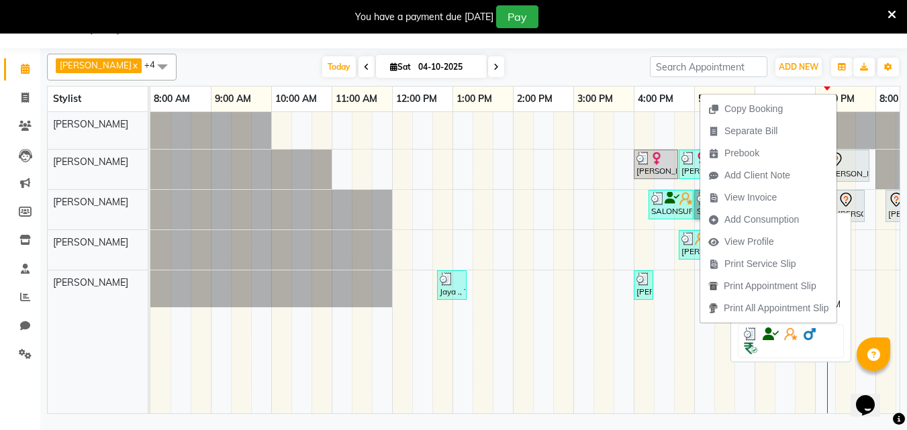
click at [684, 208] on div "SALONSURF VENTURES, TK01, 04:15 PM-05:00 PM, Hair Wash Premium And Blast Dry" at bounding box center [671, 205] width 42 height 26
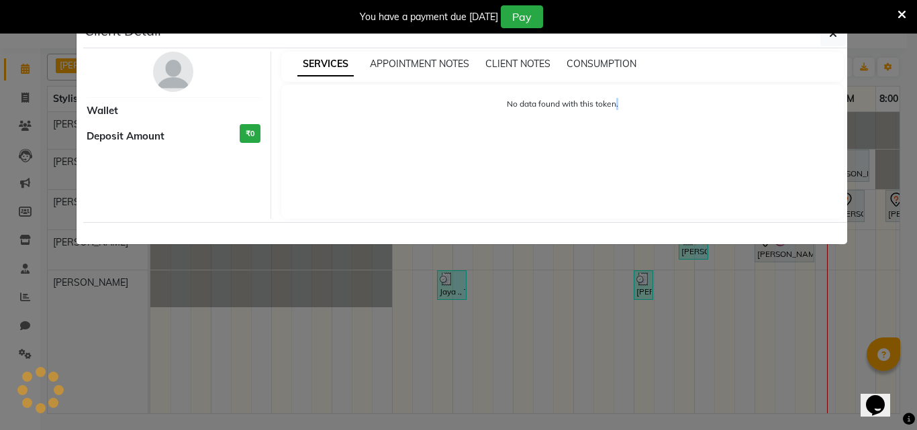
click at [684, 208] on div "Client Detail Wallet Deposit Amount ₹0 SERVICES APPOINTMENT NOTES CLIENT NOTES …" at bounding box center [458, 132] width 765 height 226
select select "3"
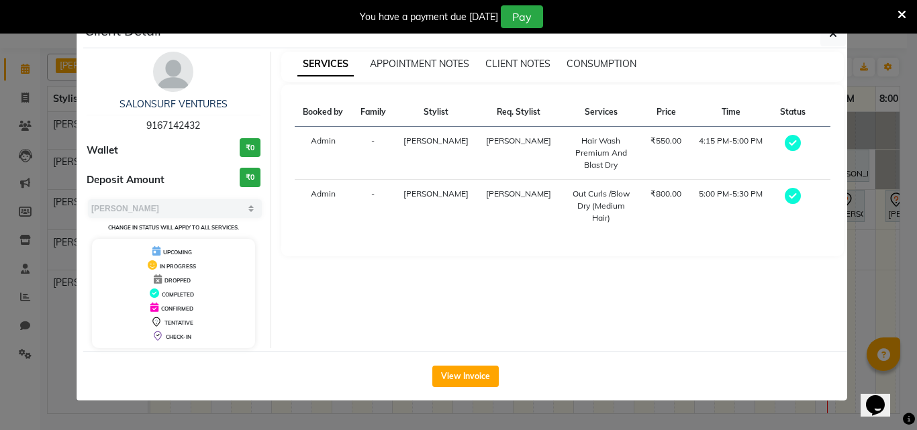
click at [834, 32] on div "You have a payment due [DATE] Pay" at bounding box center [458, 17] width 917 height 34
click at [830, 36] on icon "button" at bounding box center [833, 33] width 8 height 11
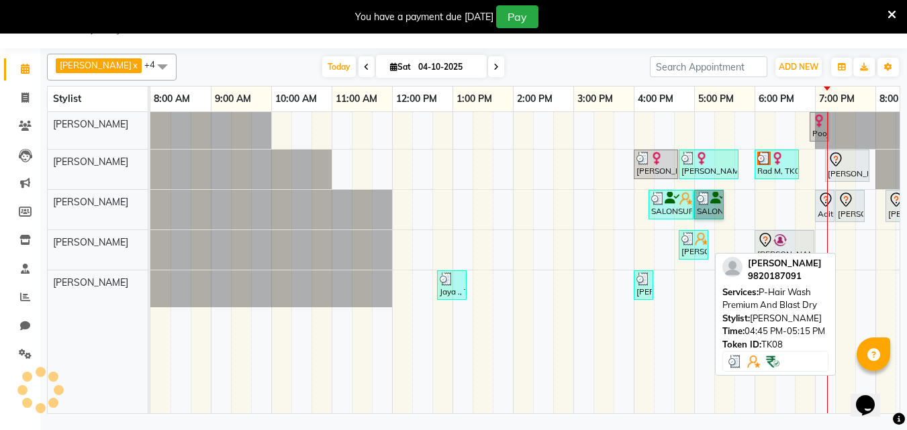
click at [697, 246] on div "[PERSON_NAME], TK08, 04:45 PM-05:15 PM, P-Hair Wash Premium And Blast Dry" at bounding box center [693, 245] width 27 height 26
select select "3"
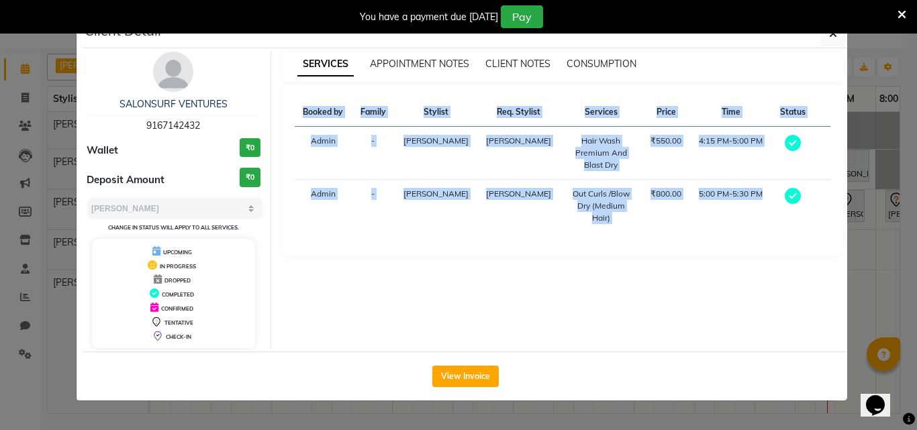
click at [697, 246] on div "SERVICES APPOINTMENT NOTES CLIENT NOTES CONSUMPTION Booked by Family Stylist Re…" at bounding box center [562, 200] width 583 height 297
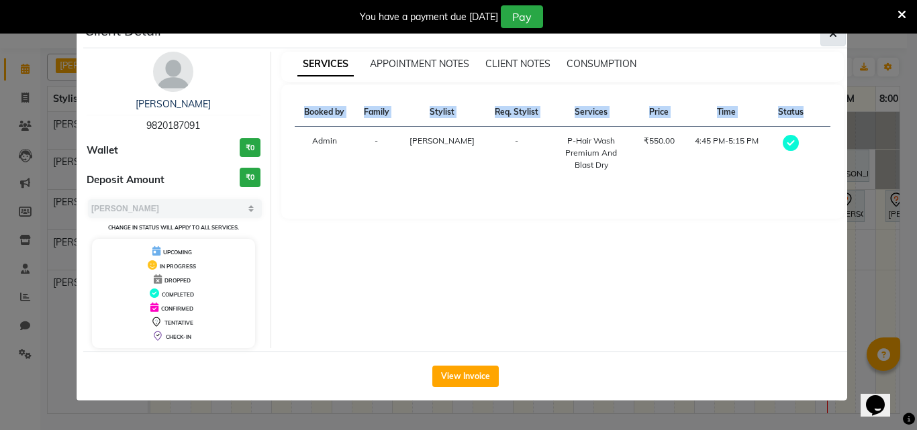
click at [834, 38] on icon "button" at bounding box center [833, 33] width 8 height 11
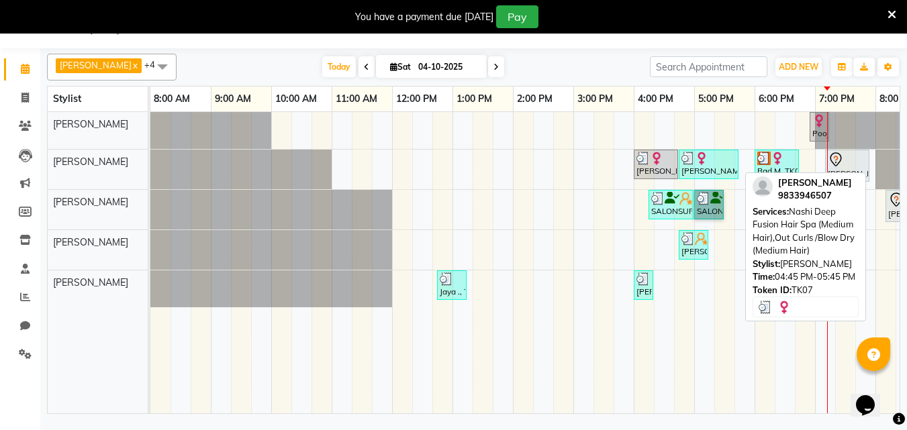
click at [732, 165] on div "[PERSON_NAME], TK07, 04:45 PM-05:45 PM, Nashi Deep Fusion Hair Spa (Medium Hair…" at bounding box center [708, 165] width 57 height 26
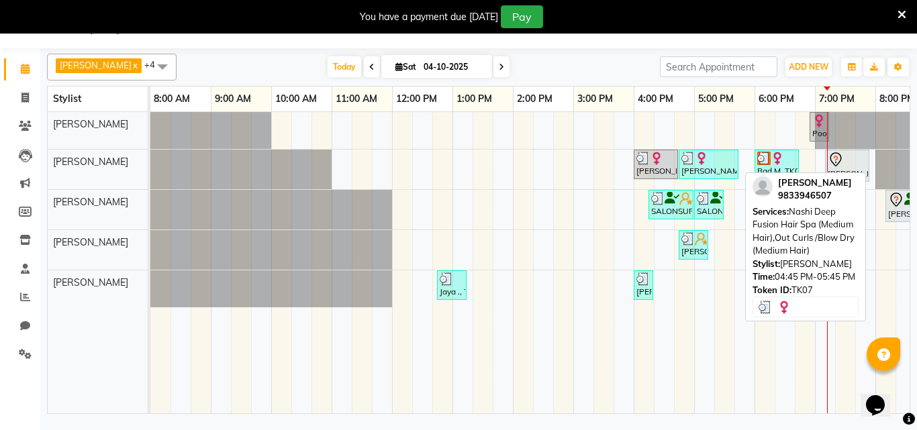
select select "3"
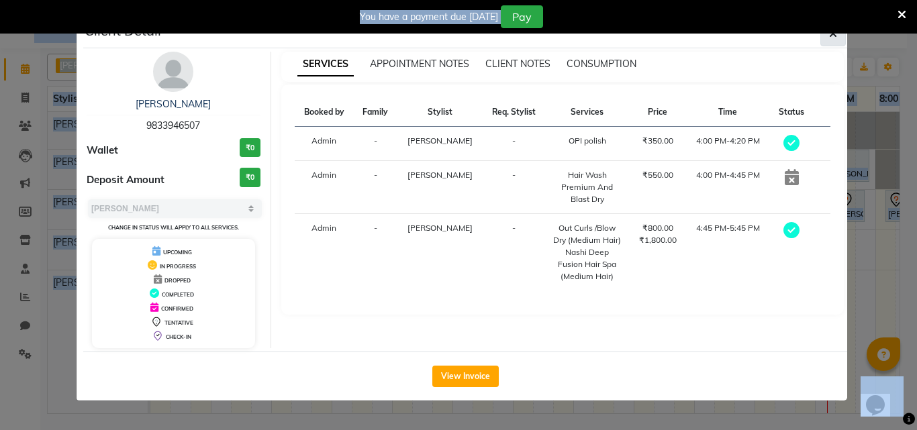
click at [827, 38] on button "button" at bounding box center [833, 34] width 26 height 26
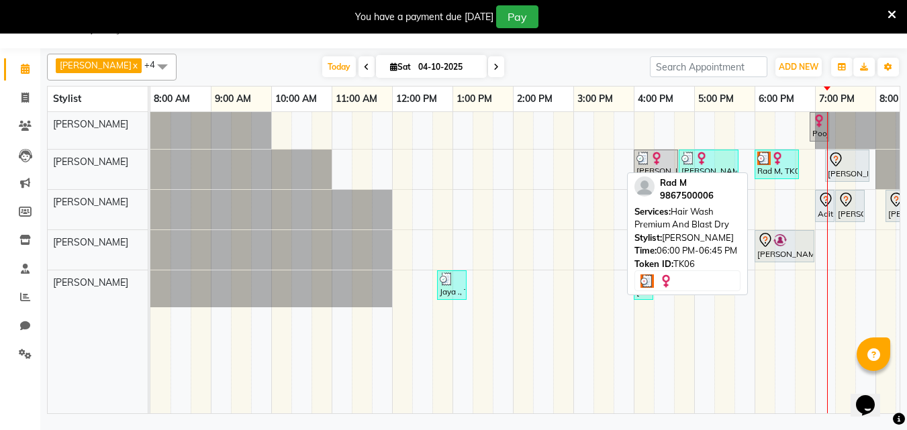
click at [779, 166] on div "Rad M, TK06, 06:00 PM-06:45 PM, Hair Wash Premium And Blast Dry" at bounding box center [777, 165] width 42 height 26
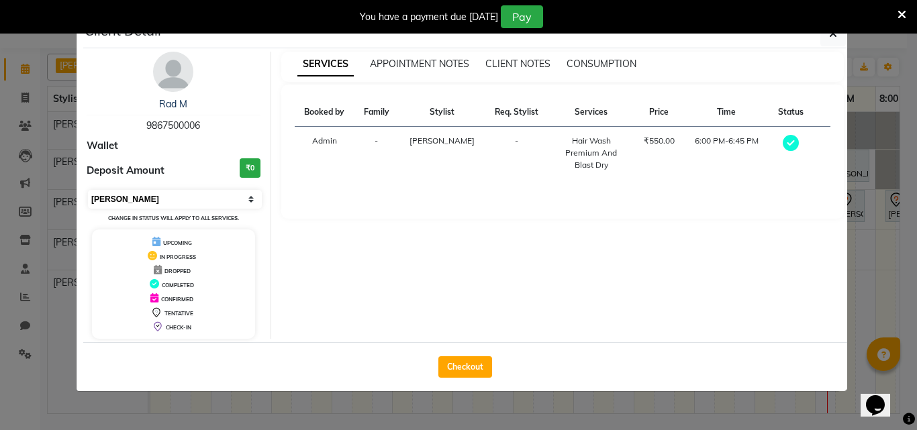
click at [148, 194] on select "Select MARK DONE UPCOMING" at bounding box center [175, 199] width 174 height 19
select select "5"
click at [88, 190] on select "Select MARK DONE UPCOMING" at bounding box center [175, 199] width 174 height 19
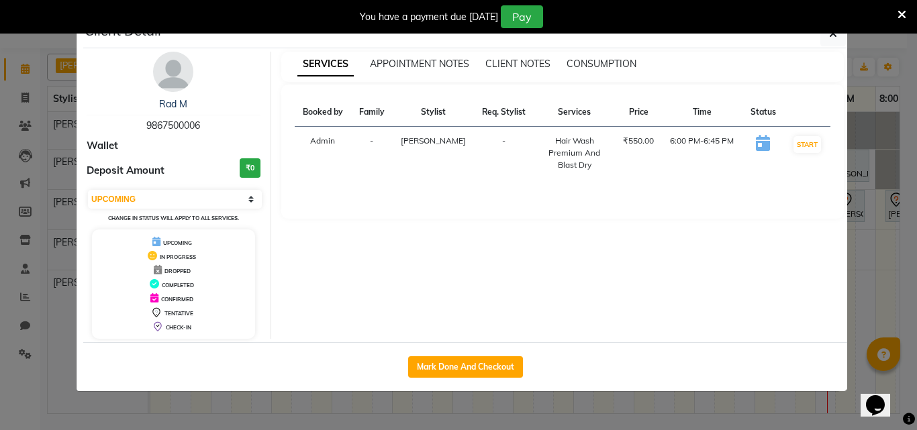
click at [830, 32] on div "You have a payment due [DATE] Pay" at bounding box center [458, 17] width 917 height 34
click at [436, 369] on button "Mark Done And Checkout" at bounding box center [465, 366] width 115 height 21
select select "service"
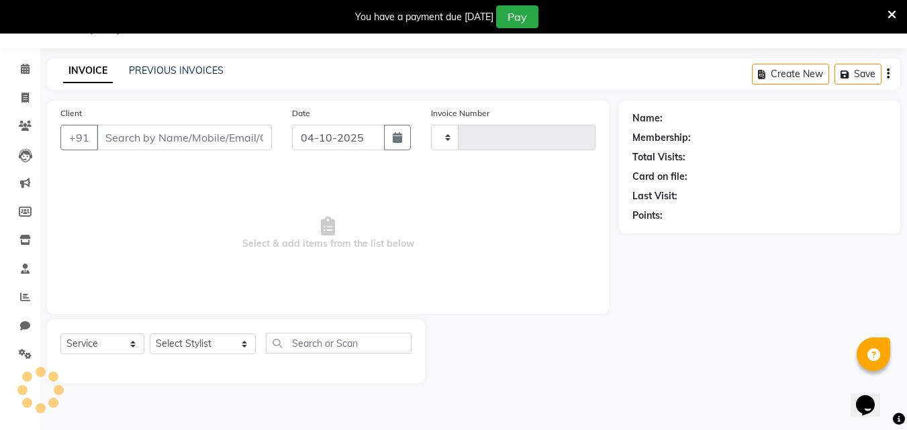
type input "9867500006"
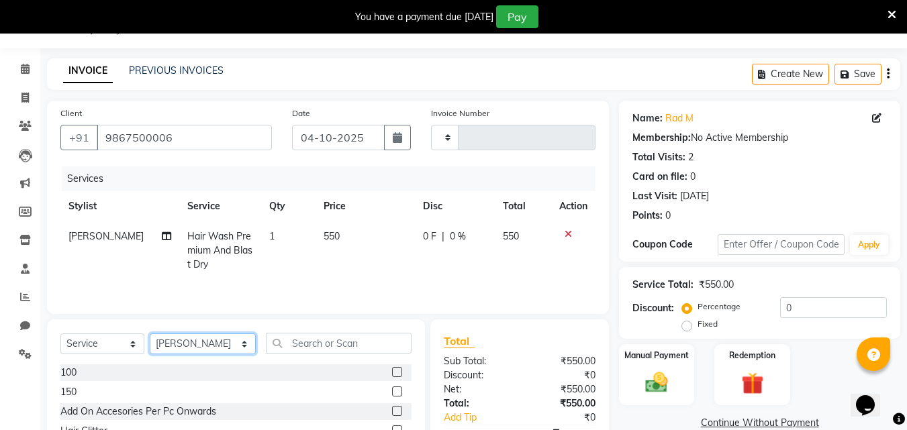
click at [216, 342] on select "Select Stylist [PERSON_NAME] Admin [PERSON_NAME] [PERSON_NAME], Raza . [PERSON_…" at bounding box center [203, 344] width 106 height 21
select select "93176"
click at [150, 334] on select "Select Stylist [PERSON_NAME] Admin [PERSON_NAME] [PERSON_NAME], Raza . [PERSON_…" at bounding box center [203, 344] width 106 height 21
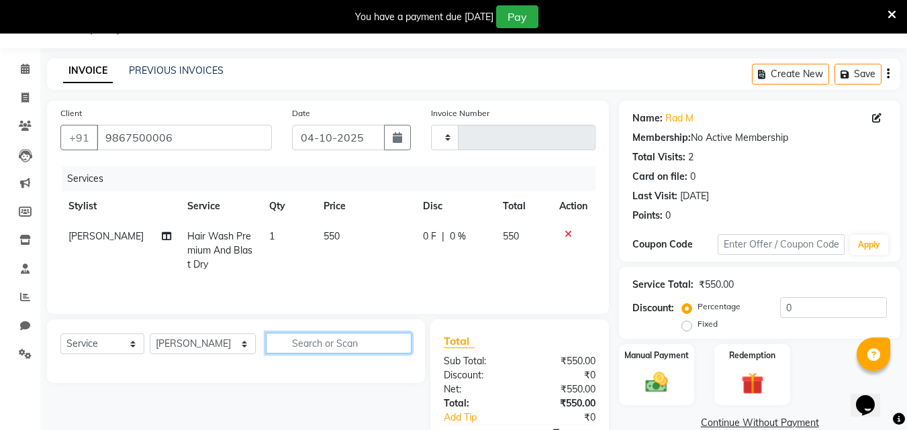
click at [320, 339] on input "text" at bounding box center [339, 343] width 146 height 21
type input "wash"
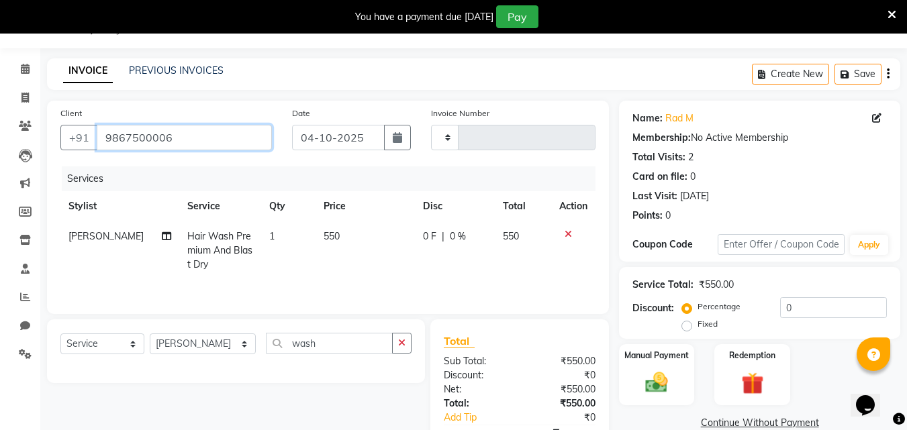
drag, startPoint x: 182, startPoint y: 140, endPoint x: 98, endPoint y: 140, distance: 83.9
click at [98, 140] on input "9867500006" at bounding box center [184, 138] width 175 height 26
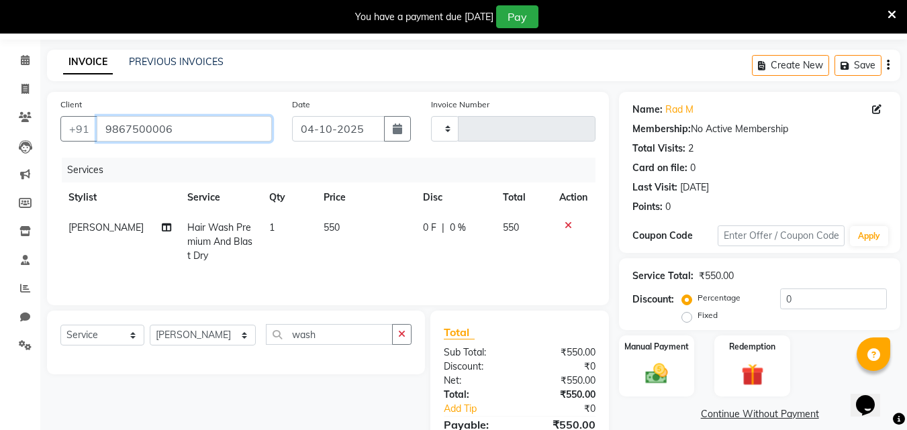
scroll to position [112, 0]
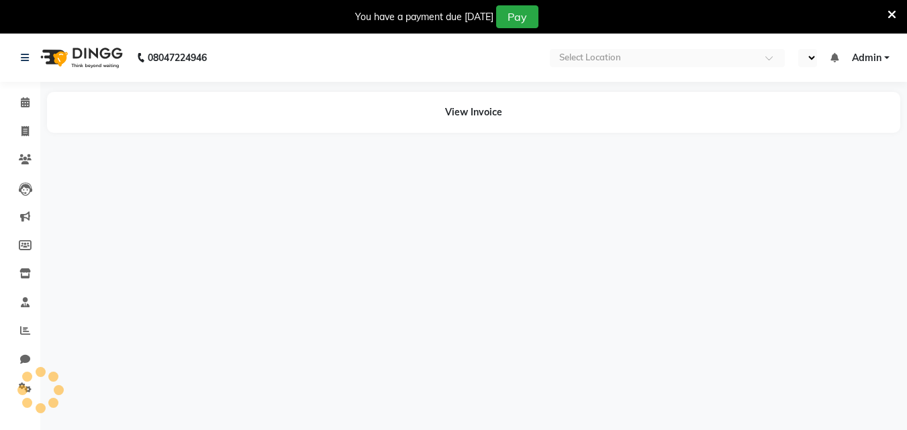
select select "en"
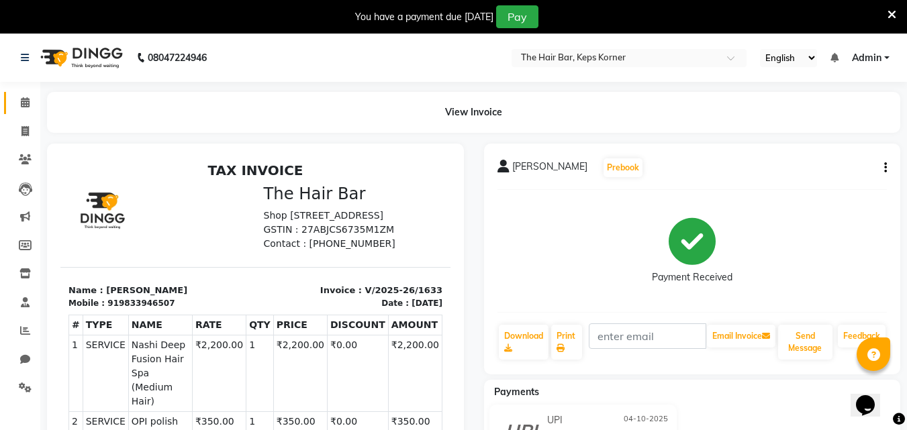
click at [28, 92] on link "Calendar" at bounding box center [20, 103] width 32 height 22
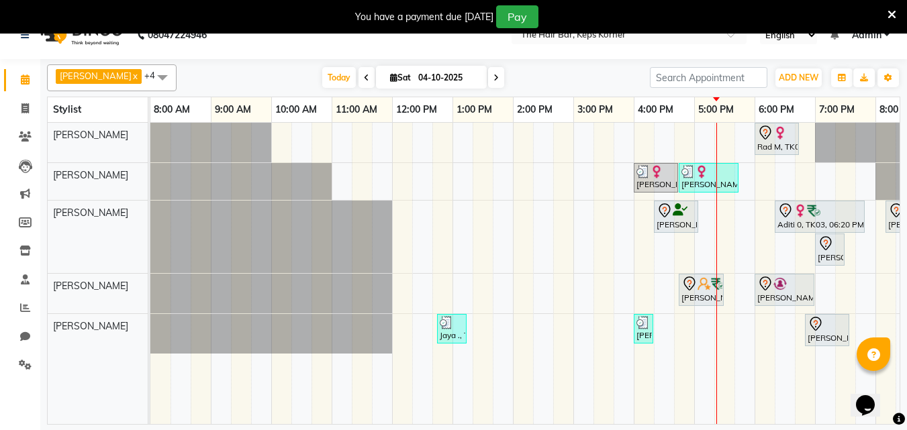
scroll to position [34, 0]
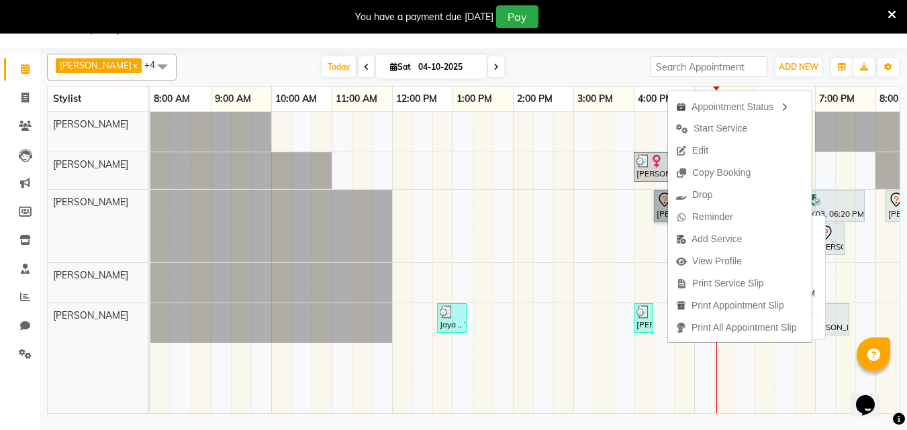
click at [657, 211] on link "[PERSON_NAME], TK01, 04:20 PM-05:05 PM, Hair Wash Premium And Blast Dry" at bounding box center [676, 206] width 44 height 32
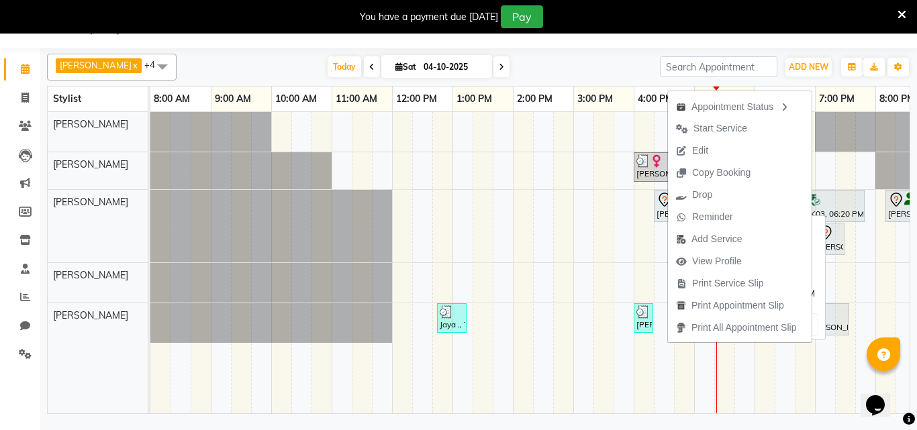
select select "7"
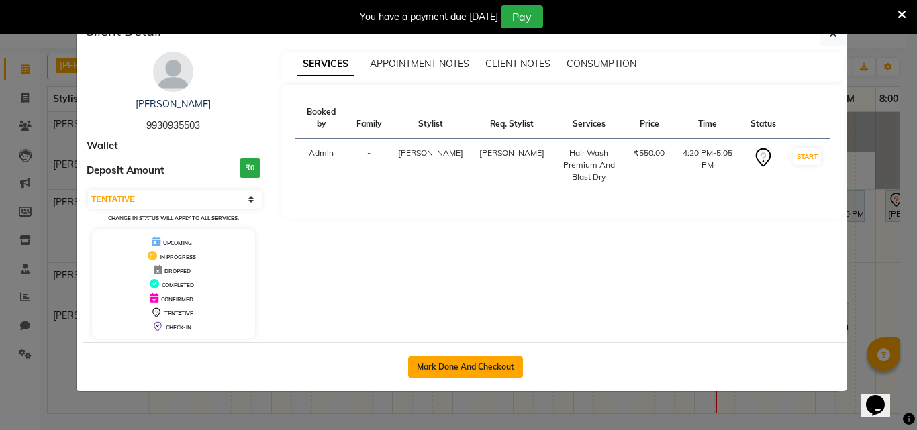
click at [497, 361] on button "Mark Done And Checkout" at bounding box center [465, 366] width 115 height 21
select select "service"
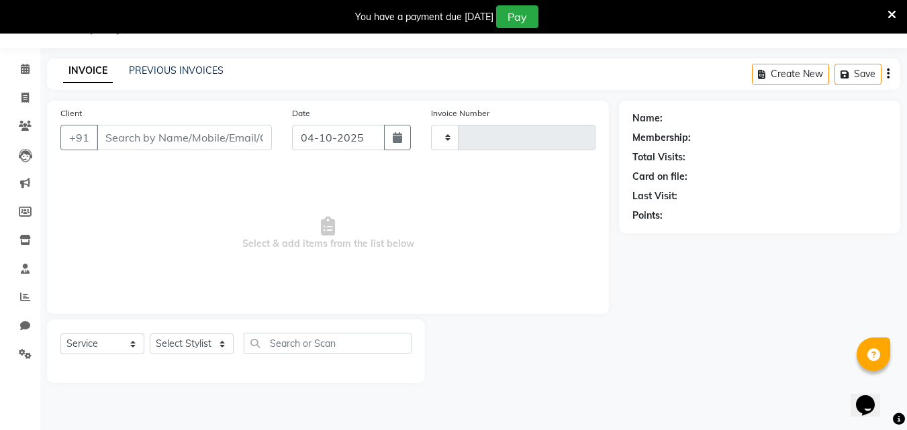
type input "1634"
select select "8992"
type input "9930935503"
select select "92085"
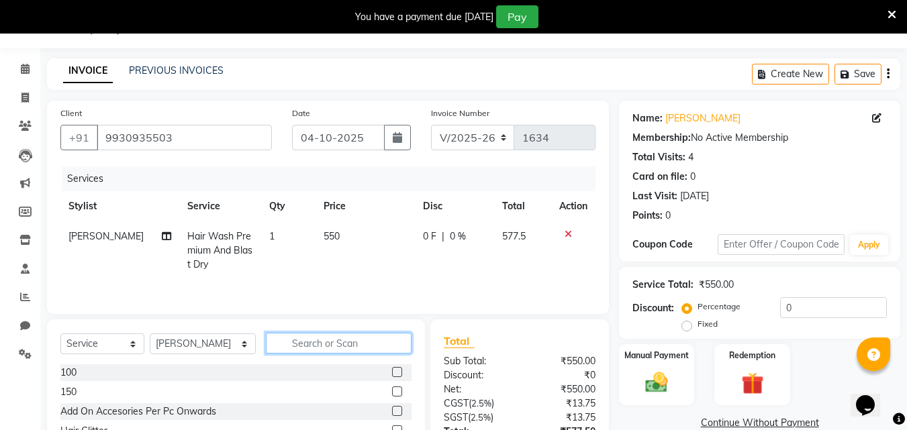
click at [338, 348] on input "text" at bounding box center [339, 343] width 146 height 21
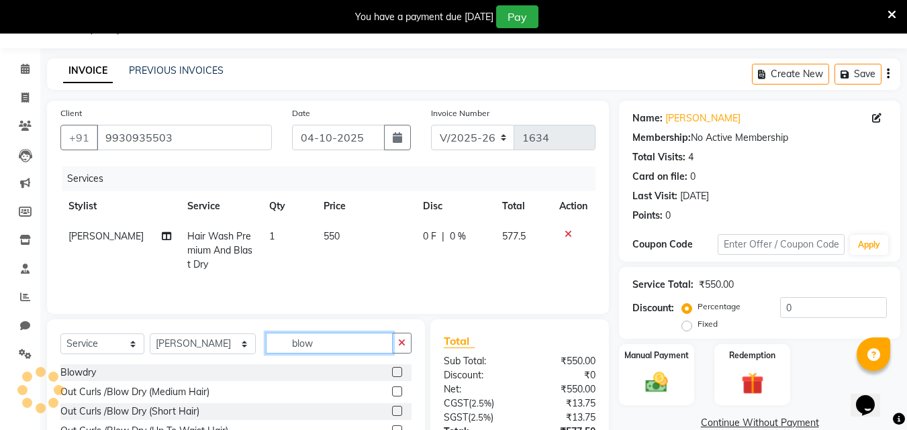
type input "blow"
click at [392, 389] on label at bounding box center [397, 392] width 10 height 10
click at [392, 389] on input "checkbox" at bounding box center [396, 392] width 9 height 9
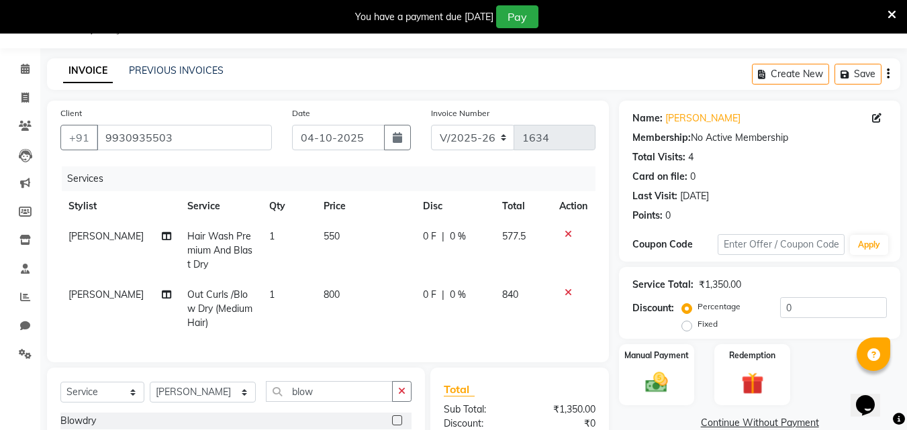
checkbox input "false"
click at [324, 235] on span "550" at bounding box center [332, 236] width 16 height 12
click at [315, 235] on td "1" at bounding box center [288, 251] width 54 height 58
select select "92085"
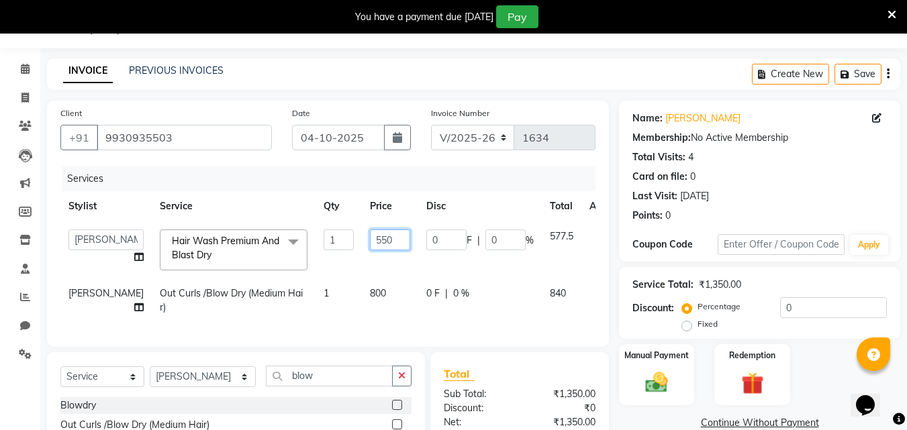
click at [370, 240] on input "550" at bounding box center [390, 240] width 40 height 21
type input "4500"
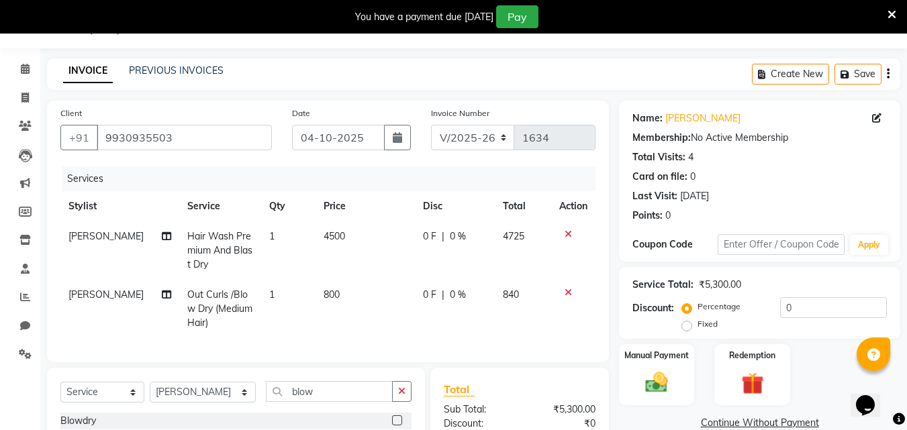
click at [407, 273] on tr "Tausif Shaikh Hair Wash Premium And Blast Dry 1 4500 0 F | 0 % 4725" at bounding box center [327, 251] width 535 height 58
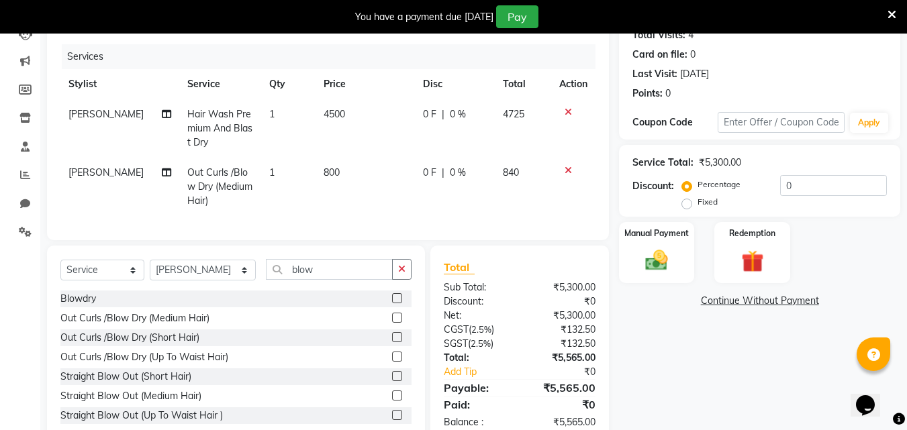
scroll to position [132, 0]
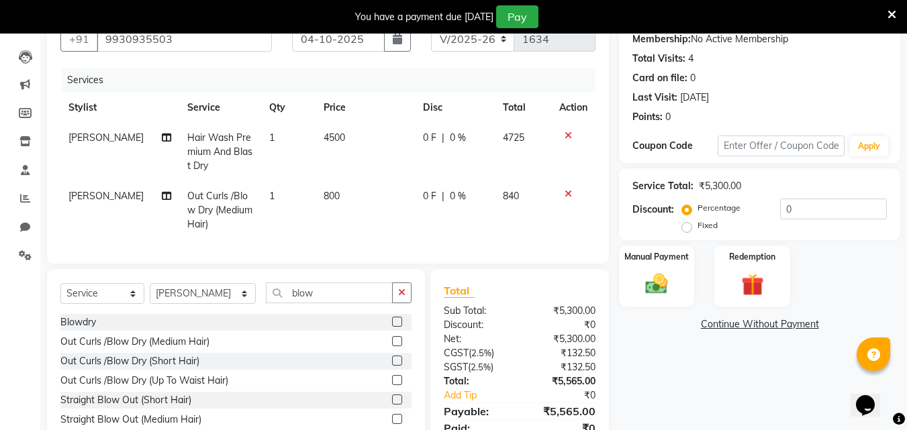
click at [334, 145] on td "4500" at bounding box center [364, 152] width 99 height 58
select select "92085"
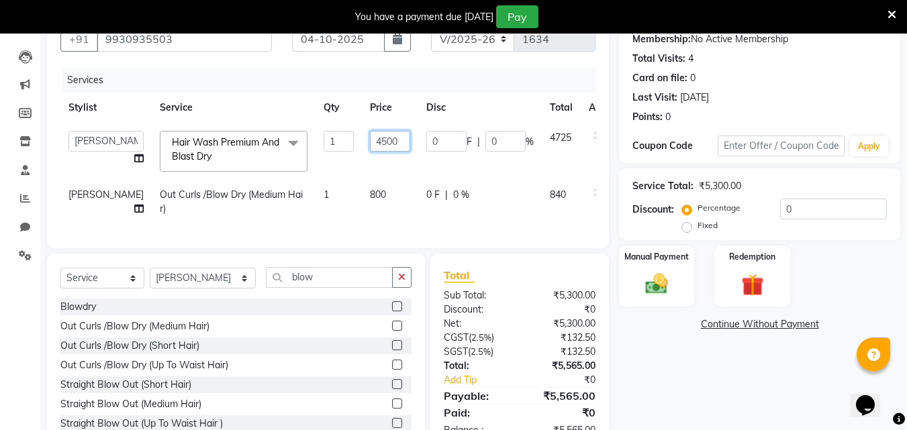
click at [370, 139] on input "4500" at bounding box center [390, 141] width 40 height 21
click at [375, 141] on input "4500" at bounding box center [390, 141] width 40 height 21
type input "450"
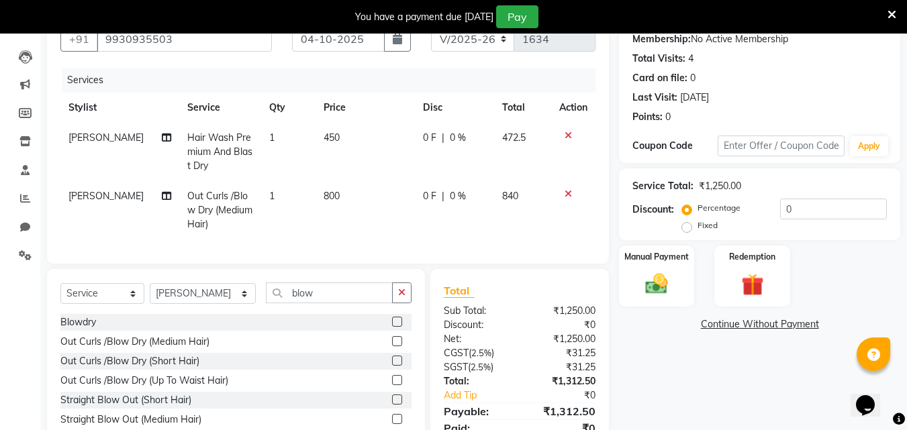
click at [529, 224] on td "840" at bounding box center [522, 210] width 57 height 58
select select "92085"
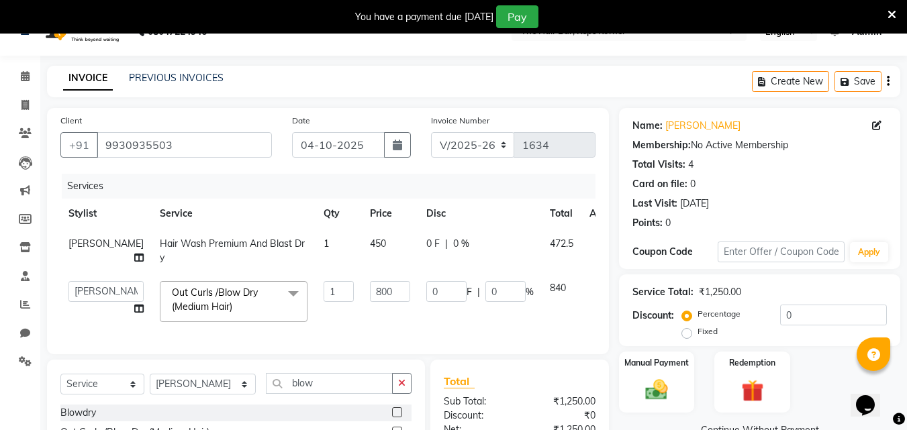
scroll to position [0, 0]
